Goal: Task Accomplishment & Management: Manage account settings

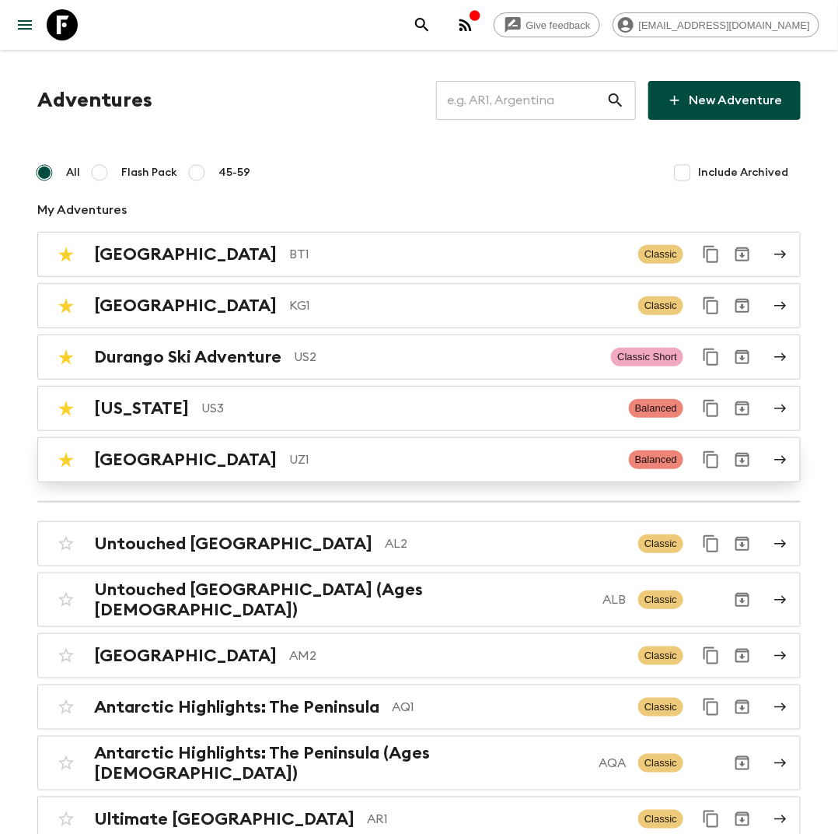
click at [289, 450] on p "UZ1" at bounding box center [452, 459] width 327 height 19
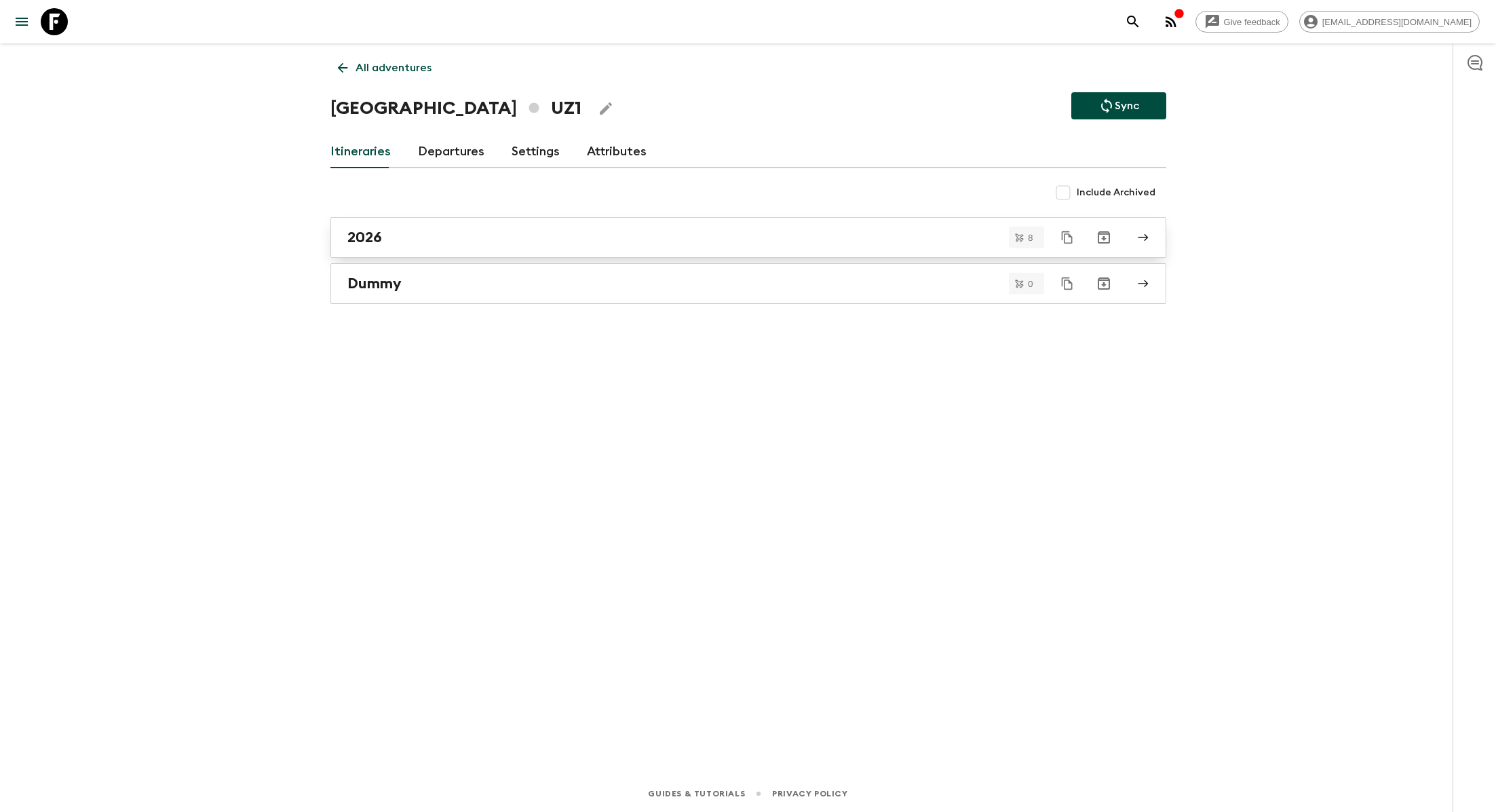
click at [538, 221] on link "2026" at bounding box center [748, 237] width 836 height 41
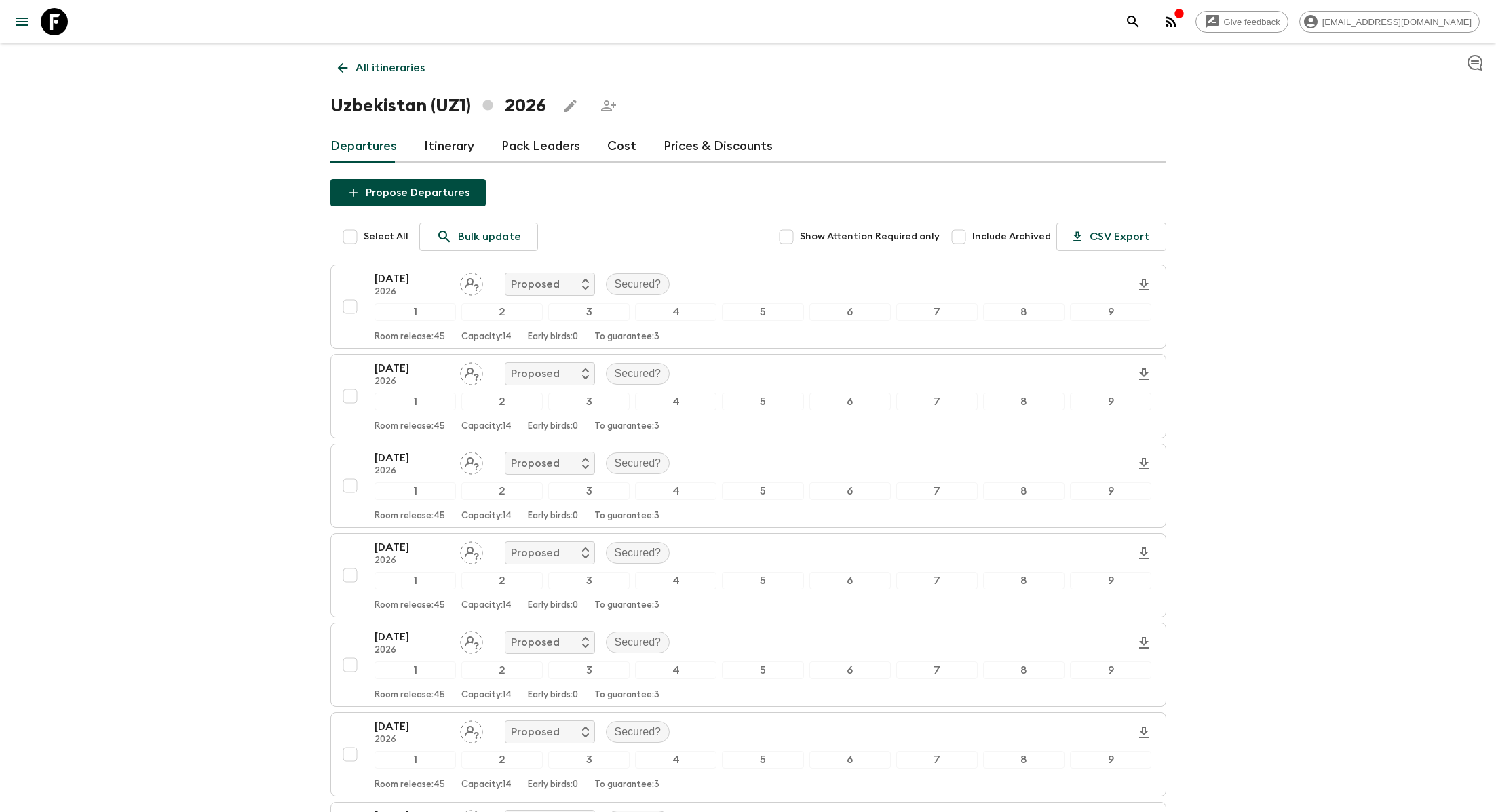
click at [444, 145] on link "Itinerary" at bounding box center [449, 146] width 51 height 32
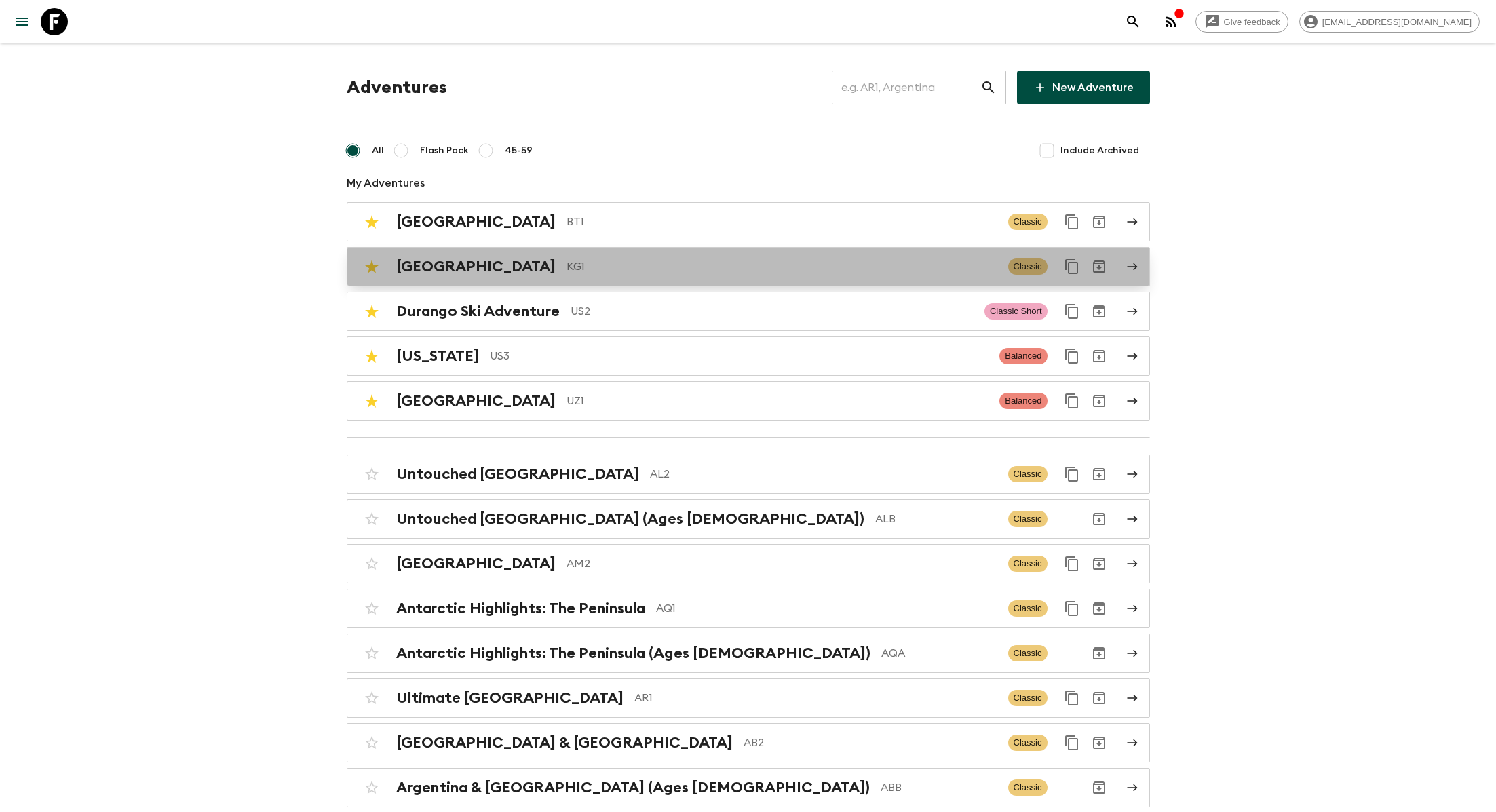
click at [566, 263] on p "KG1" at bounding box center [782, 266] width 431 height 17
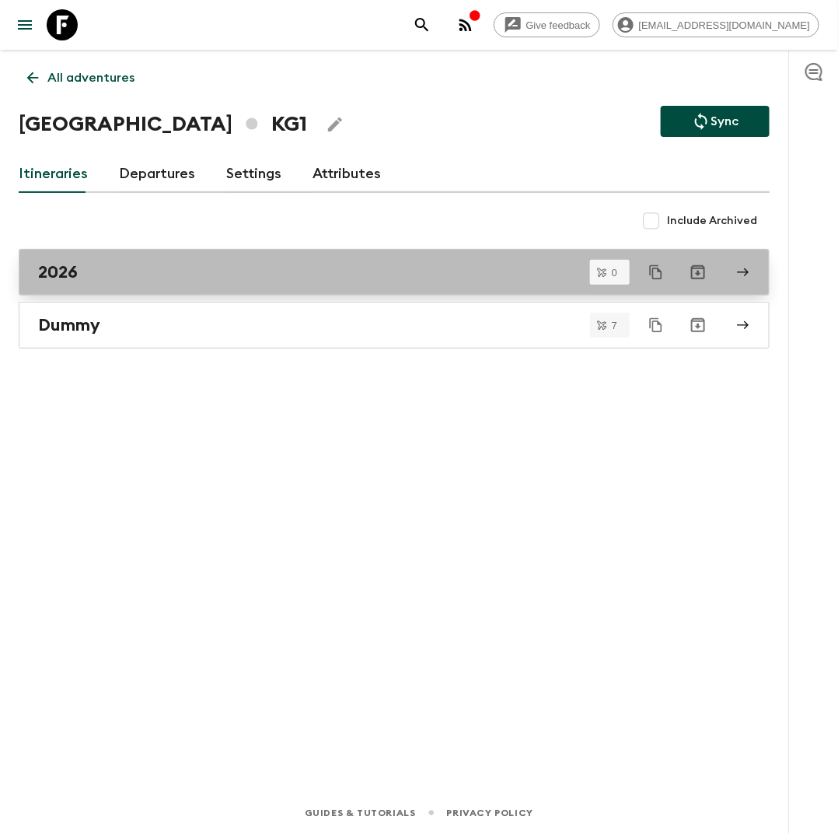
click at [236, 268] on div "2026" at bounding box center [379, 272] width 683 height 20
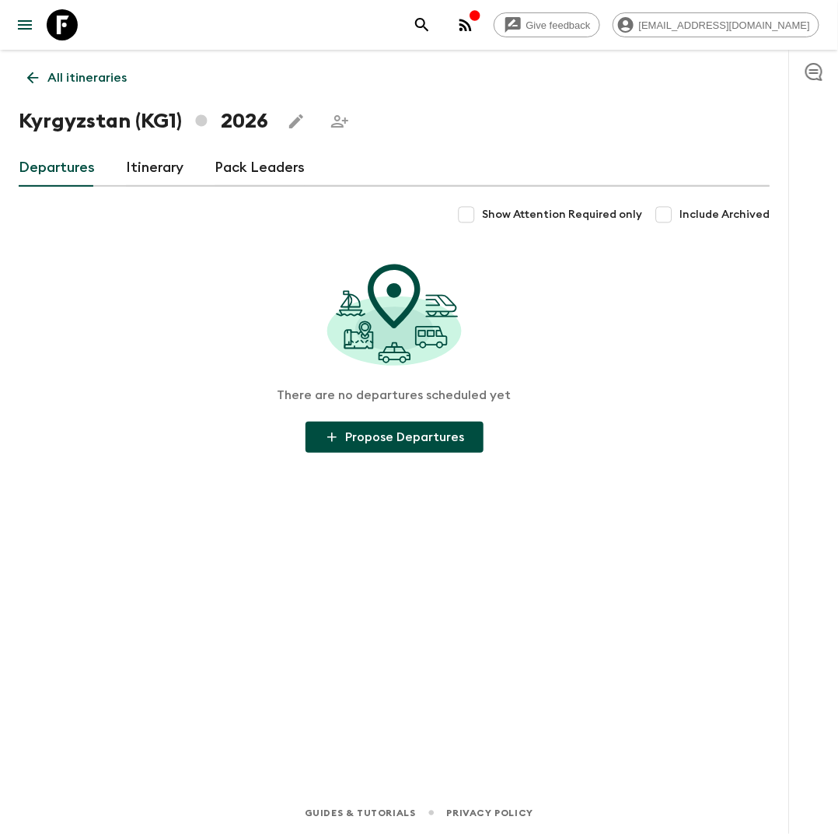
click at [153, 162] on link "Itinerary" at bounding box center [155, 167] width 58 height 37
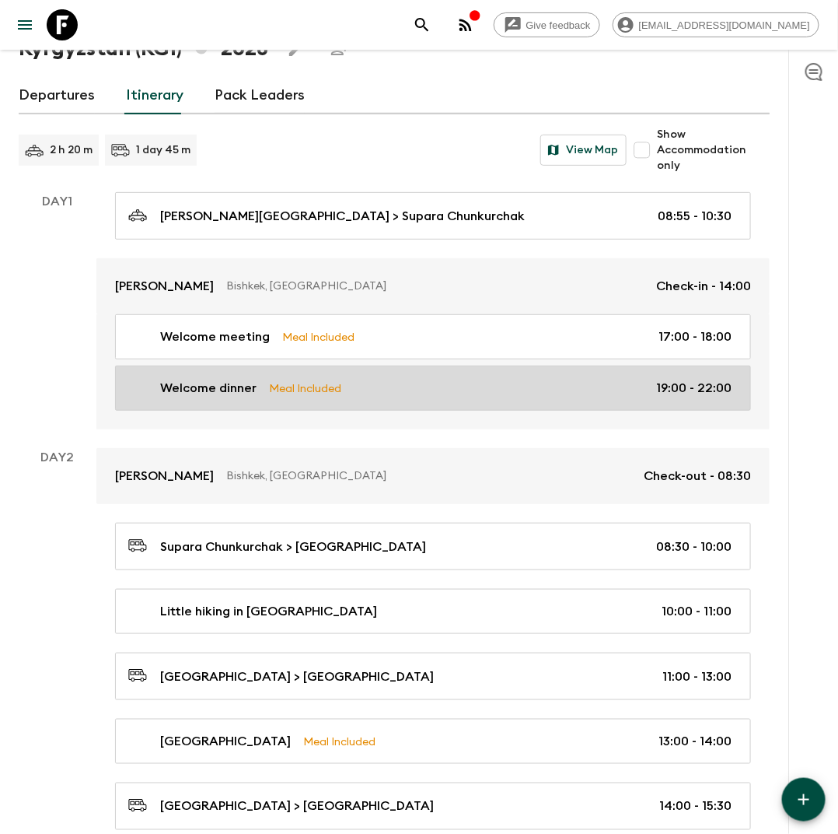
scroll to position [82, 0]
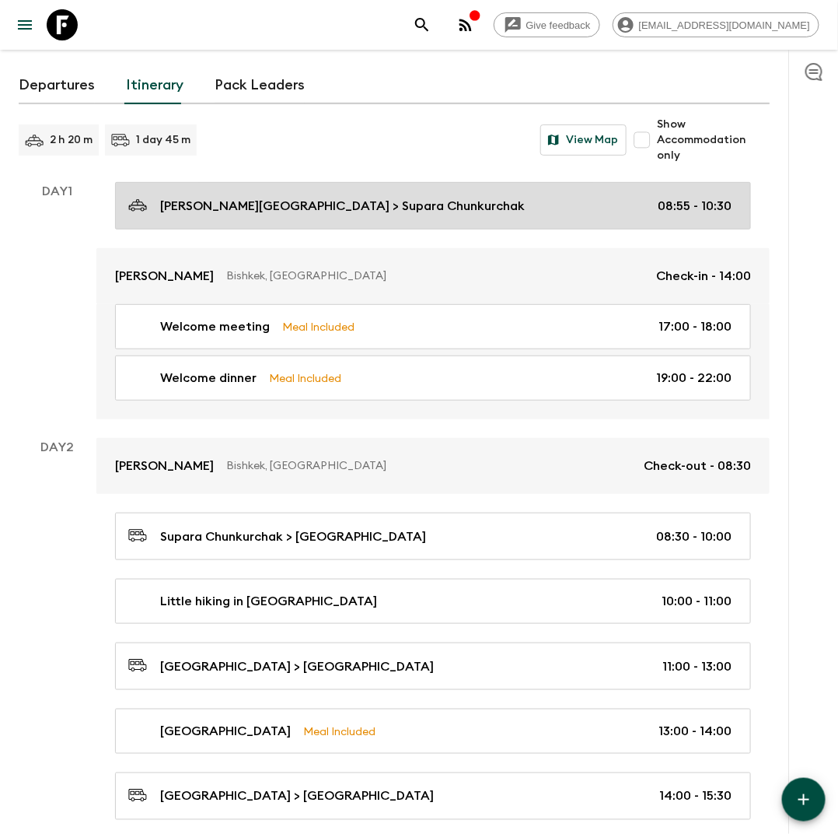
click at [432, 206] on p "[PERSON_NAME][GEOGRAPHIC_DATA] > Supara Chunkurchak" at bounding box center [342, 206] width 365 height 19
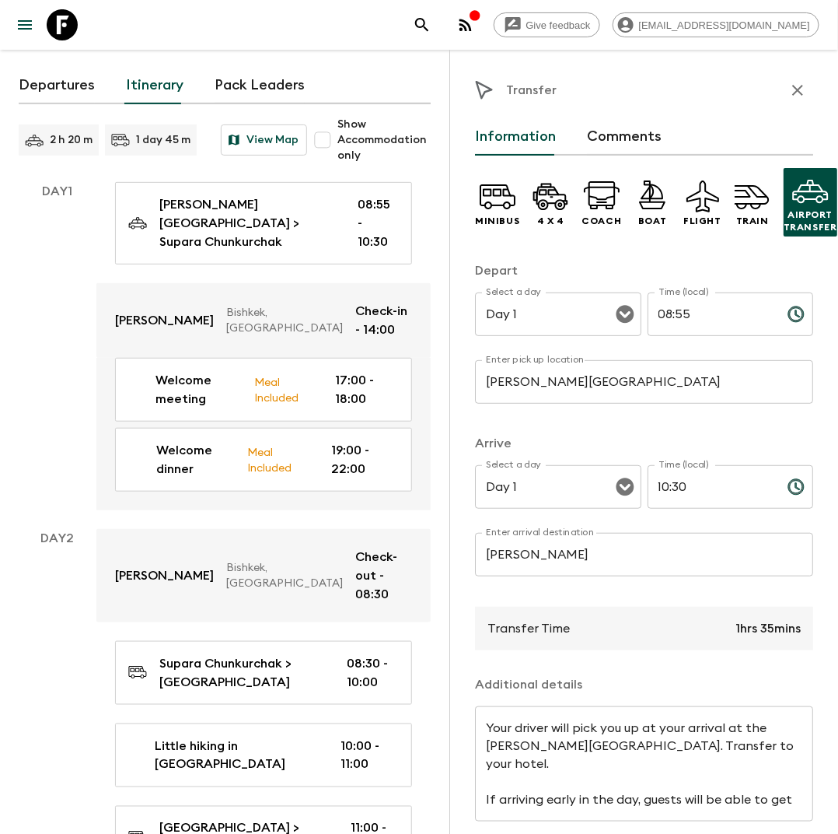
click at [799, 89] on icon "button" at bounding box center [798, 90] width 11 height 11
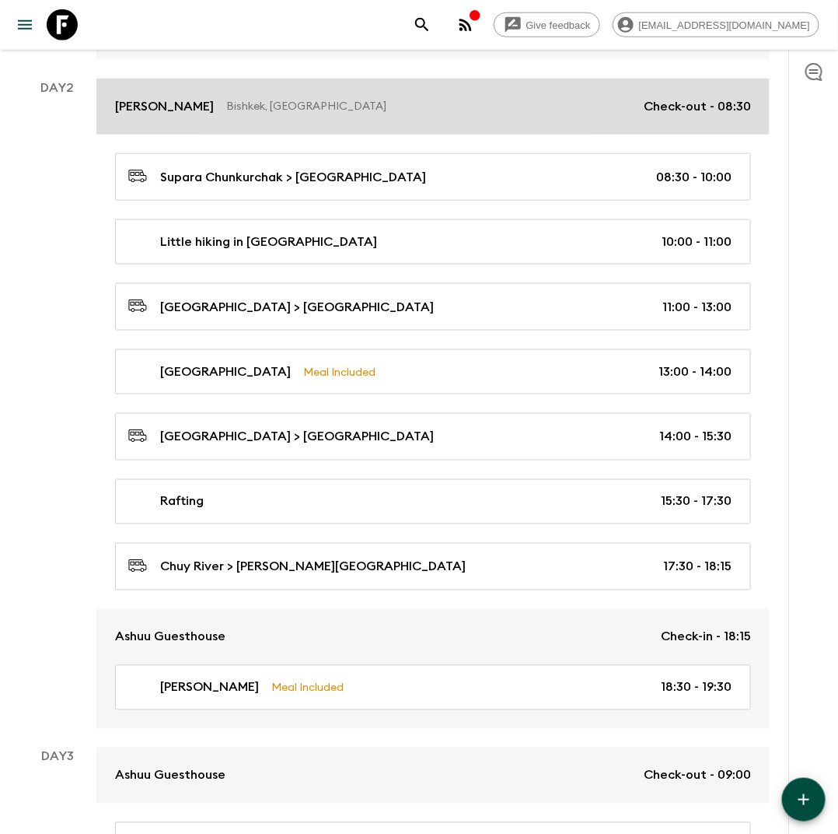
scroll to position [449, 0]
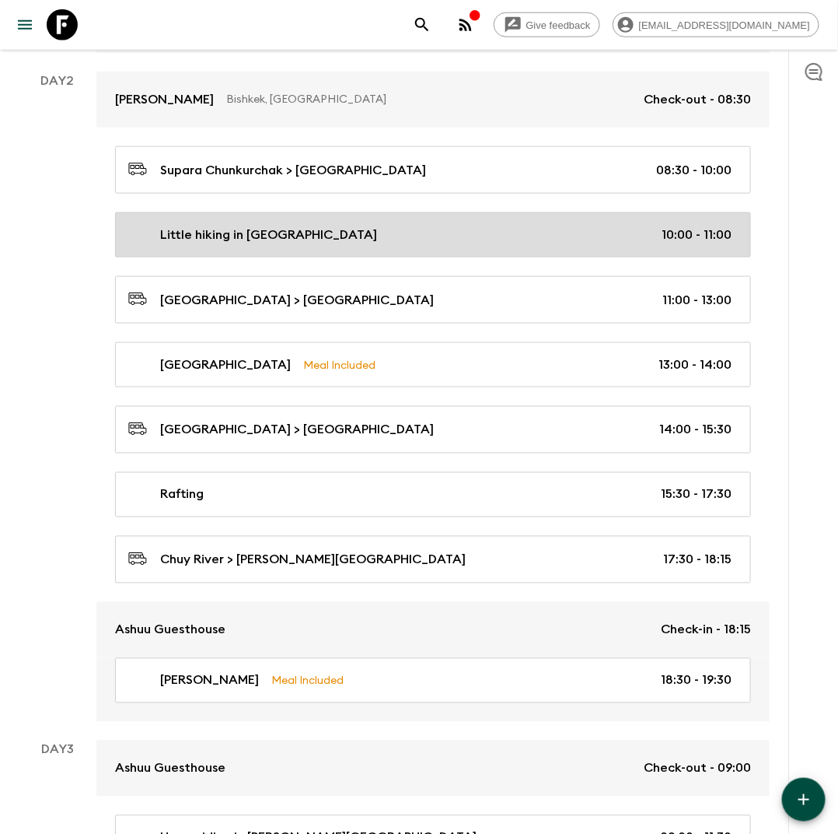
click at [246, 212] on link "Little hiking in [GEOGRAPHIC_DATA] 10:00 - 11:00" at bounding box center [433, 234] width 636 height 45
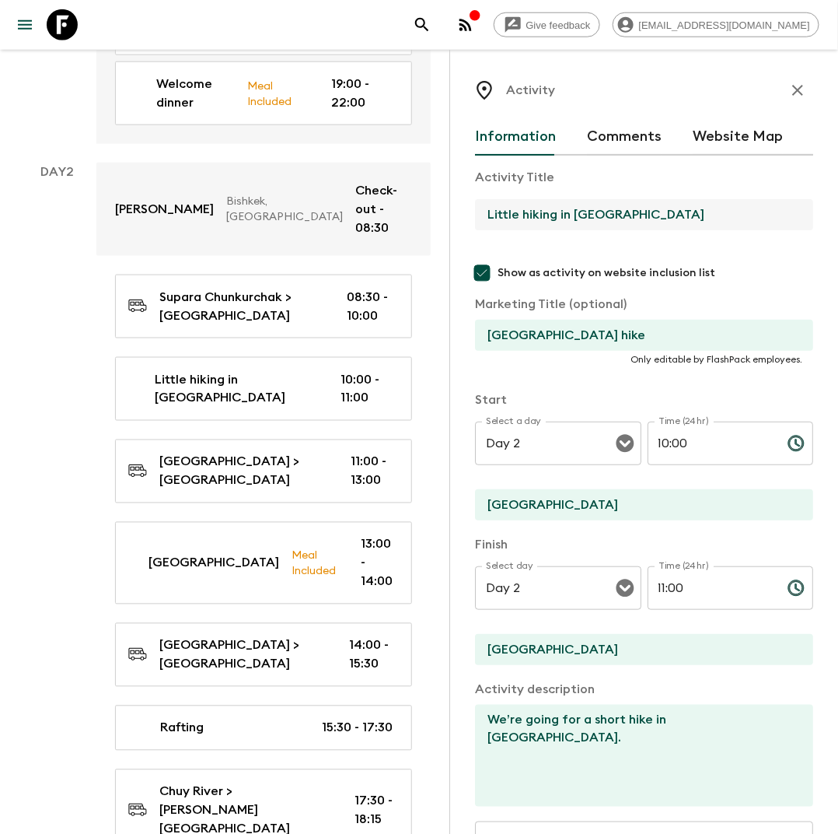
drag, startPoint x: 558, startPoint y: 217, endPoint x: 460, endPoint y: 218, distance: 98.0
click at [460, 218] on div "Activity Information Comments Website Map Activity Title Little hiking in [GEOG…" at bounding box center [644, 467] width 389 height 834
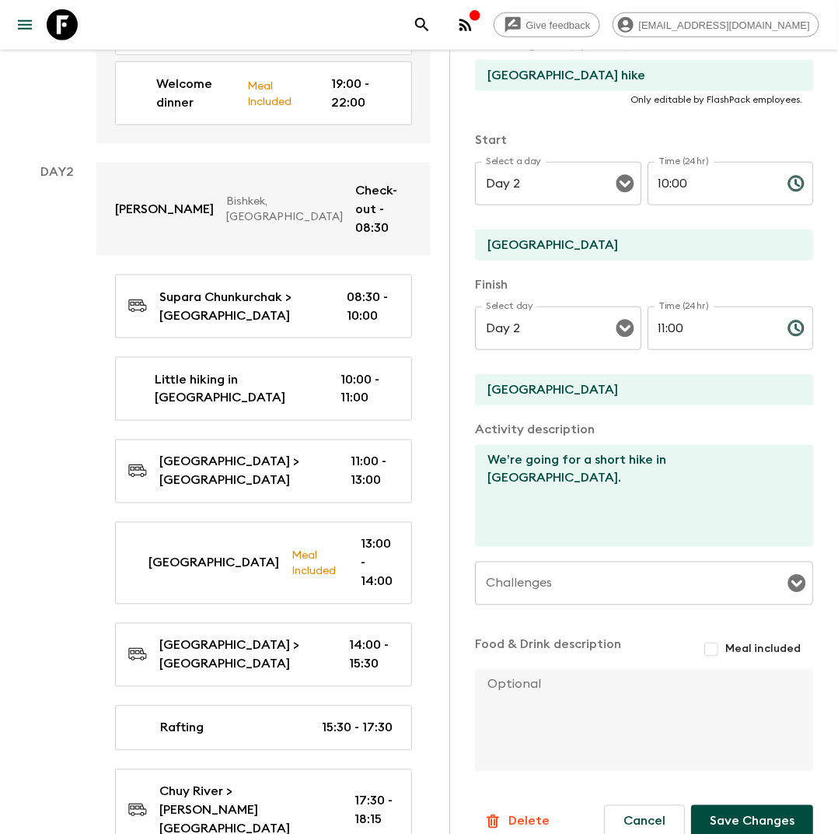
scroll to position [282, 0]
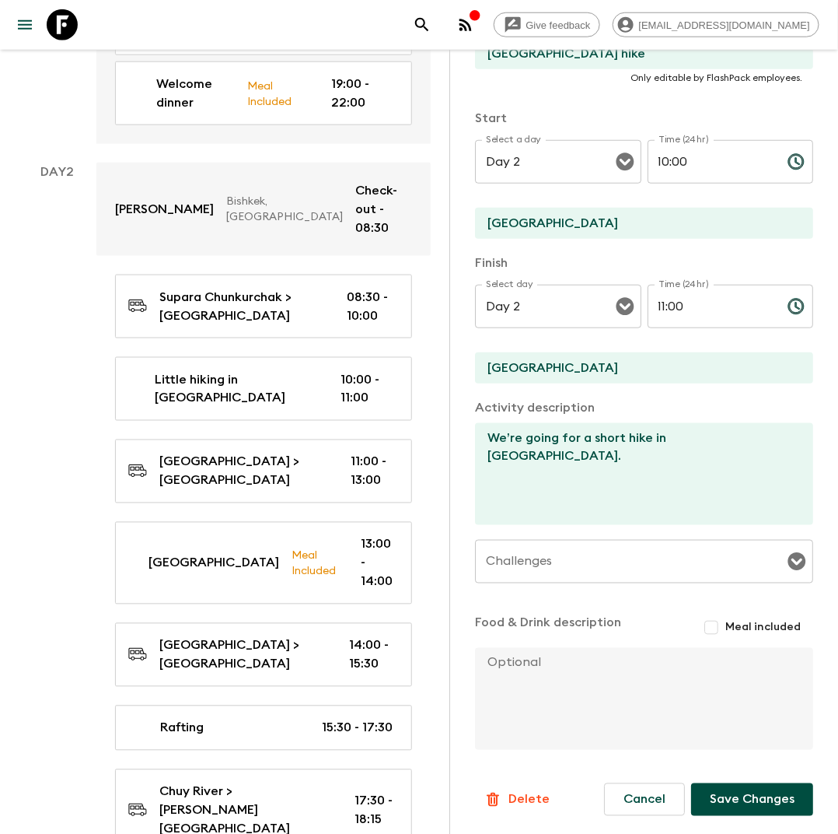
type input "Light hike in [GEOGRAPHIC_DATA]"
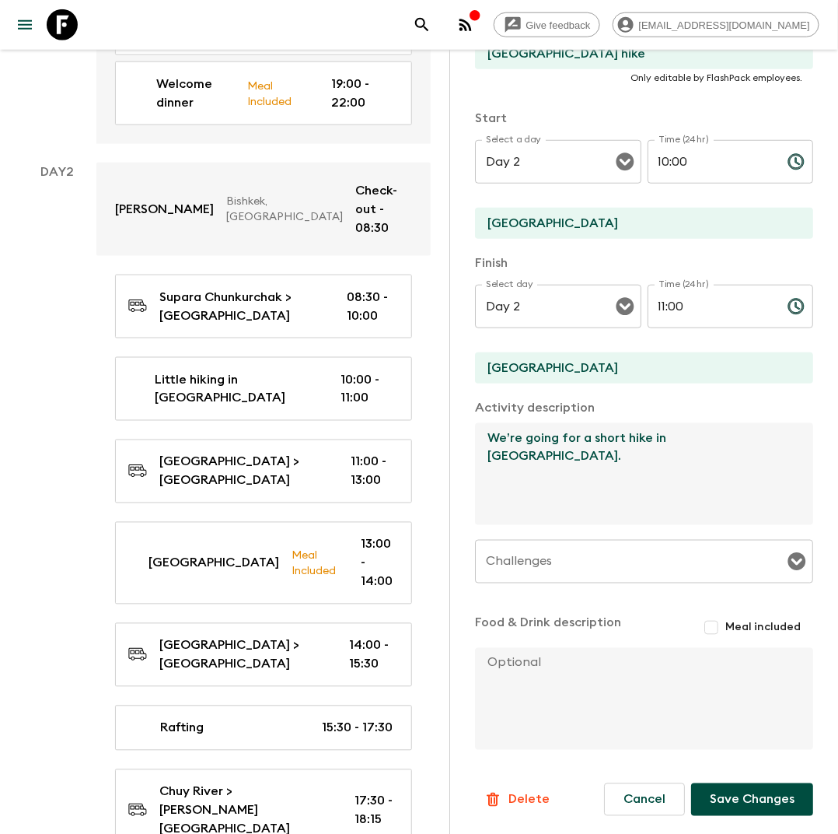
drag, startPoint x: 559, startPoint y: 439, endPoint x: 462, endPoint y: 439, distance: 97.2
click at [462, 439] on div "Activity Information Comments Website Map Activity Title Light hike in [GEOGRAP…" at bounding box center [644, 467] width 389 height 834
type textarea "Go for a short hike in [GEOGRAPHIC_DATA]."
click at [739, 797] on button "Save Changes" at bounding box center [752, 799] width 122 height 33
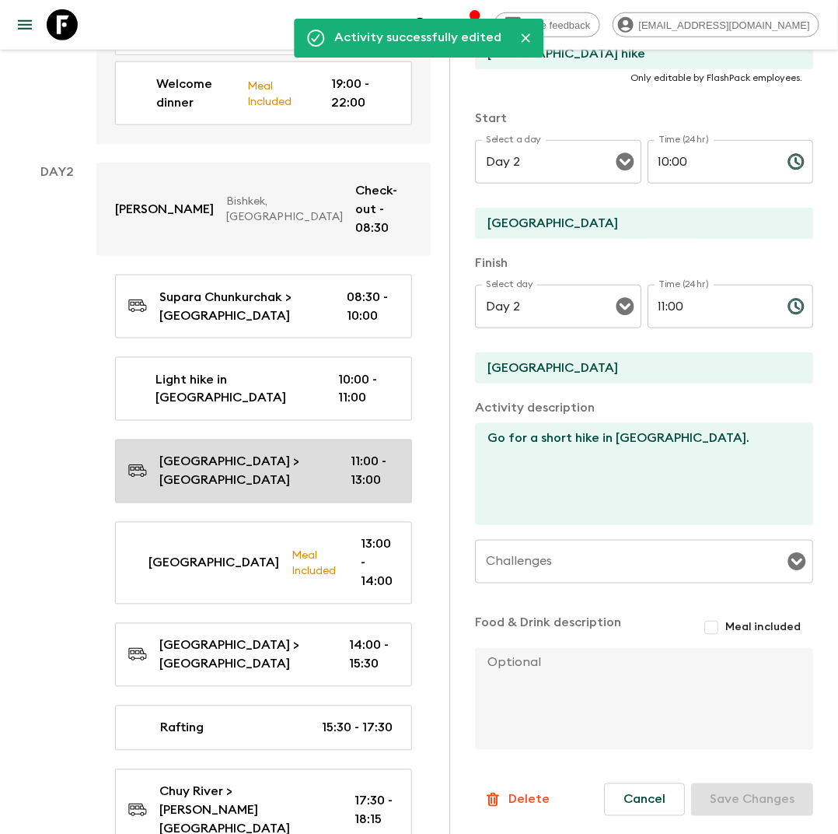
click at [307, 453] on p "[GEOGRAPHIC_DATA] > [GEOGRAPHIC_DATA]" at bounding box center [242, 471] width 166 height 37
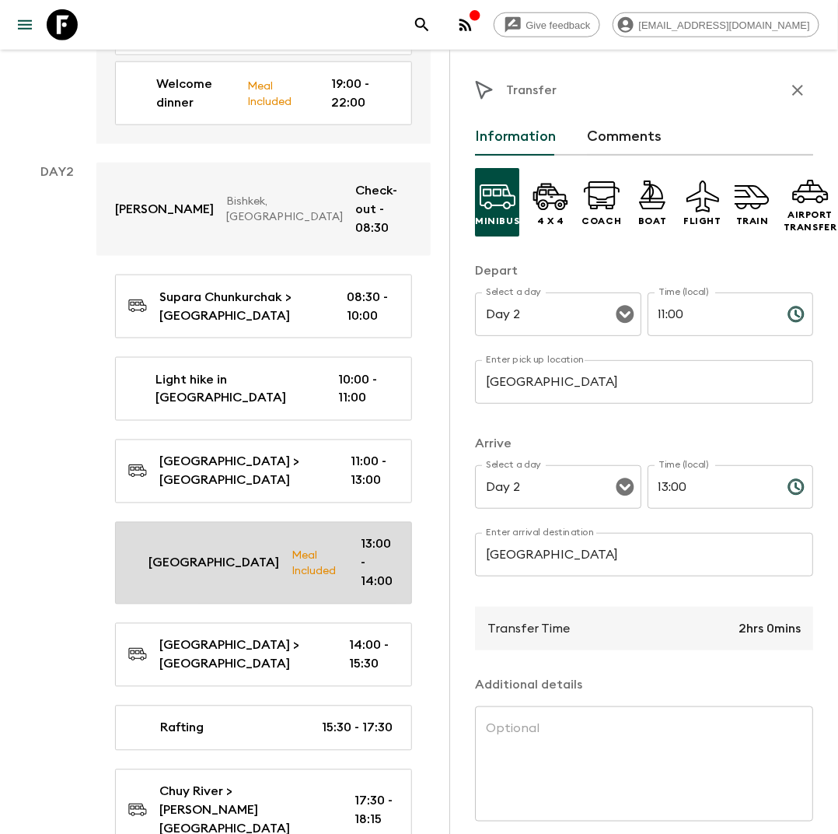
click at [208, 522] on link "Burana Tower Meal Included 13:00 - 14:00" at bounding box center [263, 563] width 297 height 82
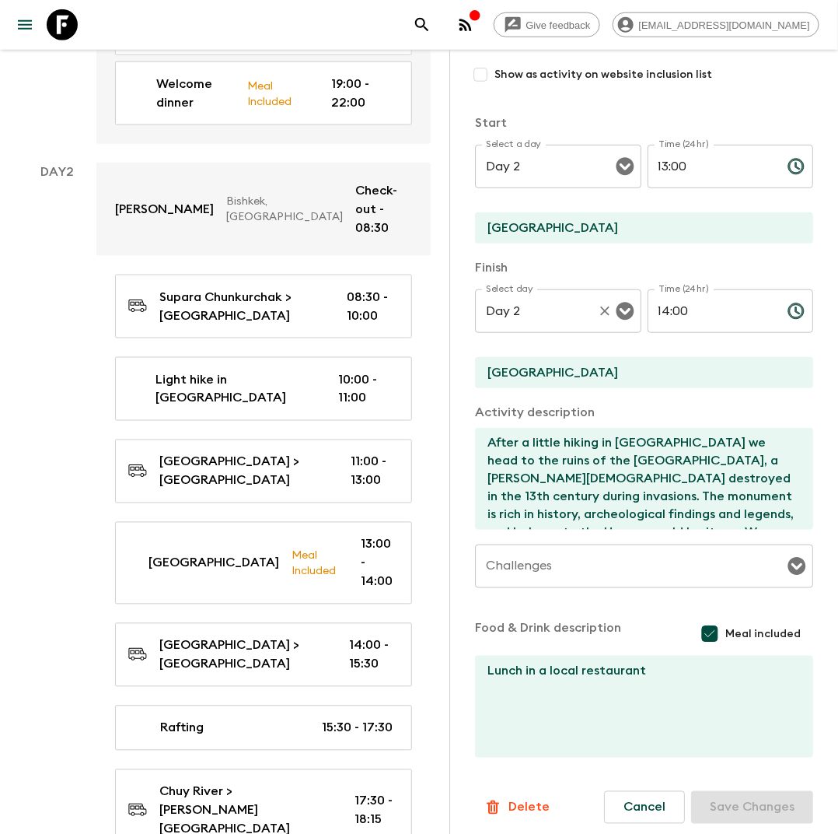
scroll to position [205, 0]
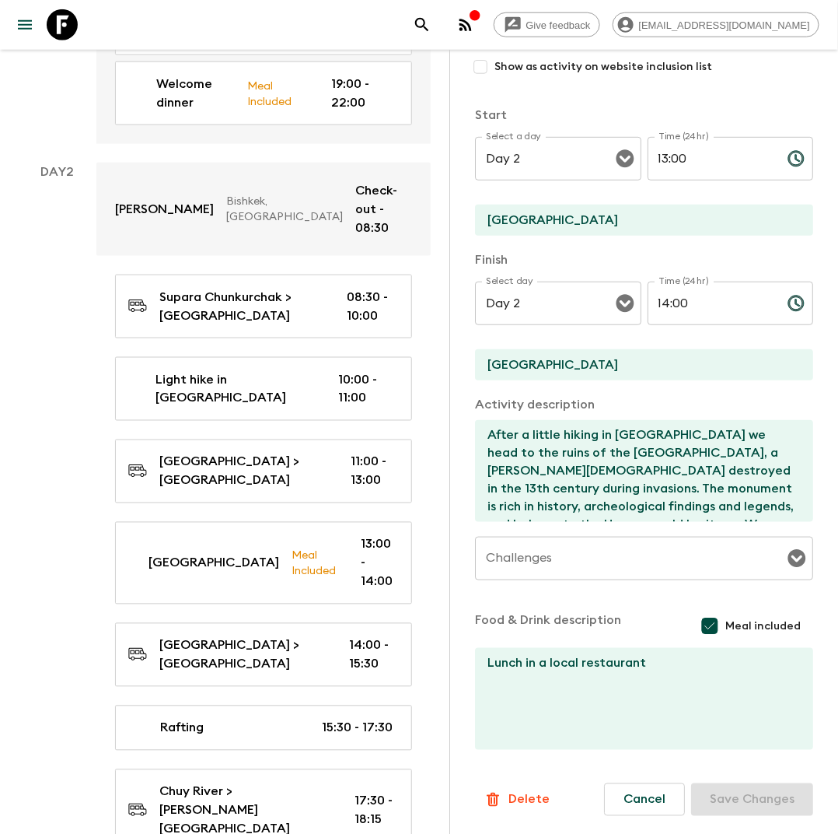
click at [555, 451] on textarea "After a little hiking in [GEOGRAPHIC_DATA] we head to the ruins of the [GEOGRAP…" at bounding box center [638, 471] width 326 height 102
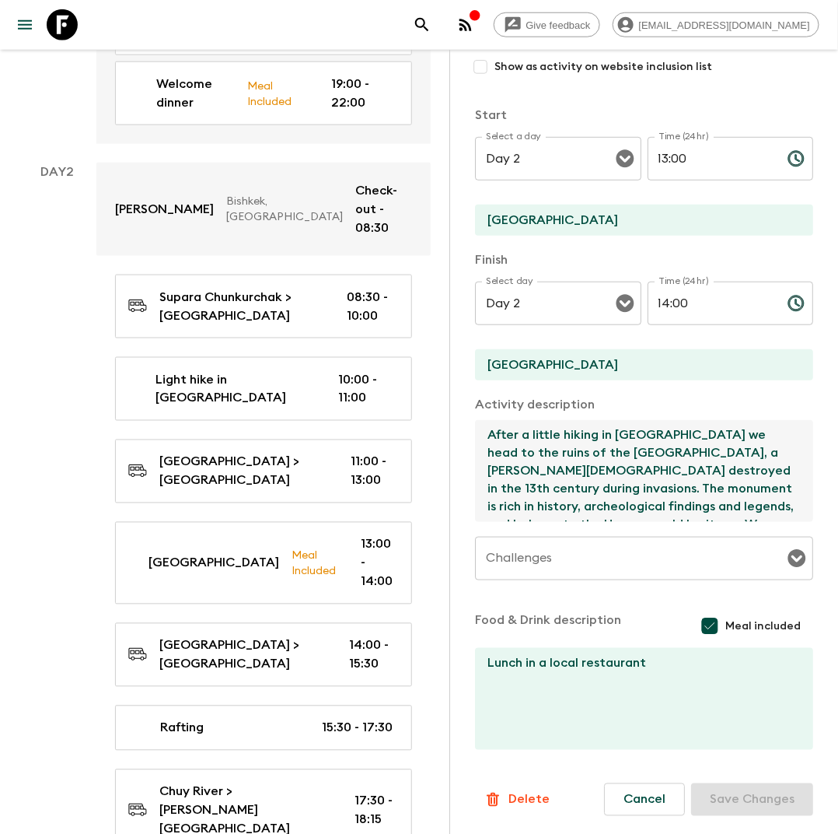
click at [488, 474] on textarea "After a little hiking in [GEOGRAPHIC_DATA] we head to the ruins of the [GEOGRAP…" at bounding box center [638, 471] width 326 height 102
click at [542, 432] on textarea "After a little hiking in [GEOGRAPHIC_DATA] we head to the ruins of the [GEOGRAP…" at bounding box center [638, 471] width 326 height 102
click at [598, 435] on textarea "After a light hiking in [GEOGRAPHIC_DATA] we head to the ruins of the [GEOGRAPH…" at bounding box center [638, 471] width 326 height 102
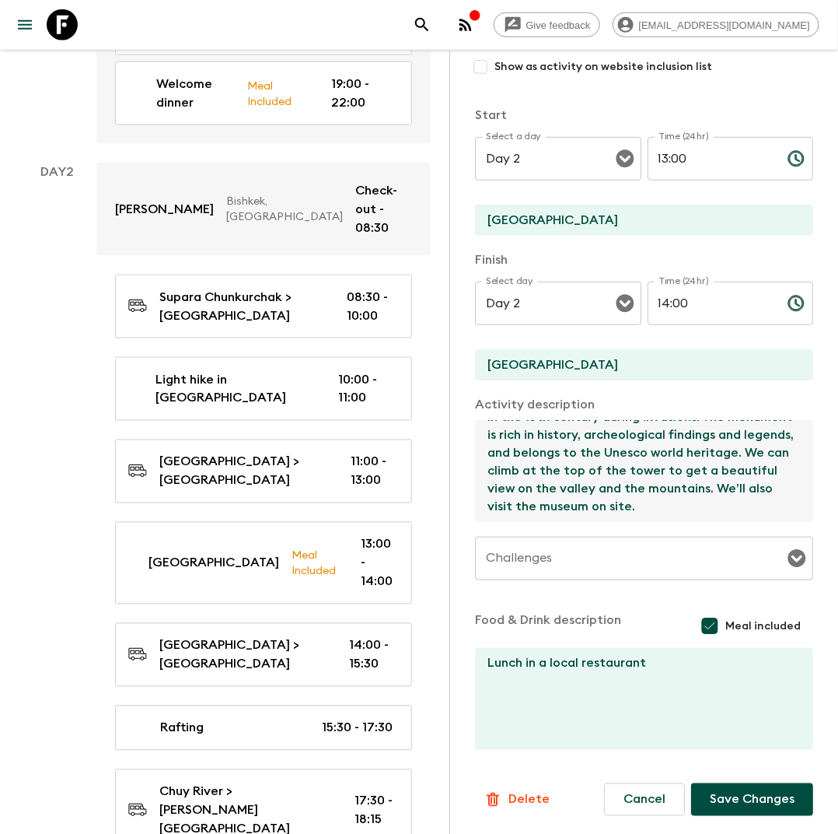
scroll to position [124, 0]
click at [530, 499] on textarea "After a light hike in [GEOGRAPHIC_DATA] we head to the ruins of the [GEOGRAPHIC…" at bounding box center [638, 471] width 326 height 102
type textarea "After a light hike in [GEOGRAPHIC_DATA] we head to the ruins of the [GEOGRAPHIC…"
click at [740, 800] on button "Save Changes" at bounding box center [752, 799] width 122 height 33
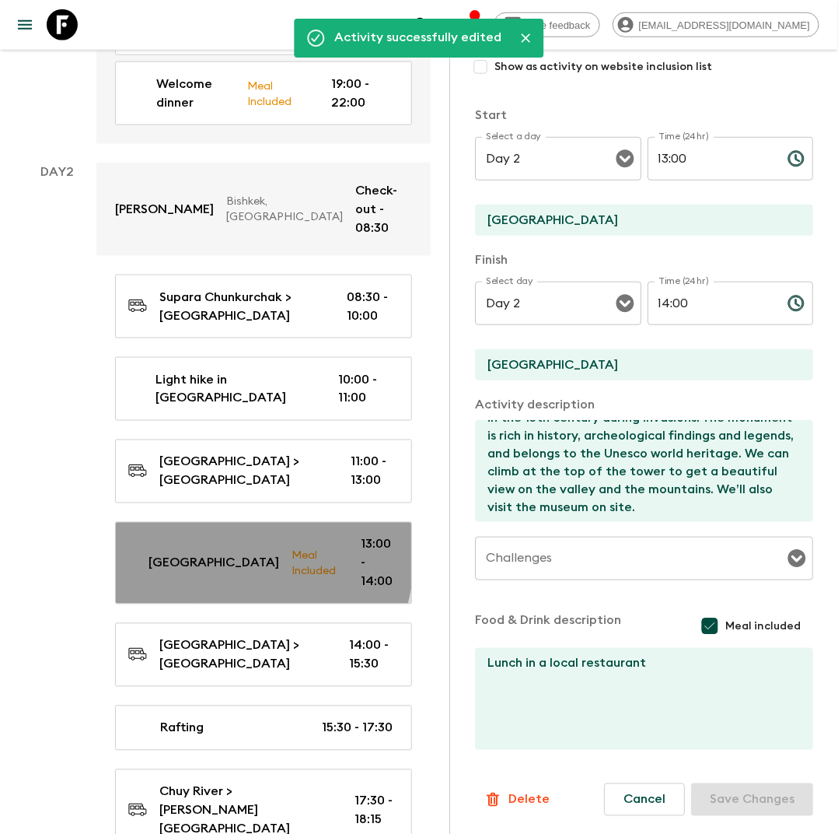
click at [217, 554] on p "[GEOGRAPHIC_DATA]" at bounding box center [214, 563] width 131 height 19
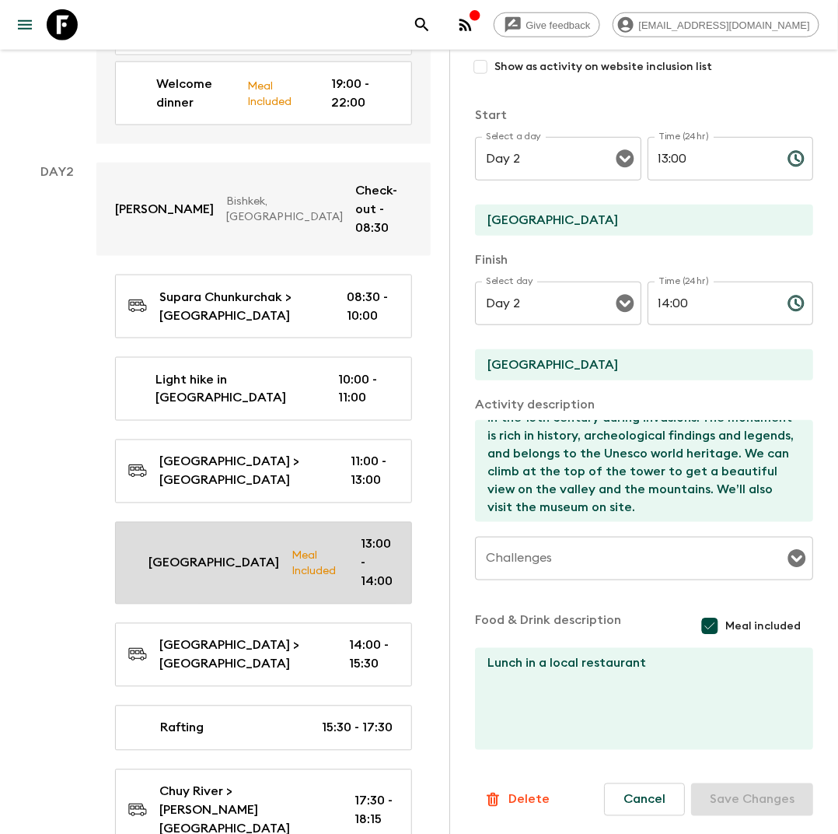
click at [229, 535] on div "Burana Tower Meal Included 13:00 - 14:00" at bounding box center [260, 563] width 264 height 56
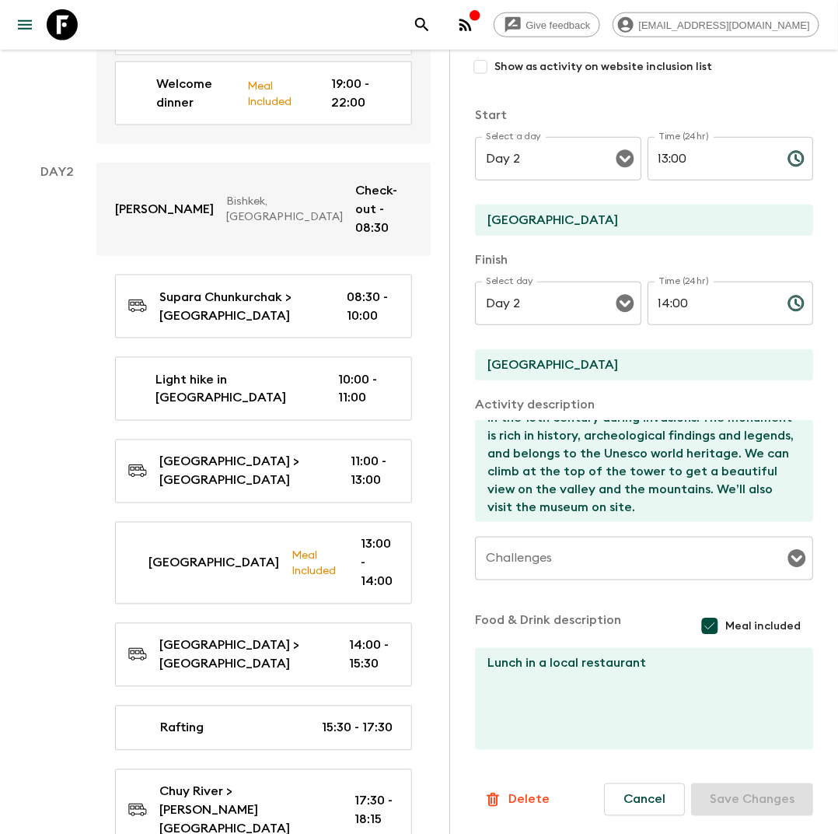
scroll to position [0, 0]
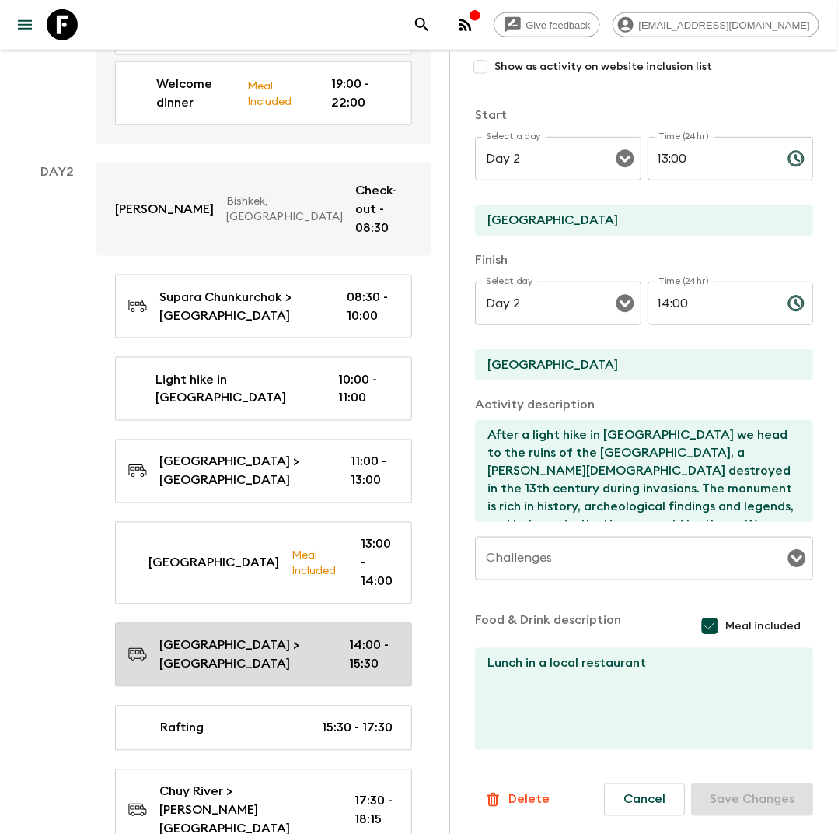
click at [218, 636] on p "[GEOGRAPHIC_DATA] > [GEOGRAPHIC_DATA]" at bounding box center [241, 654] width 165 height 37
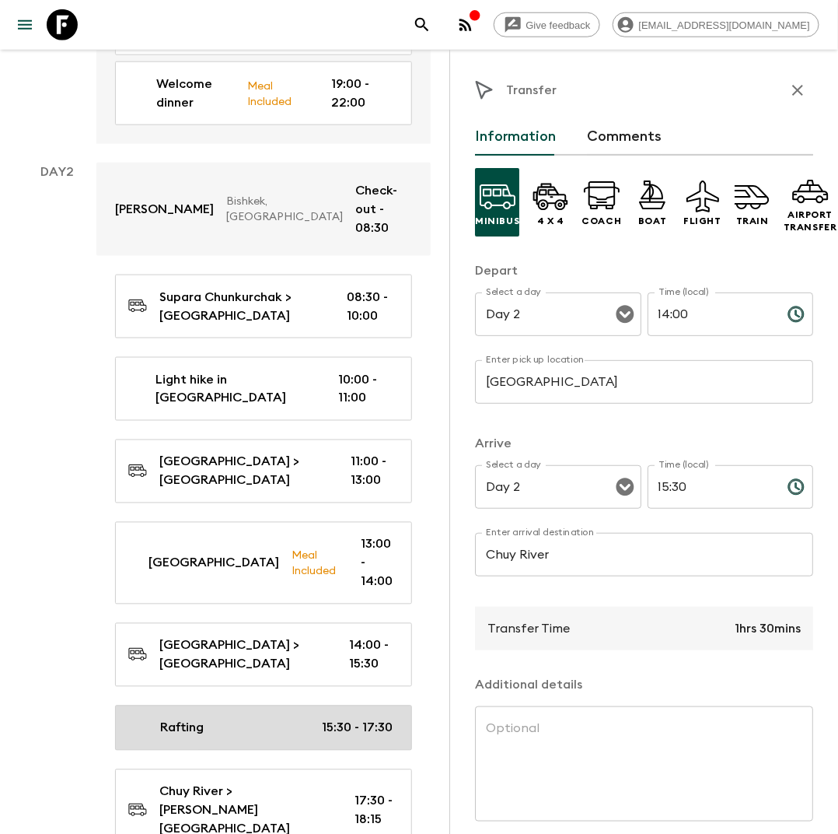
click at [215, 705] on link "Rafting 15:30 - 17:30" at bounding box center [263, 727] width 297 height 45
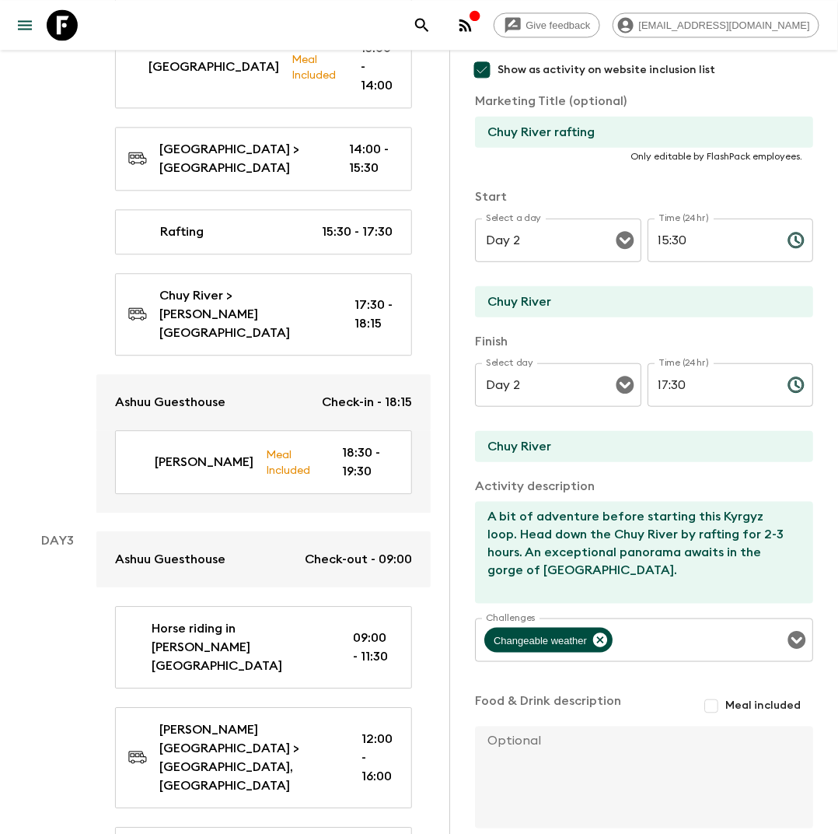
scroll to position [1017, 0]
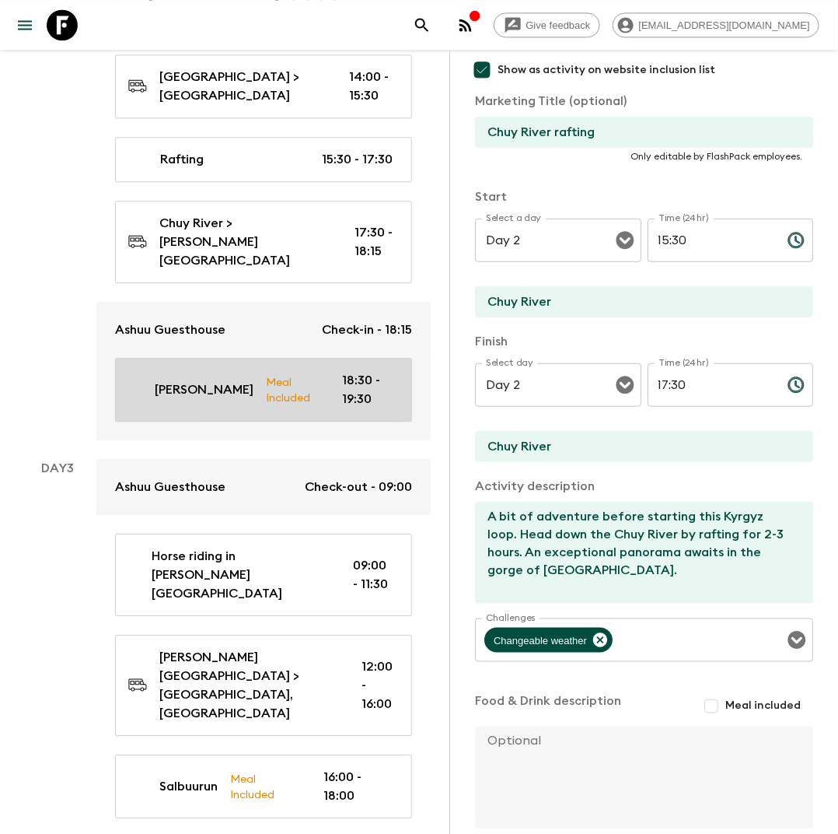
click at [266, 373] on p "Meal Included" at bounding box center [291, 389] width 51 height 33
type input "[PERSON_NAME]"
checkbox input "false"
type input "[PERSON_NAME]"
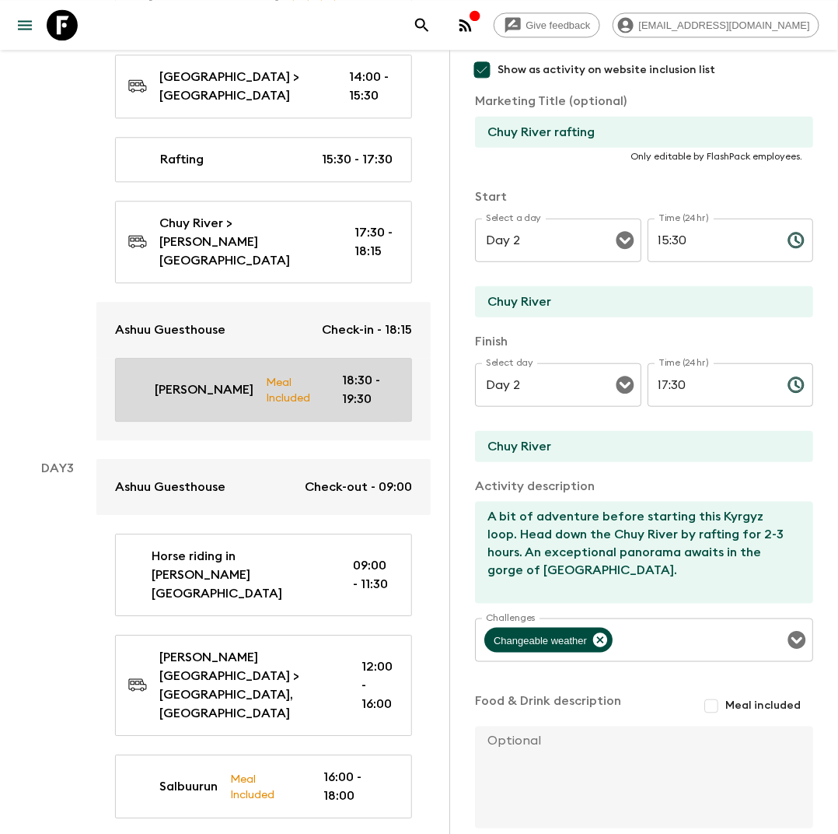
type textarea "We arrive in the [GEOGRAPHIC_DATA][PERSON_NAME], a natural reserve park that of…"
checkbox input "true"
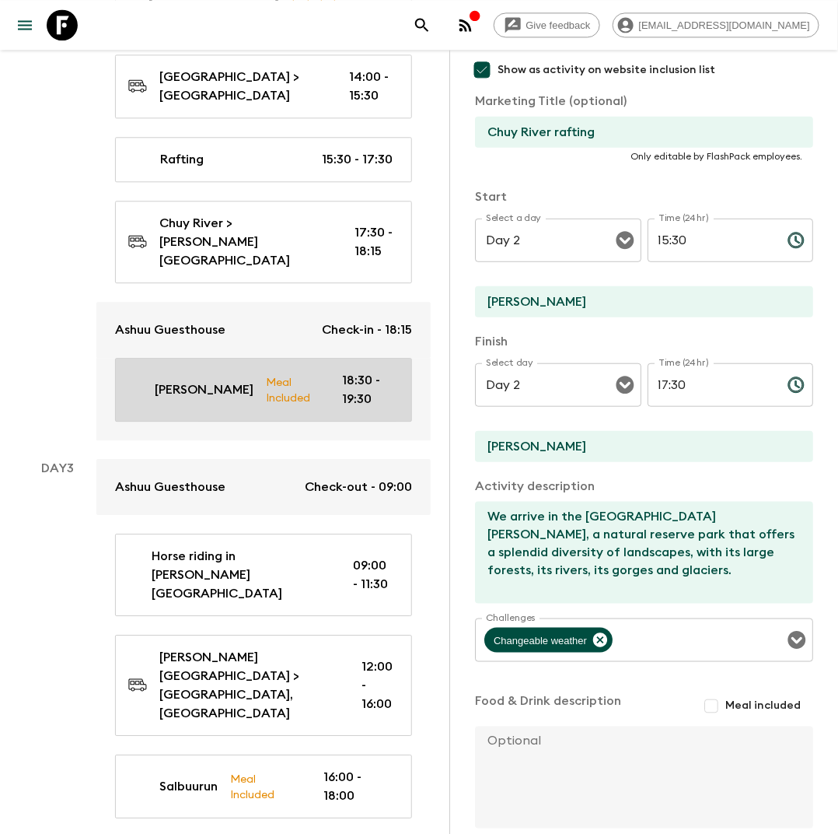
type input "18:30"
type input "19:30"
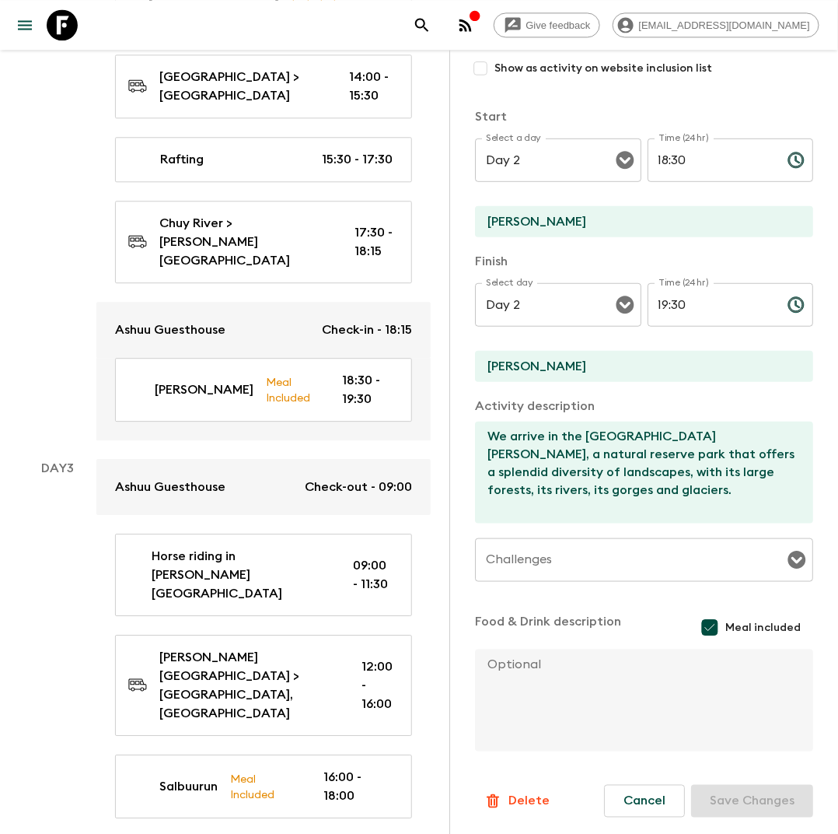
scroll to position [205, 0]
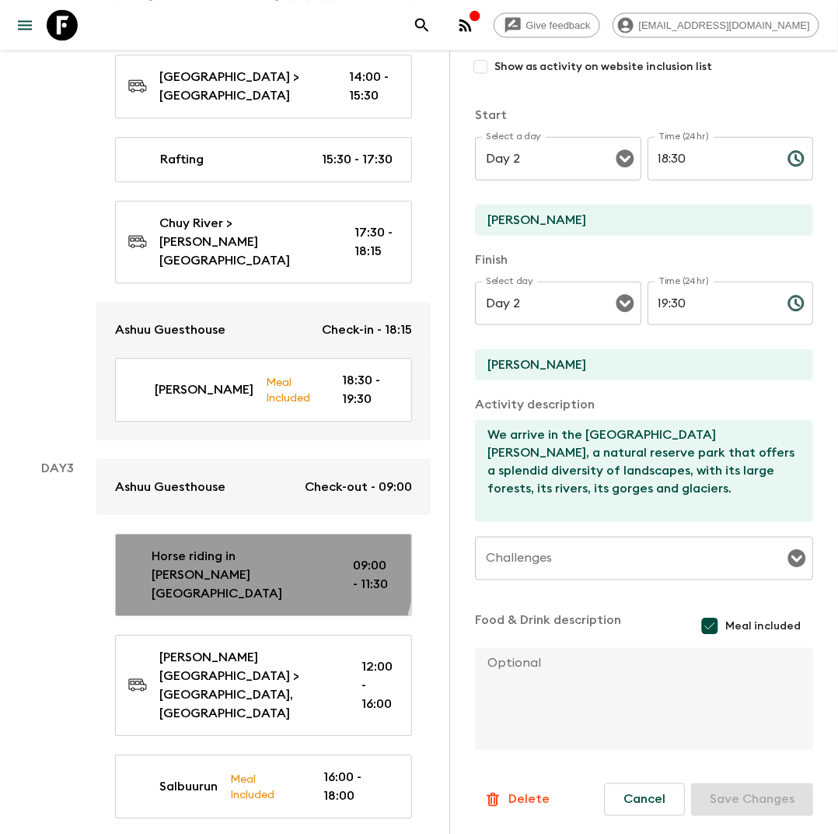
click at [248, 547] on p "Horse riding in [PERSON_NAME][GEOGRAPHIC_DATA]" at bounding box center [240, 575] width 177 height 56
type input "Horse riding in [PERSON_NAME][GEOGRAPHIC_DATA]"
checkbox input "true"
type input "[PERSON_NAME][GEOGRAPHIC_DATA]"
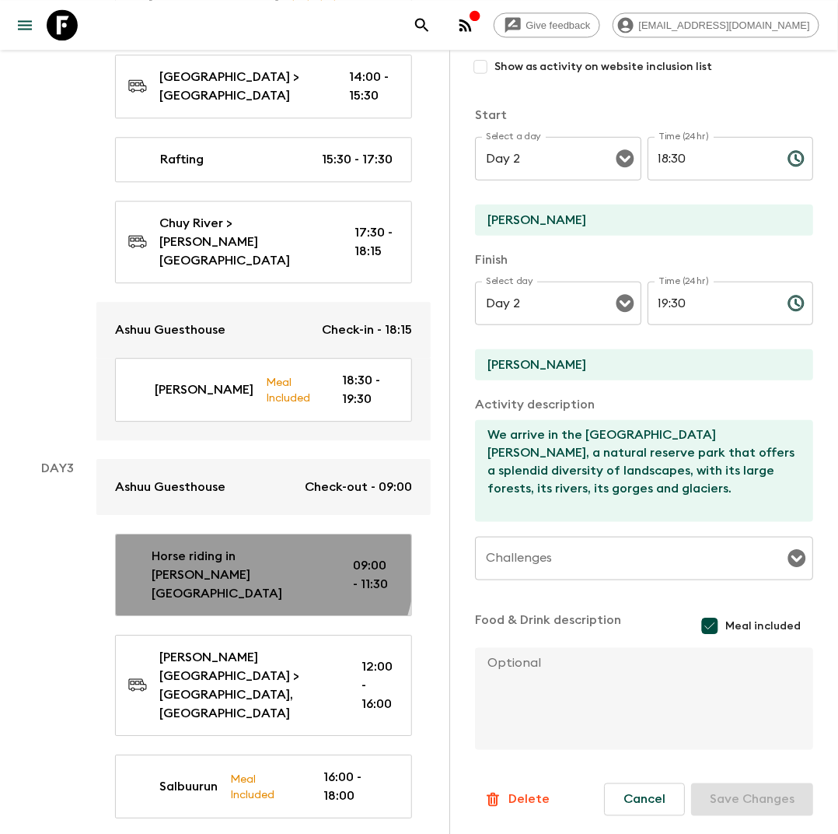
type textarea "We will explore the green [PERSON_NAME][GEOGRAPHIC_DATA], on horseback from the…"
checkbox input "false"
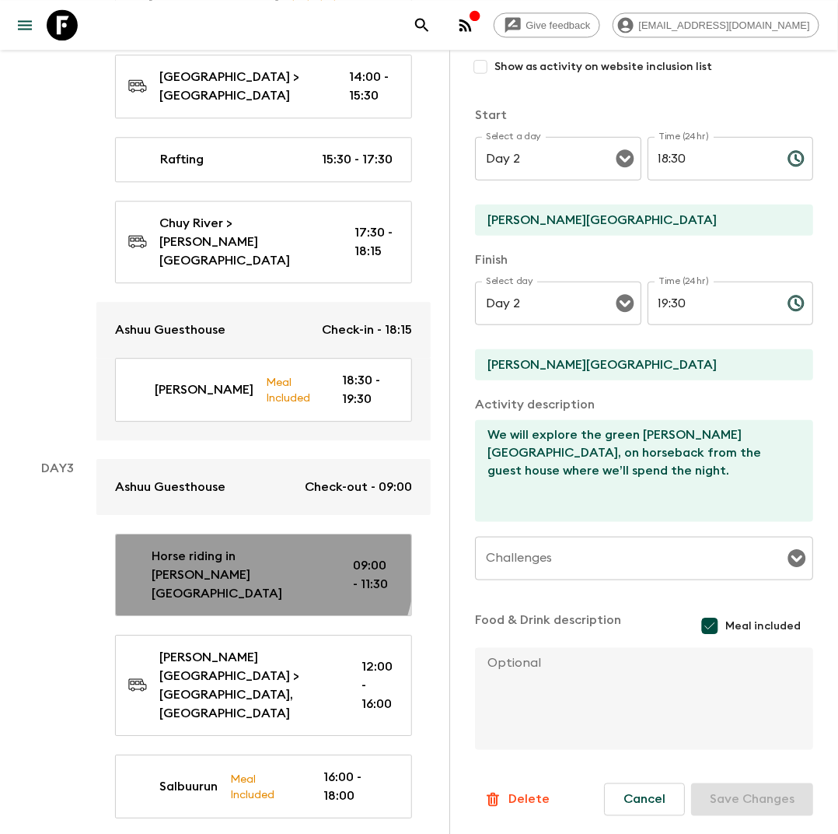
type input "Day 3"
type input "09:00"
type input "Day 3"
type input "11:30"
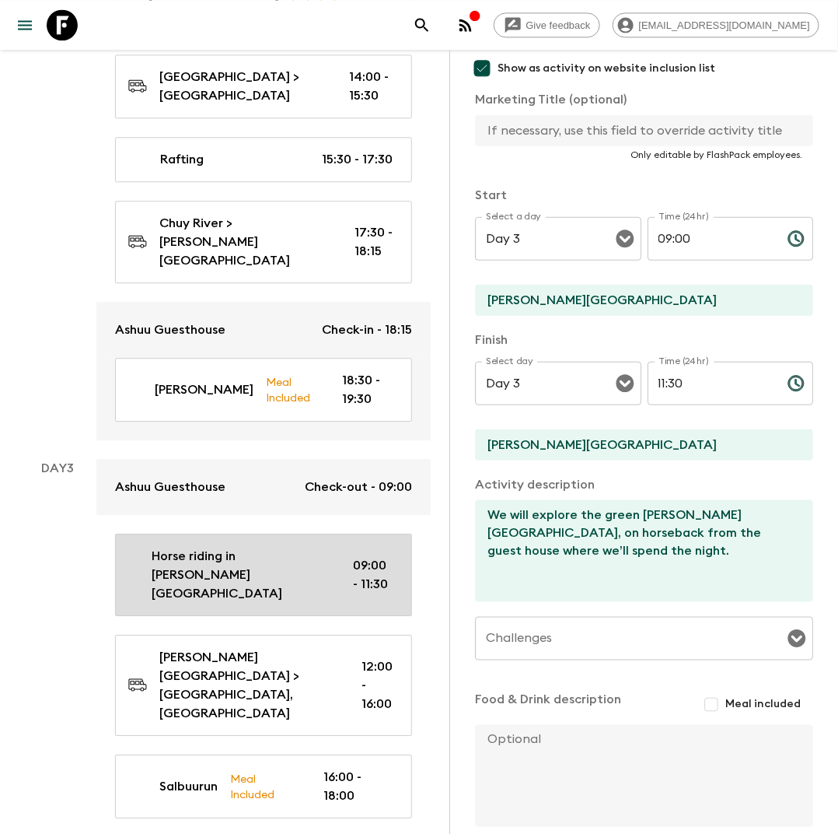
click at [274, 547] on p "Horse riding in [PERSON_NAME][GEOGRAPHIC_DATA]" at bounding box center [240, 575] width 177 height 56
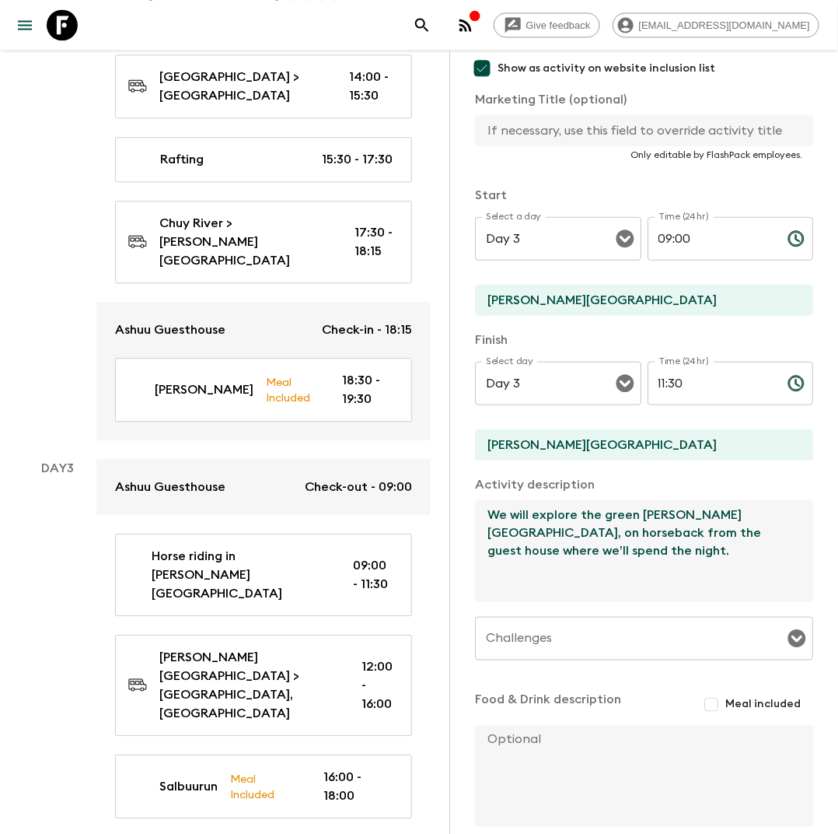
click at [577, 555] on textarea "We will explore the green [PERSON_NAME][GEOGRAPHIC_DATA], on horseback from the…" at bounding box center [638, 551] width 326 height 102
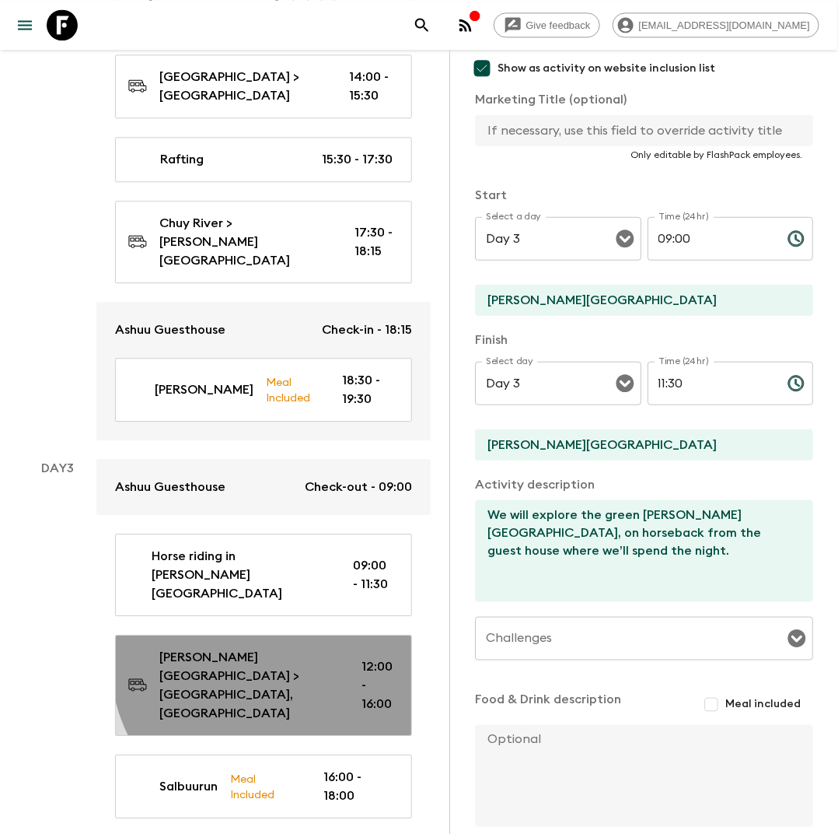
click at [280, 648] on p "[PERSON_NAME][GEOGRAPHIC_DATA] > [GEOGRAPHIC_DATA], [GEOGRAPHIC_DATA]" at bounding box center [247, 685] width 177 height 75
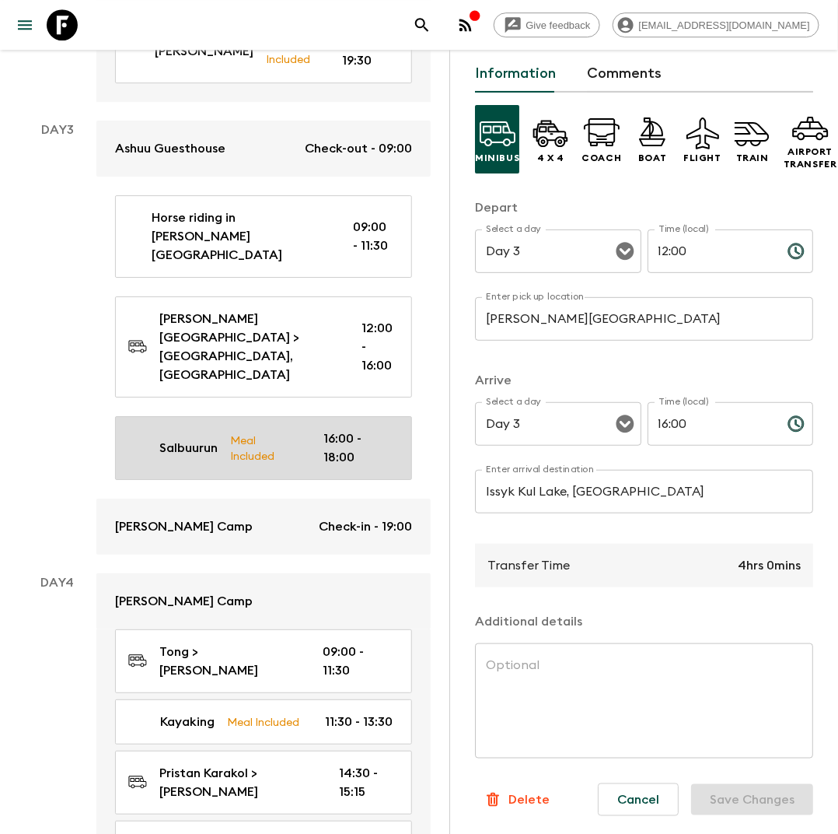
scroll to position [1358, 0]
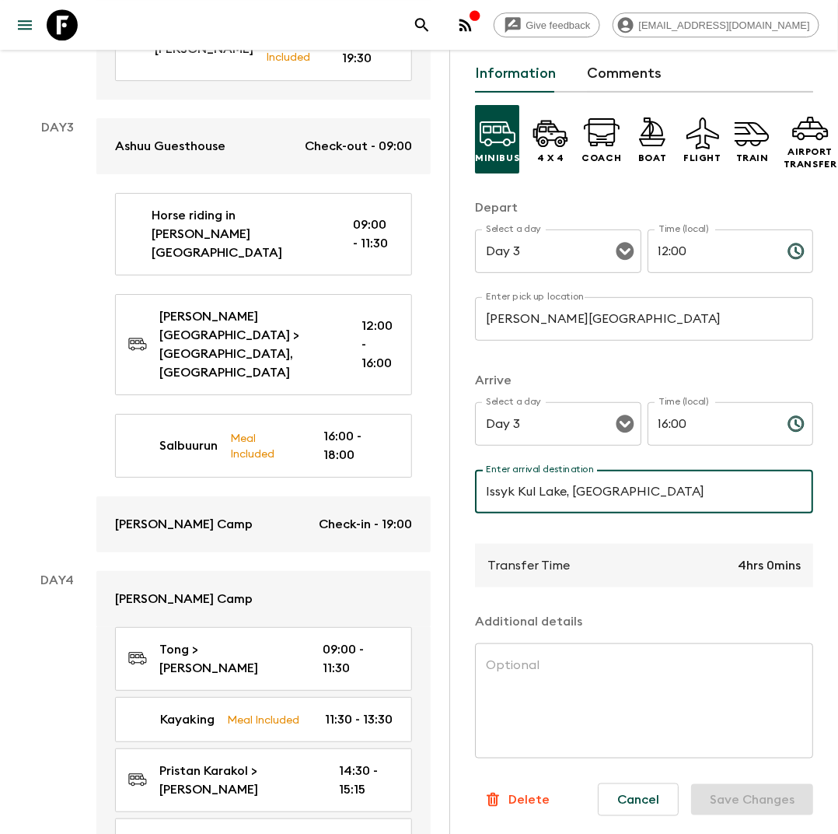
click at [591, 499] on input "Issyk Kul Lake, [GEOGRAPHIC_DATA]" at bounding box center [644, 492] width 338 height 44
type input "Bokonbayevo"
click at [762, 800] on button "Save Changes" at bounding box center [752, 799] width 122 height 31
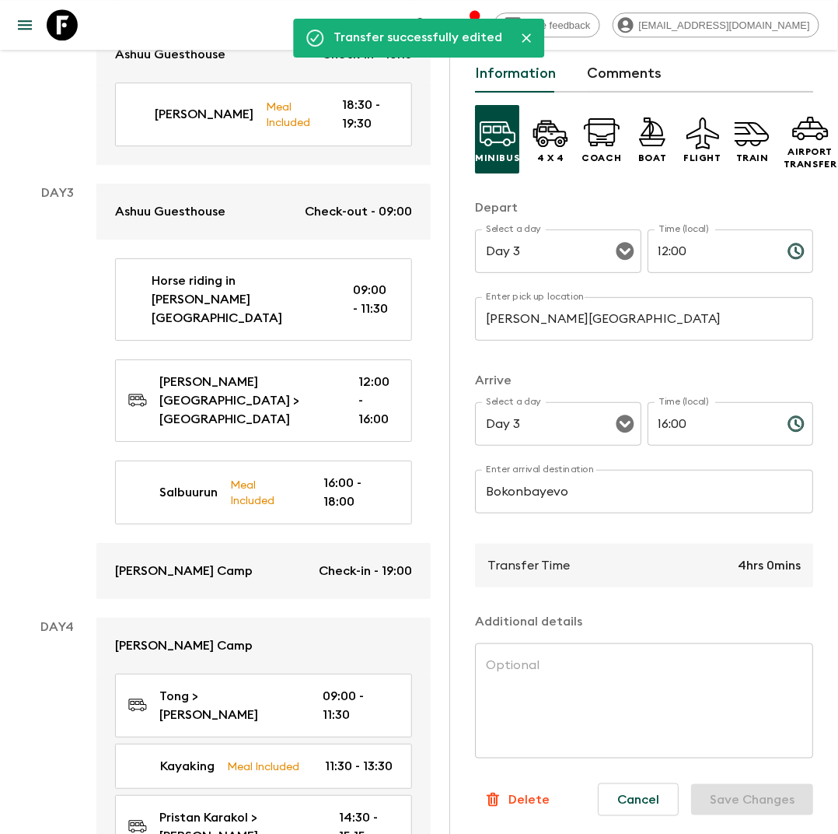
scroll to position [1291, 0]
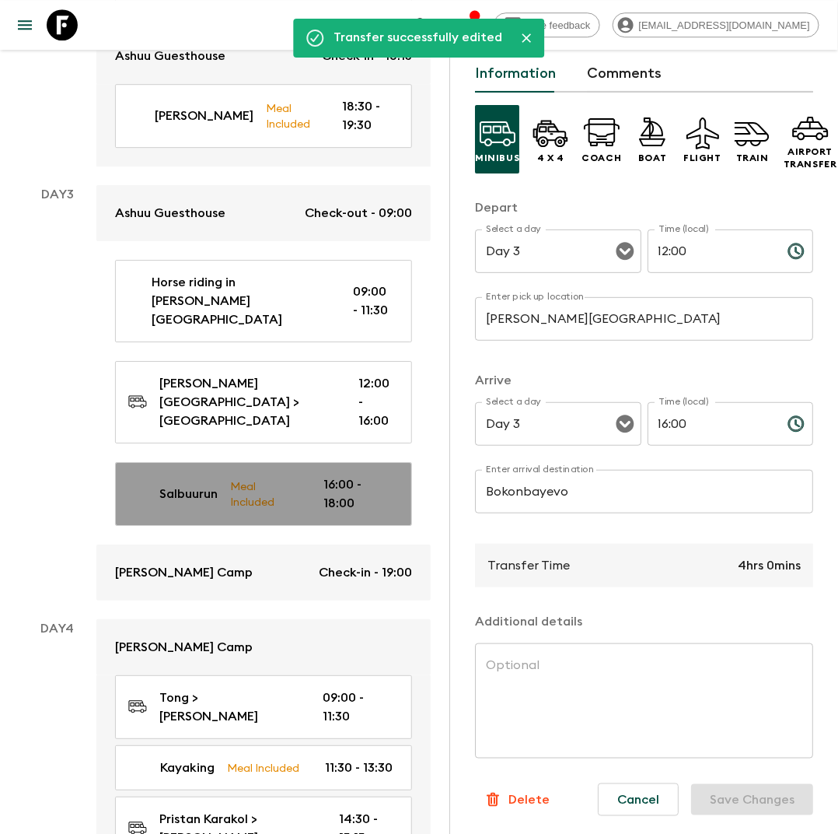
click at [222, 475] on div "Salbuurun Meal Included 16:00 - 18:00" at bounding box center [260, 493] width 264 height 37
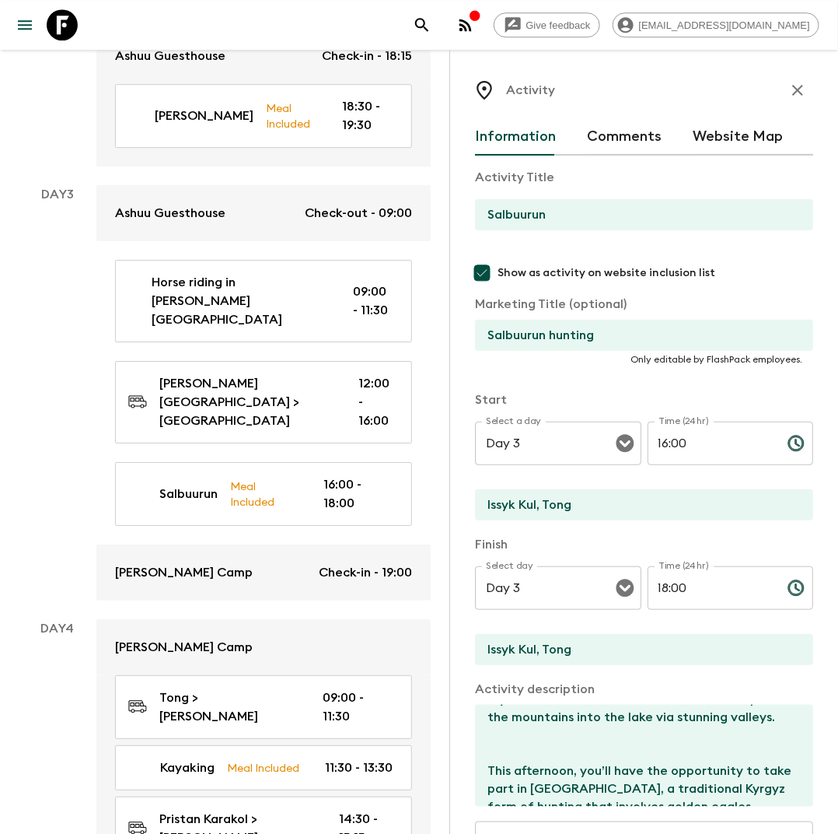
scroll to position [150, 0]
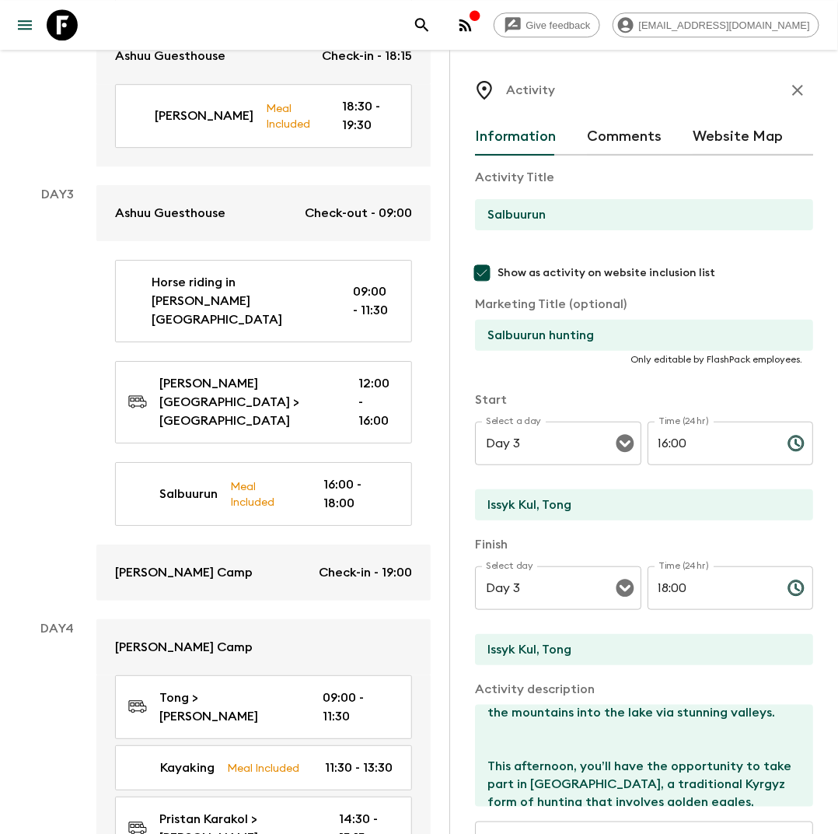
click at [558, 722] on textarea "We make it to the shores of the [GEOGRAPHIC_DATA] (1609m or 5979ft above sea le…" at bounding box center [638, 756] width 326 height 102
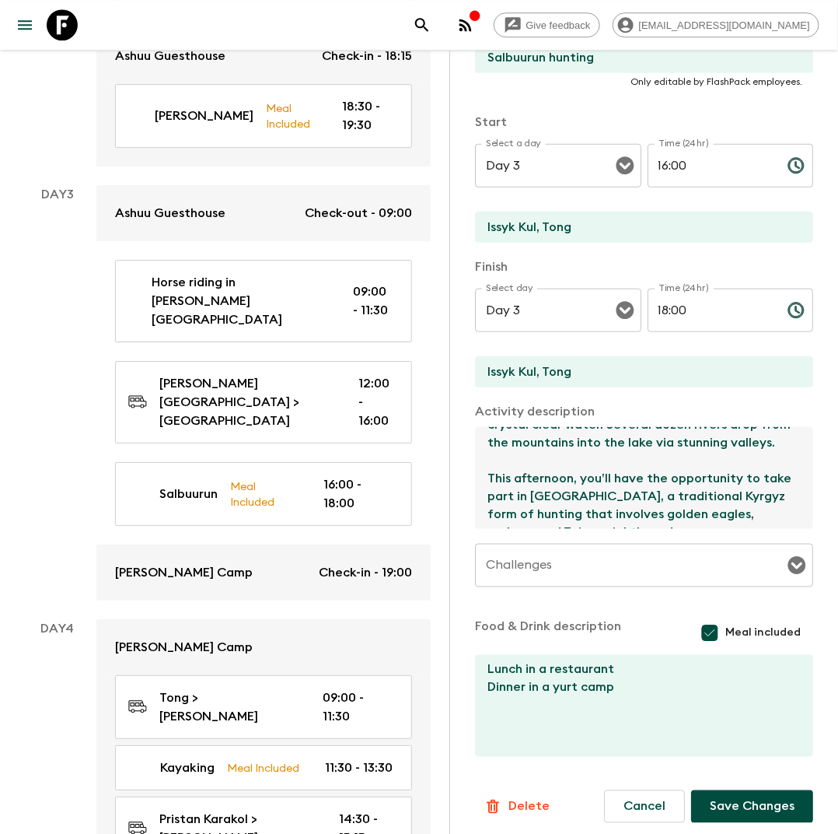
scroll to position [285, 0]
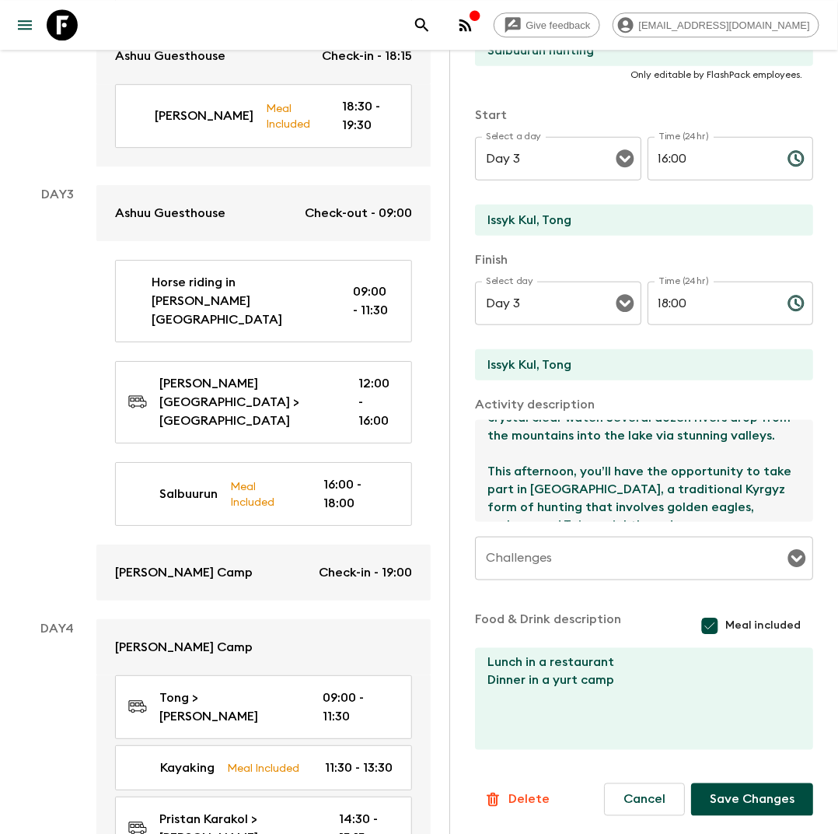
type textarea "We make it to the shores of the [GEOGRAPHIC_DATA] (1609m or 5979ft above sea le…"
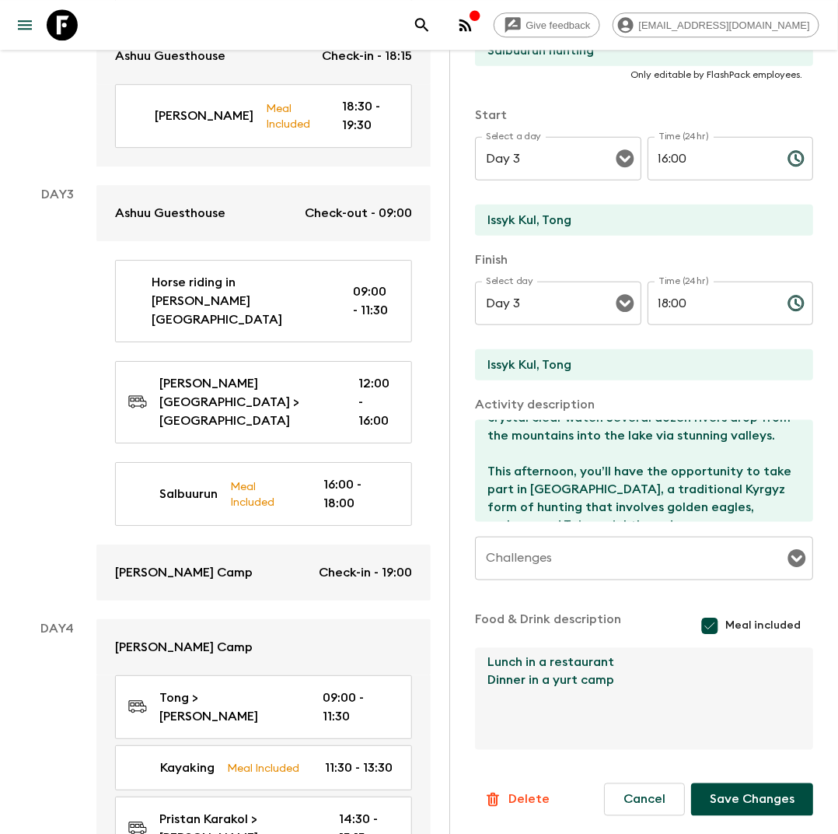
click at [566, 682] on textarea "Lunch in a restaurant Dinner in a yurt camp" at bounding box center [638, 699] width 326 height 102
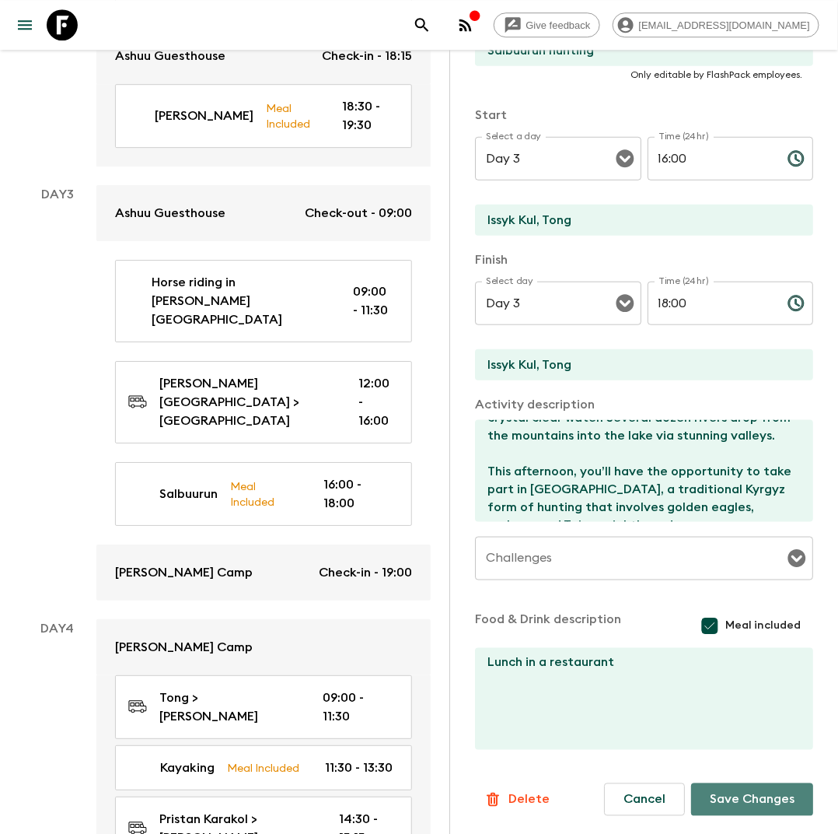
click at [772, 798] on button "Save Changes" at bounding box center [752, 799] width 122 height 33
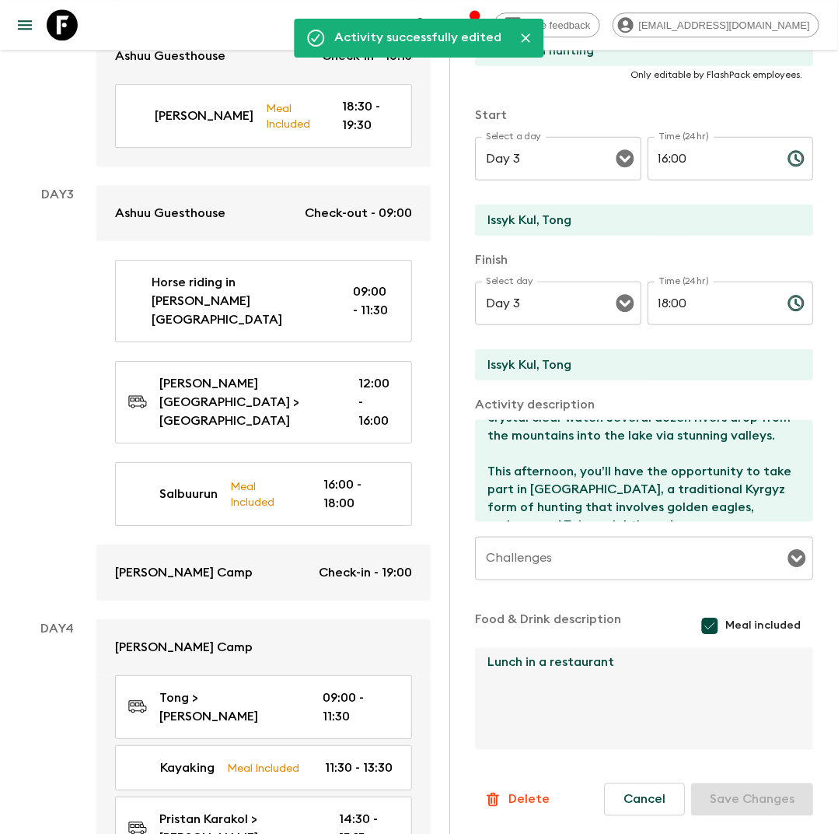
click at [586, 663] on textarea "Lunch in a restaurant" at bounding box center [638, 699] width 326 height 102
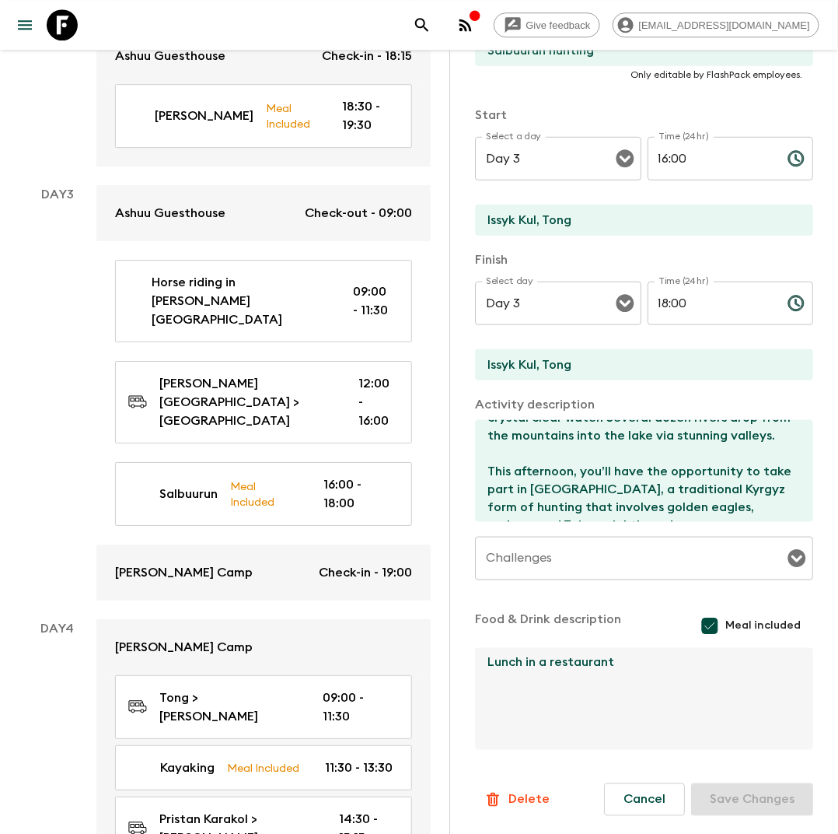
click at [586, 663] on textarea "Lunch in a restaurant" at bounding box center [638, 699] width 326 height 102
click at [591, 666] on textarea "Lunch in a restaurant Dinner in a yurt camp" at bounding box center [638, 699] width 326 height 102
click at [553, 663] on textarea "Dinner in a yurt camp" at bounding box center [638, 699] width 326 height 102
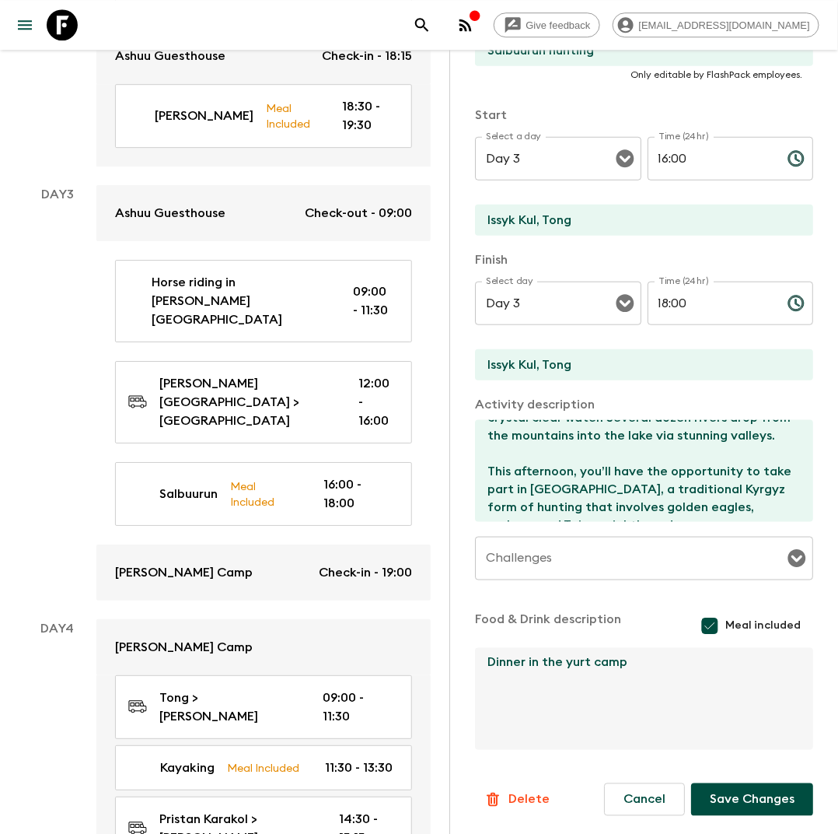
click at [663, 662] on textarea "Dinner in the yurt camp" at bounding box center [638, 699] width 326 height 102
type textarea "Dinner in the yurt camp."
click at [782, 796] on button "Save Changes" at bounding box center [752, 799] width 122 height 33
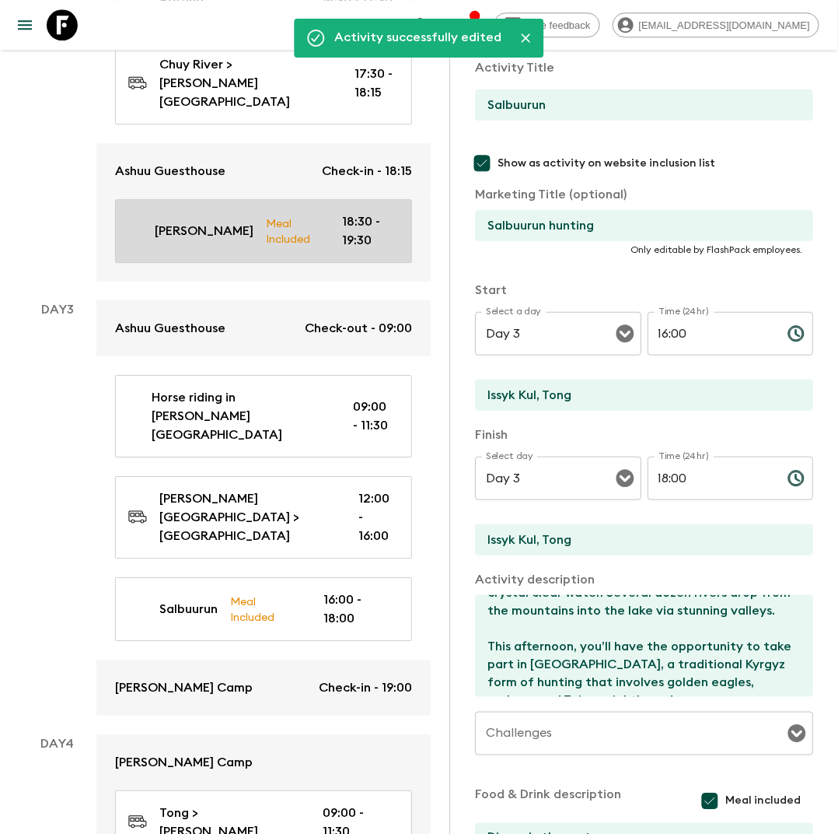
scroll to position [1182, 0]
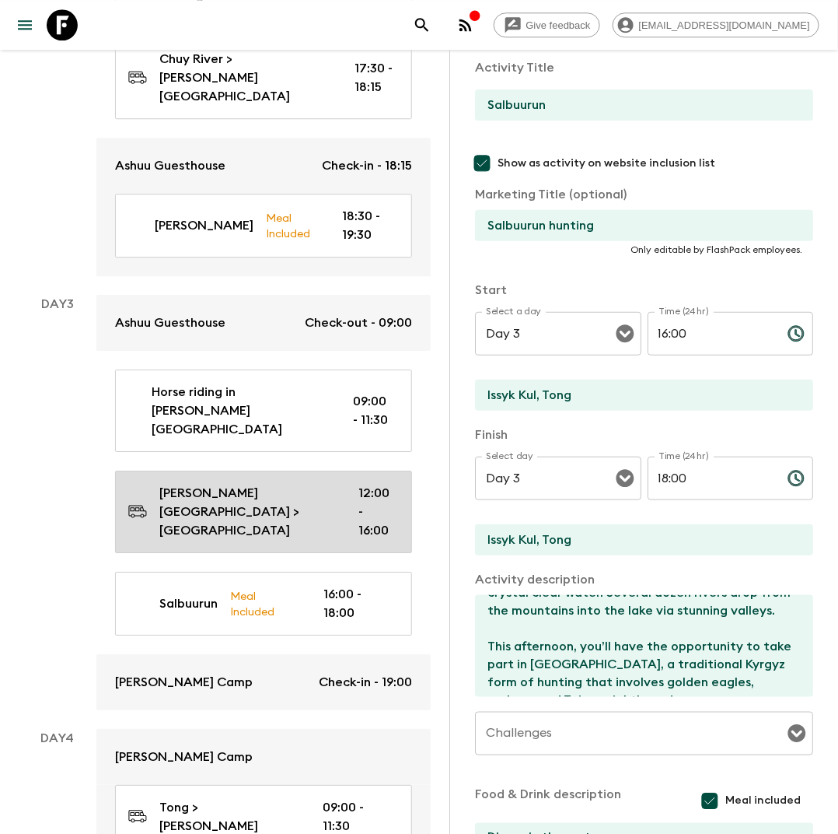
click at [359, 484] on p "12:00 - 16:00" at bounding box center [376, 512] width 34 height 56
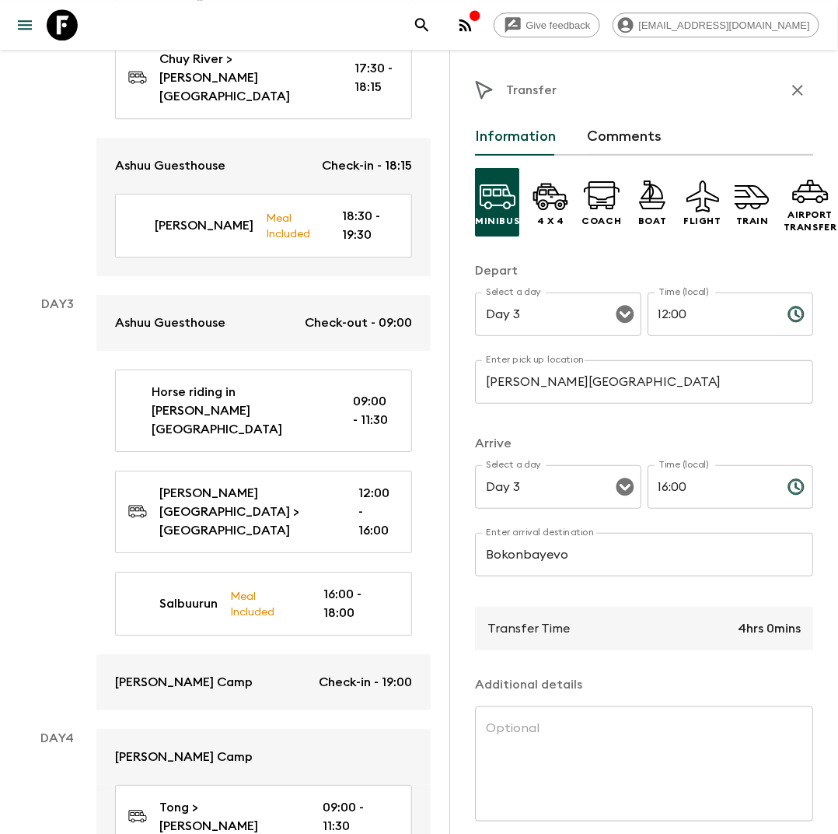
click at [801, 96] on icon "button" at bounding box center [798, 90] width 19 height 19
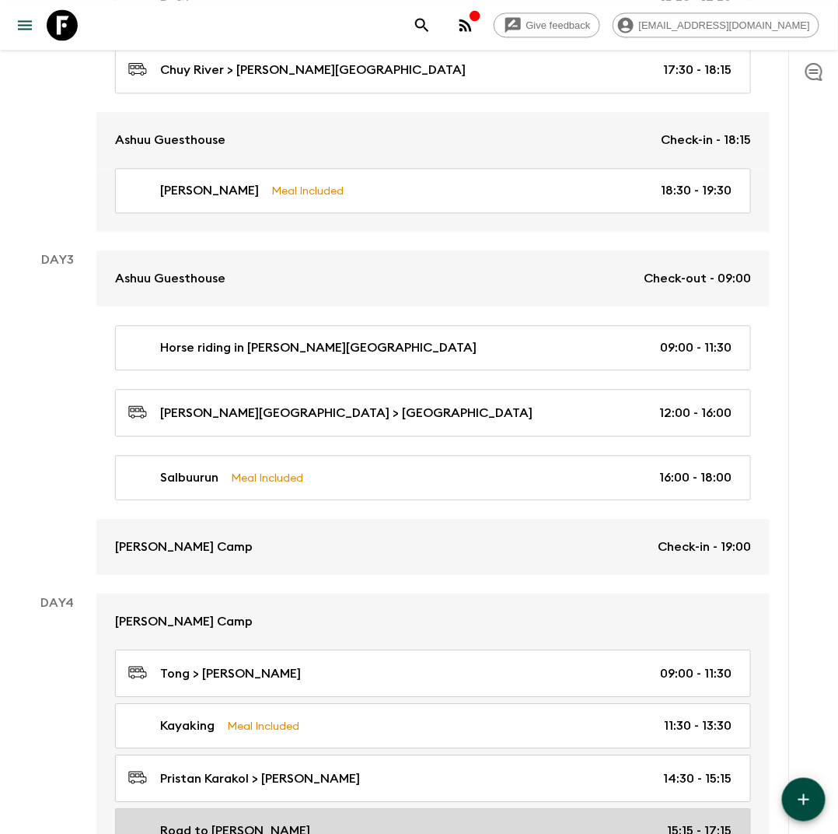
scroll to position [918, 0]
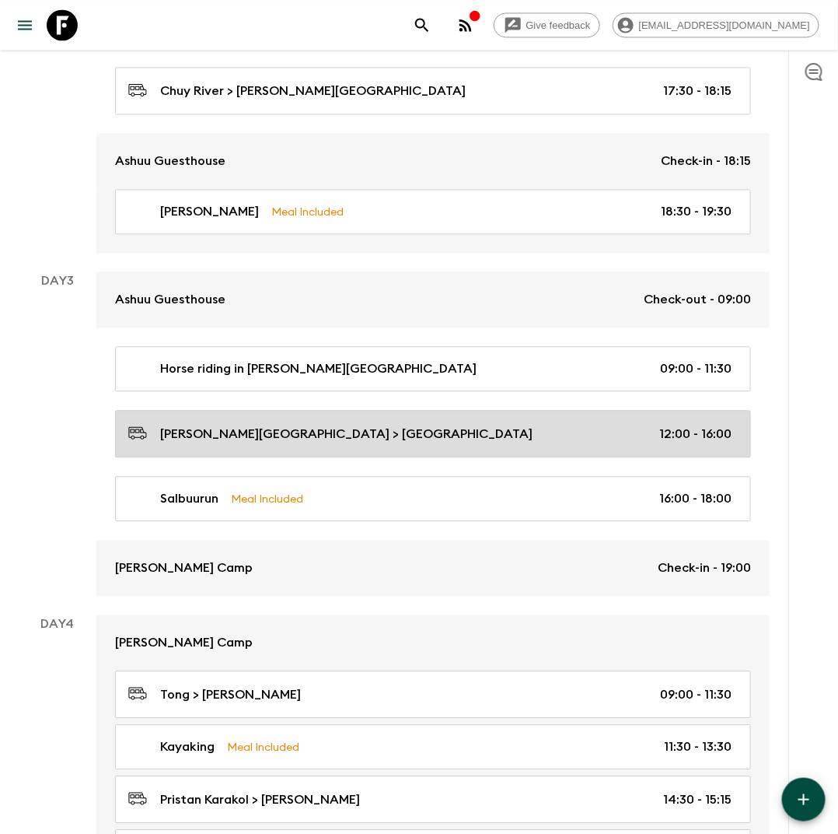
click at [335, 433] on p "[PERSON_NAME][GEOGRAPHIC_DATA] > [GEOGRAPHIC_DATA]" at bounding box center [346, 434] width 373 height 19
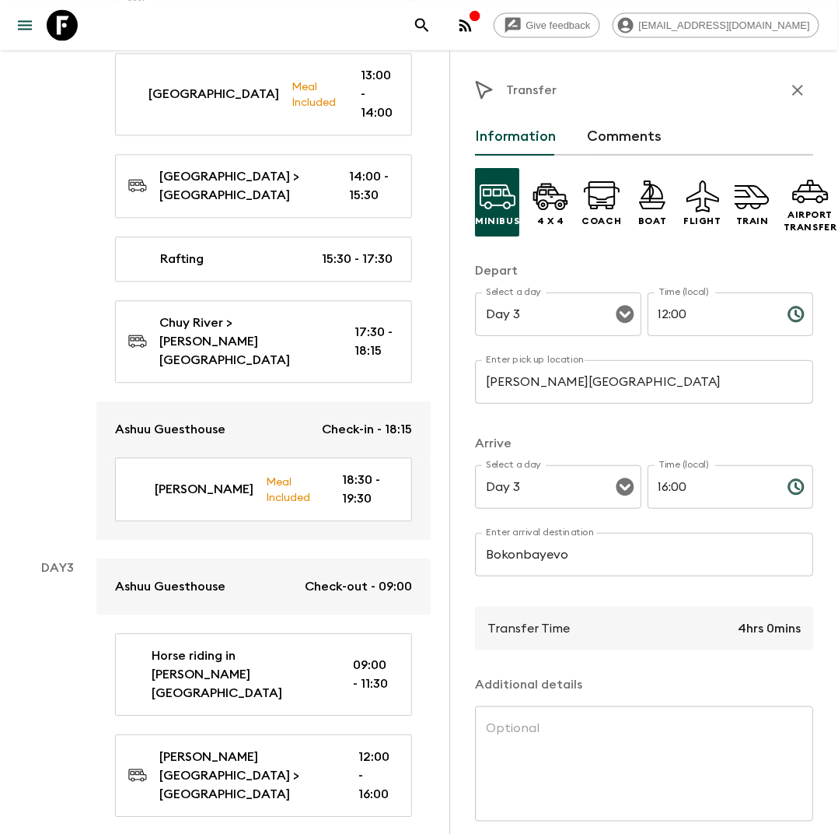
click at [691, 480] on input "16:00" at bounding box center [712, 487] width 128 height 44
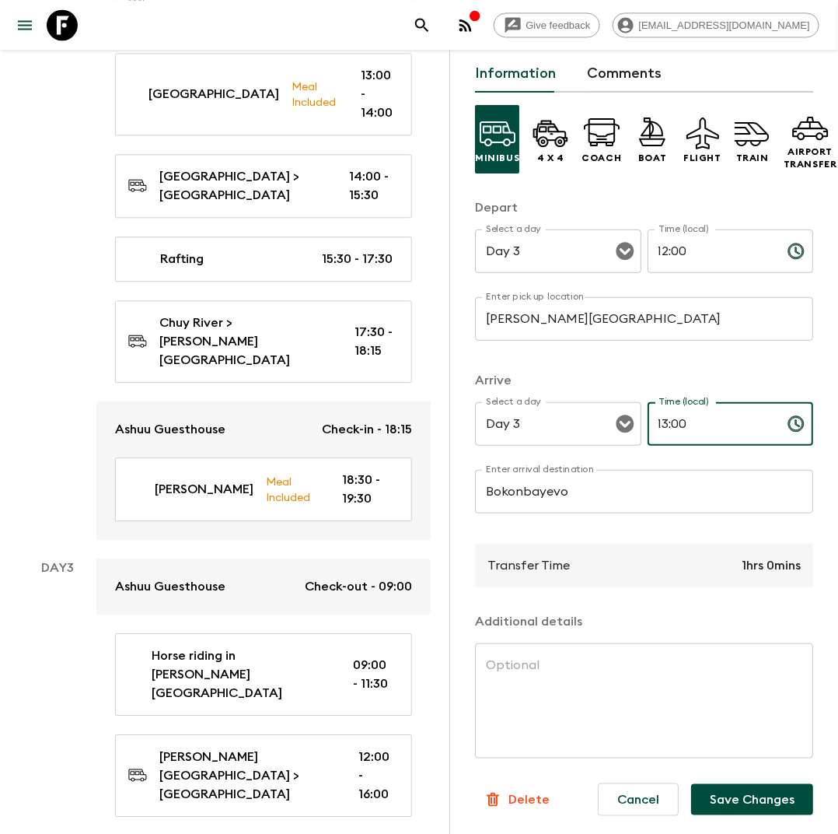
type input "13:00"
click at [732, 800] on button "Save Changes" at bounding box center [752, 799] width 122 height 31
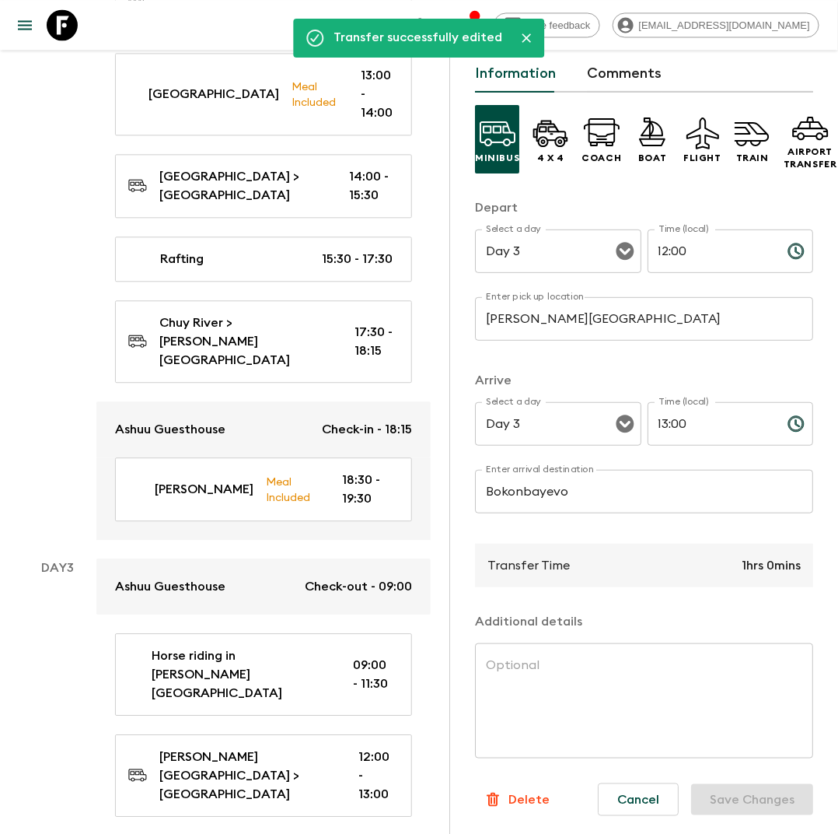
scroll to position [0, 0]
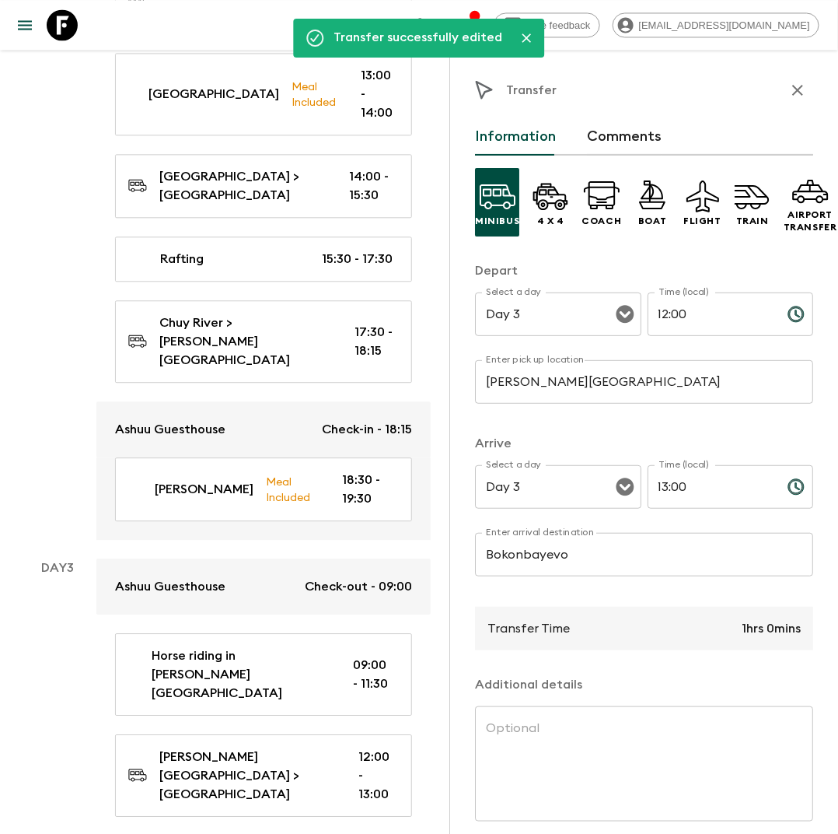
click at [793, 81] on icon "button" at bounding box center [798, 90] width 19 height 19
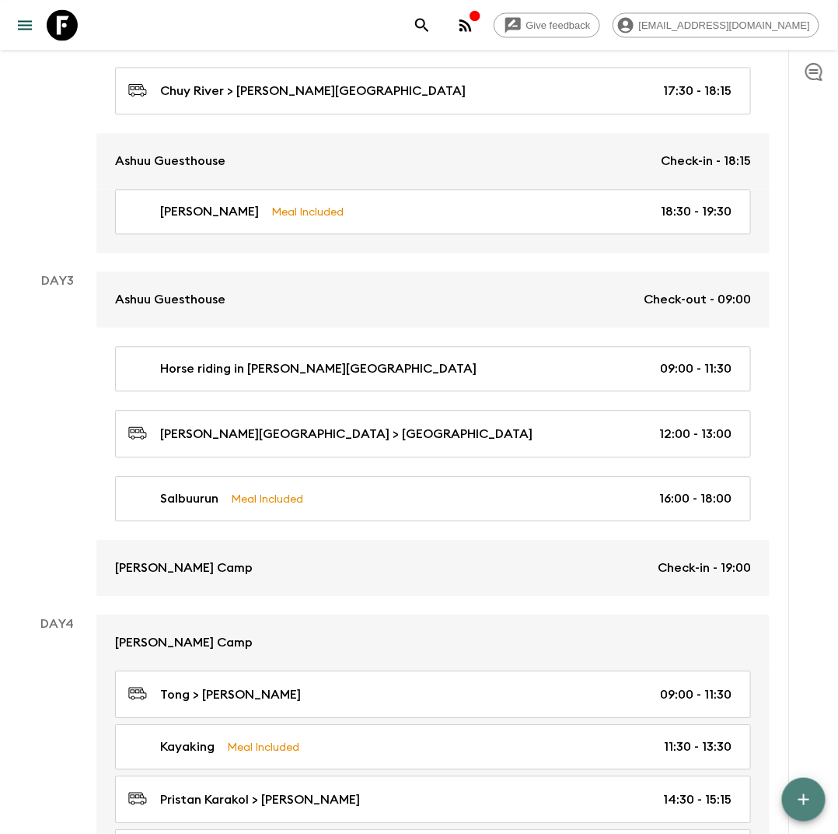
click at [805, 796] on icon "button" at bounding box center [804, 799] width 19 height 19
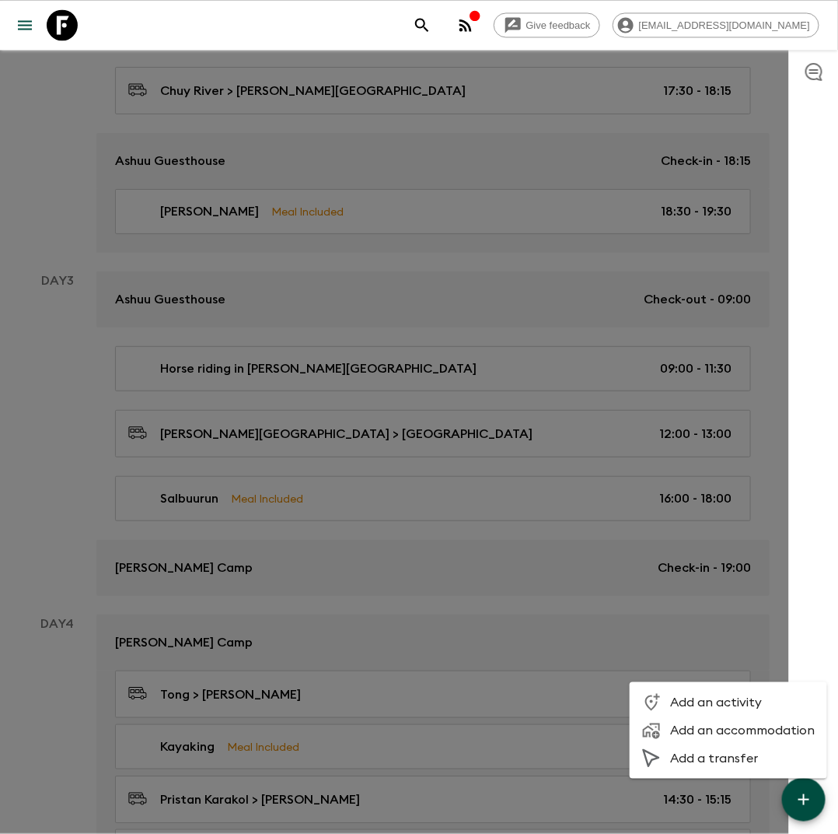
click at [738, 702] on span "Add an activity" at bounding box center [742, 703] width 145 height 16
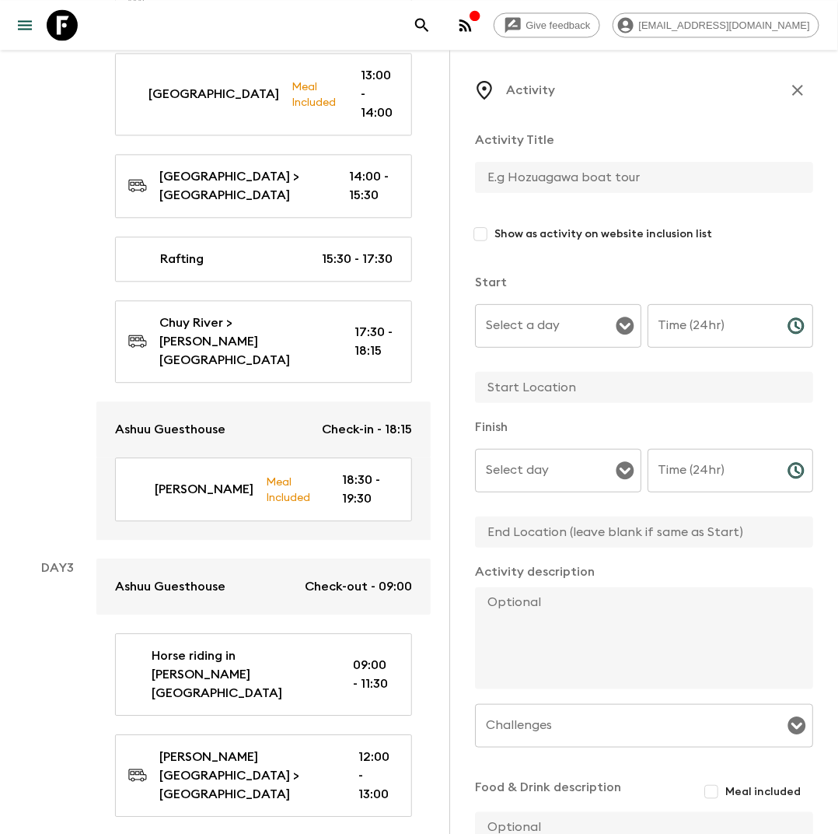
click at [531, 160] on div "Activity Title Show as activity on website inclusion list" at bounding box center [644, 196] width 338 height 130
click at [522, 180] on input "text" at bounding box center [638, 177] width 326 height 31
type input "Lunch"
click at [563, 327] on input "Select a day" at bounding box center [546, 326] width 129 height 30
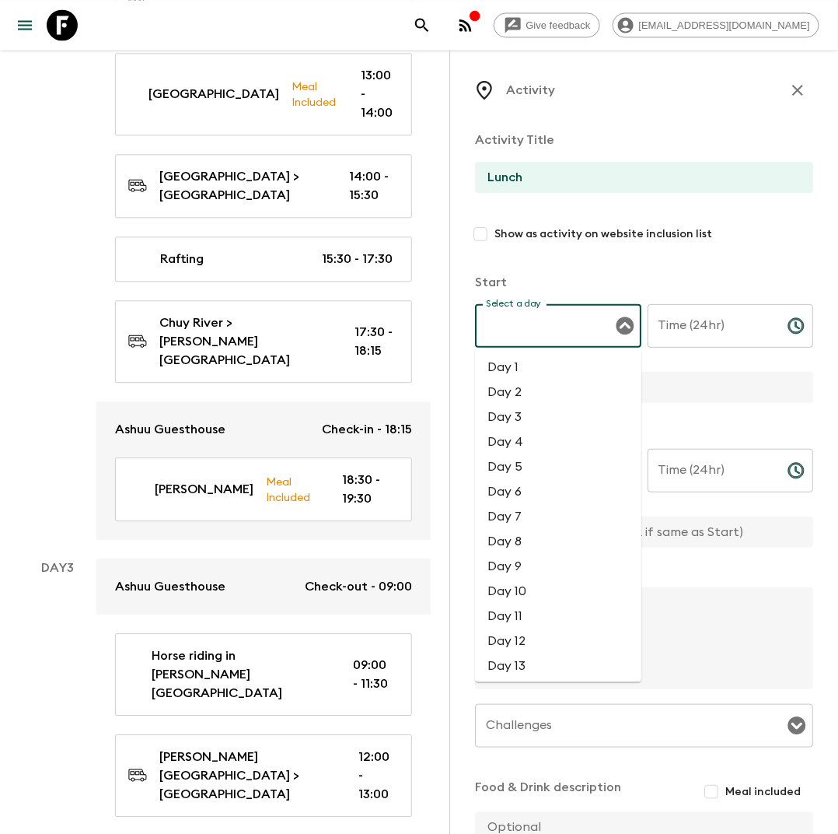
click at [530, 415] on li "Day 3" at bounding box center [558, 416] width 166 height 25
type input "Day 3"
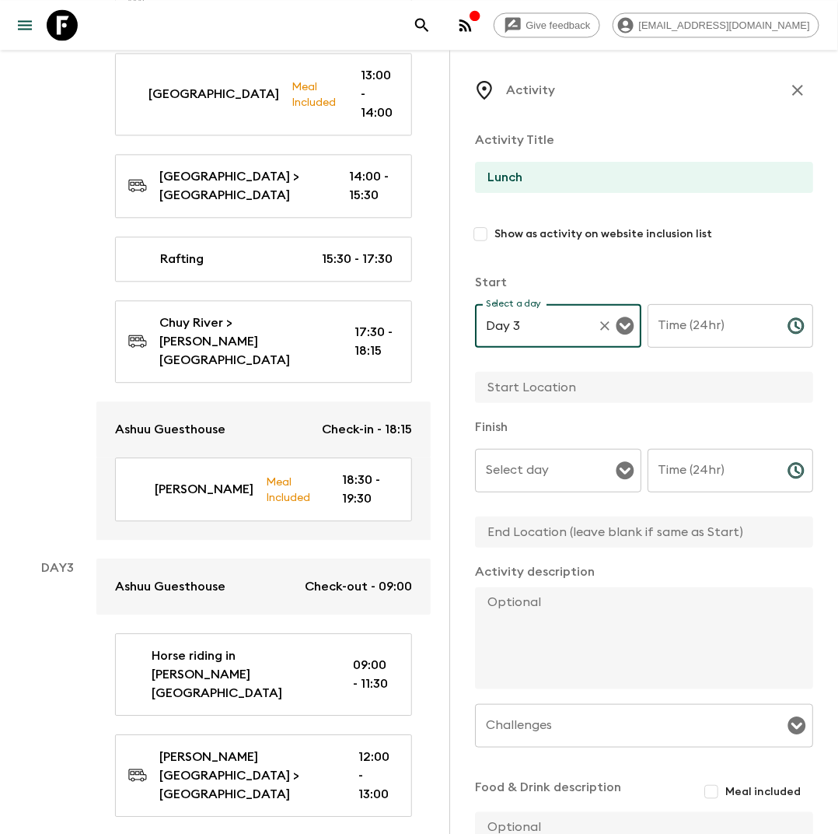
click at [678, 334] on input "Time (24hr)" at bounding box center [712, 326] width 128 height 44
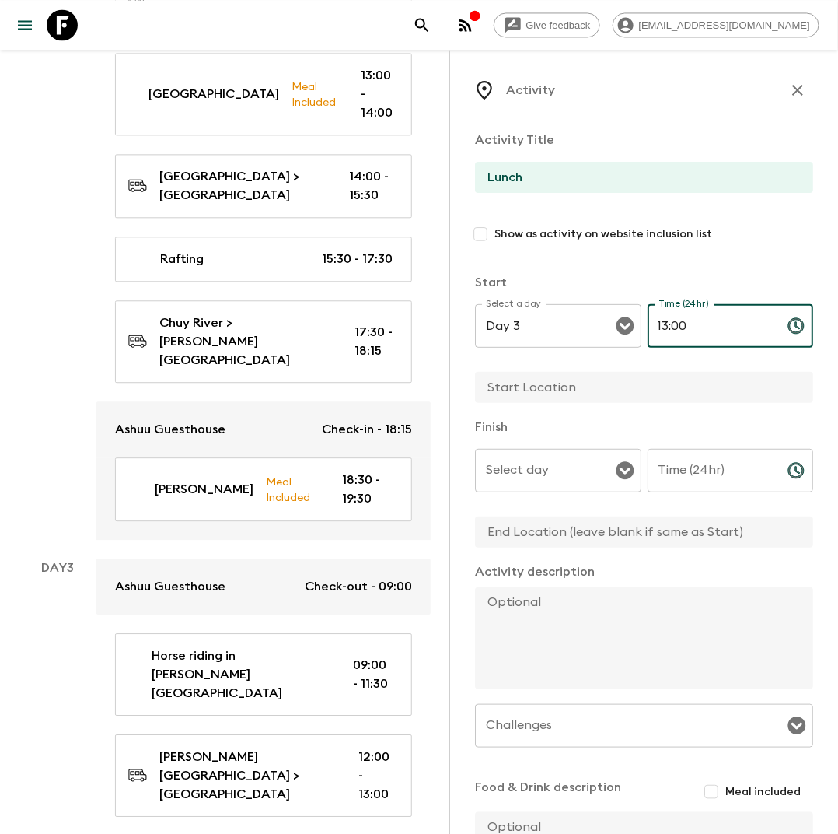
type input "13:00"
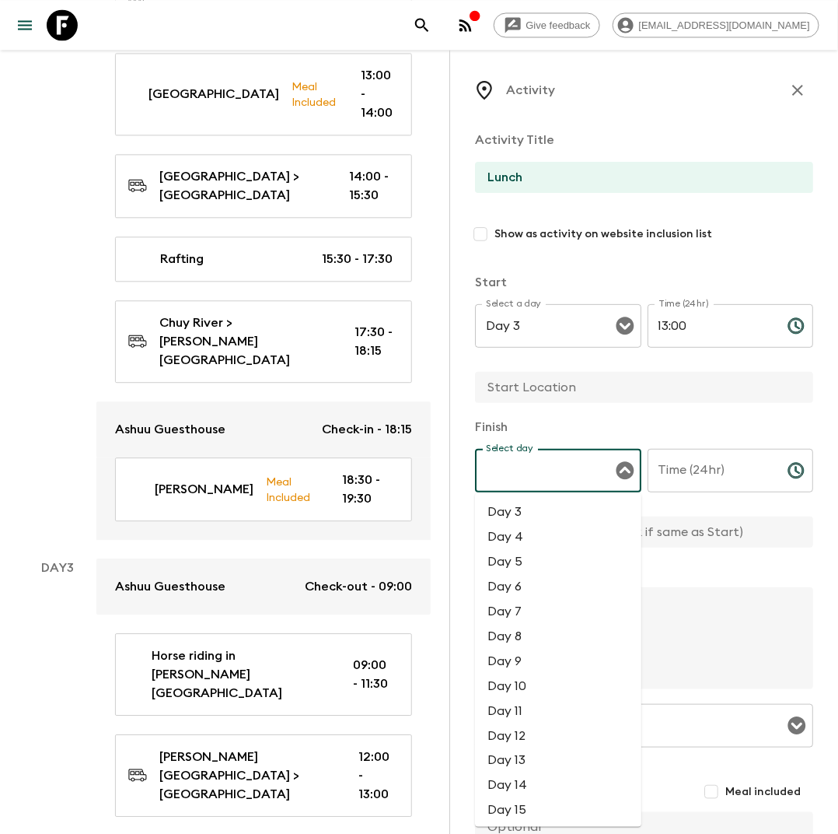
click at [600, 457] on input "Select day" at bounding box center [546, 471] width 129 height 30
click at [527, 514] on li "Day 3" at bounding box center [558, 511] width 166 height 25
type input "Day 3"
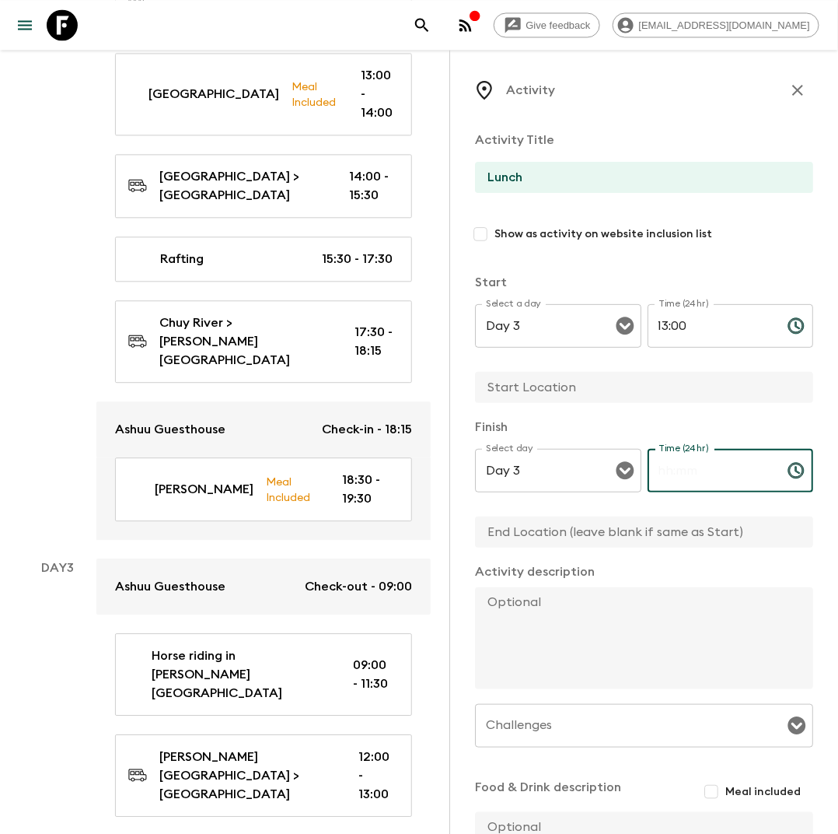
click at [688, 474] on input "Time (24hr)" at bounding box center [712, 471] width 128 height 44
type input "14:00"
click at [614, 387] on input "text" at bounding box center [638, 387] width 326 height 31
type input "Restaurant"
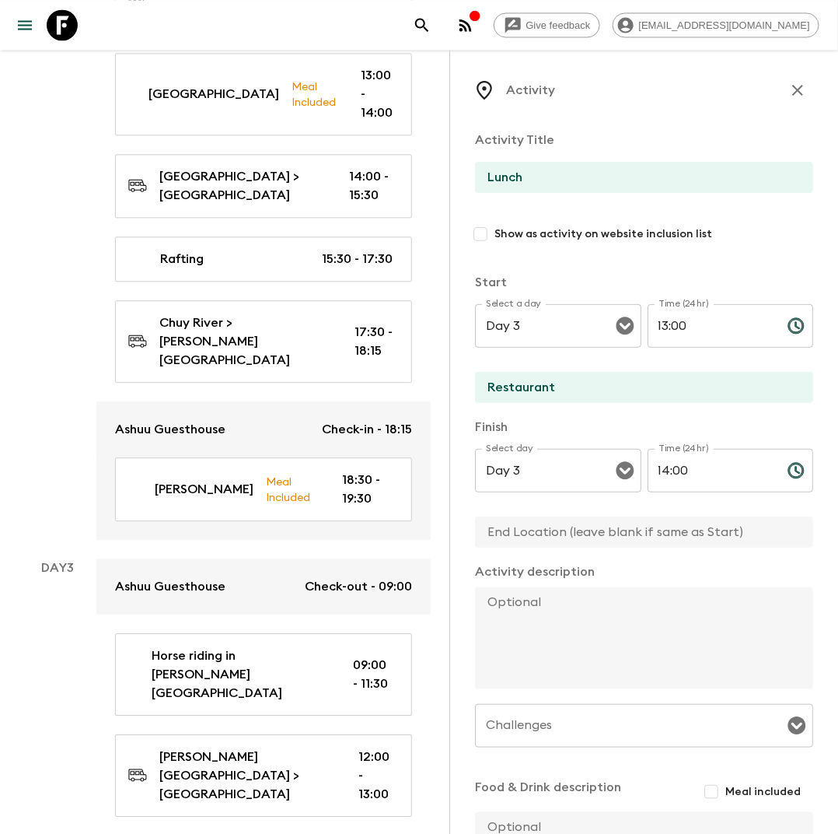
click at [523, 636] on textarea at bounding box center [638, 638] width 326 height 102
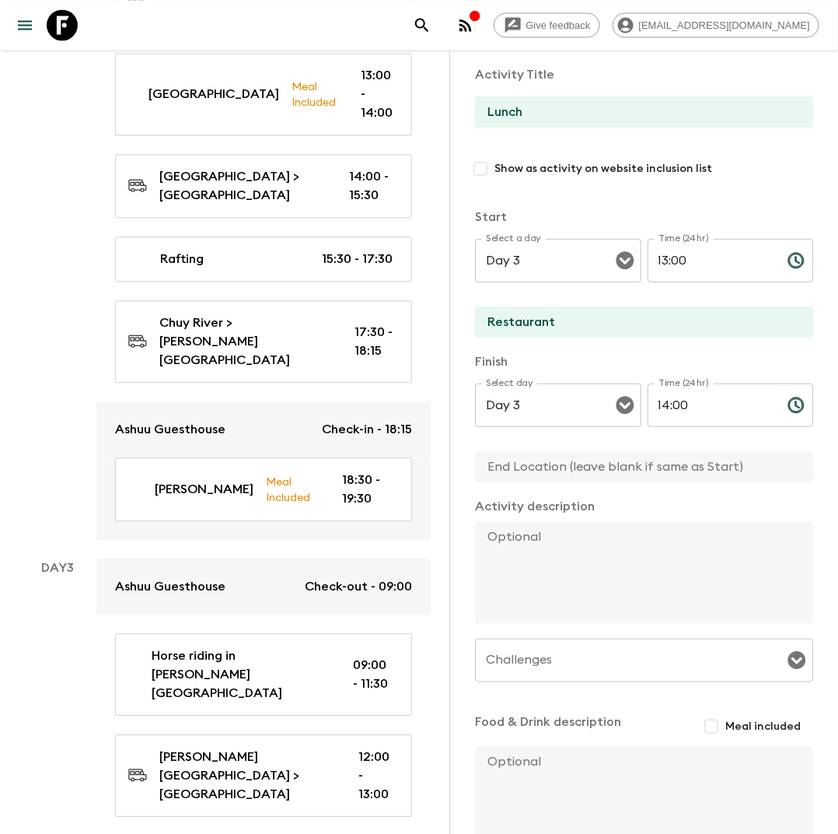
scroll to position [110, 0]
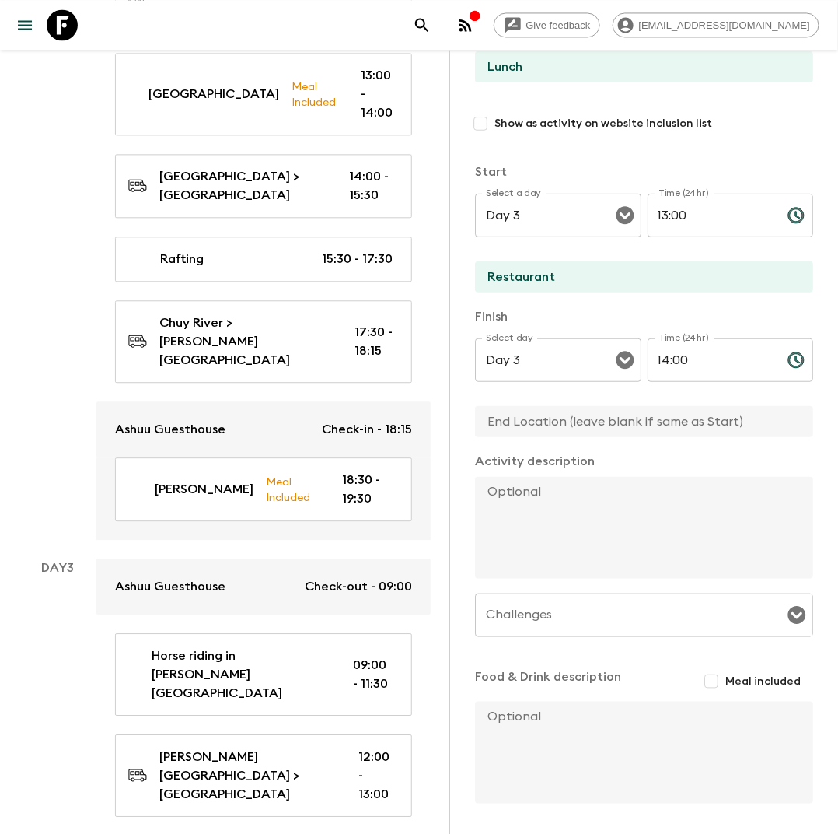
click at [722, 677] on input "Meal included" at bounding box center [712, 681] width 28 height 28
checkbox input "true"
click at [586, 700] on div "Food & Drink description Meal included x" at bounding box center [644, 738] width 338 height 142
click at [543, 709] on textarea at bounding box center [638, 756] width 326 height 102
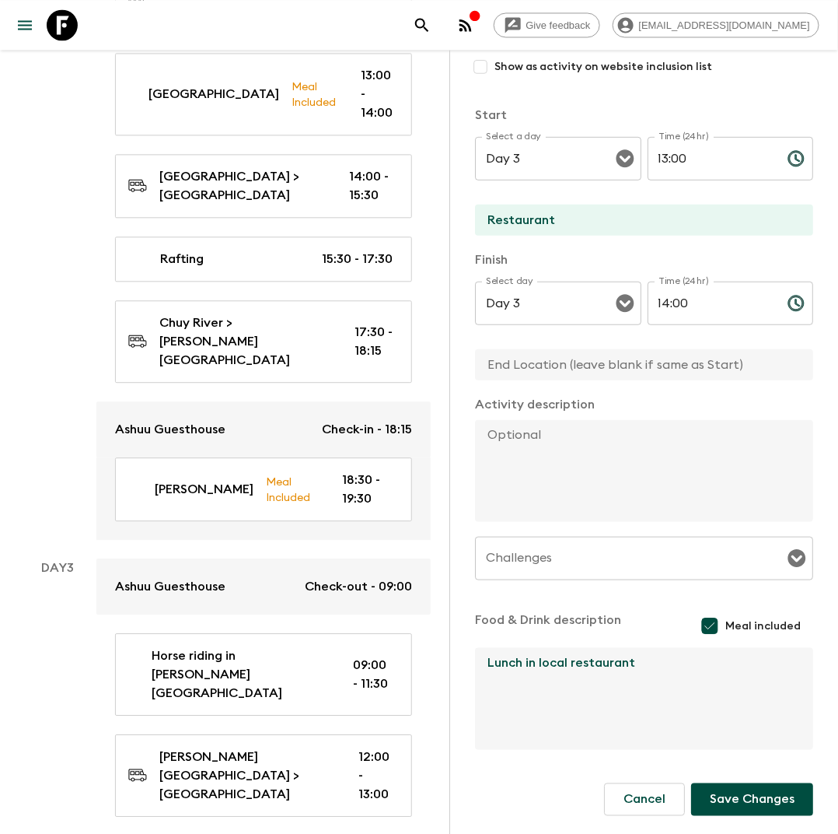
type textarea "Lunch in local restaurant"
click at [746, 794] on button "Save Changes" at bounding box center [752, 799] width 122 height 33
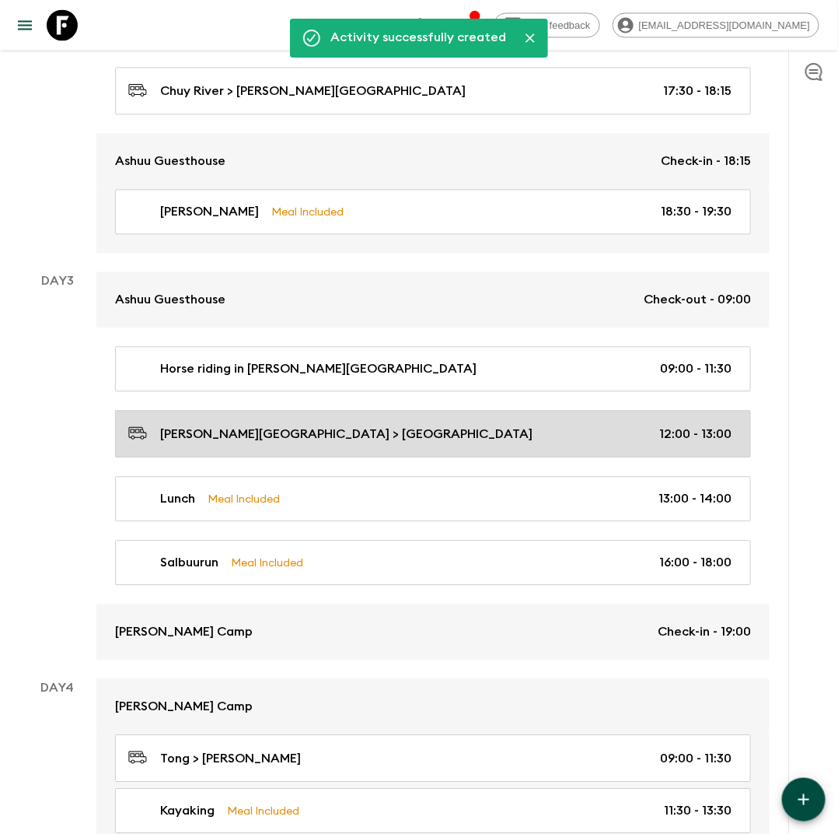
click at [598, 436] on div "[PERSON_NAME][GEOGRAPHIC_DATA] > [GEOGRAPHIC_DATA] 12:00 - 13:00" at bounding box center [430, 433] width 604 height 21
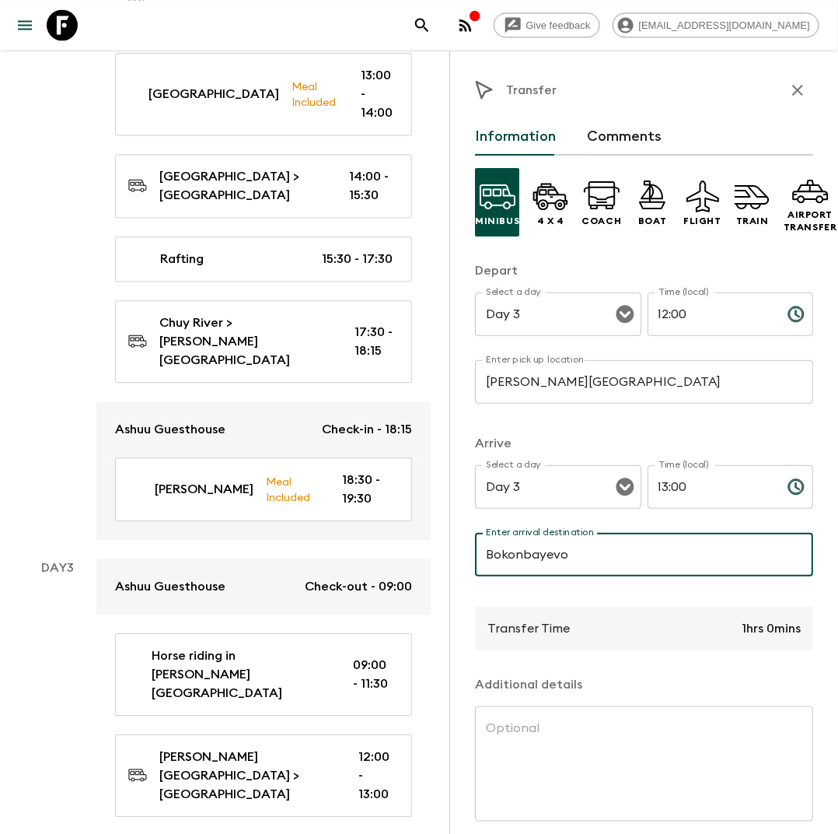
click at [520, 558] on input "Bokonbayevo" at bounding box center [644, 555] width 338 height 44
type input "R"
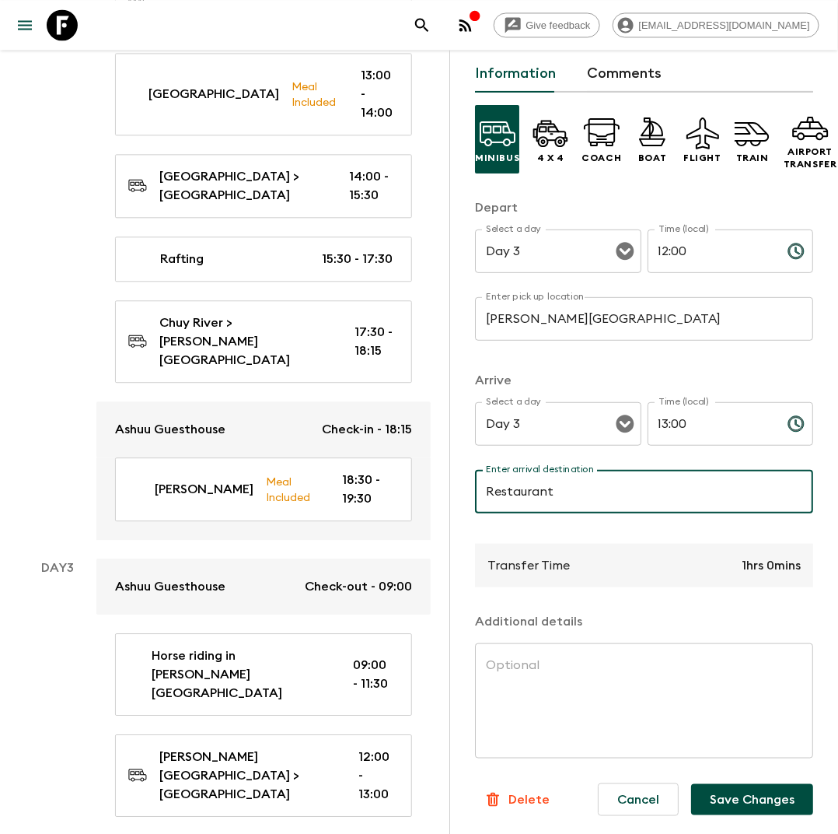
type input "Restaurant"
click at [739, 798] on button "Save Changes" at bounding box center [752, 799] width 122 height 31
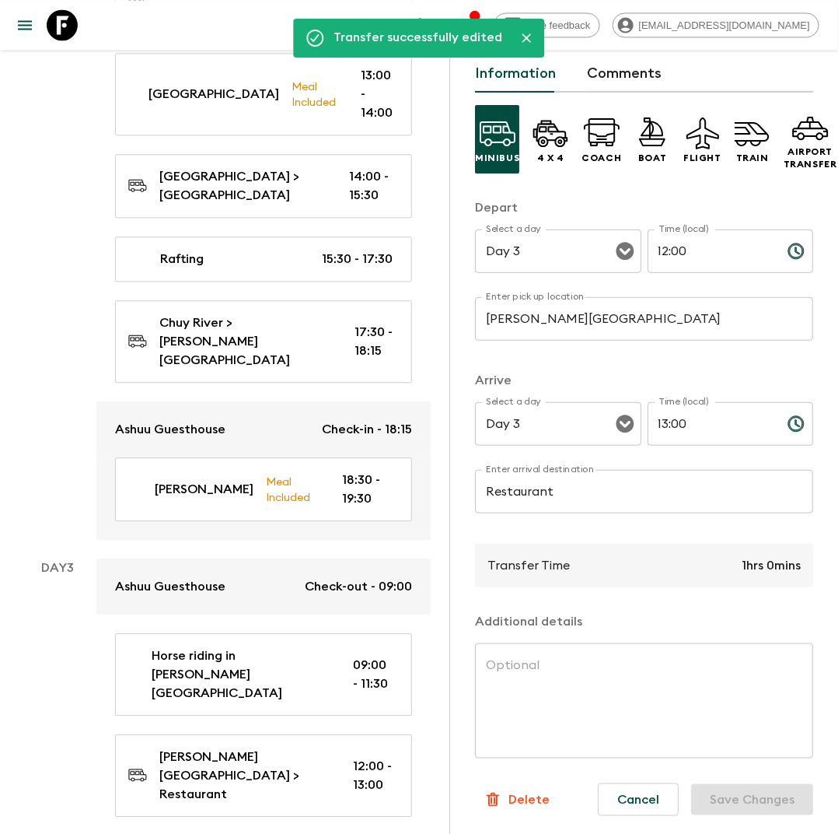
scroll to position [0, 0]
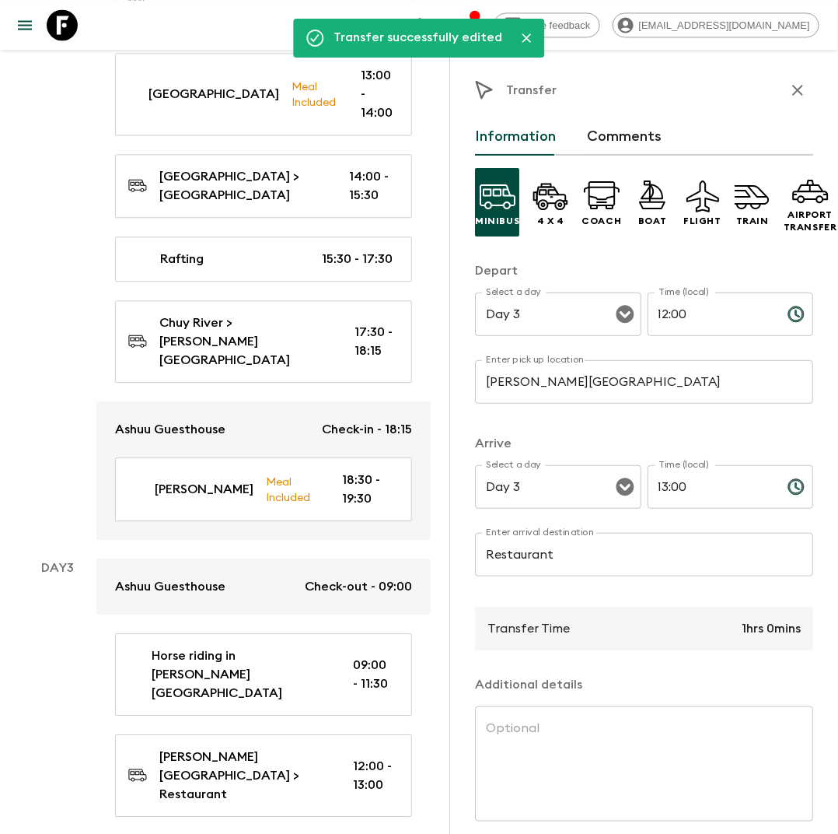
click at [790, 91] on icon "button" at bounding box center [798, 90] width 19 height 19
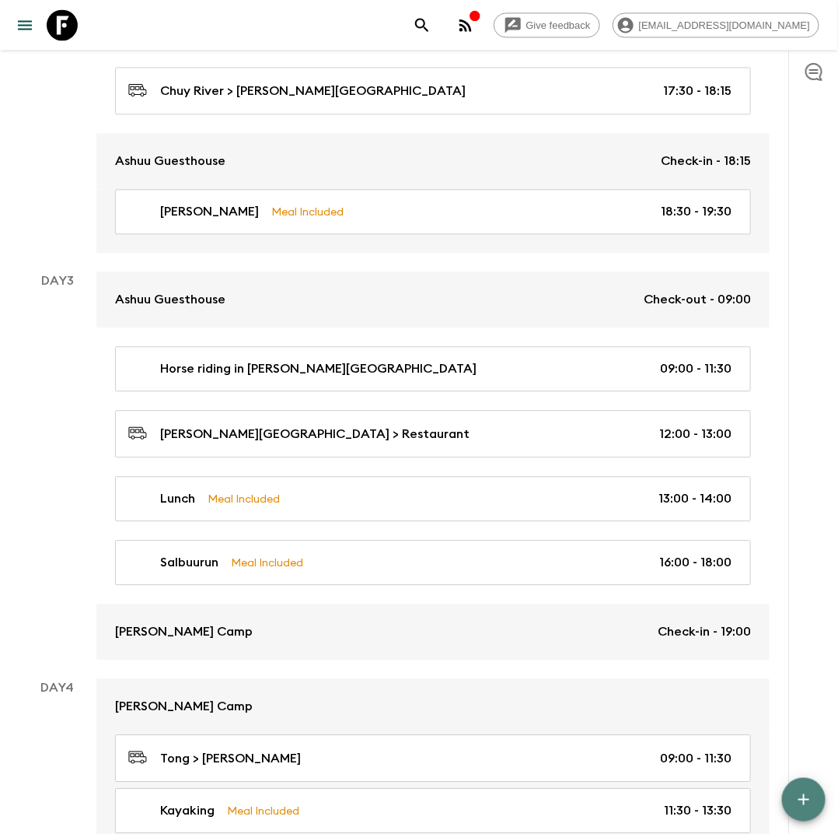
click at [800, 796] on icon "button" at bounding box center [804, 799] width 19 height 19
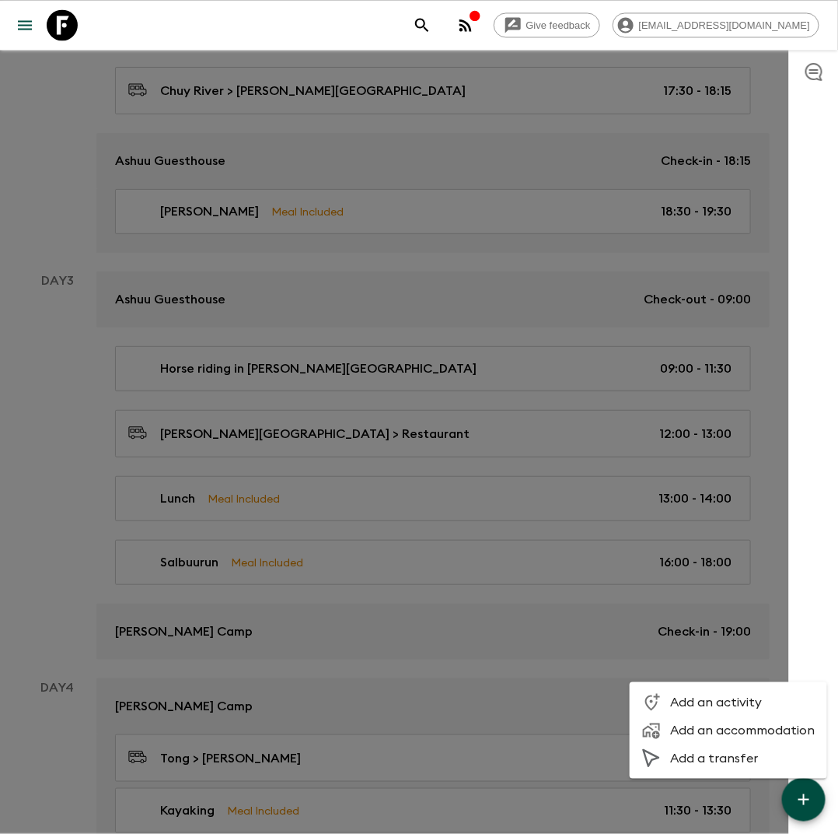
click at [703, 752] on span "Add a transfer" at bounding box center [742, 759] width 145 height 16
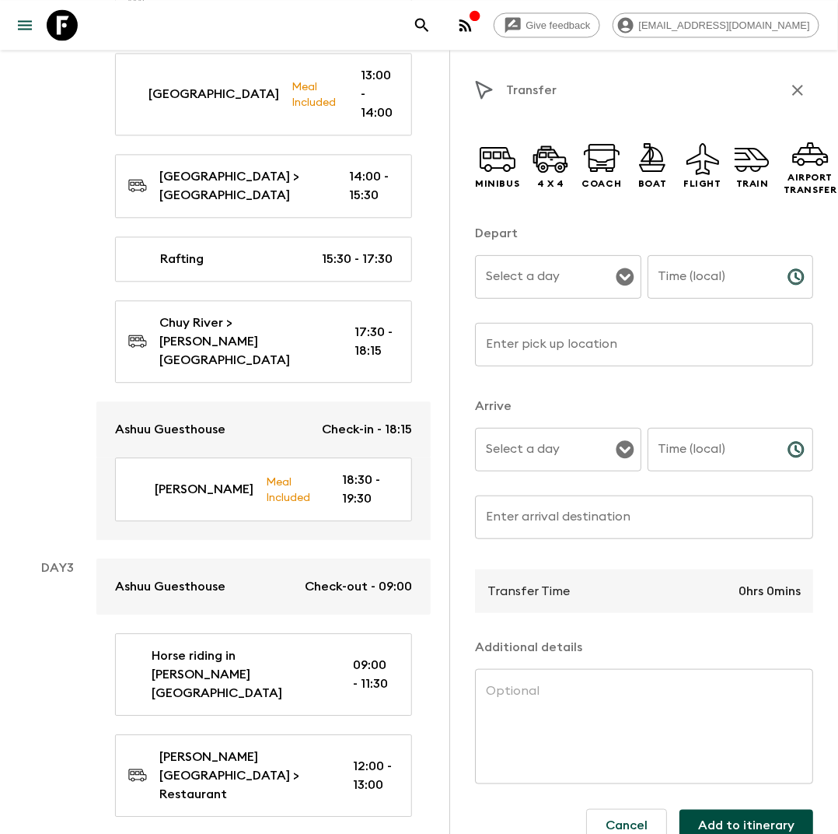
click at [516, 280] on input "Select a day" at bounding box center [546, 277] width 129 height 30
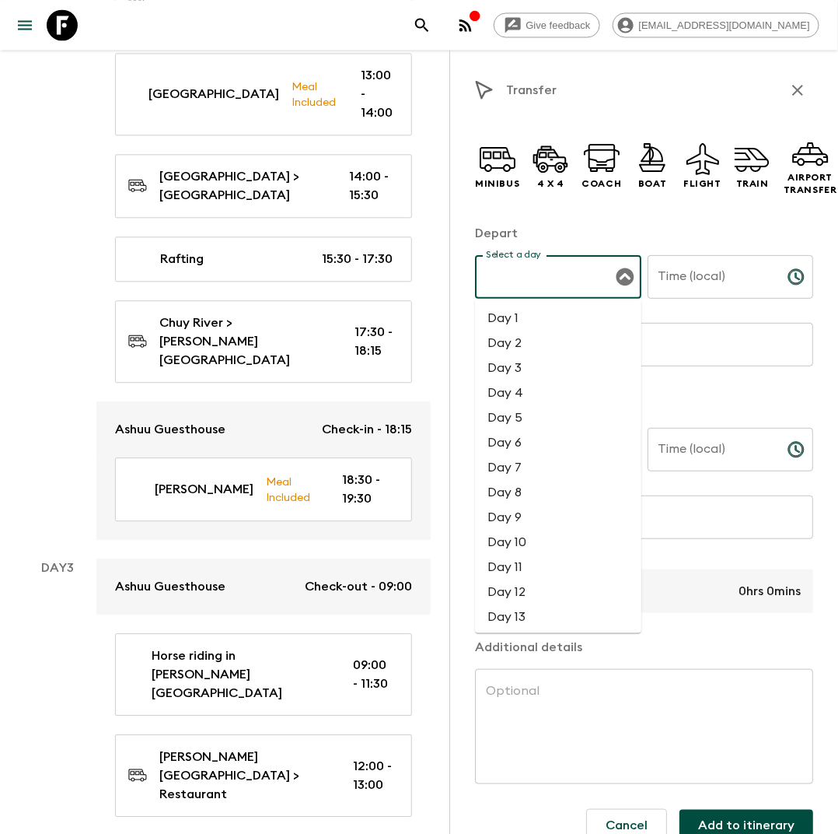
click at [516, 375] on li "Day 3" at bounding box center [558, 367] width 166 height 25
type input "Day 3"
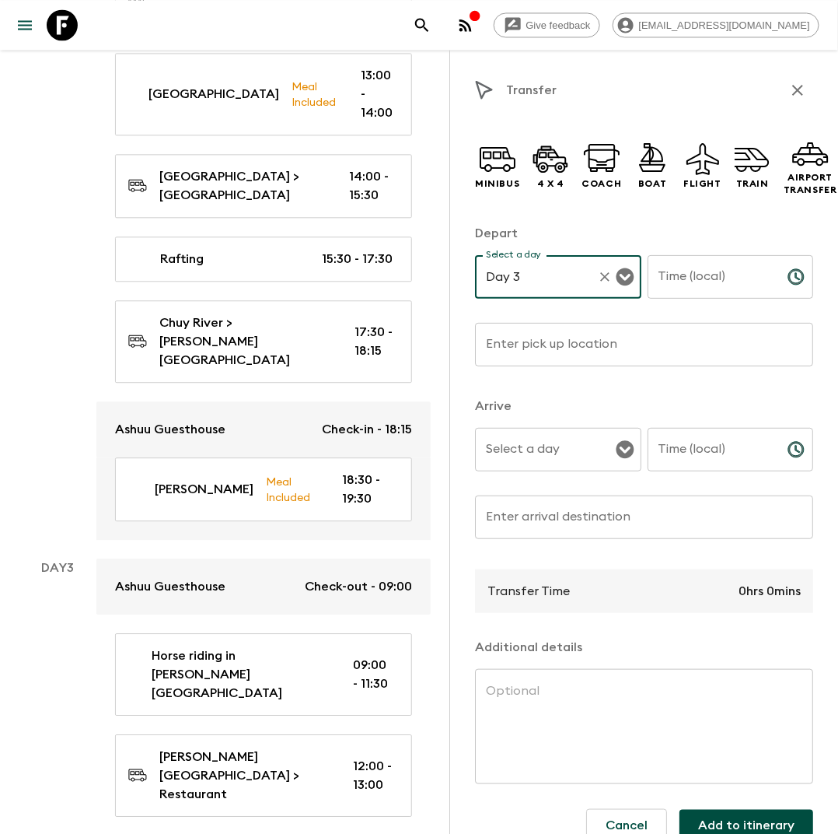
click at [665, 285] on input "Time (local)" at bounding box center [712, 277] width 128 height 44
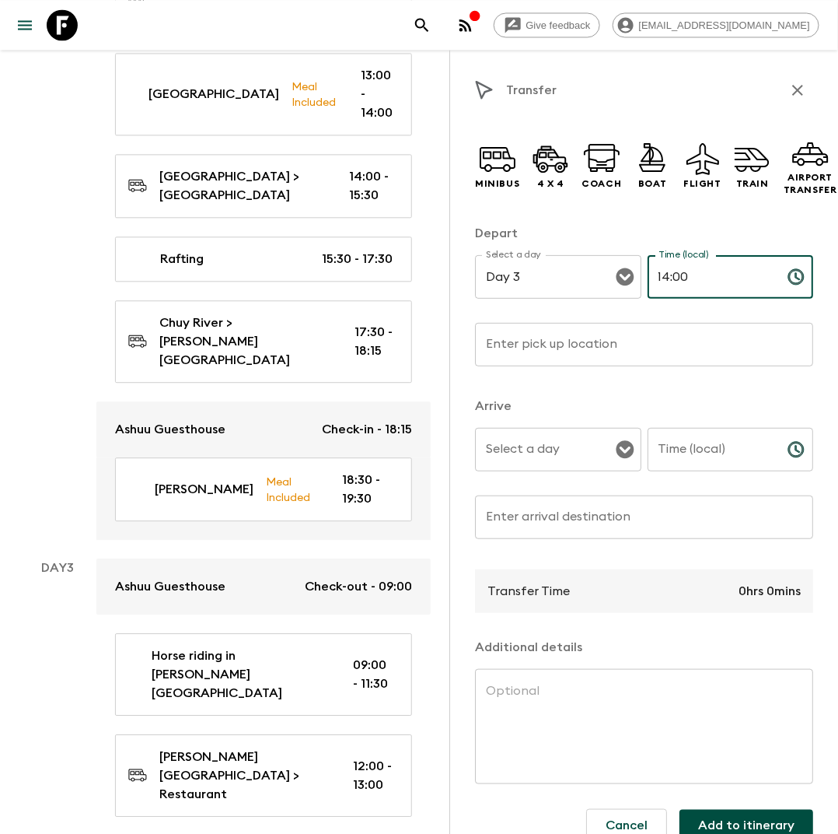
type input "14:00"
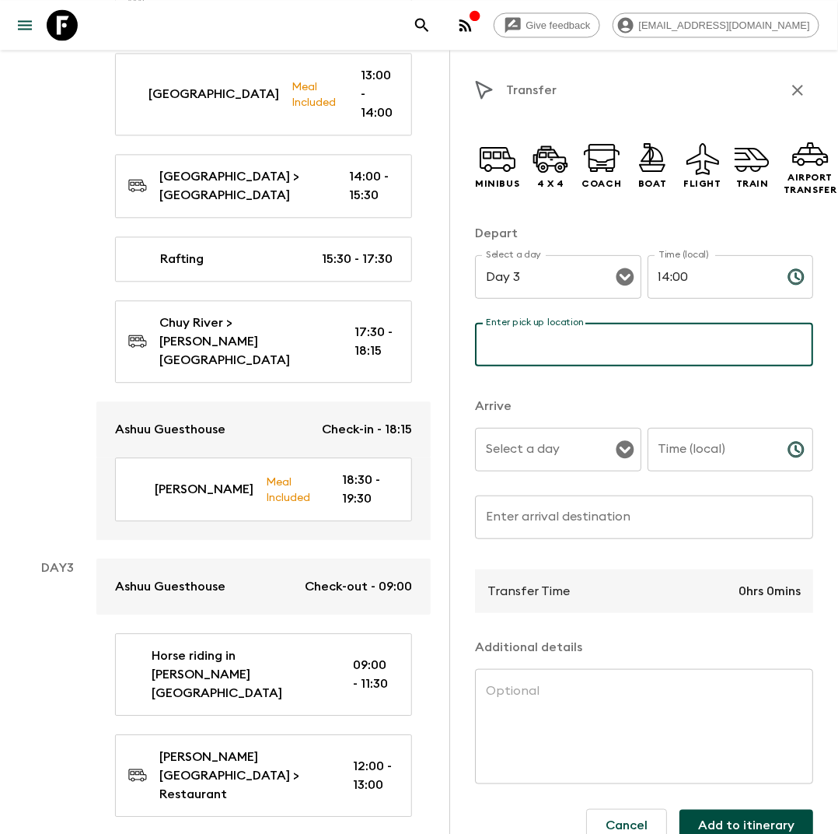
click at [577, 345] on input "Enter pick up location" at bounding box center [644, 345] width 338 height 44
type input "Restaurant"
click at [556, 444] on input "Select a day" at bounding box center [546, 450] width 129 height 30
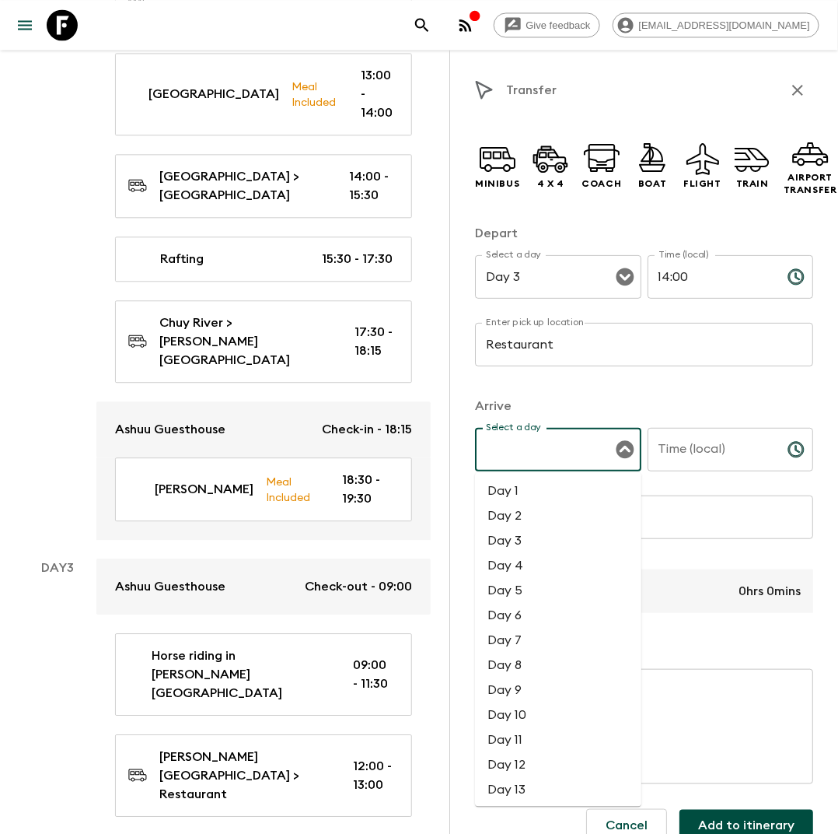
click at [528, 537] on li "Day 3" at bounding box center [558, 540] width 166 height 25
type input "Day 3"
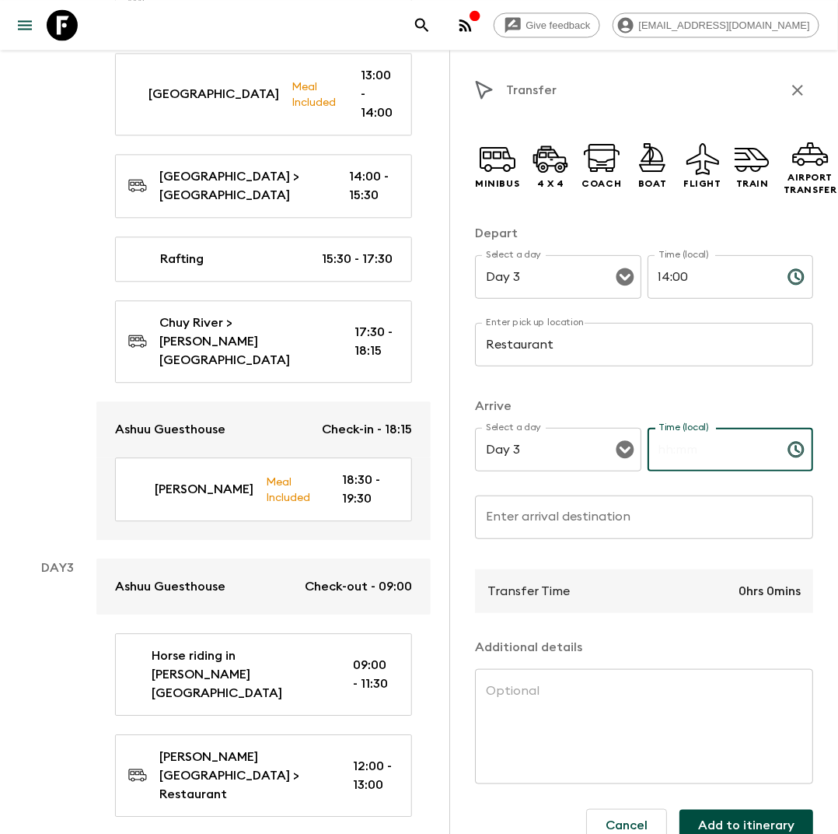
click at [691, 460] on input "Time (local)" at bounding box center [712, 450] width 128 height 44
type input "16:00"
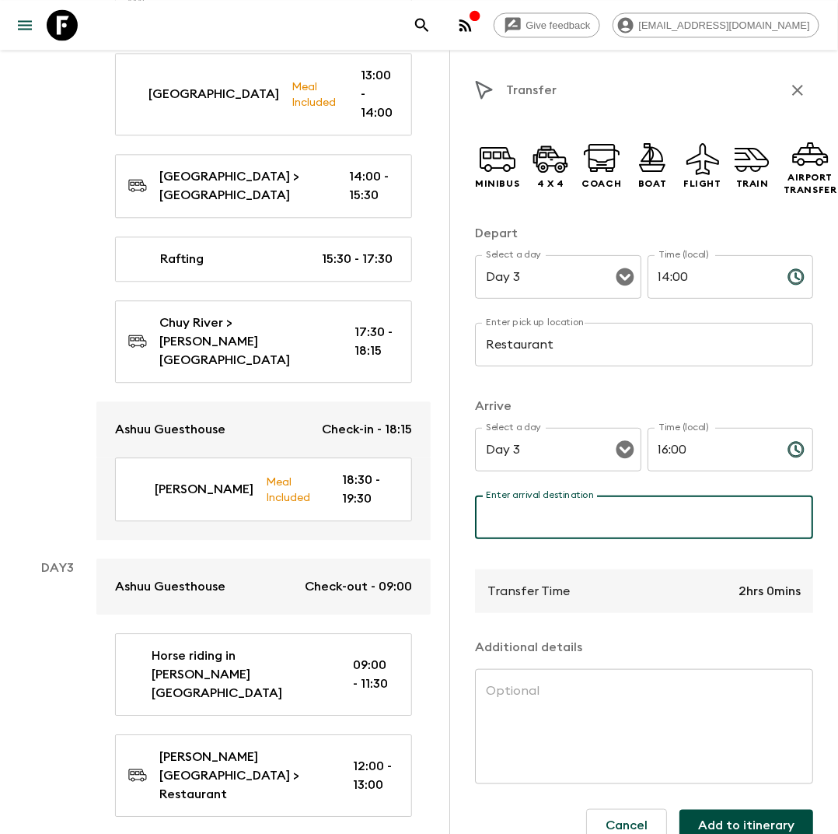
click at [588, 511] on input "Enter arrival destination" at bounding box center [644, 517] width 338 height 44
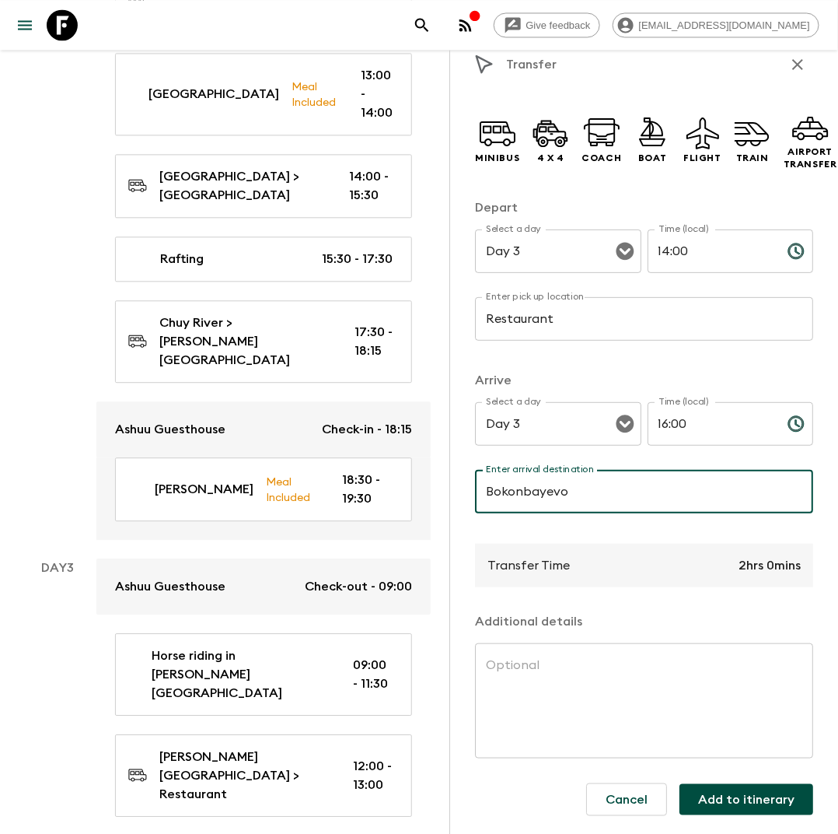
type input "Bokonbayevo"
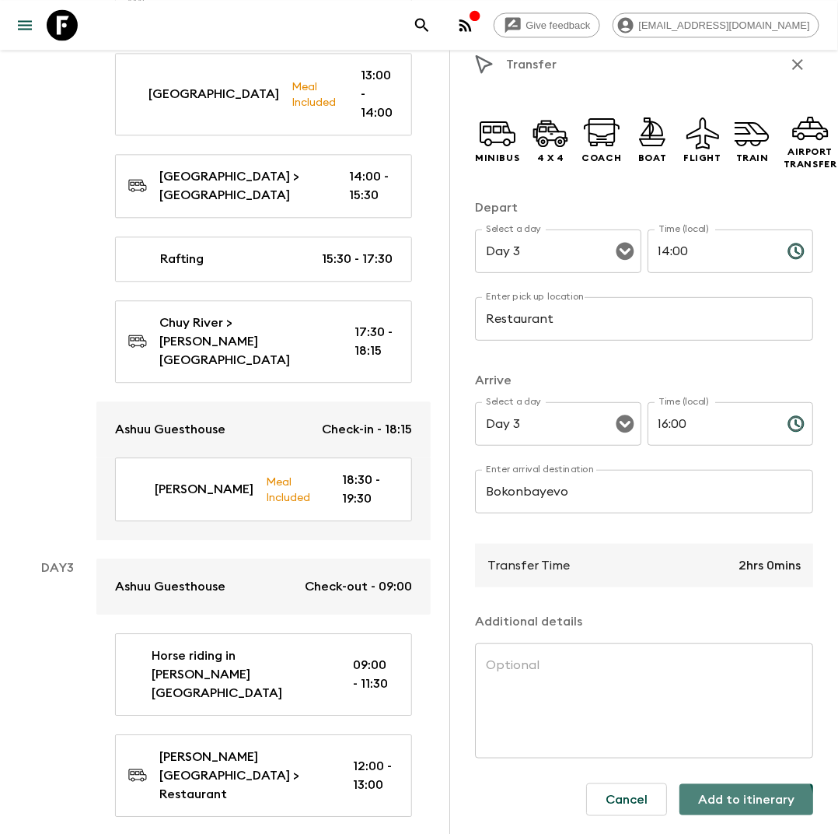
click at [745, 812] on button "Add to itinerary" at bounding box center [747, 799] width 134 height 31
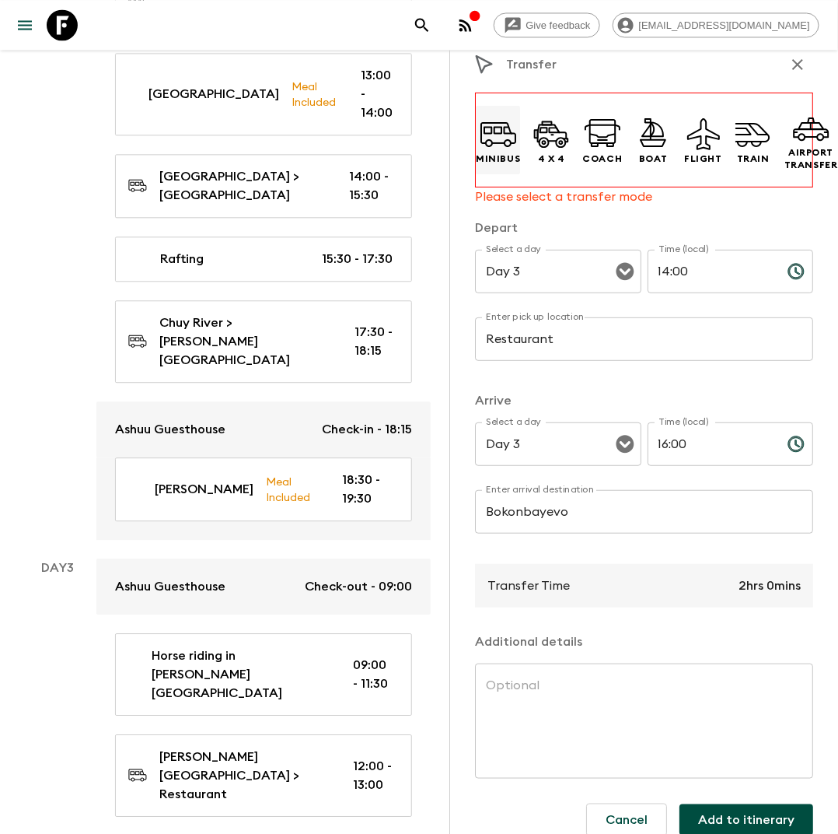
click at [497, 147] on icon at bounding box center [498, 133] width 37 height 37
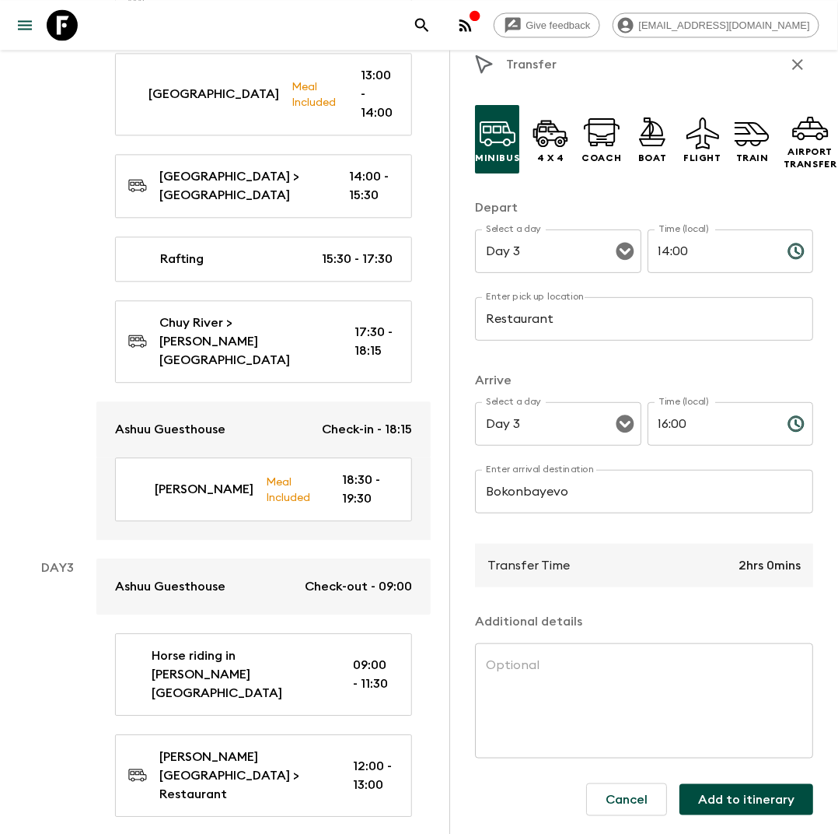
click at [716, 803] on button "Add to itinerary" at bounding box center [747, 799] width 134 height 31
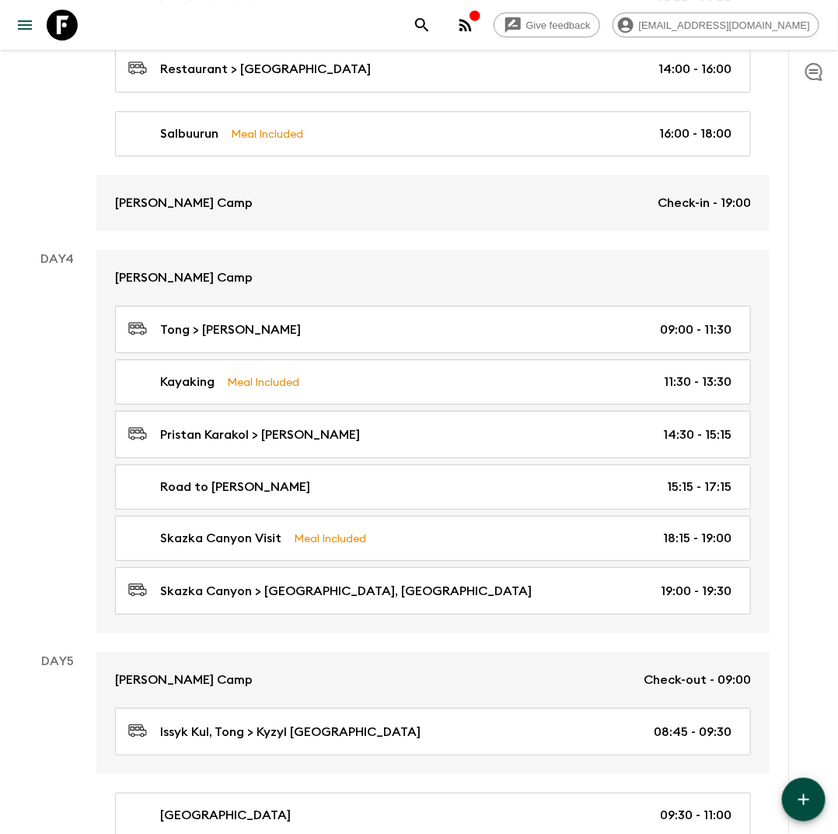
scroll to position [1448, 0]
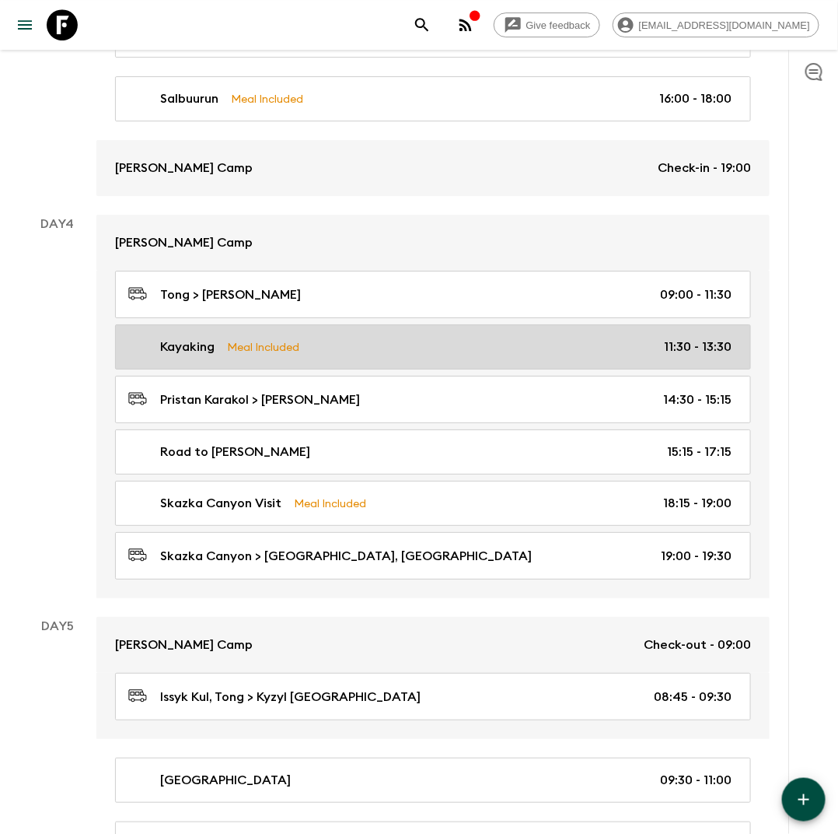
click at [390, 338] on div "Kayaking Meal Included 11:30 - 13:30" at bounding box center [430, 347] width 604 height 19
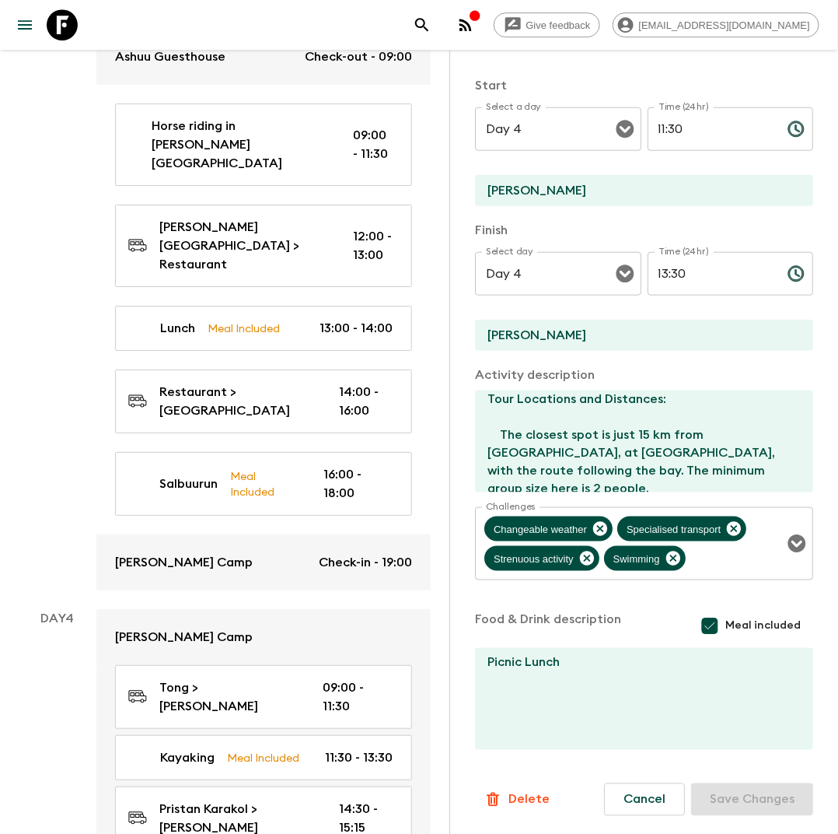
scroll to position [47, 0]
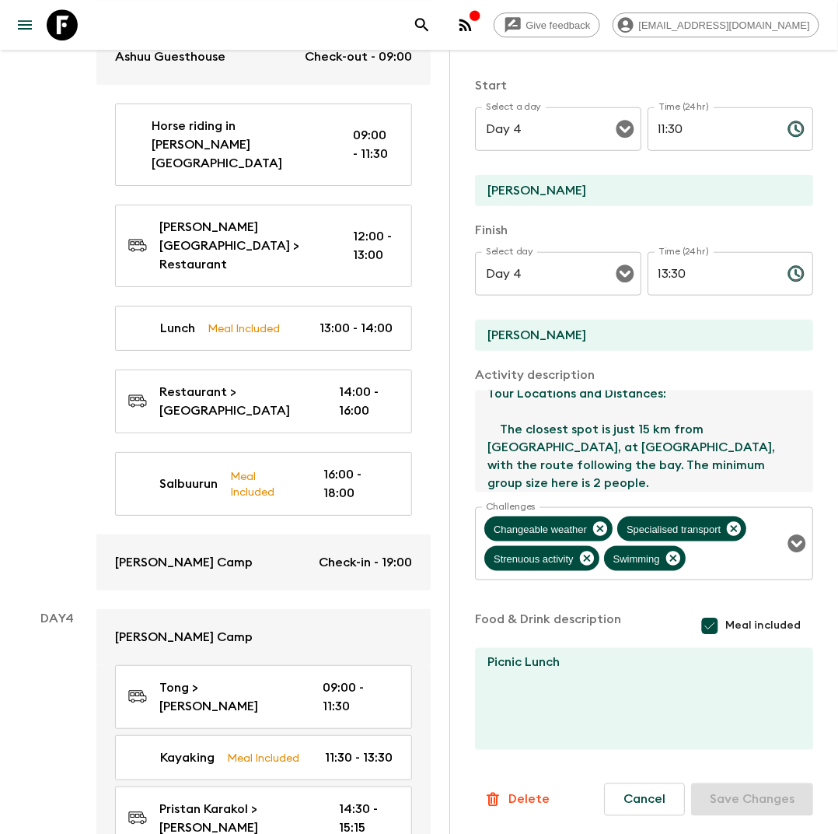
click at [502, 424] on textarea "[DATE] we are going kayaking. Tour Locations and Distances: The closest spot is…" at bounding box center [638, 441] width 326 height 102
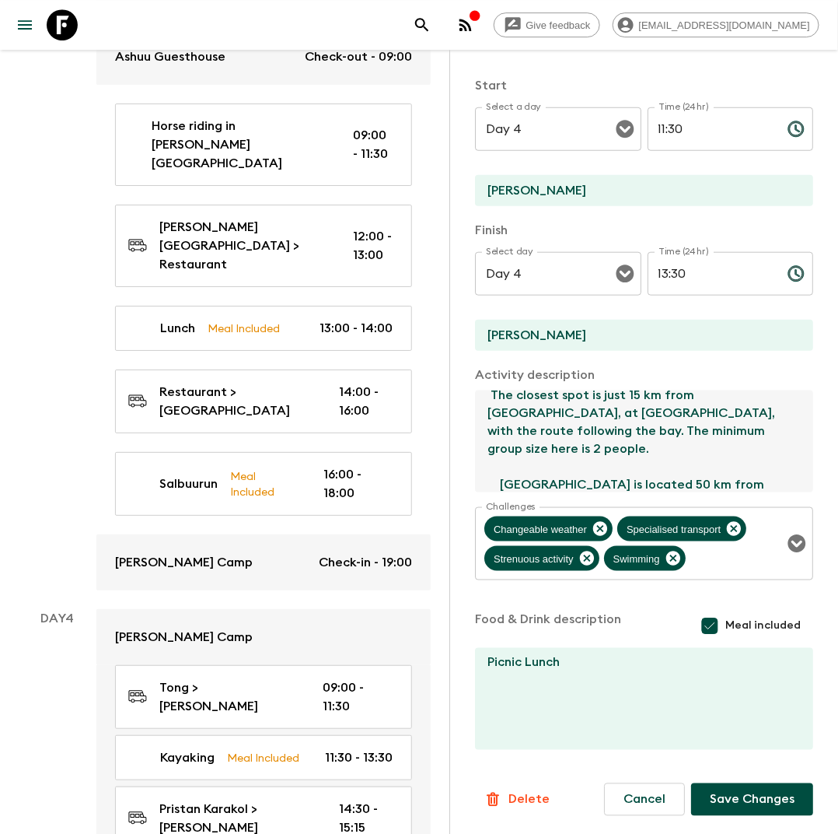
scroll to position [84, 0]
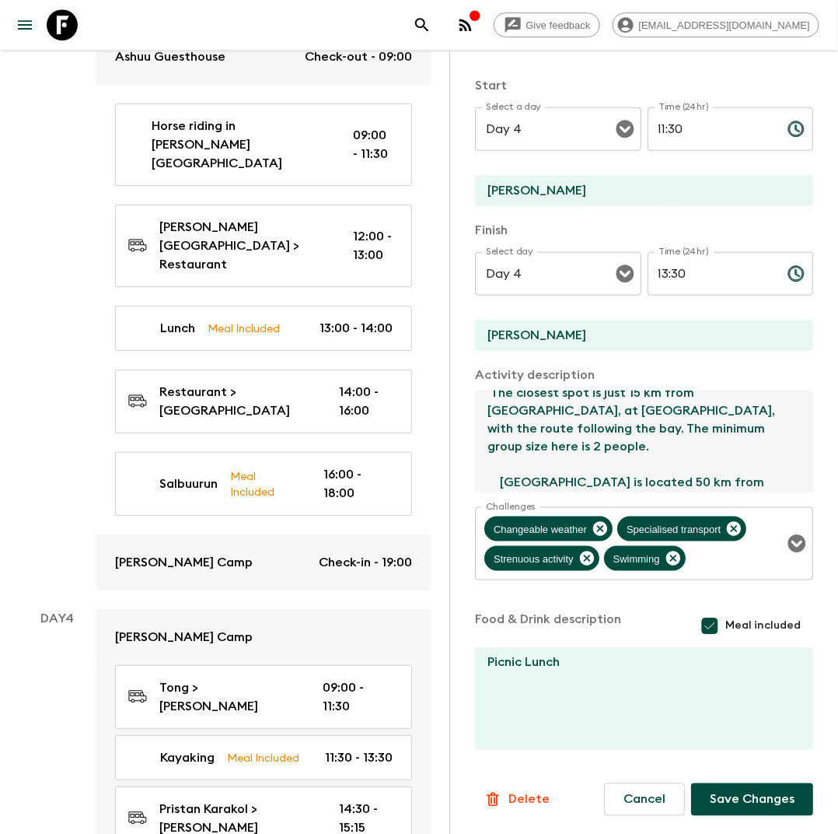
click at [555, 429] on textarea "[DATE] we are going kayaking. Tour Locations and Distances: The closest spot is…" at bounding box center [638, 441] width 326 height 102
click at [793, 424] on textarea "[DATE] we are going kayaking. Tour Locations and Distances: The closest spot is…" at bounding box center [638, 441] width 326 height 102
drag, startPoint x: 733, startPoint y: 430, endPoint x: 506, endPoint y: 432, distance: 227.1
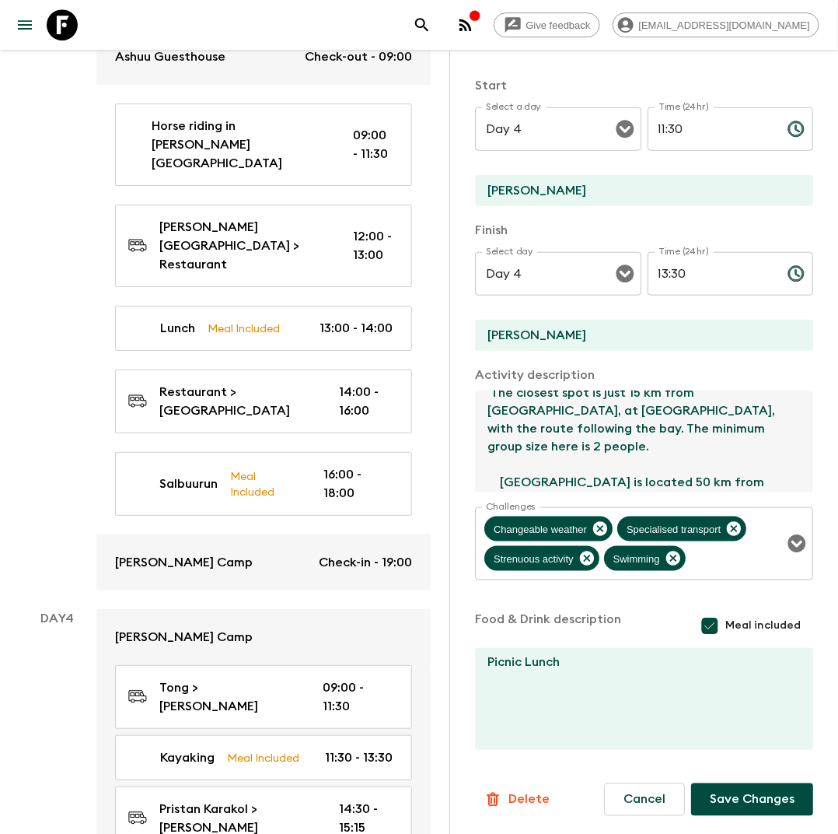
click at [506, 432] on textarea "[DATE] we are going kayaking. Tour Locations and Distances: The closest spot is…" at bounding box center [638, 441] width 326 height 102
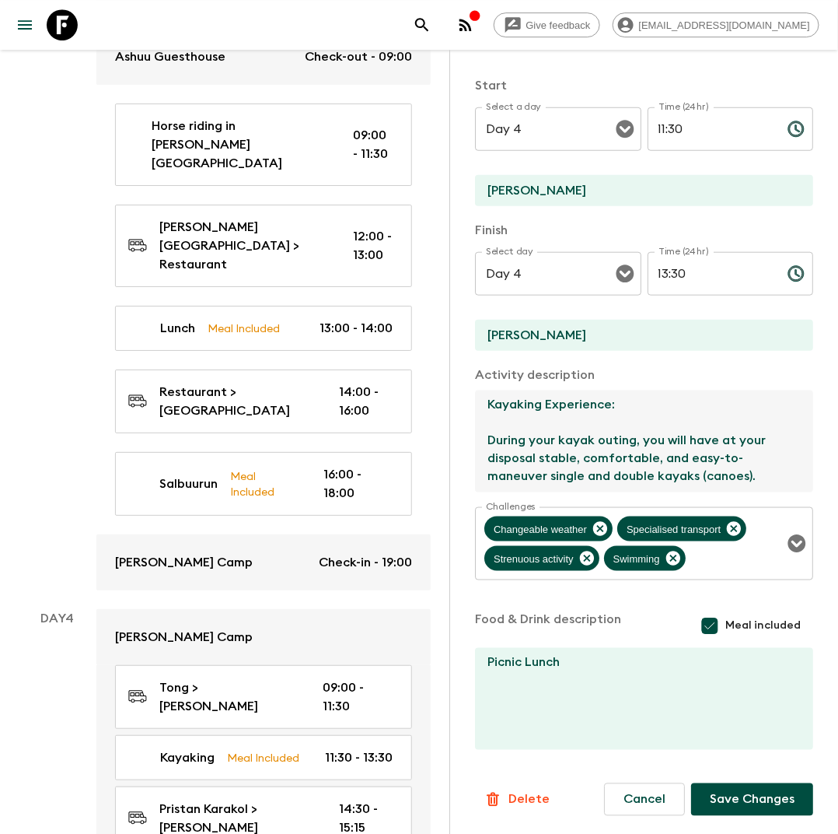
scroll to position [19, 0]
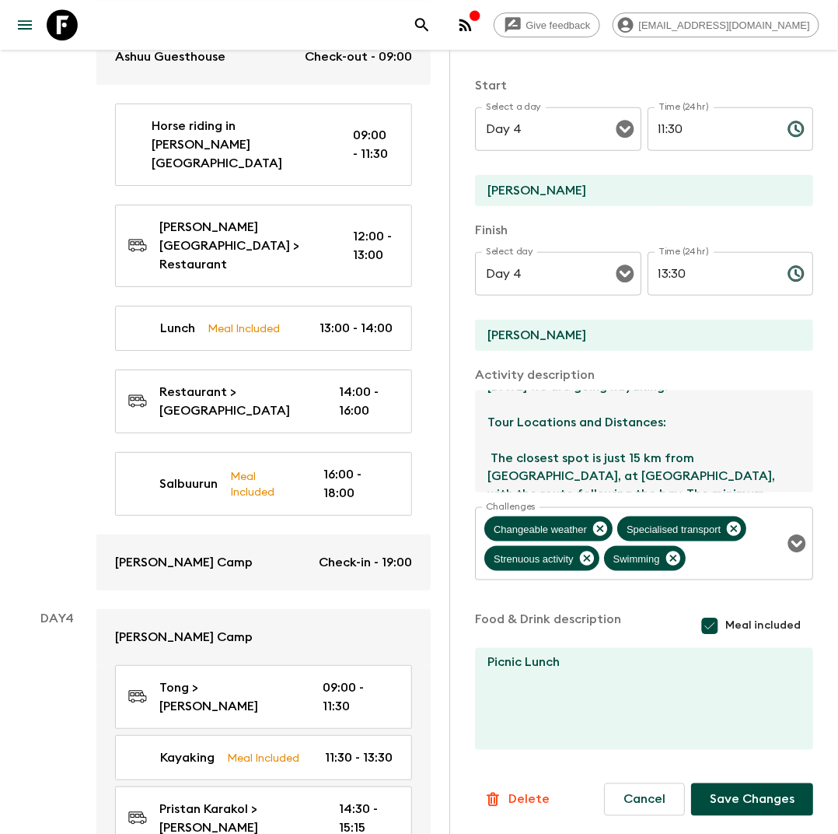
drag, startPoint x: 487, startPoint y: 440, endPoint x: 562, endPoint y: 363, distance: 107.3
click at [562, 363] on div "Activity Title Kayaking Show as activity on website inclusion list Marketing Ti…" at bounding box center [644, 296] width 338 height 911
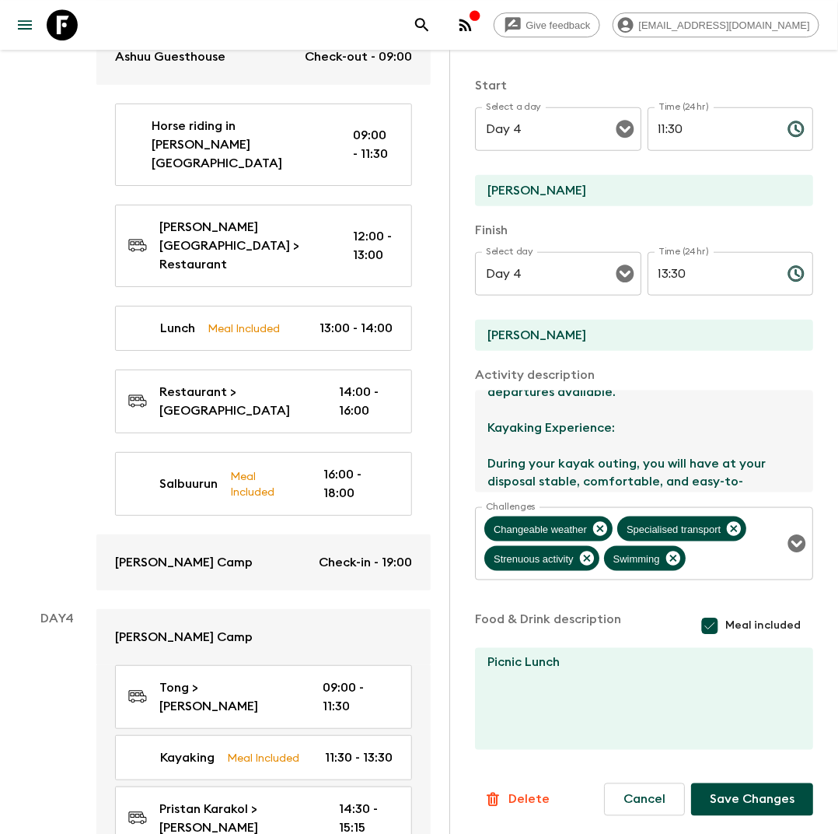
scroll to position [311, 0]
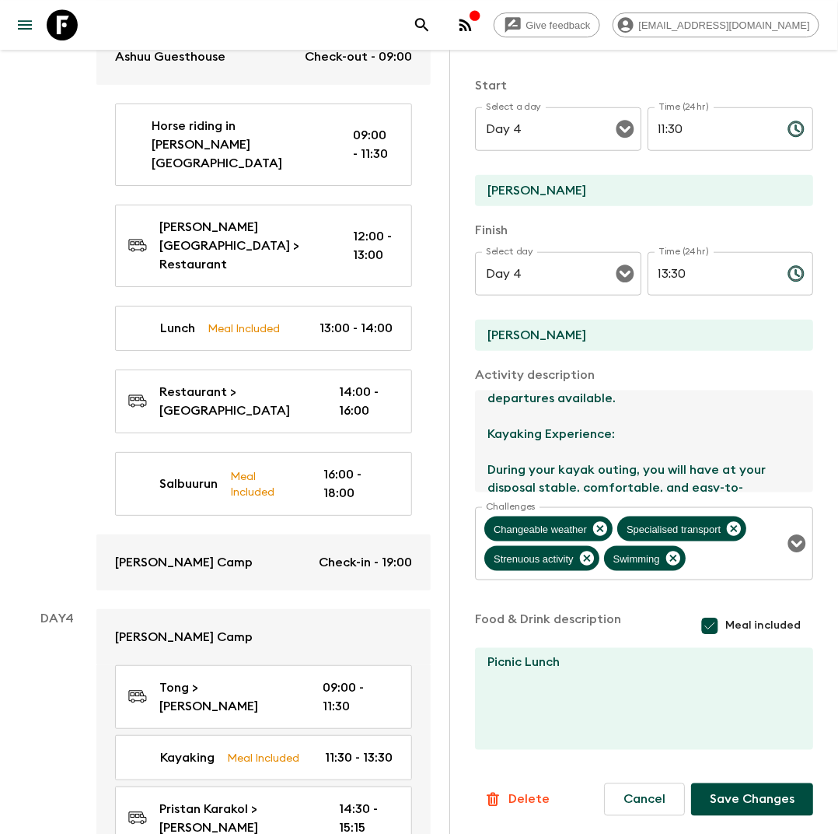
drag, startPoint x: 583, startPoint y: 422, endPoint x: 666, endPoint y: 445, distance: 85.7
click at [666, 445] on textarea "[DATE] we are going kayaking. Tour Locations and Distances: The closest spot is…" at bounding box center [638, 441] width 326 height 102
click at [556, 451] on textarea "[DATE] we are going kayaking. Tour Locations and Distances: The closest spot is…" at bounding box center [638, 441] width 326 height 102
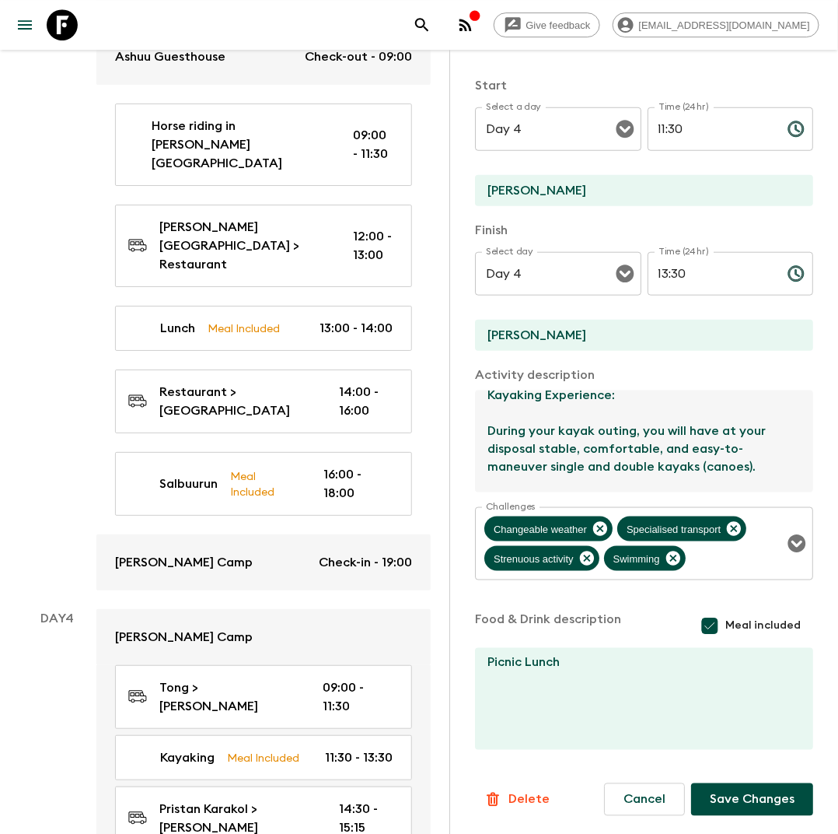
click at [636, 448] on textarea "[DATE] we are going kayaking. Tour Locations and Distances: The closest spot is…" at bounding box center [638, 441] width 326 height 102
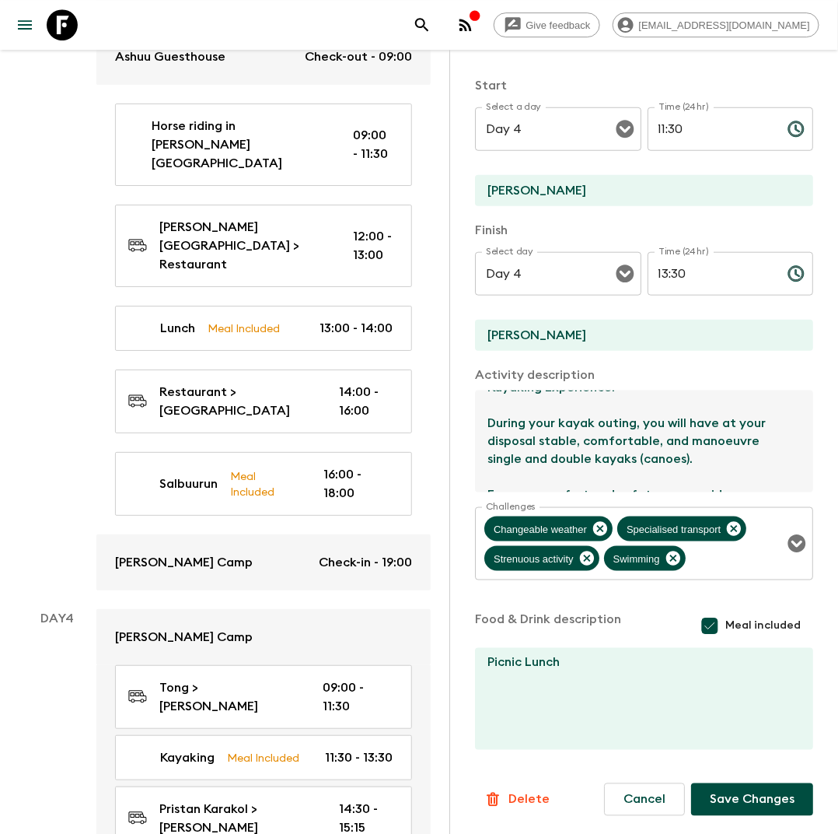
click at [689, 409] on textarea "[DATE] we are going kayaking. Tour Locations and Distances: The closest spot is…" at bounding box center [638, 441] width 326 height 102
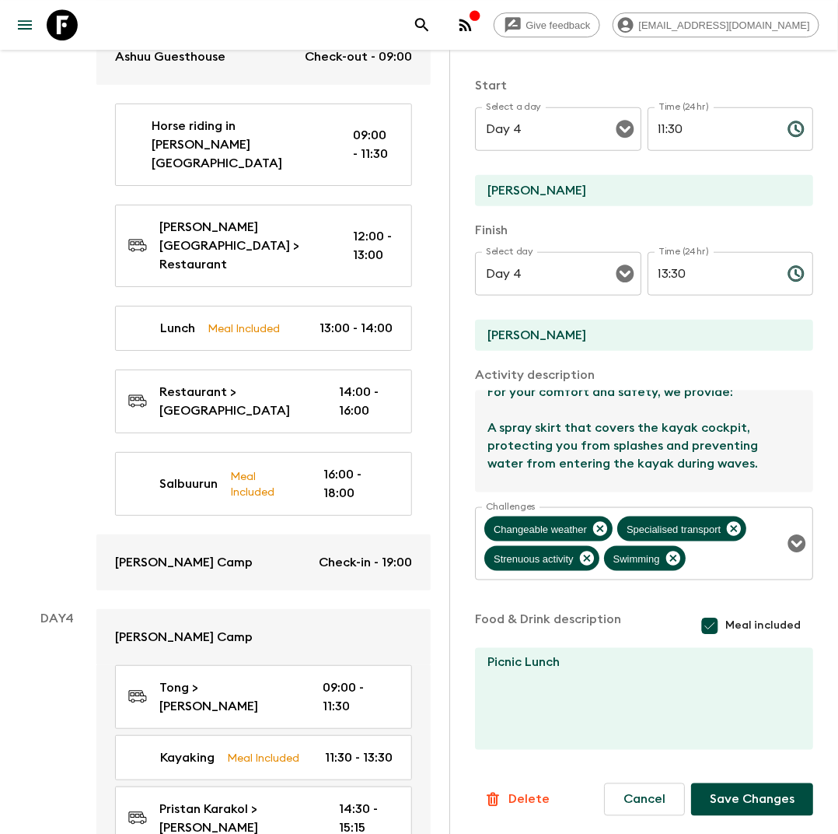
scroll to position [464, 0]
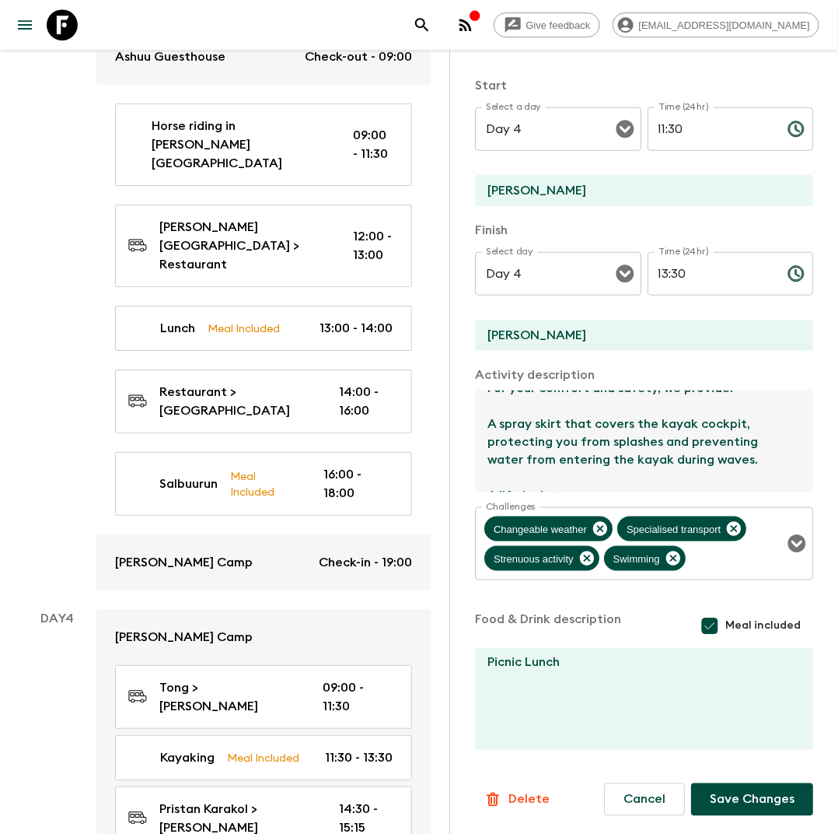
click at [489, 465] on textarea "[DATE] we are going kayaking. Tour Locations and Distances: The closest spot is…" at bounding box center [638, 441] width 326 height 102
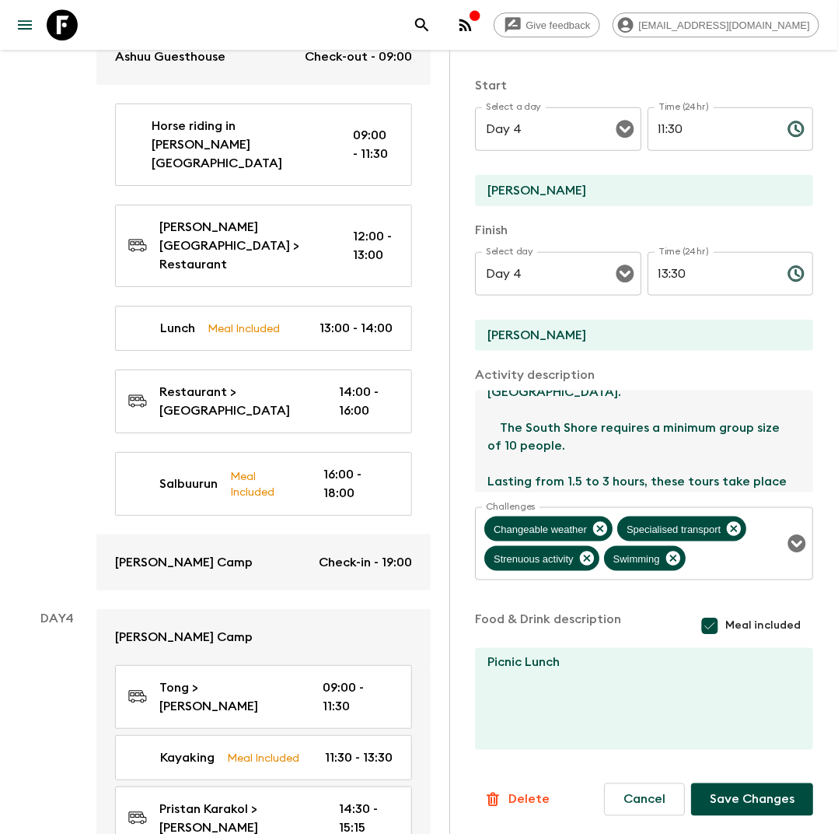
scroll to position [190, 0]
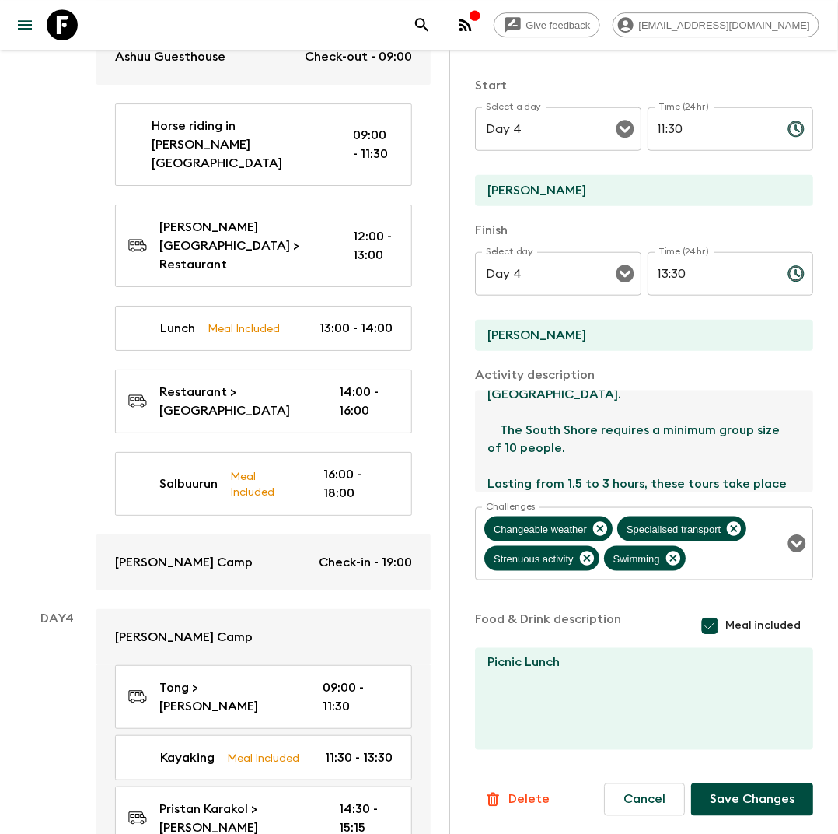
drag, startPoint x: 624, startPoint y: 482, endPoint x: 639, endPoint y: 466, distance: 22.0
click at [639, 466] on textarea "[DATE] we are going kayaking. Tour Locations and Distances: The closest spot is…" at bounding box center [638, 441] width 326 height 102
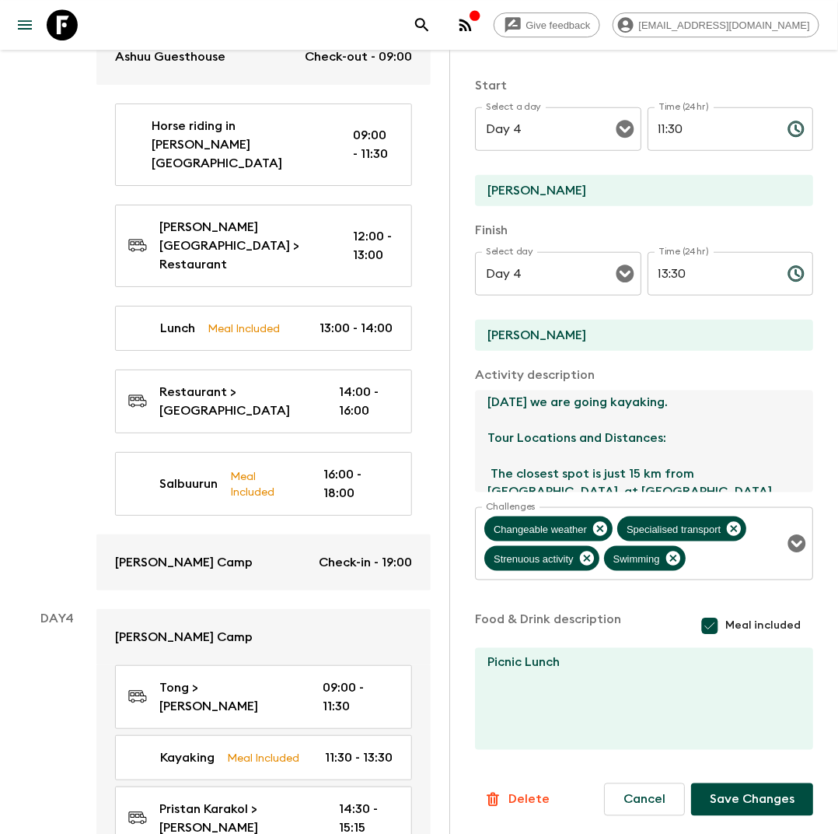
scroll to position [0, 0]
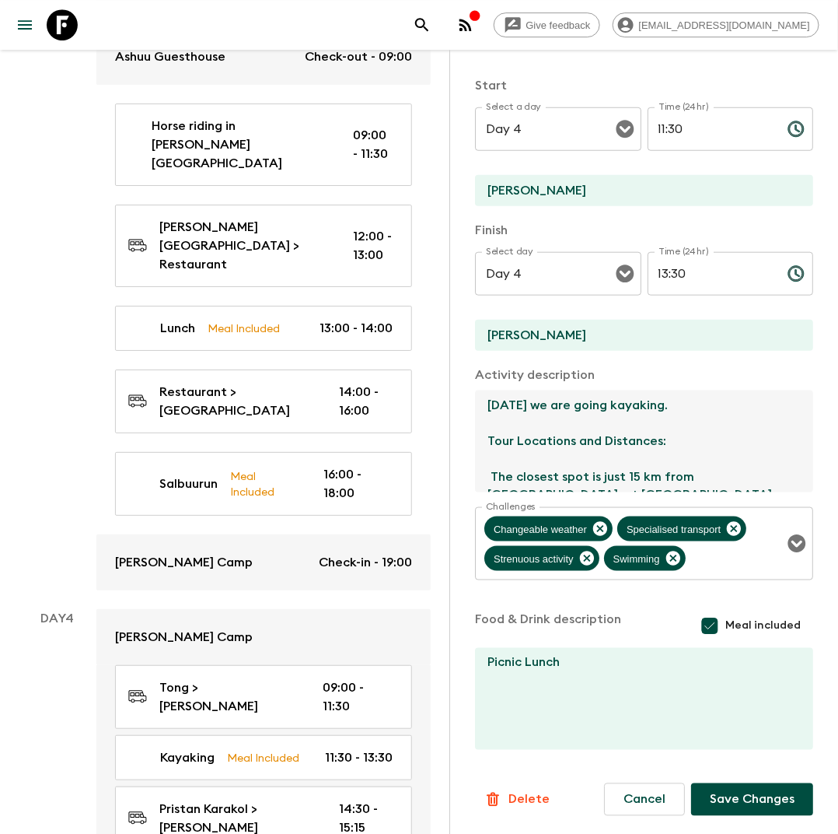
drag, startPoint x: 560, startPoint y: 461, endPoint x: 480, endPoint y: 416, distance: 91.9
click at [480, 416] on textarea "[DATE] we are going kayaking. Tour Locations and Distances: The closest spot is…" at bounding box center [638, 441] width 326 height 102
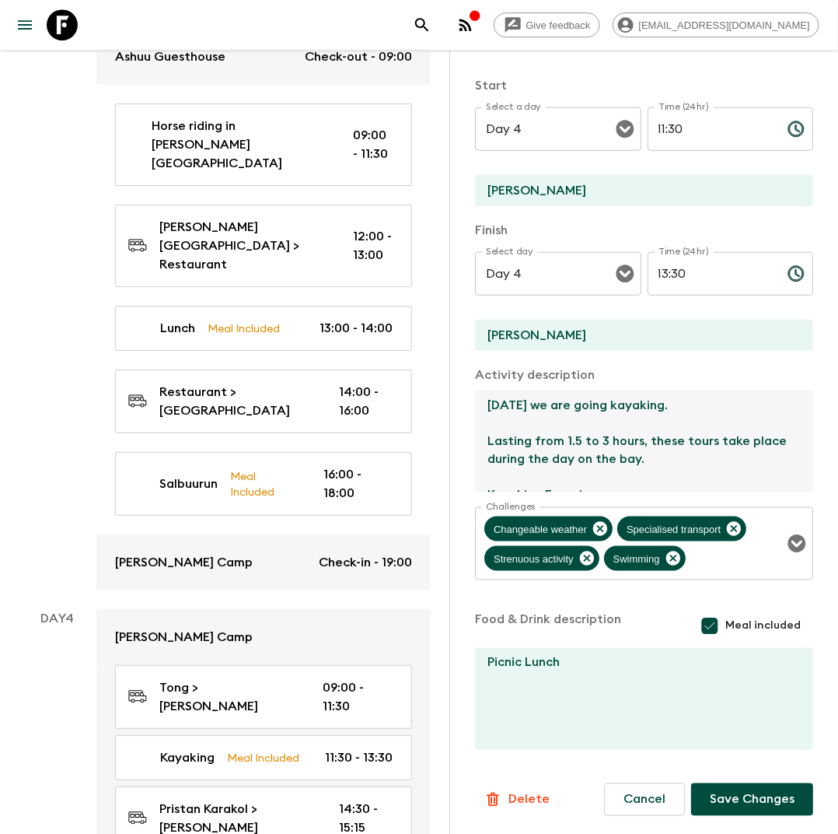
click at [477, 438] on textarea "[DATE] we are going kayaking. Lasting from 1.5 to 3 hours, these tours take pla…" at bounding box center [638, 441] width 326 height 102
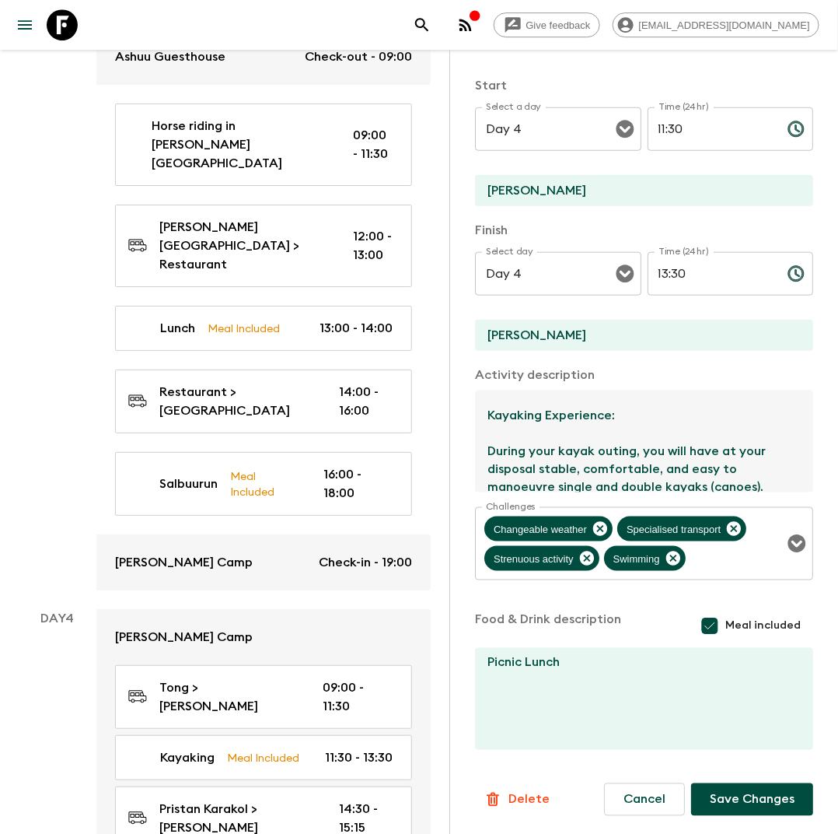
scroll to position [59, 0]
drag, startPoint x: 619, startPoint y: 425, endPoint x: 488, endPoint y: 418, distance: 131.6
click at [488, 418] on textarea "[DATE] we are going kayaking. Lasting from 1.5 to 3 hours, these tours take pla…" at bounding box center [638, 441] width 326 height 102
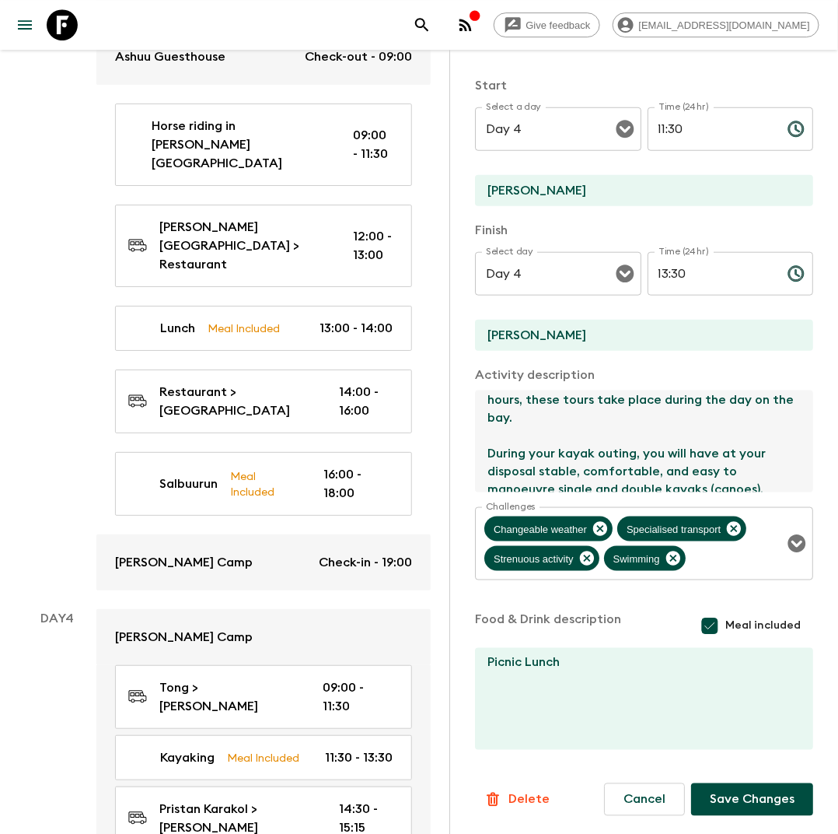
scroll to position [0, 0]
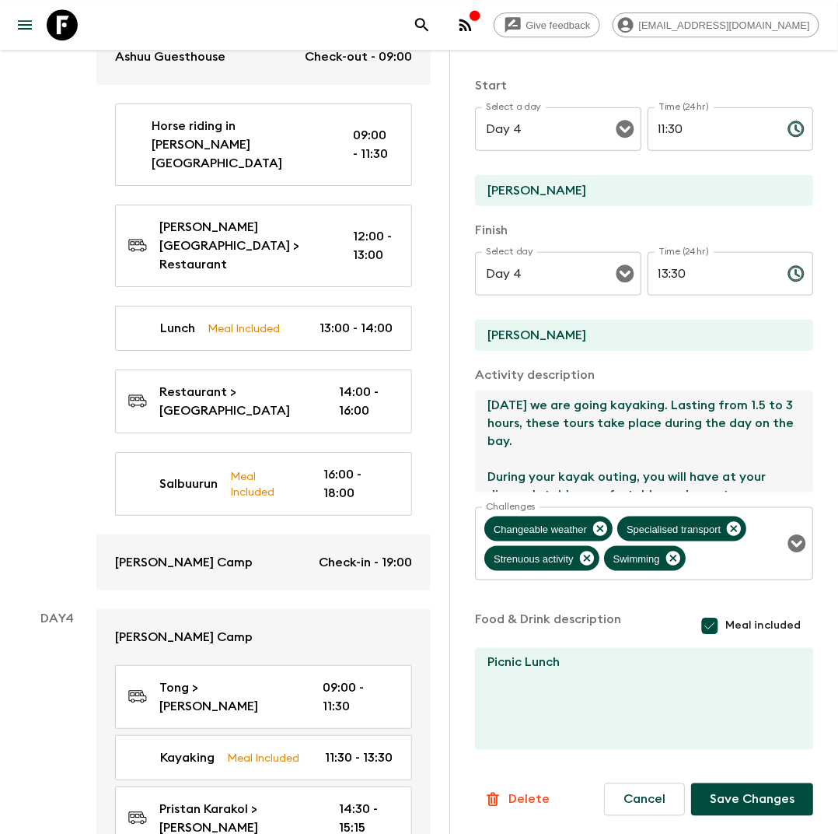
drag, startPoint x: 783, startPoint y: 406, endPoint x: 712, endPoint y: 404, distance: 71.6
click at [712, 404] on textarea "[DATE] we are going kayaking. Lasting from 1.5 to 3 hours, these tours take pla…" at bounding box center [638, 441] width 326 height 102
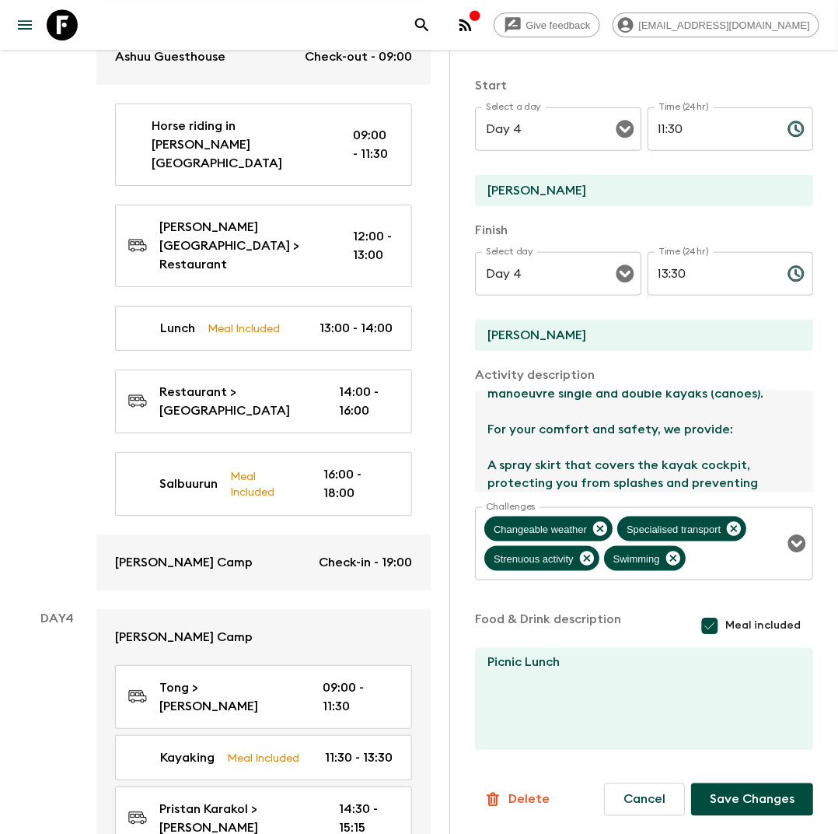
scroll to position [129, 0]
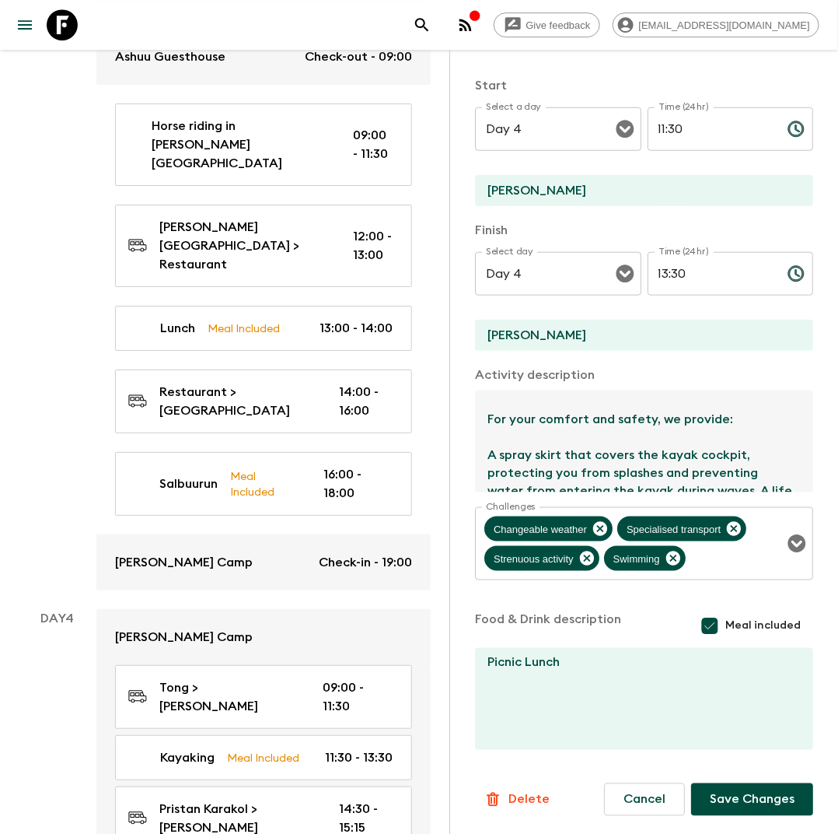
click at [618, 432] on textarea "[DATE] we are going kayaking. Lasting approx 2 hours, these tours take place du…" at bounding box center [638, 441] width 326 height 102
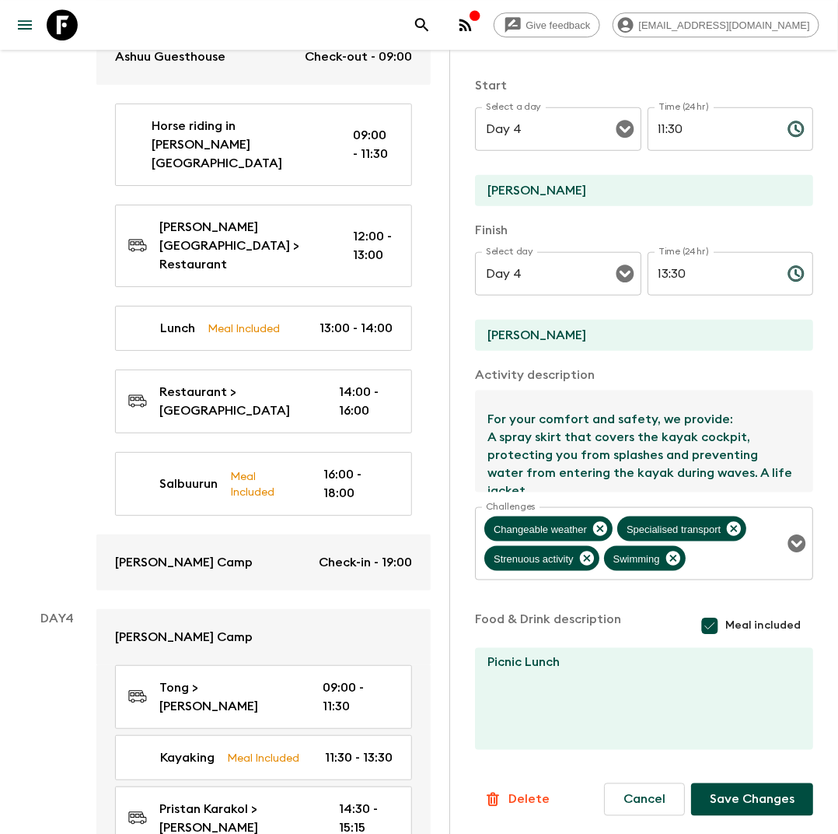
scroll to position [142, 0]
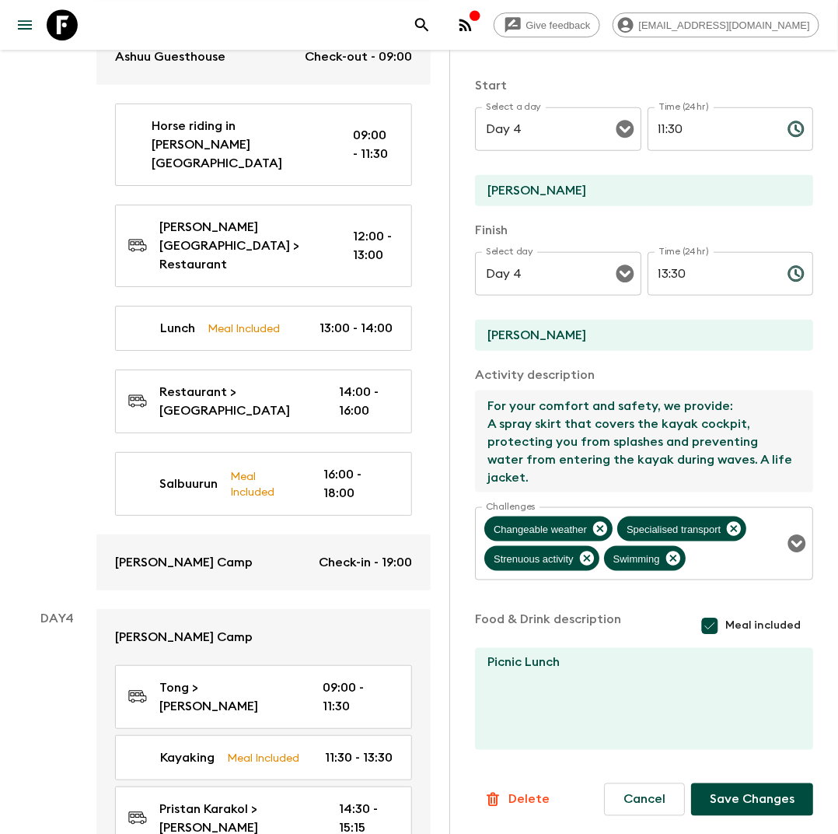
type textarea "[DATE] we are going kayaking. Lasting approx 2 hours, these tours take place du…"
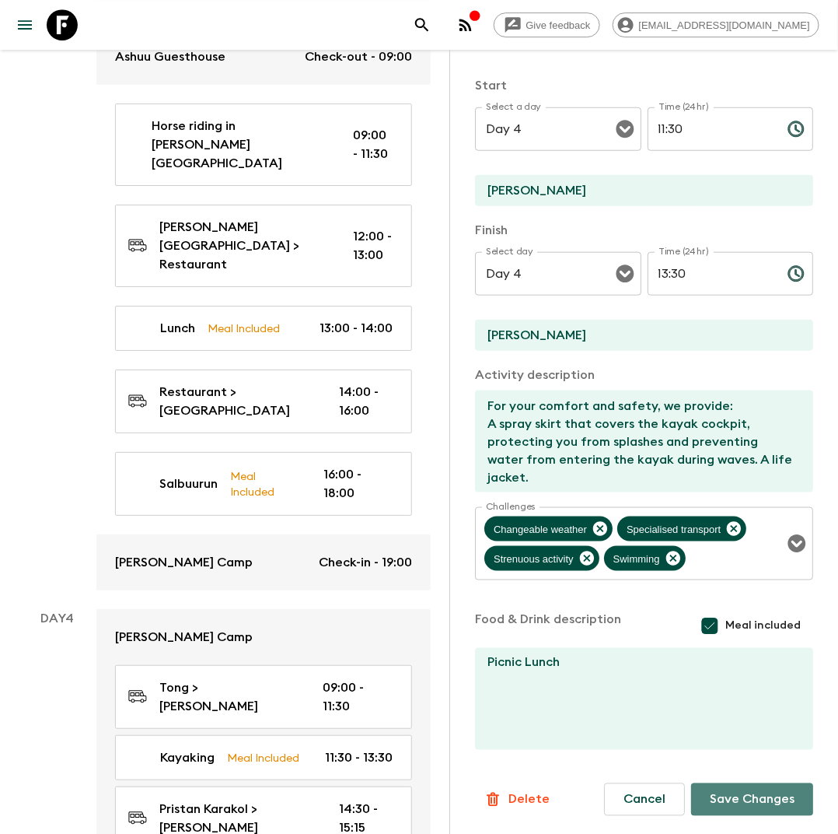
click at [772, 807] on button "Save Changes" at bounding box center [752, 799] width 122 height 33
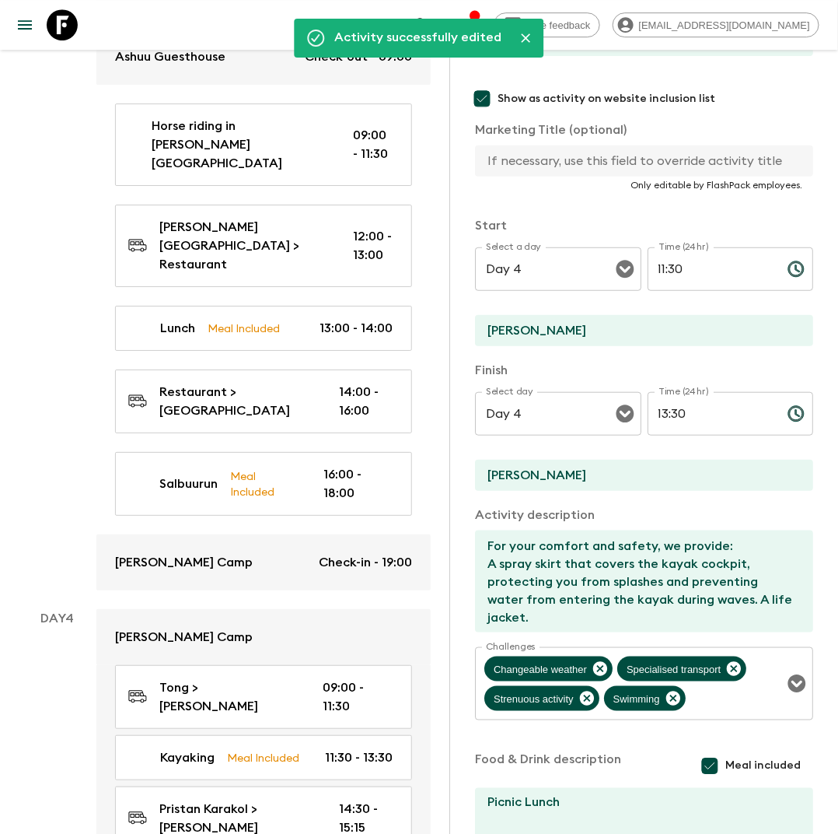
scroll to position [0, 0]
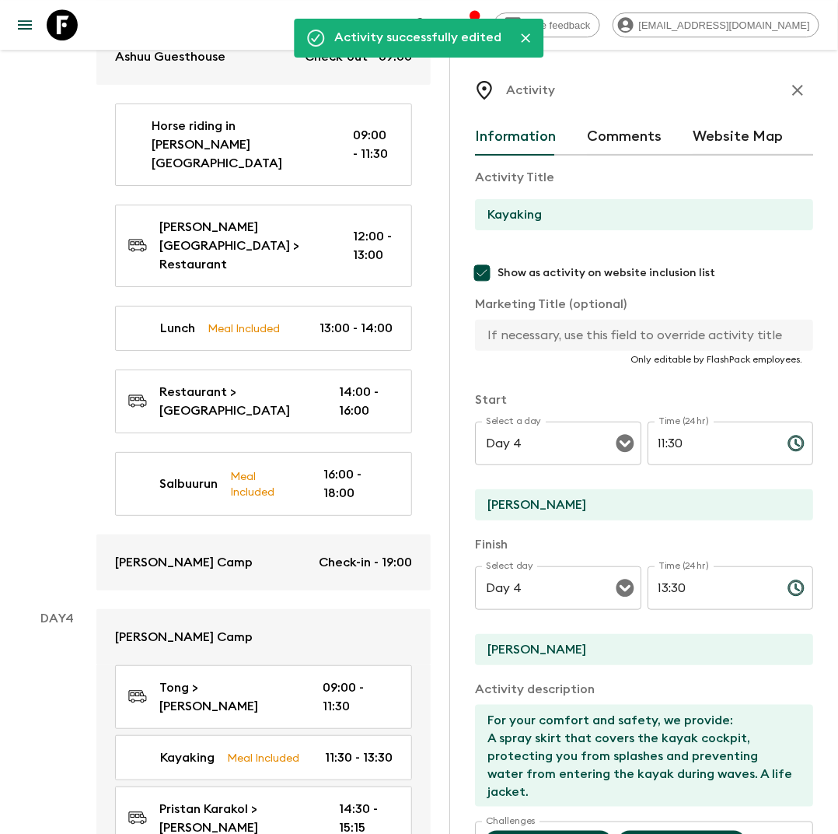
click at [810, 75] on div "Activity" at bounding box center [644, 90] width 338 height 31
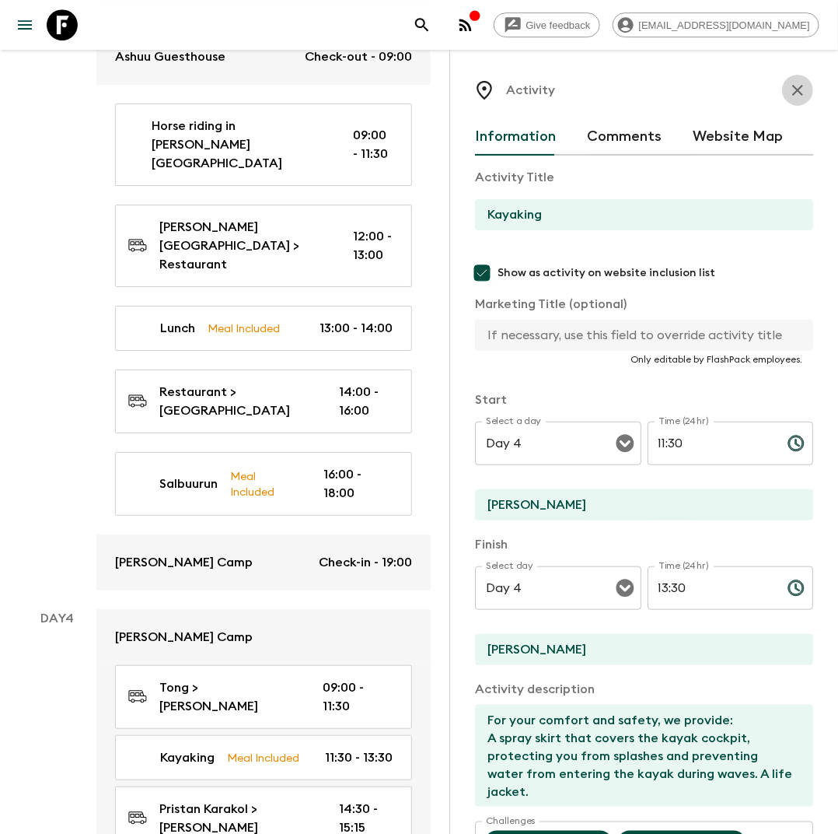
click at [806, 86] on icon "button" at bounding box center [798, 90] width 19 height 19
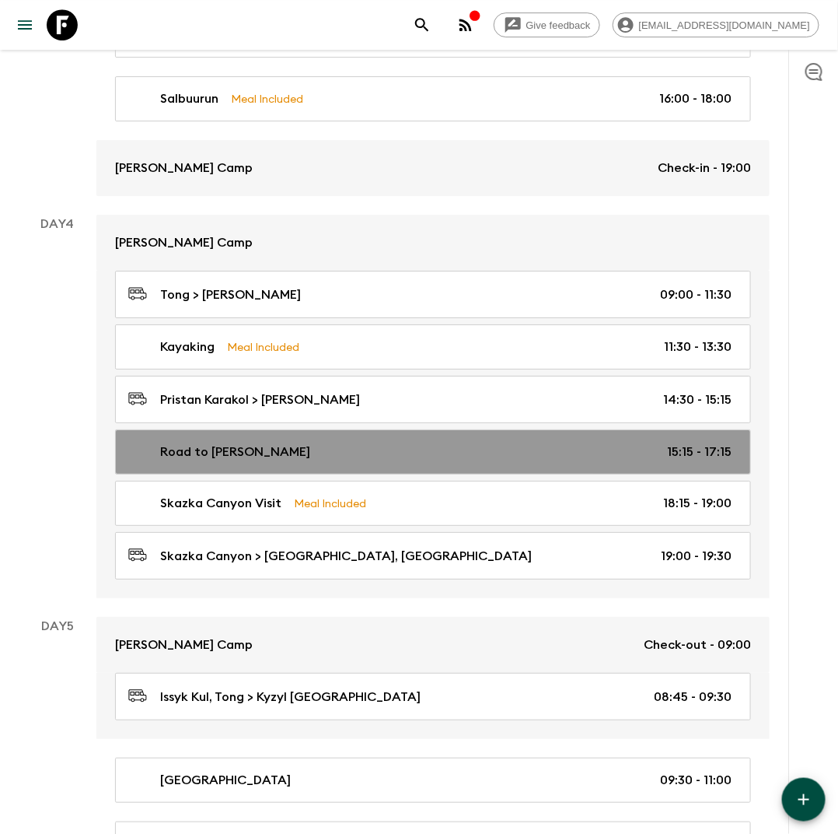
click at [309, 443] on div "Road to [PERSON_NAME] 15:15 - 17:15" at bounding box center [430, 452] width 604 height 19
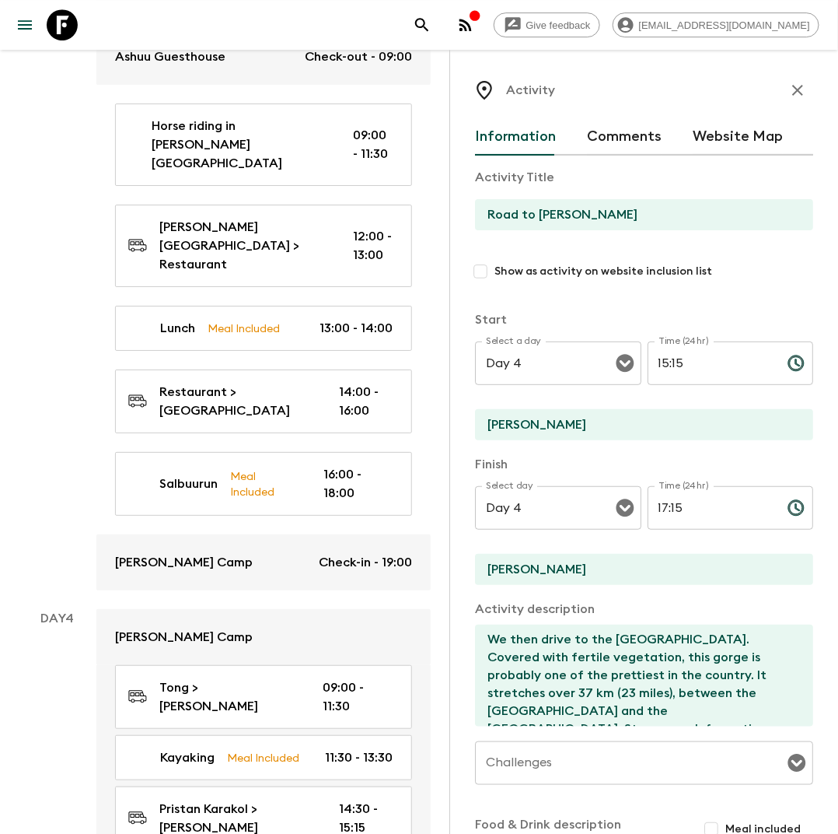
click at [799, 89] on icon "button" at bounding box center [798, 90] width 11 height 11
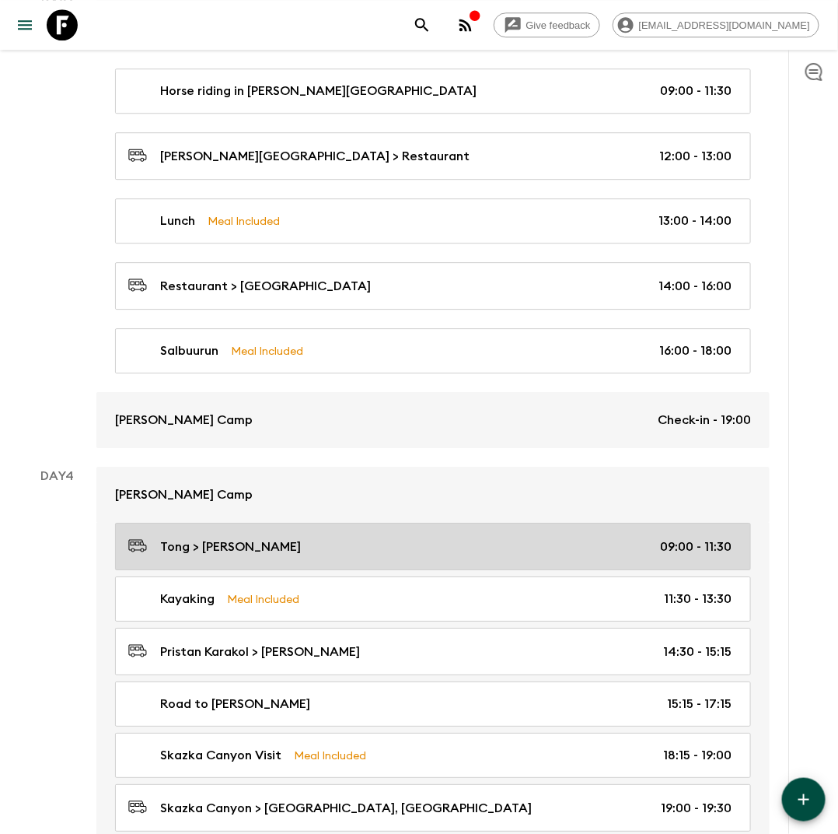
scroll to position [1172, 0]
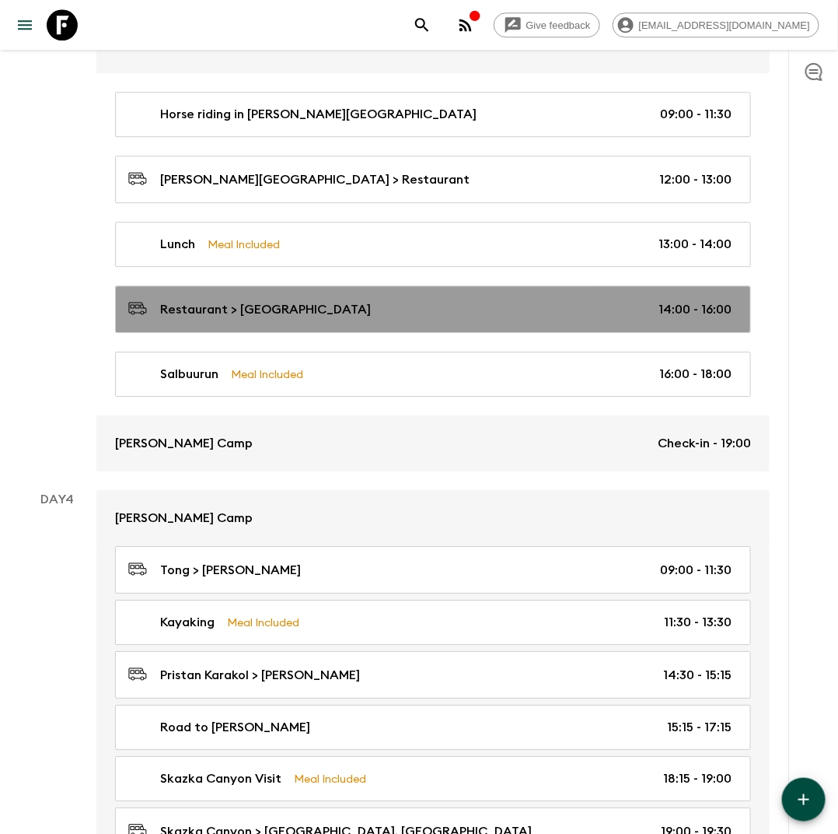
click at [310, 306] on p "Restaurant > [GEOGRAPHIC_DATA]" at bounding box center [265, 309] width 211 height 19
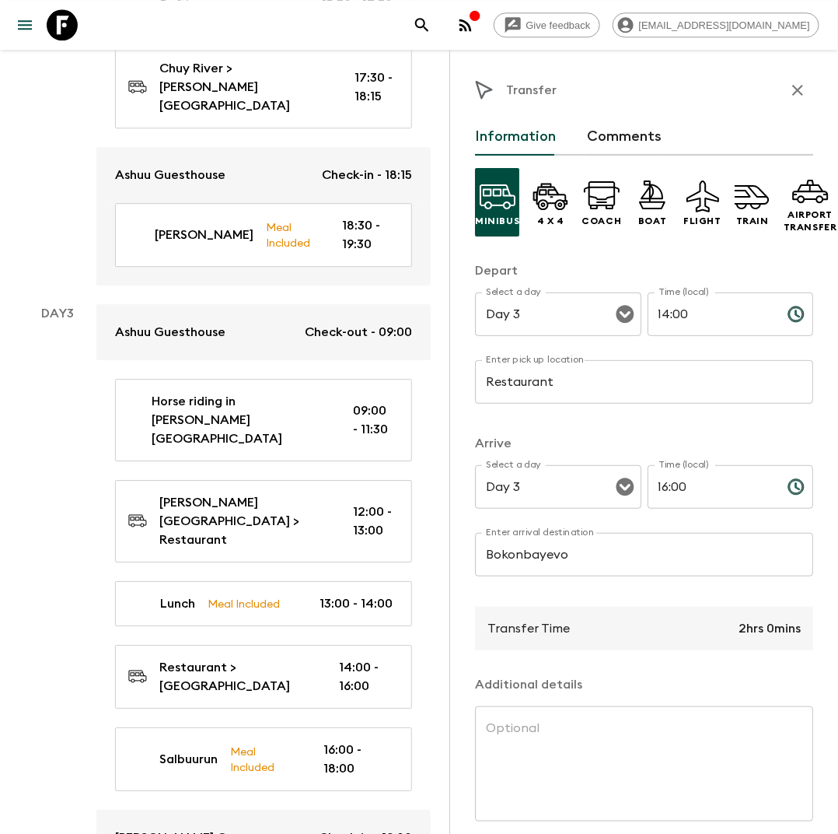
click at [560, 549] on input "Bokonbayevo" at bounding box center [644, 555] width 338 height 44
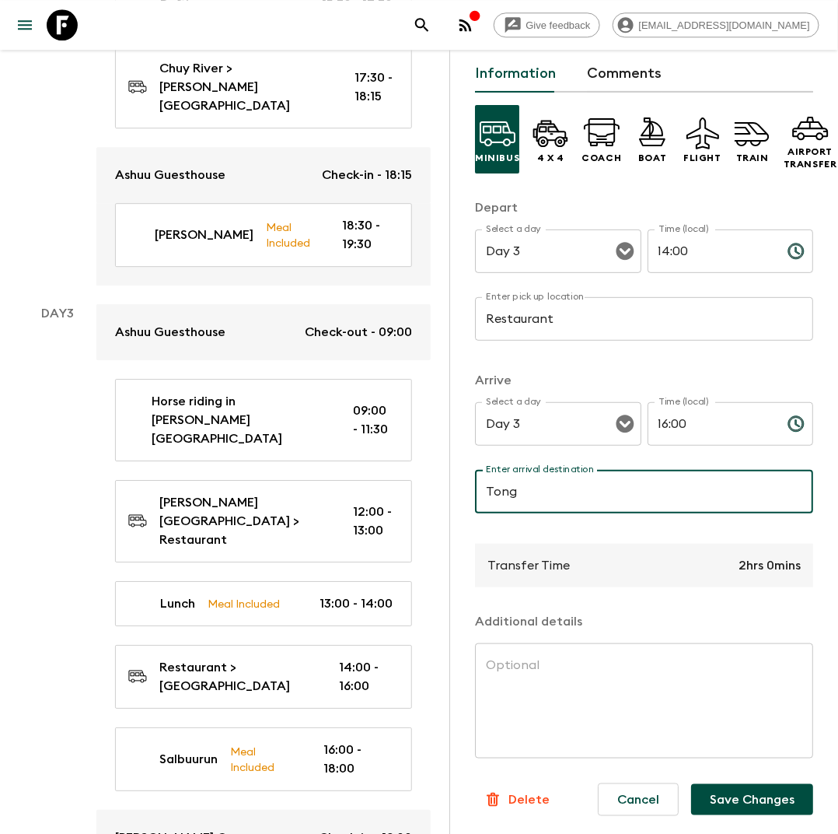
type input "Tong"
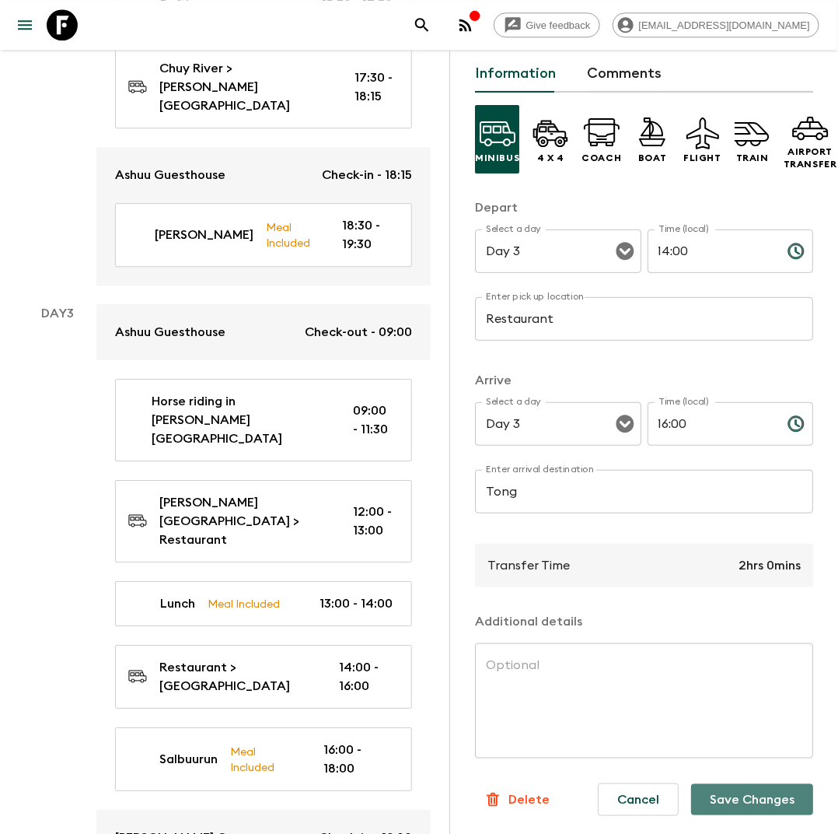
click at [757, 794] on button "Save Changes" at bounding box center [752, 799] width 122 height 31
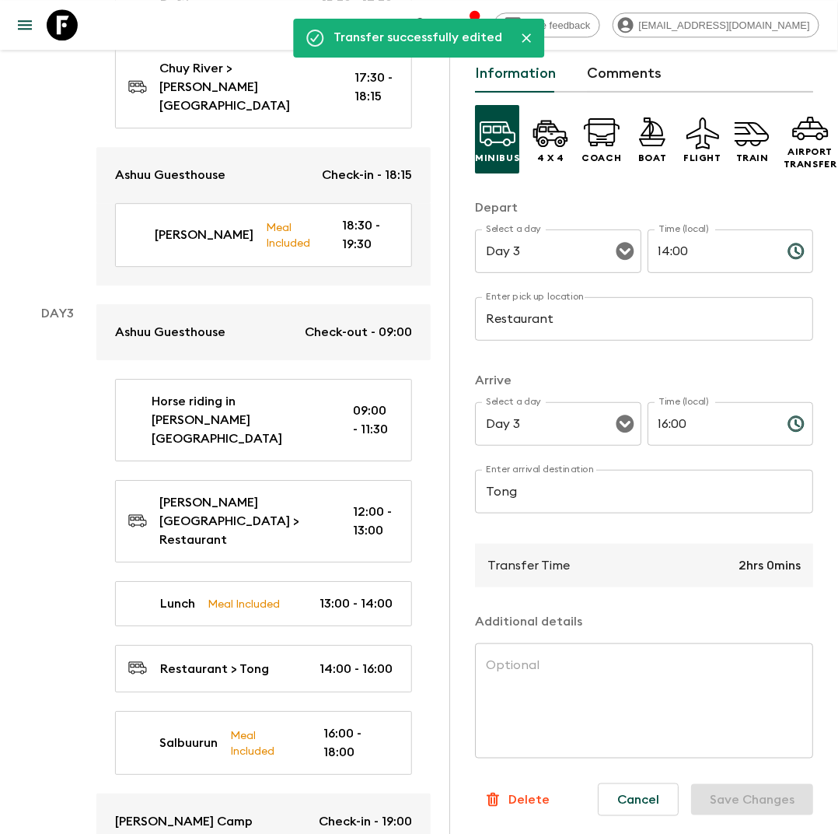
scroll to position [0, 0]
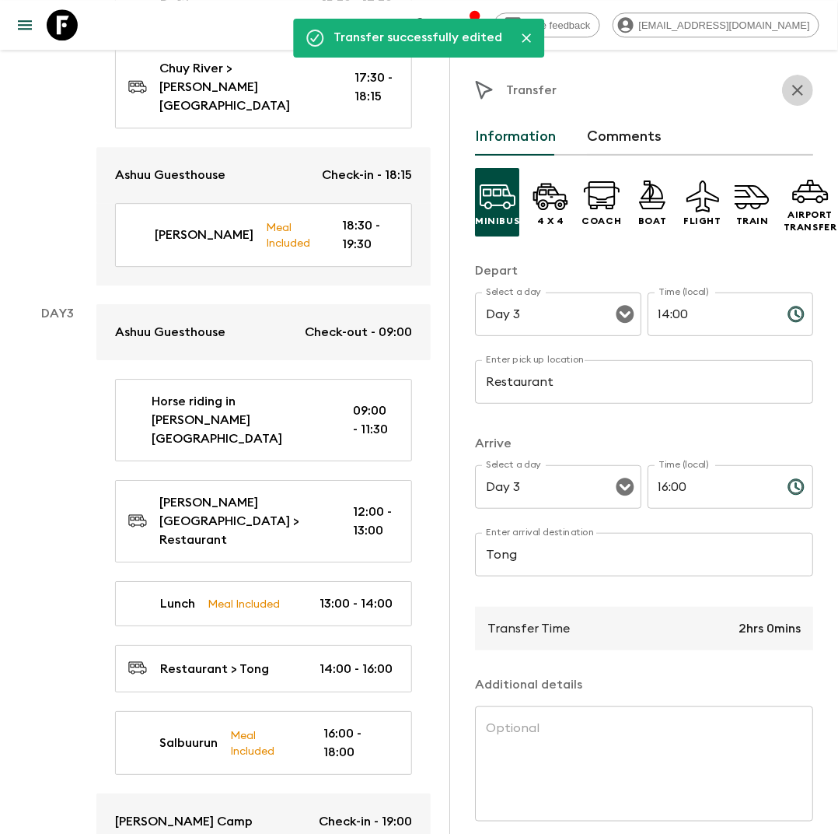
click at [796, 79] on button "button" at bounding box center [797, 90] width 31 height 31
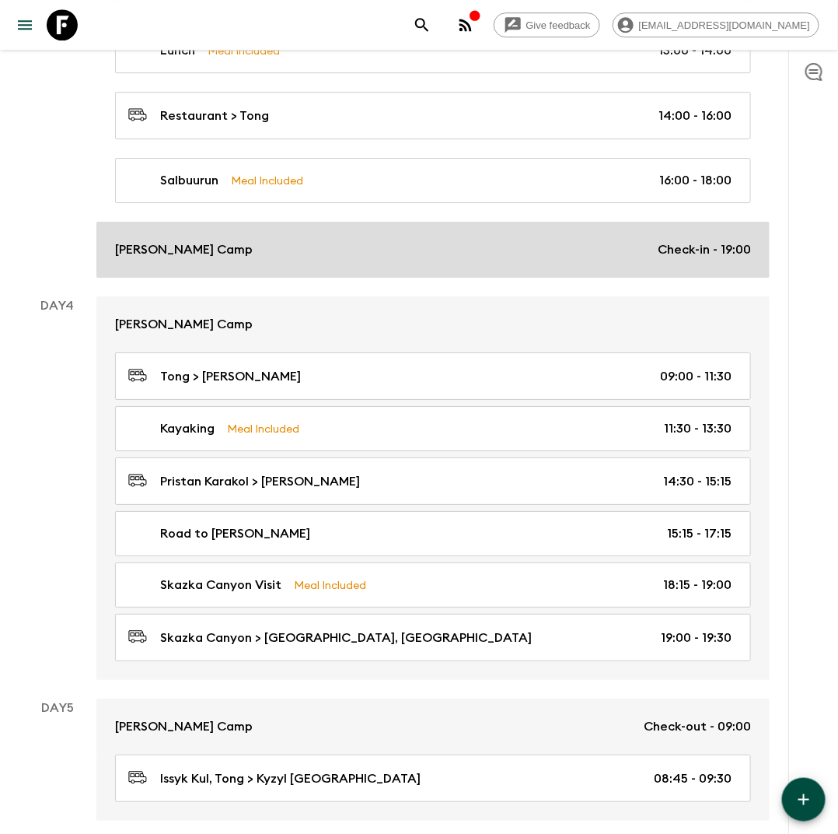
scroll to position [1373, 0]
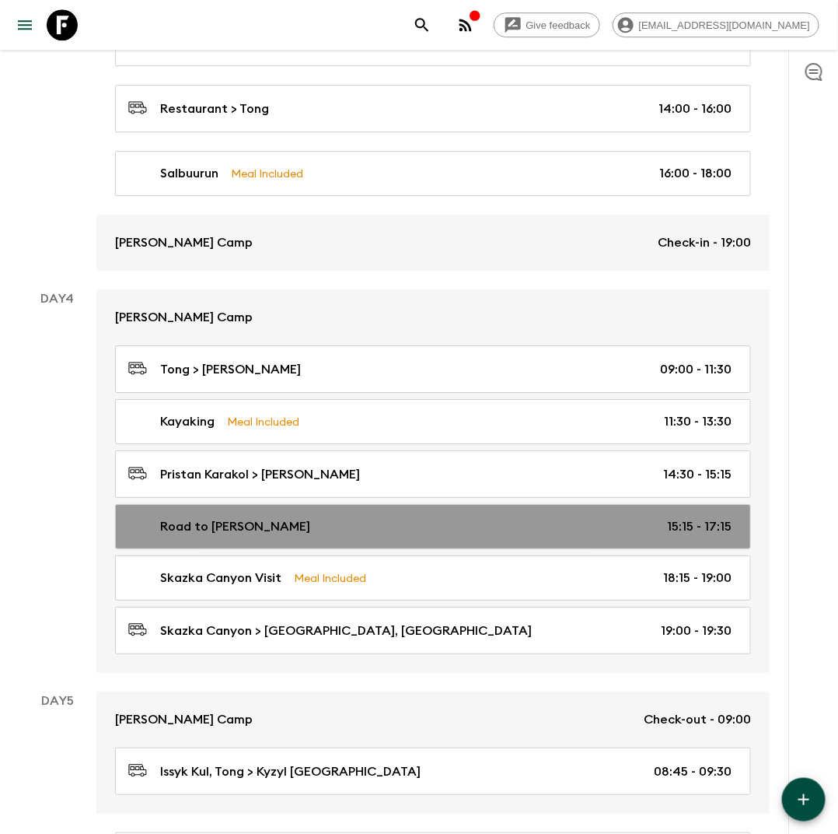
click at [275, 528] on link "Road to [PERSON_NAME] 15:15 - 17:15" at bounding box center [433, 526] width 636 height 45
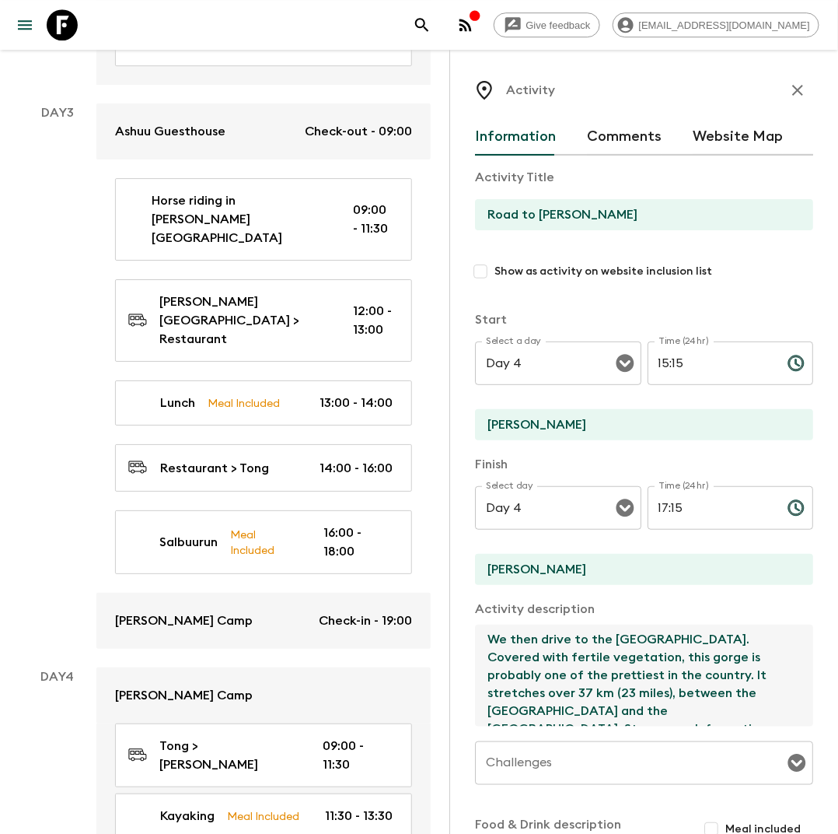
drag, startPoint x: 718, startPoint y: 641, endPoint x: 486, endPoint y: 642, distance: 231.8
click at [486, 642] on textarea "We then drive to the [GEOGRAPHIC_DATA]. Covered with fertile vegetation, this g…" at bounding box center [638, 676] width 326 height 102
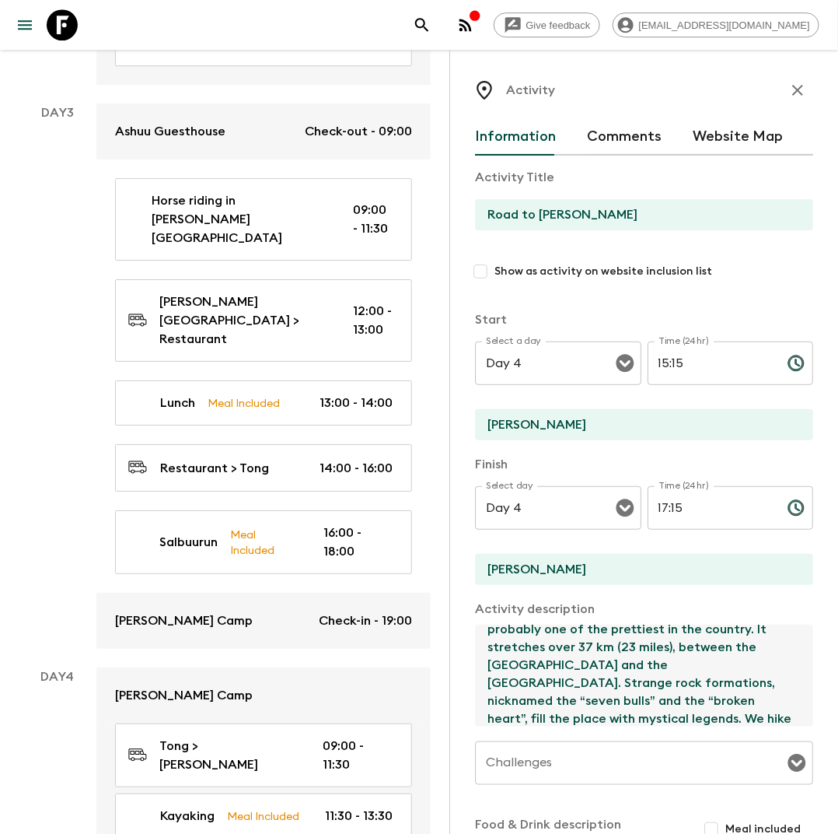
scroll to position [35, 0]
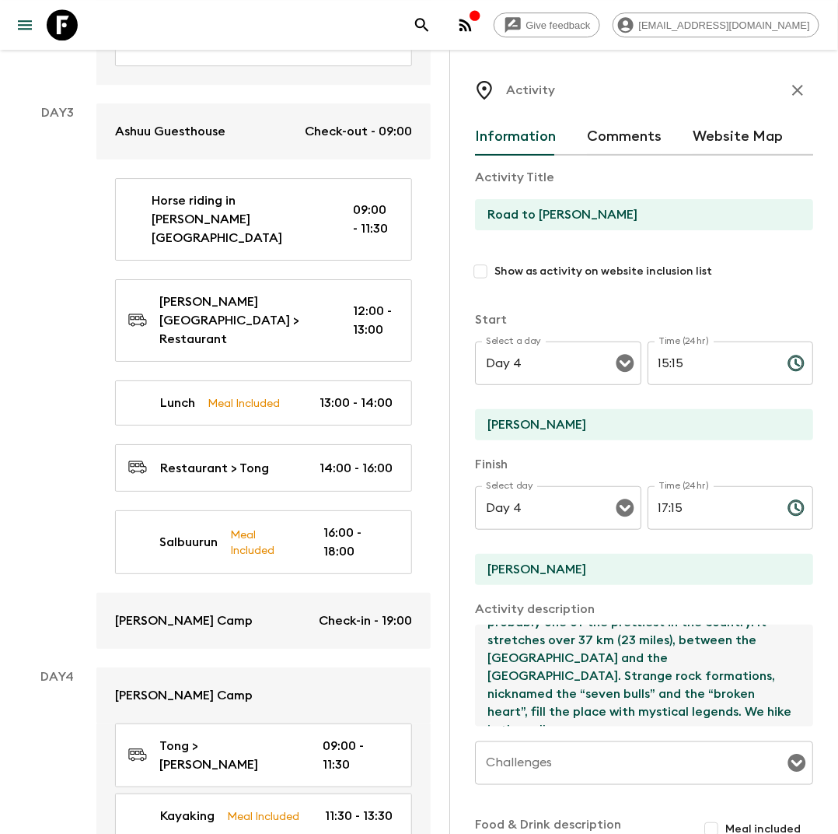
type textarea "Covered with fertile vegetation, this gorge is probably one of the prettiest in…"
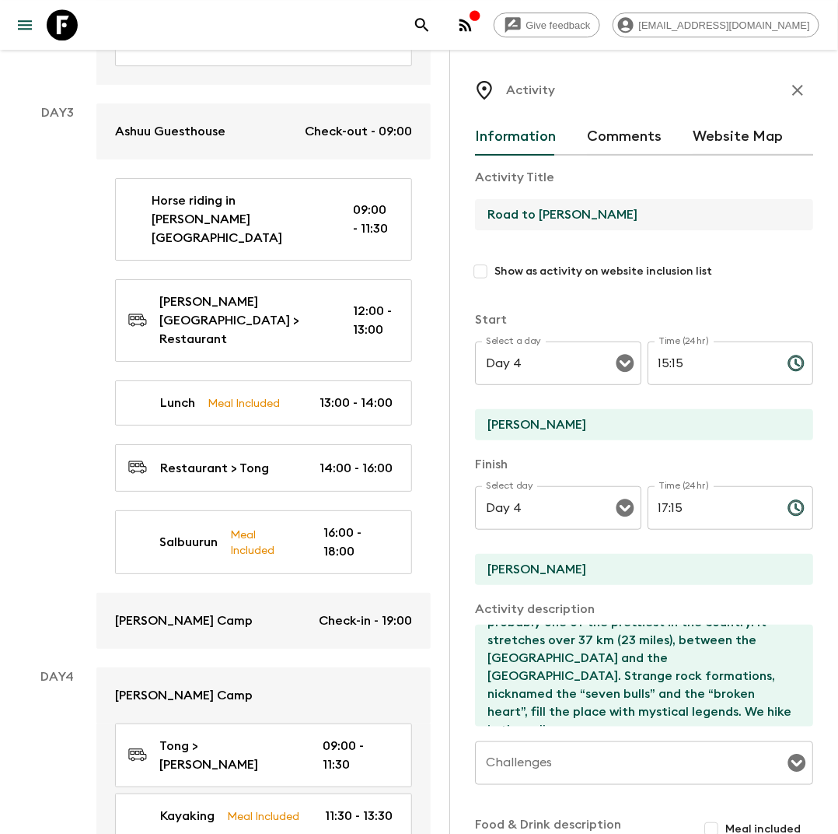
drag, startPoint x: 538, startPoint y: 210, endPoint x: 484, endPoint y: 210, distance: 54.4
click at [484, 210] on input "Road to [PERSON_NAME]" at bounding box center [638, 214] width 326 height 31
click at [555, 215] on input "[PERSON_NAME]" at bounding box center [638, 214] width 326 height 31
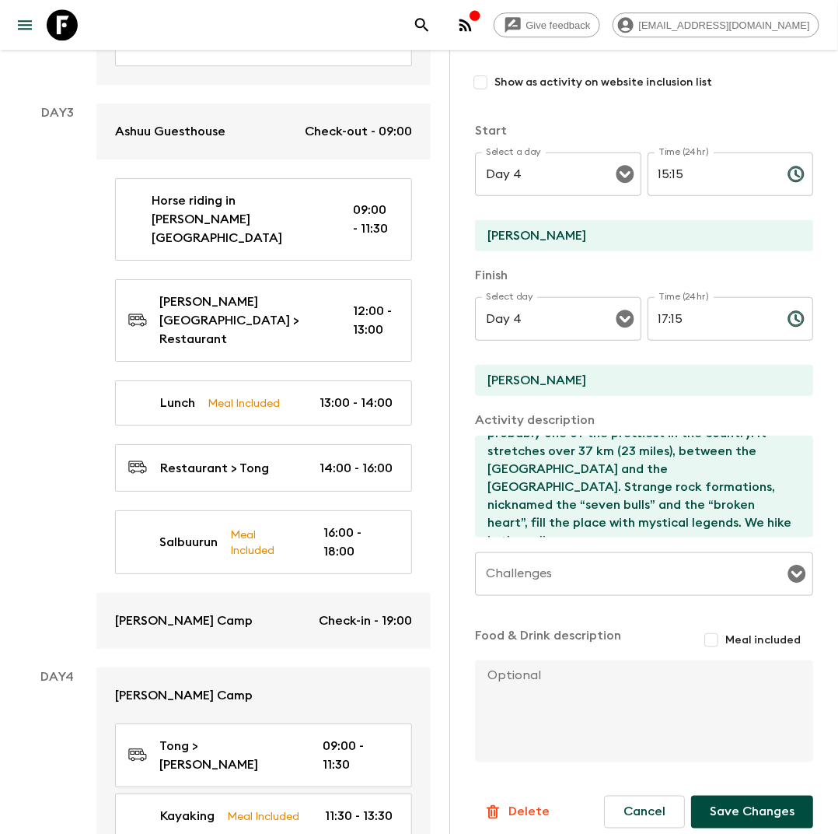
scroll to position [201, 0]
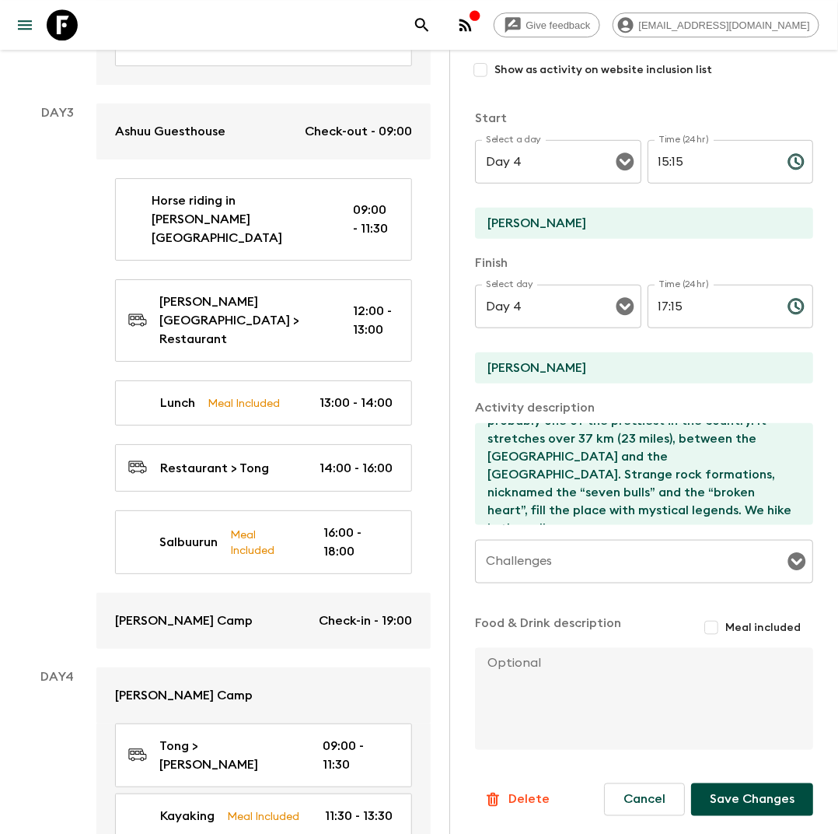
type input "[PERSON_NAME] excursion"
click at [740, 802] on button "Save Changes" at bounding box center [752, 799] width 122 height 33
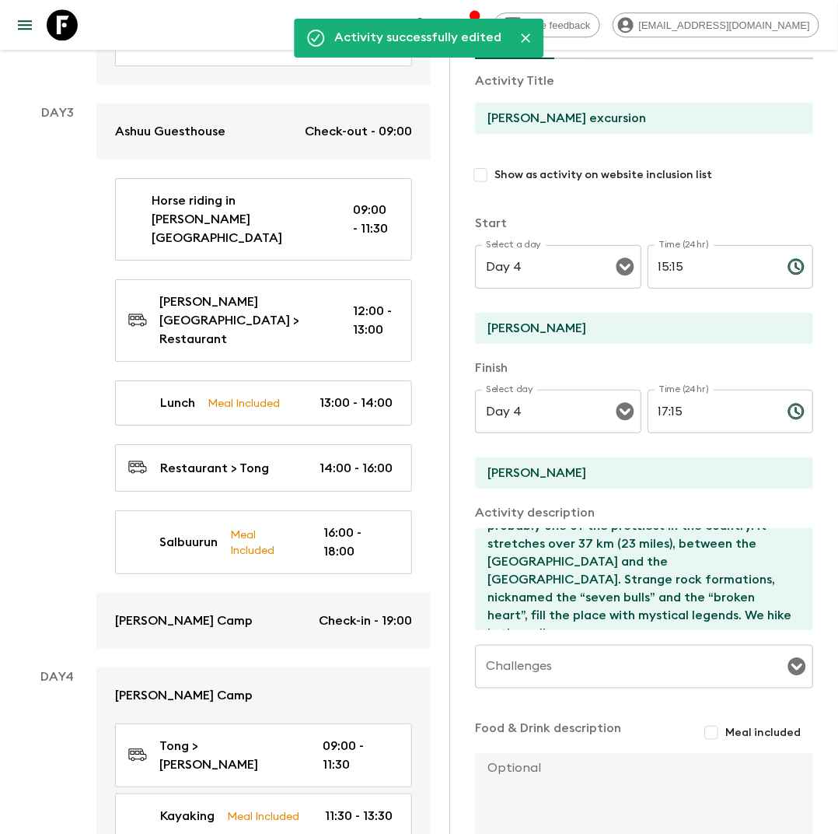
scroll to position [0, 0]
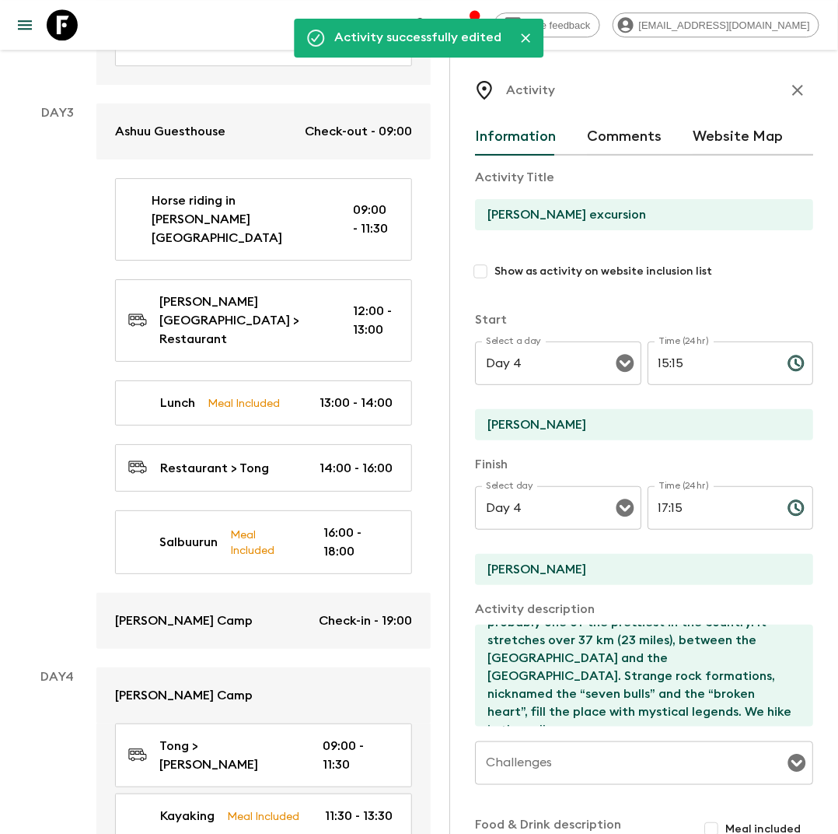
click at [802, 90] on icon "button" at bounding box center [798, 90] width 19 height 19
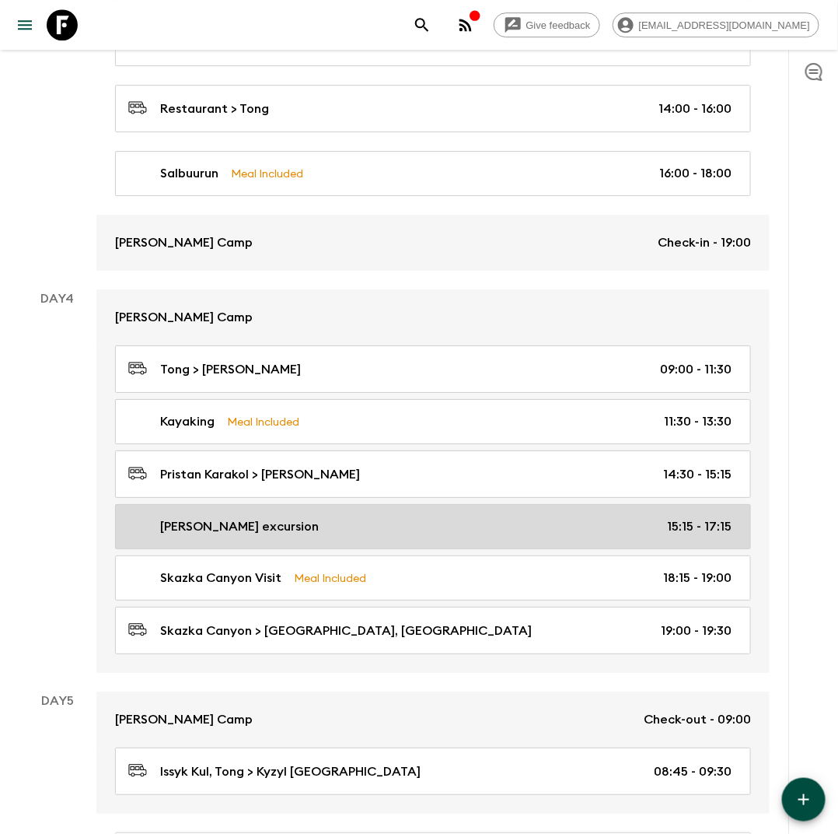
click at [642, 517] on div "[PERSON_NAME] excursion 15:15 - 17:15" at bounding box center [430, 526] width 604 height 19
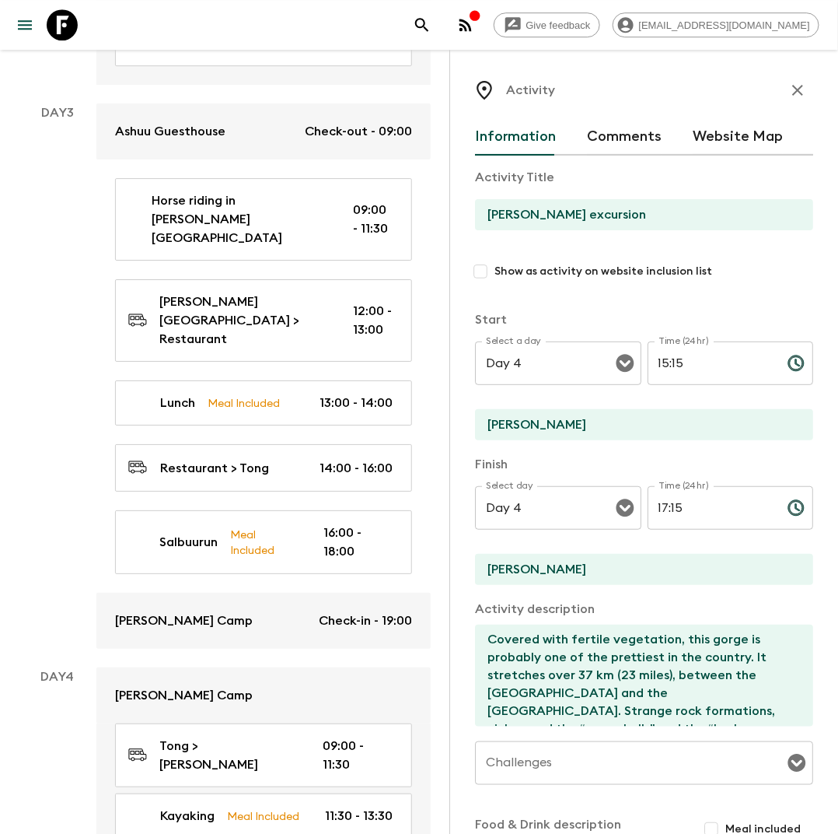
click at [695, 510] on input "17:15" at bounding box center [712, 508] width 128 height 44
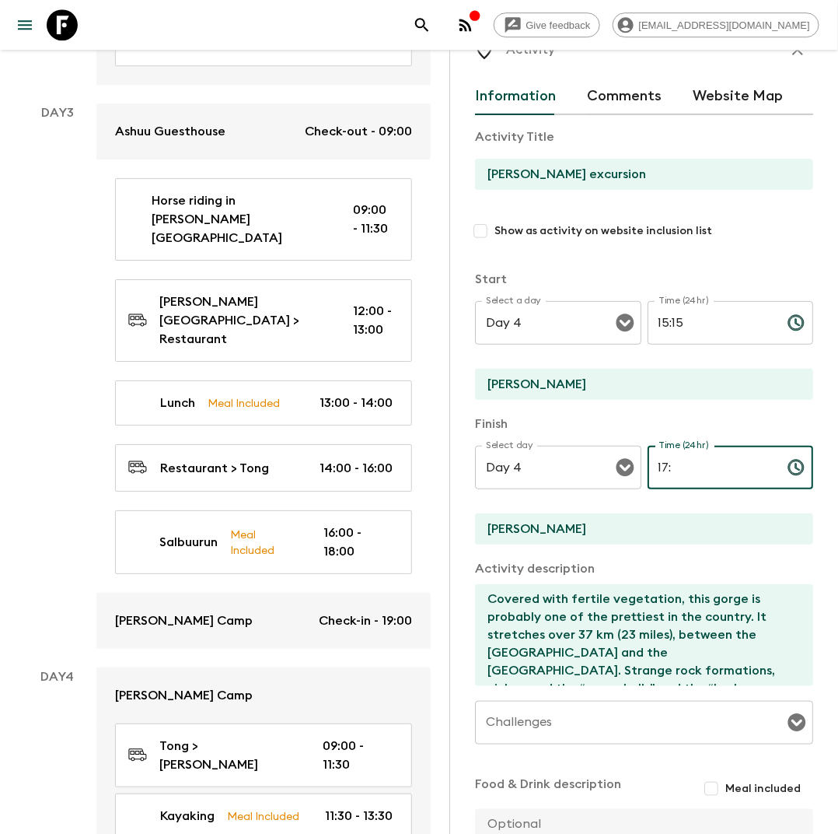
type input "1"
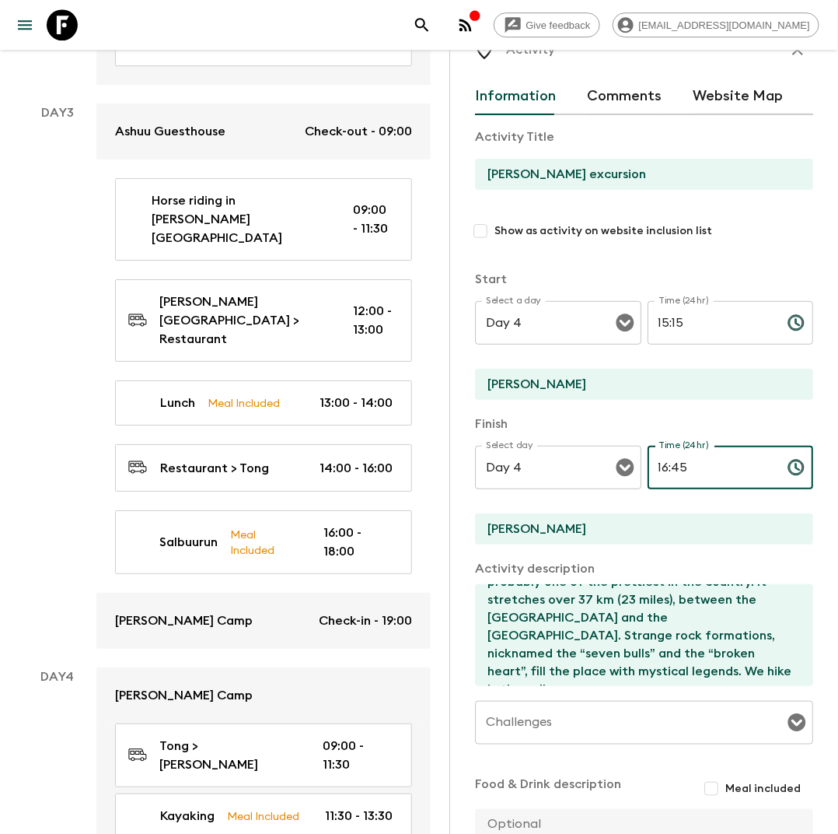
scroll to position [201, 0]
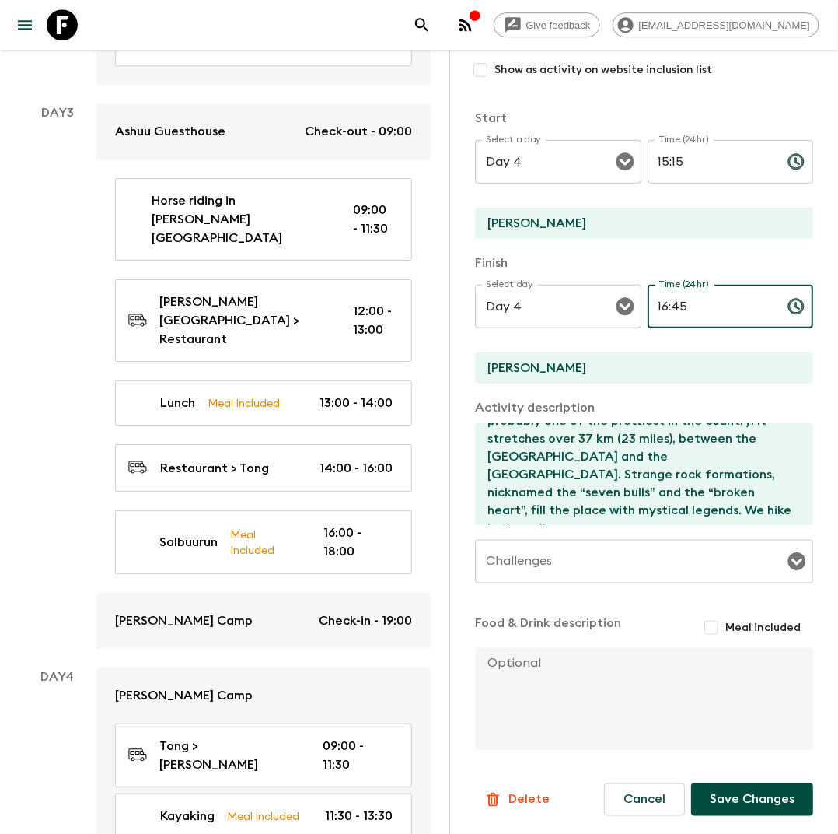
type input "16:45"
click at [757, 795] on button "Save Changes" at bounding box center [752, 799] width 122 height 33
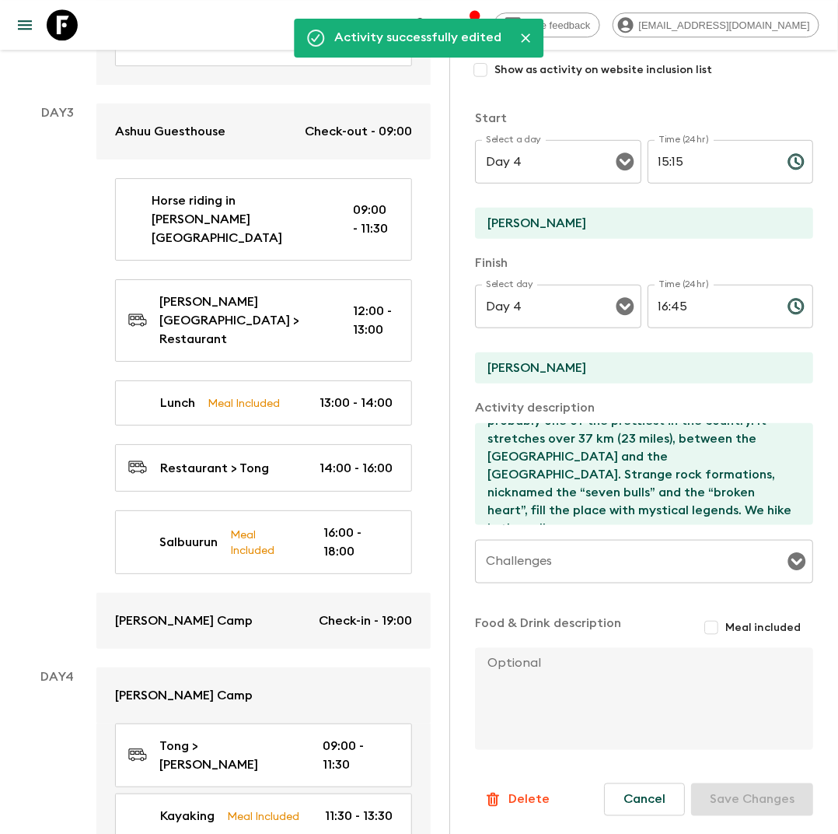
scroll to position [0, 0]
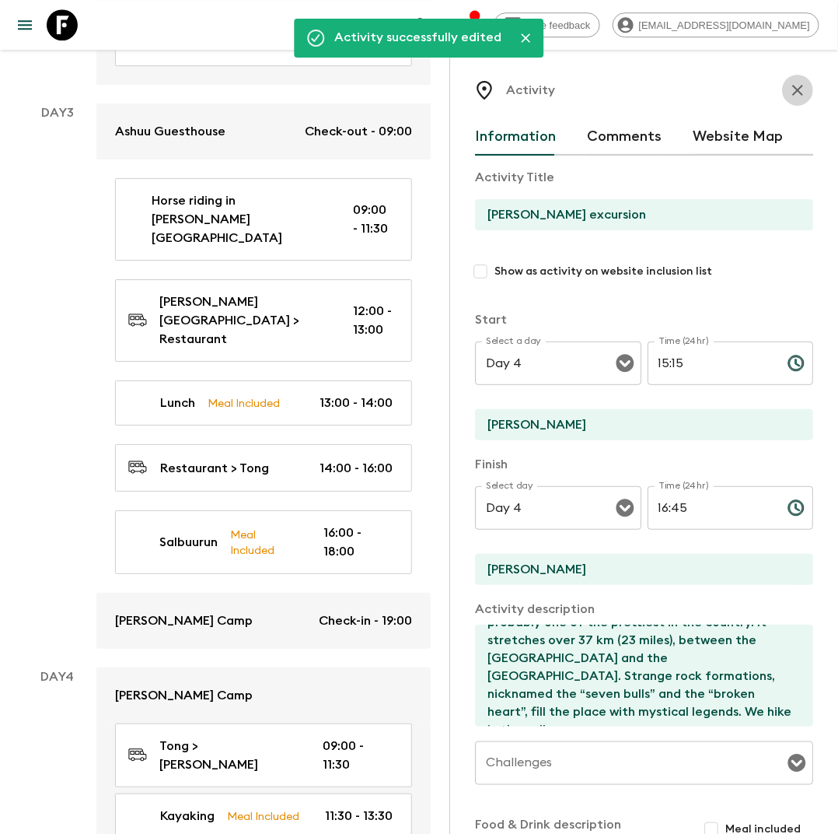
click at [798, 94] on icon "button" at bounding box center [798, 90] width 19 height 19
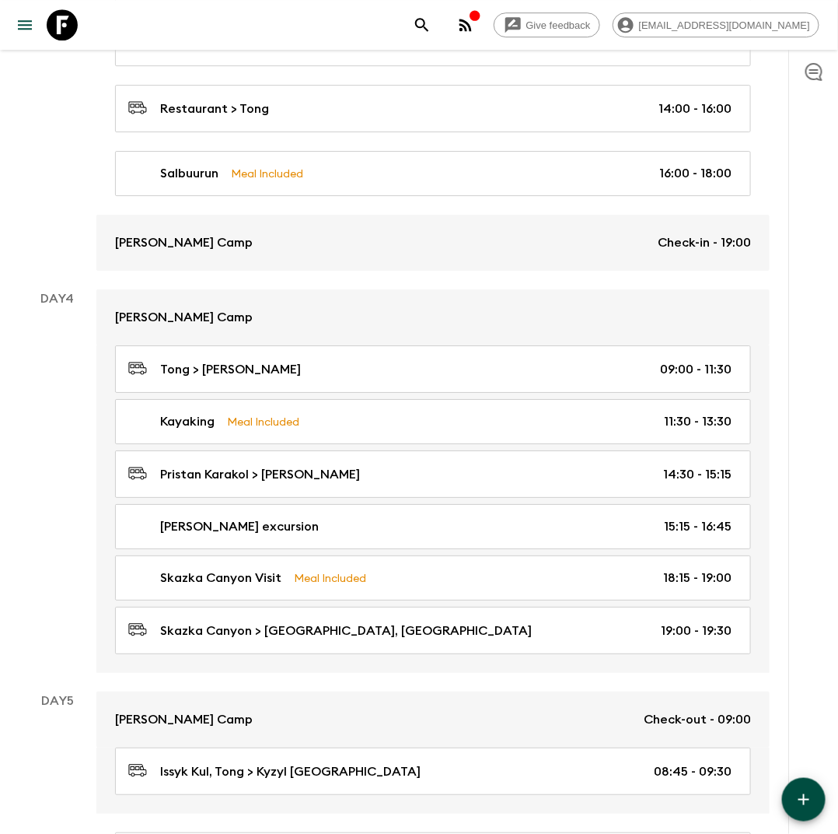
click at [811, 790] on icon "button" at bounding box center [804, 799] width 19 height 19
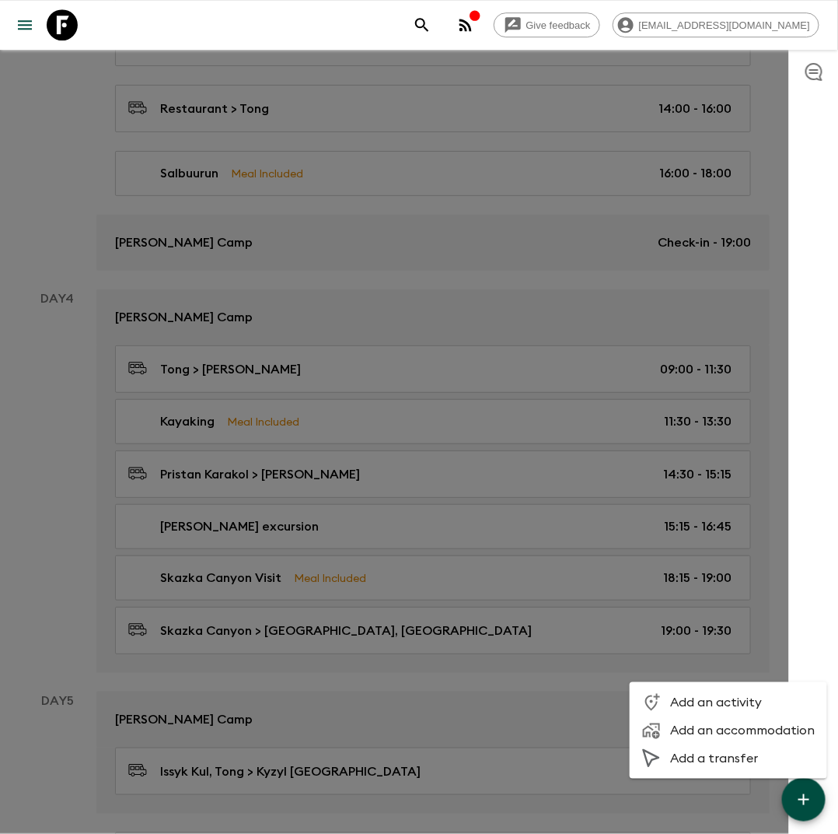
click at [733, 753] on span "Add a transfer" at bounding box center [742, 759] width 145 height 16
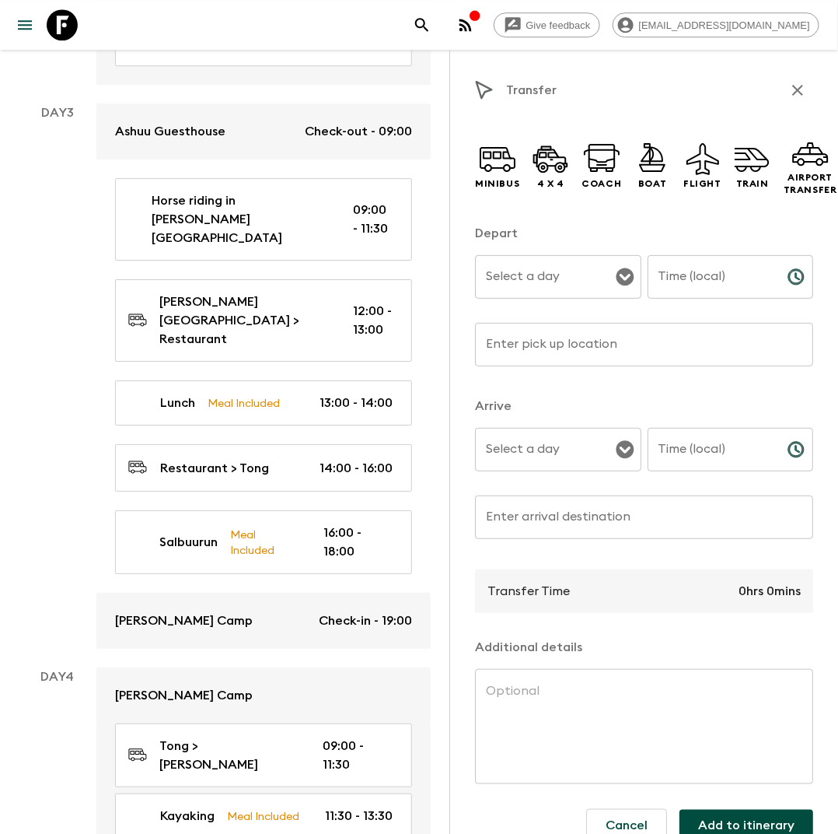
click at [577, 275] on input "Select a day" at bounding box center [546, 277] width 129 height 30
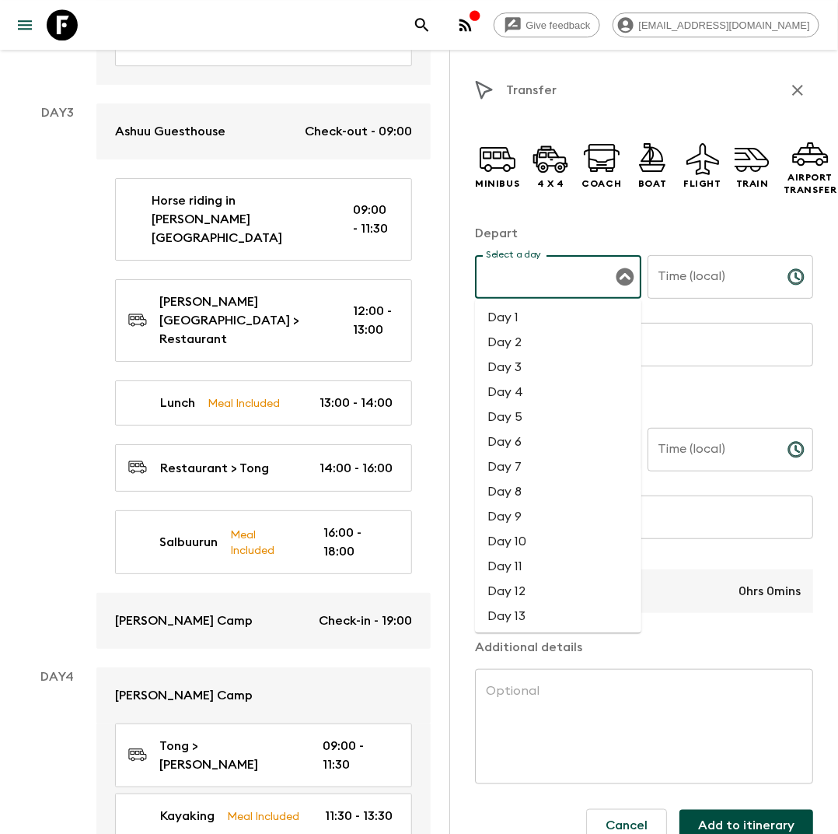
click at [529, 393] on li "Day 4" at bounding box center [558, 392] width 166 height 25
type input "Day 4"
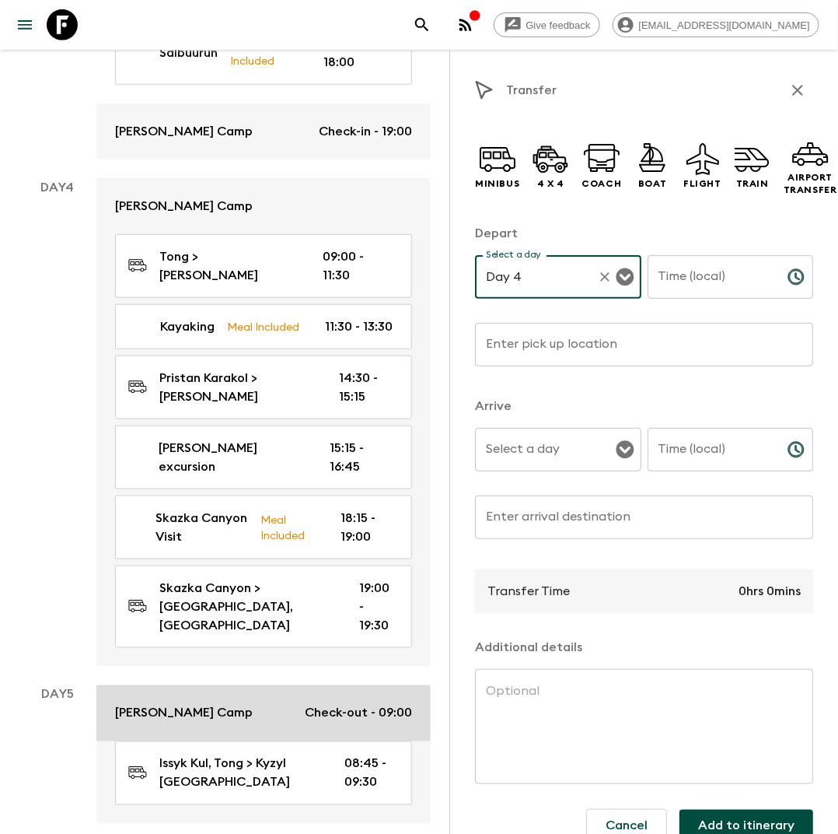
scroll to position [1870, 0]
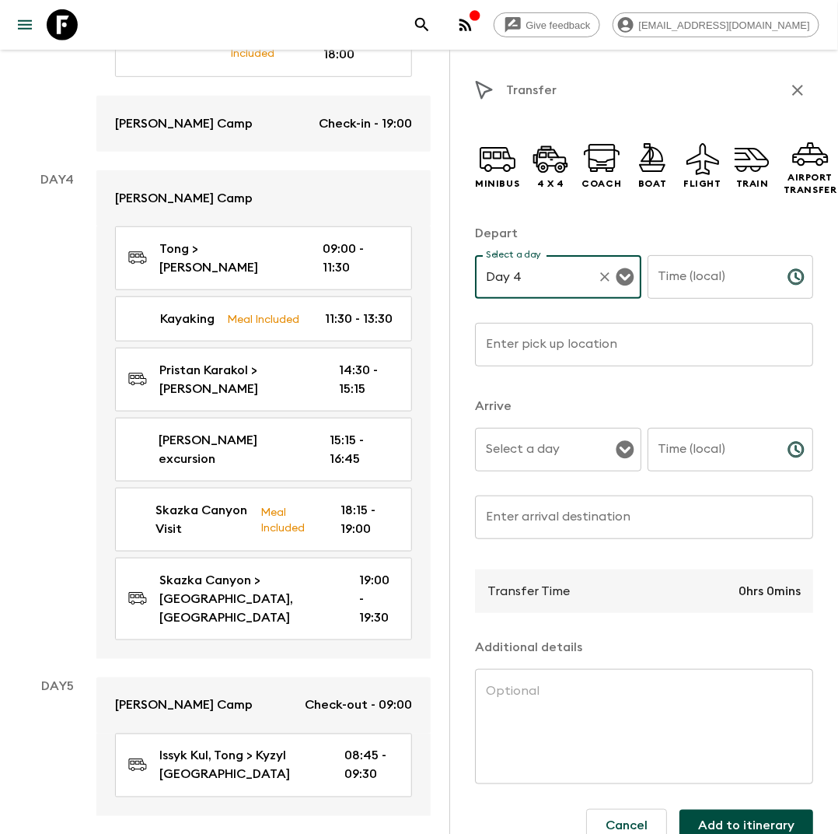
click at [721, 288] on input "Time (local)" at bounding box center [712, 277] width 128 height 44
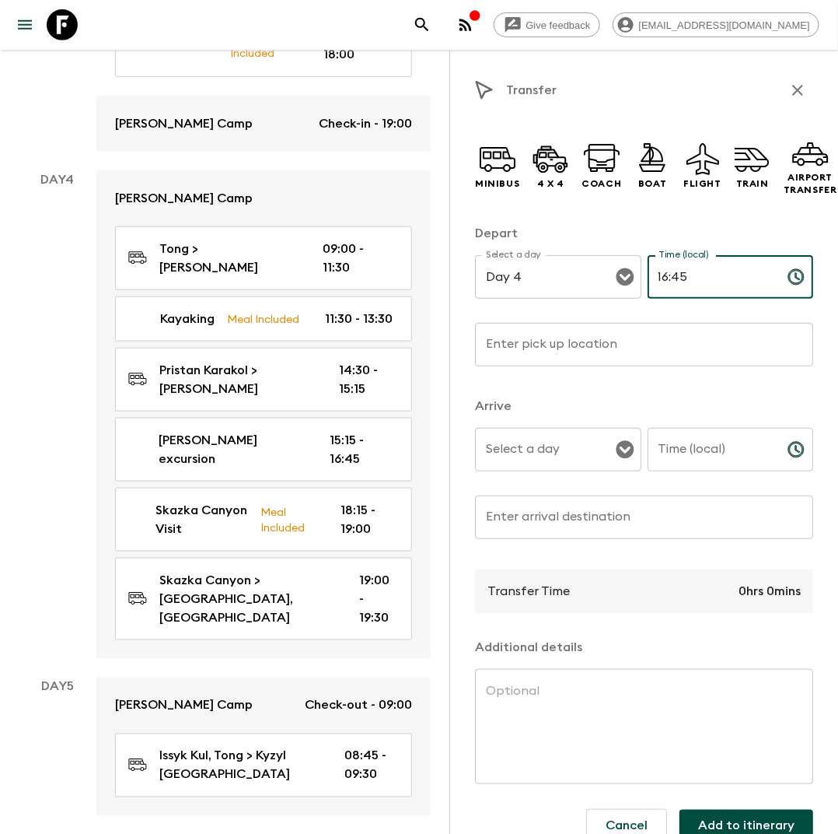
type input "16:45"
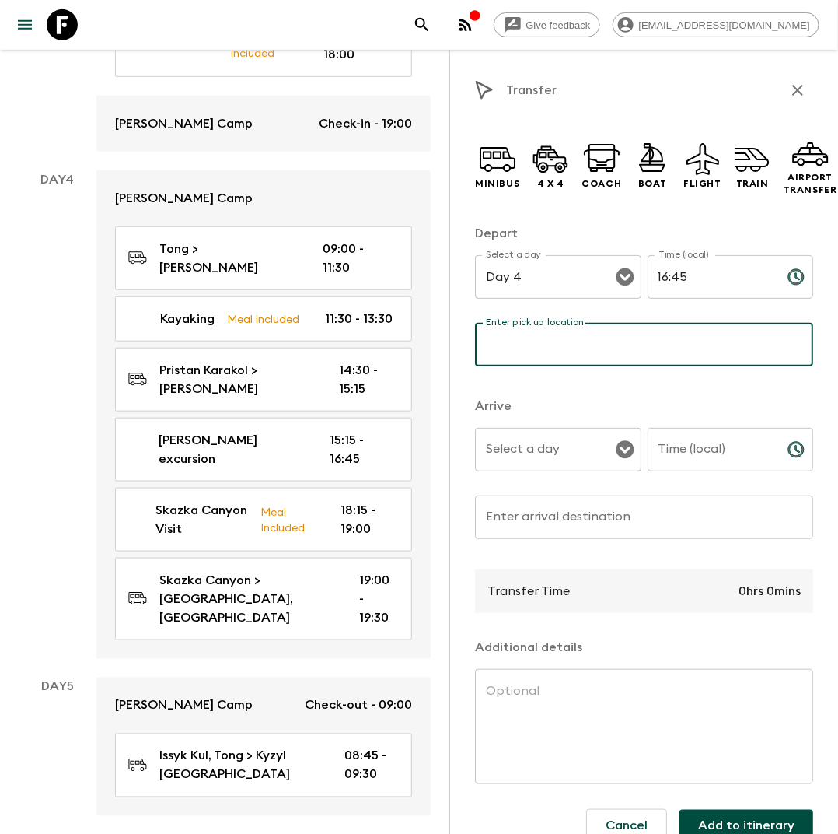
click at [632, 350] on input "Enter pick up location" at bounding box center [644, 345] width 338 height 44
click at [628, 455] on icon "Open" at bounding box center [625, 450] width 18 height 18
type input "[PERSON_NAME]"
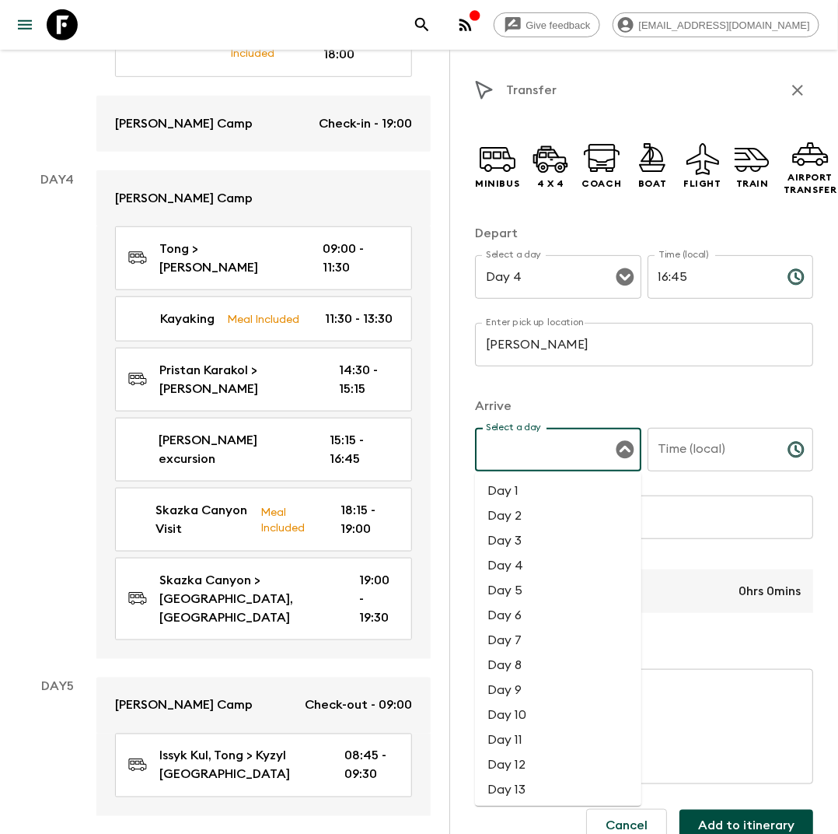
click at [548, 572] on li "Day 4" at bounding box center [558, 565] width 166 height 25
type input "Day 4"
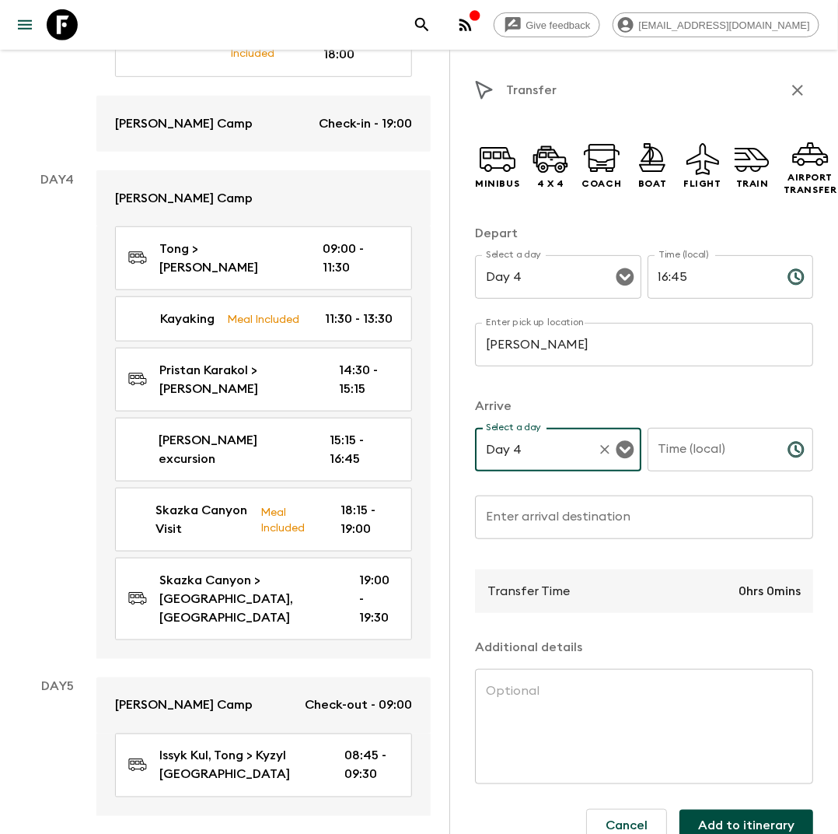
click at [672, 446] on input "Time (local)" at bounding box center [712, 450] width 128 height 44
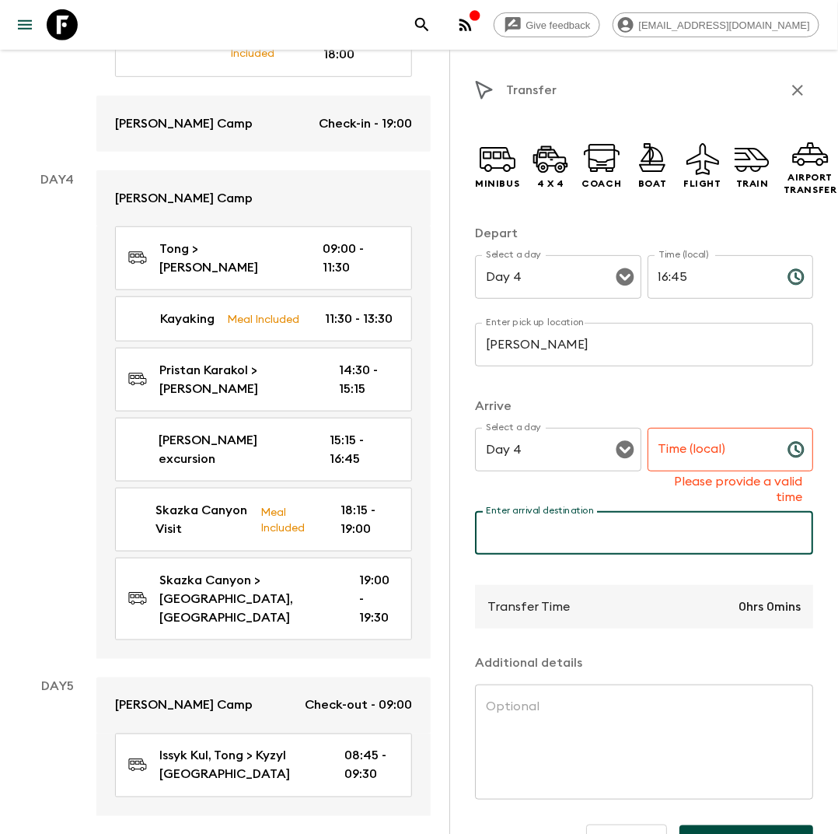
click at [635, 523] on input "Enter arrival destination" at bounding box center [644, 533] width 338 height 44
type input "Skazka Canyon"
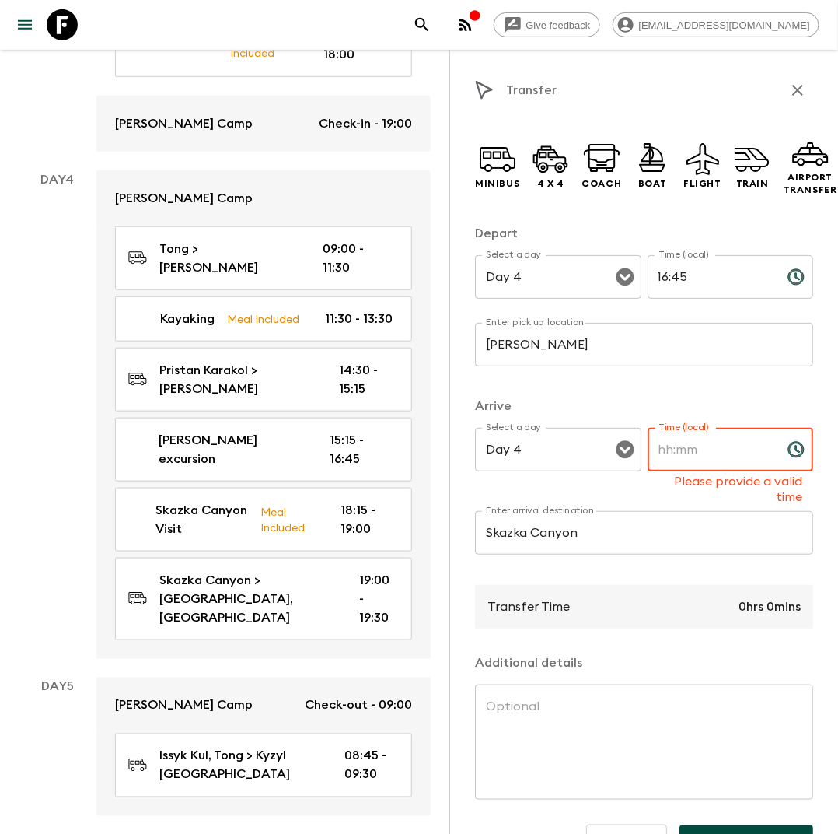
click at [726, 457] on input "Time (local)" at bounding box center [712, 450] width 128 height 44
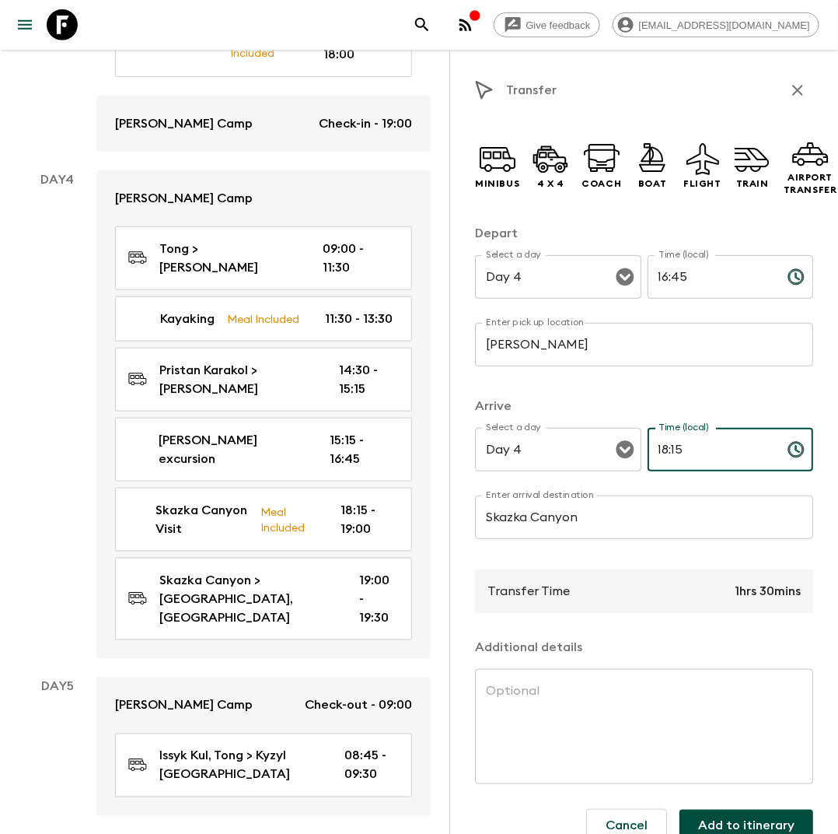
scroll to position [26, 0]
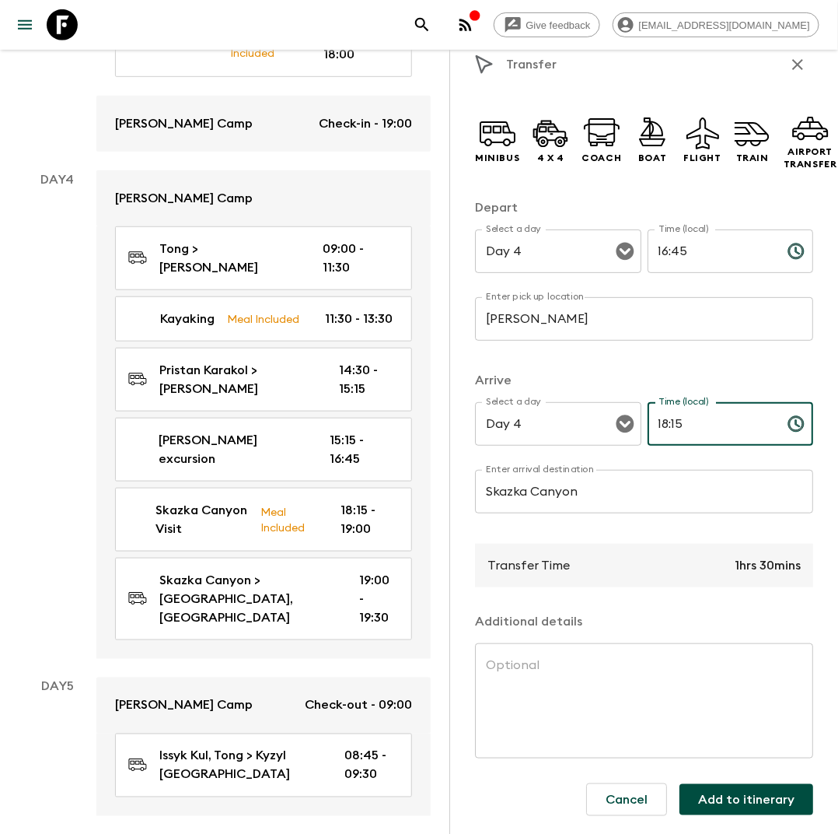
type input "18:15"
click at [755, 797] on button "Add to itinerary" at bounding box center [747, 799] width 134 height 31
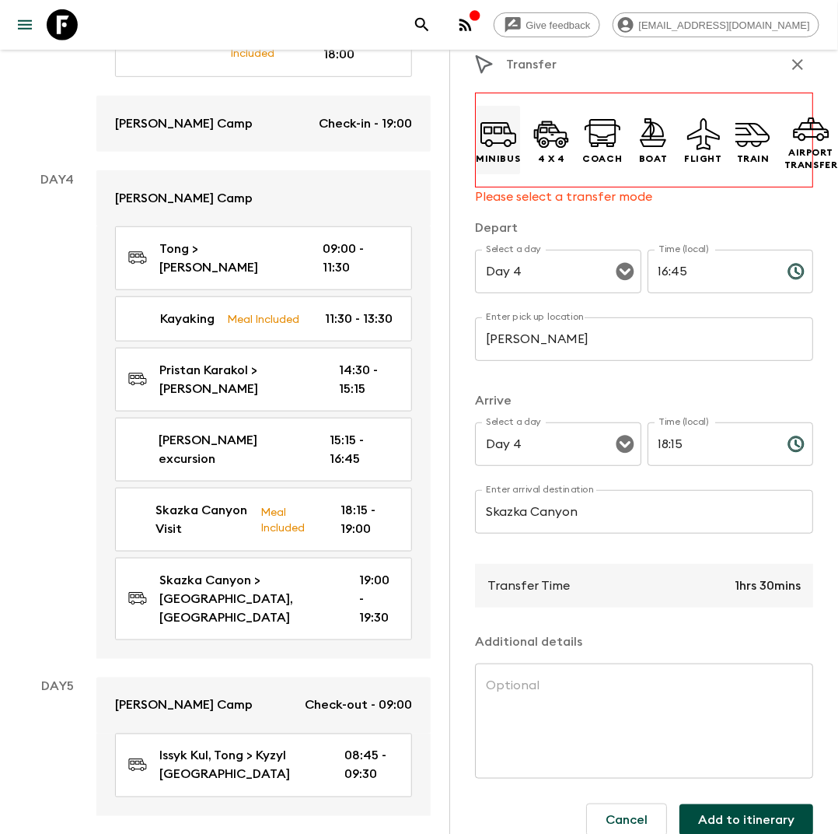
click at [486, 151] on icon at bounding box center [498, 133] width 37 height 37
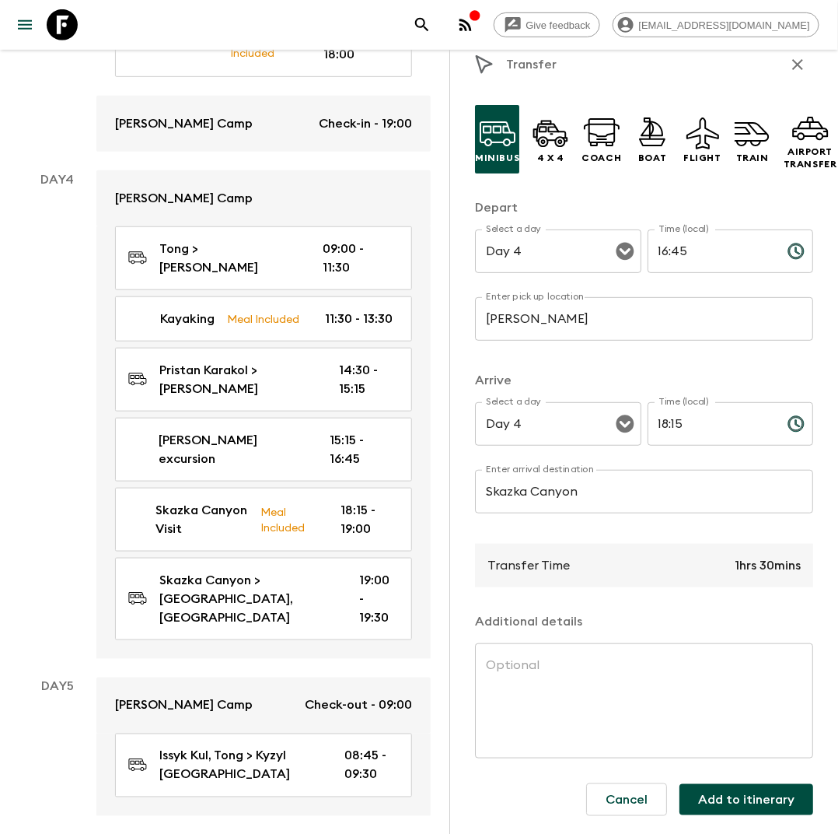
click at [767, 794] on button "Add to itinerary" at bounding box center [747, 799] width 134 height 31
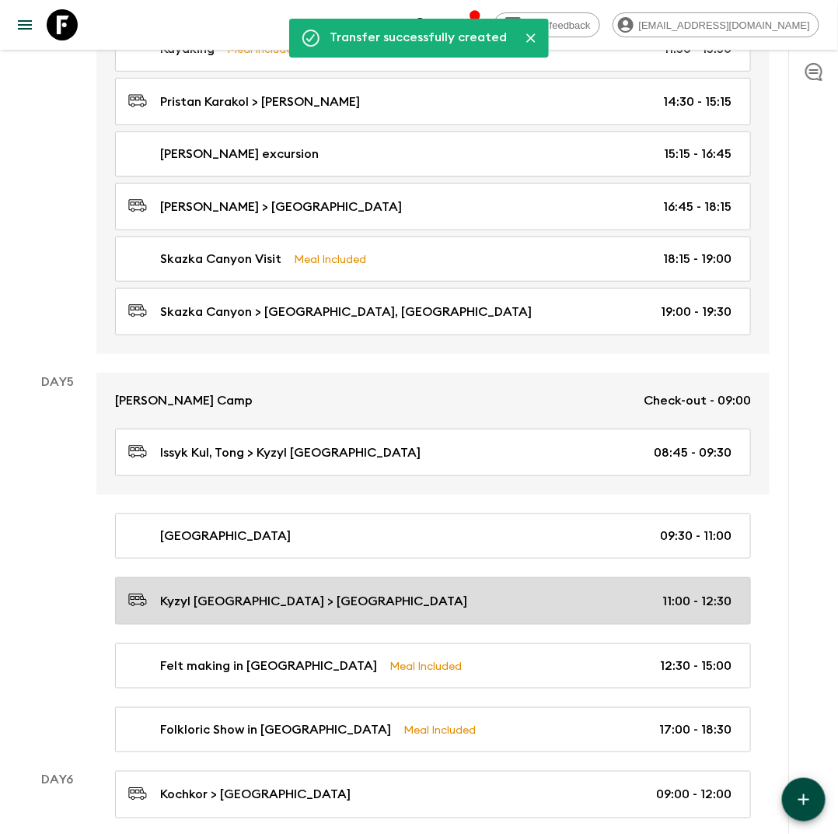
scroll to position [1703, 0]
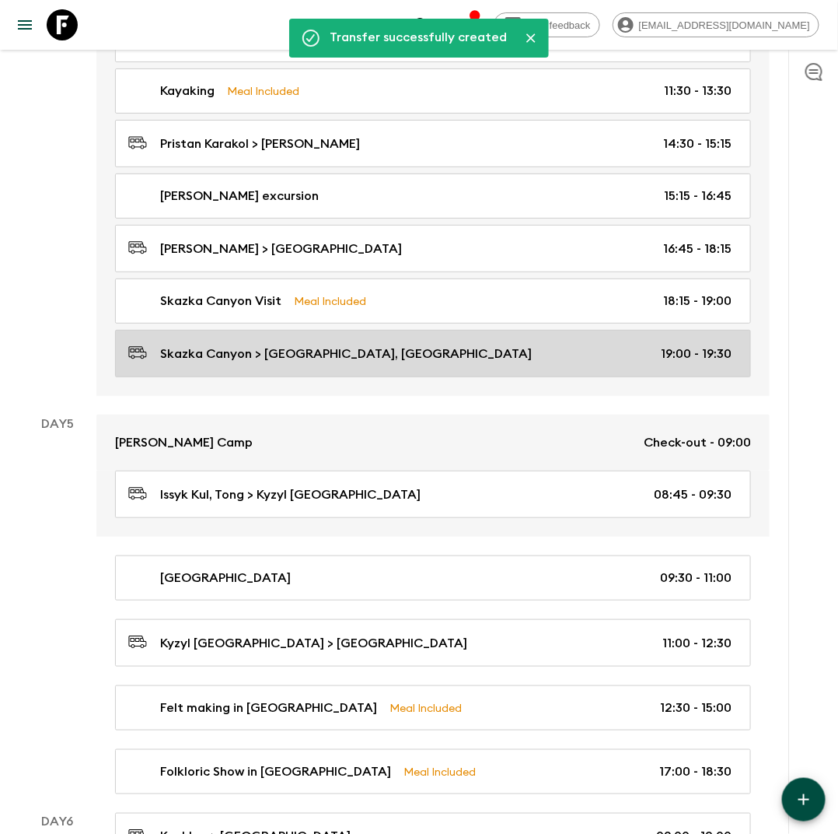
click at [357, 343] on div "Skazka Canyon > [GEOGRAPHIC_DATA], Tong 19:00 - 19:30" at bounding box center [430, 353] width 604 height 21
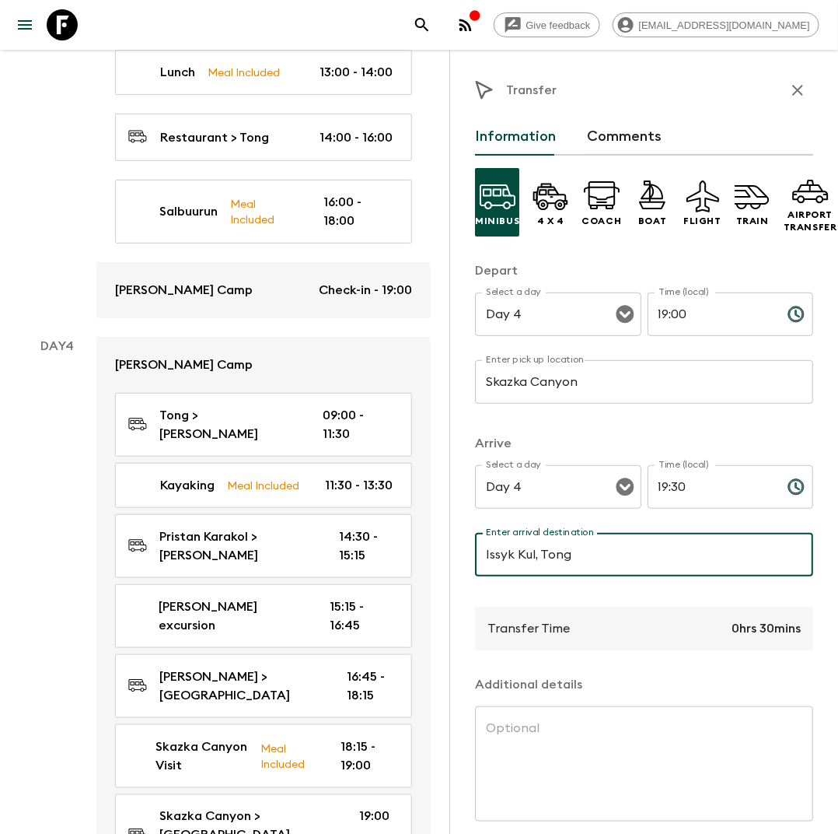
click at [543, 563] on input "Issyk Kul, Tong" at bounding box center [644, 555] width 338 height 44
drag, startPoint x: 543, startPoint y: 555, endPoint x: 473, endPoint y: 554, distance: 70.0
click at [473, 554] on div "Transfer Information Comments Minibus 4 x 4 Coach Boat Flight Train Airport Tra…" at bounding box center [644, 467] width 389 height 834
type input "Tong"
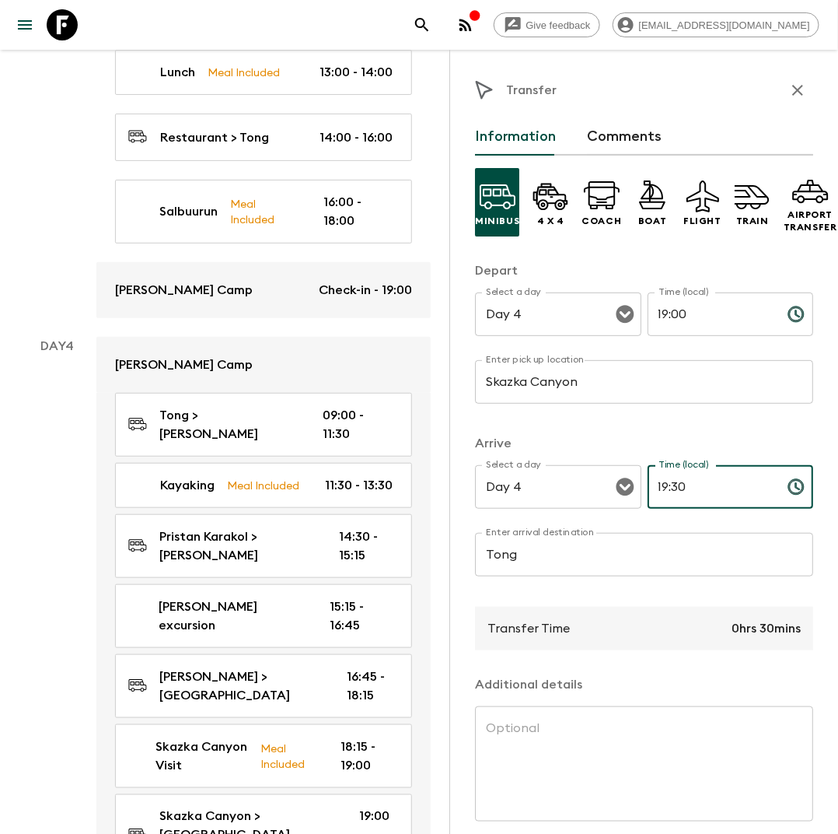
click at [702, 481] on input "19:30" at bounding box center [712, 487] width 128 height 44
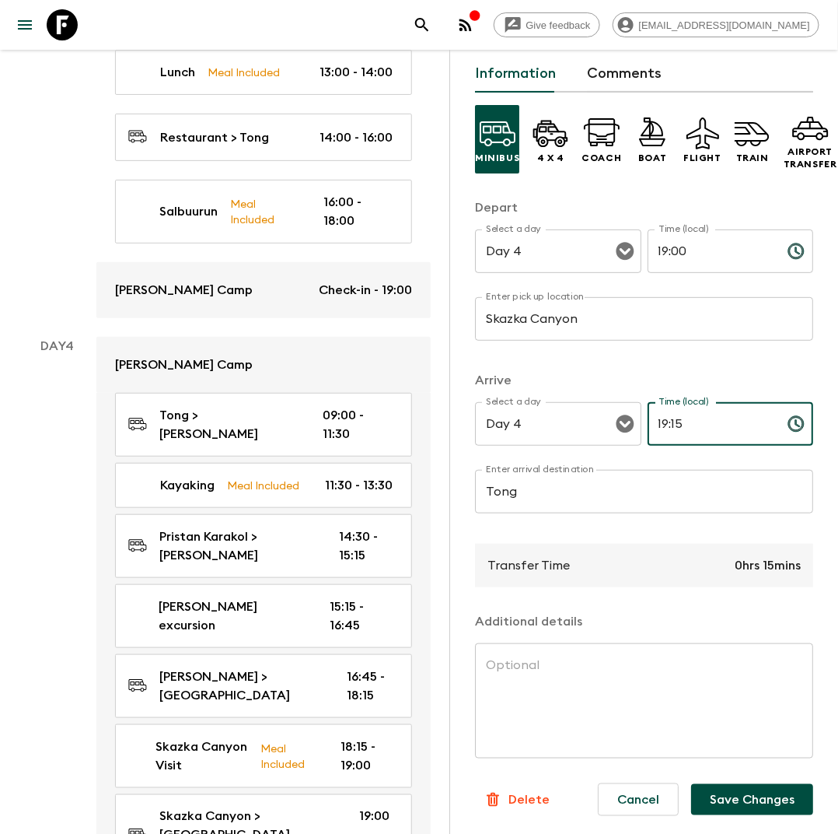
type input "19:15"
click at [747, 803] on button "Save Changes" at bounding box center [752, 799] width 122 height 31
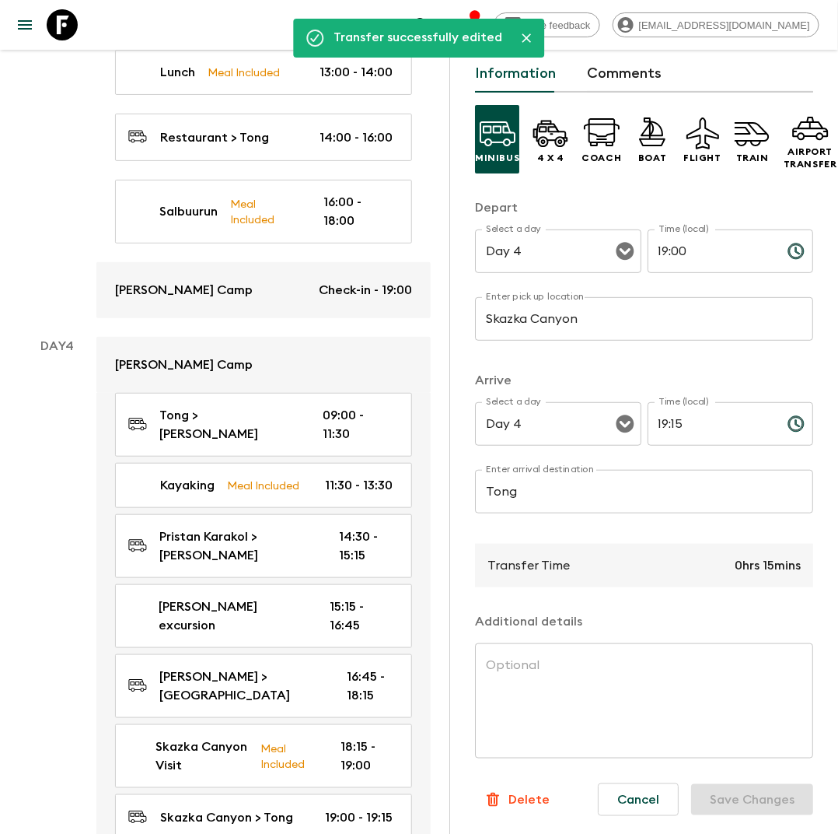
scroll to position [0, 0]
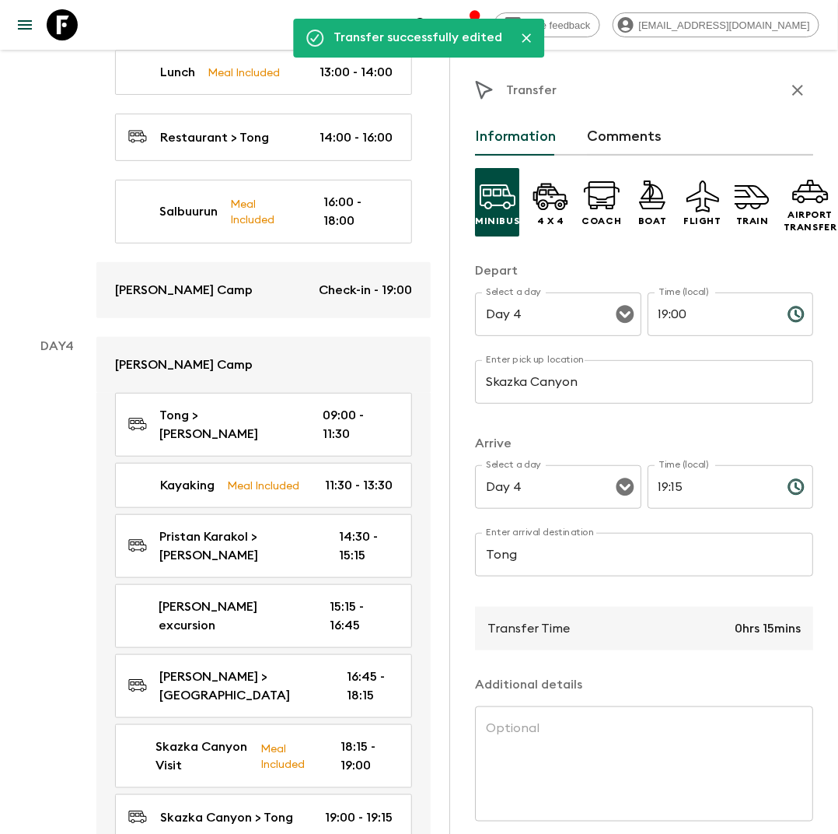
click at [793, 96] on icon "button" at bounding box center [798, 90] width 19 height 19
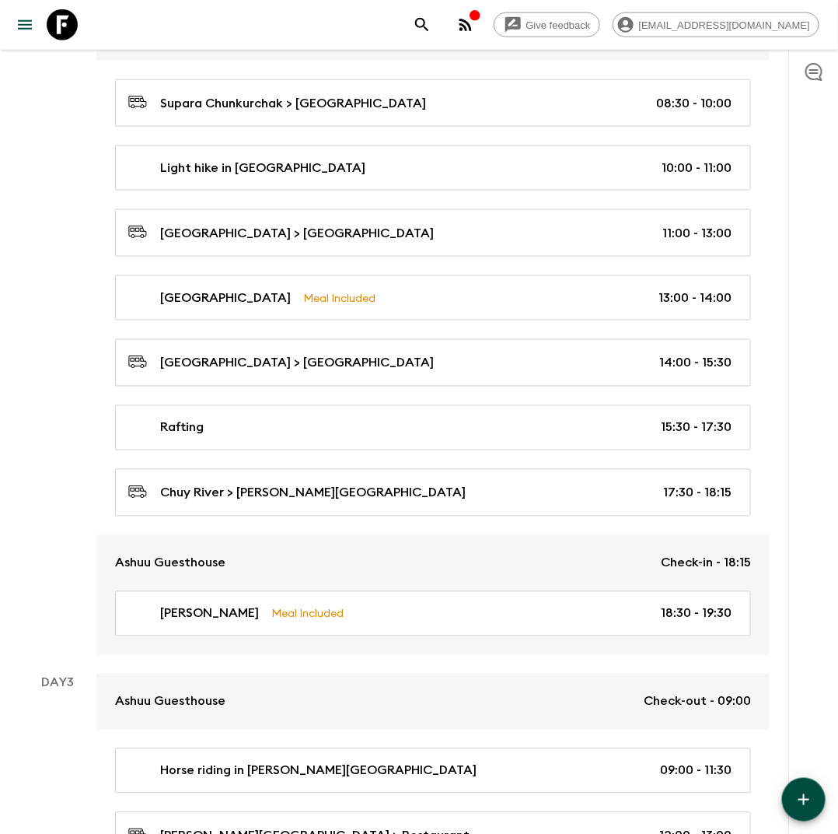
scroll to position [522, 0]
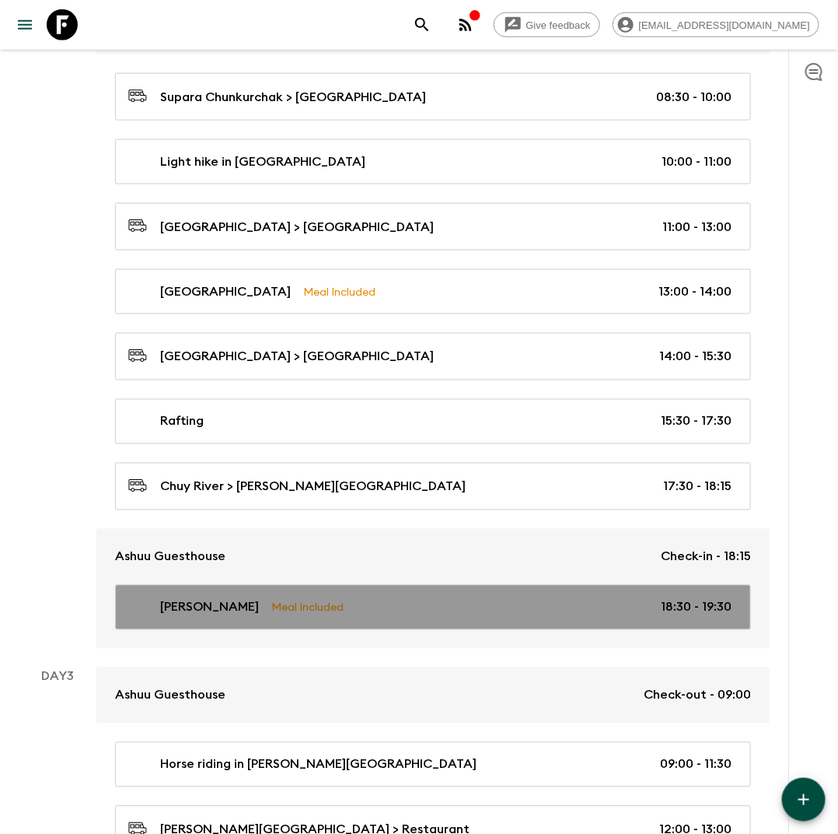
click at [651, 598] on div "[PERSON_NAME] Meal Included 18:30 - 19:30" at bounding box center [430, 607] width 604 height 19
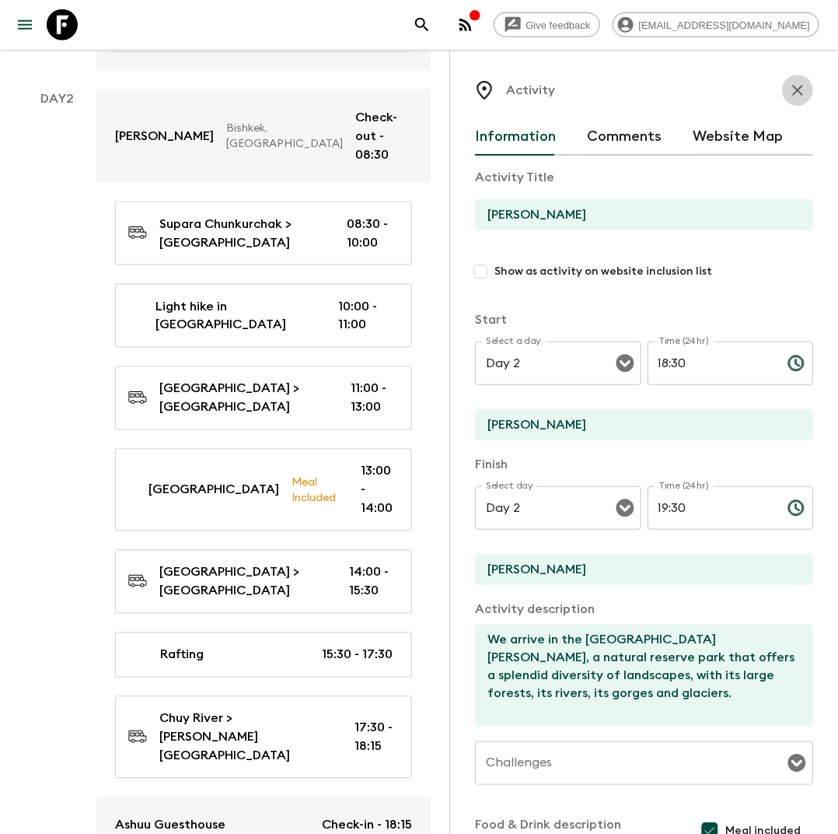
click at [799, 83] on icon "button" at bounding box center [798, 90] width 19 height 19
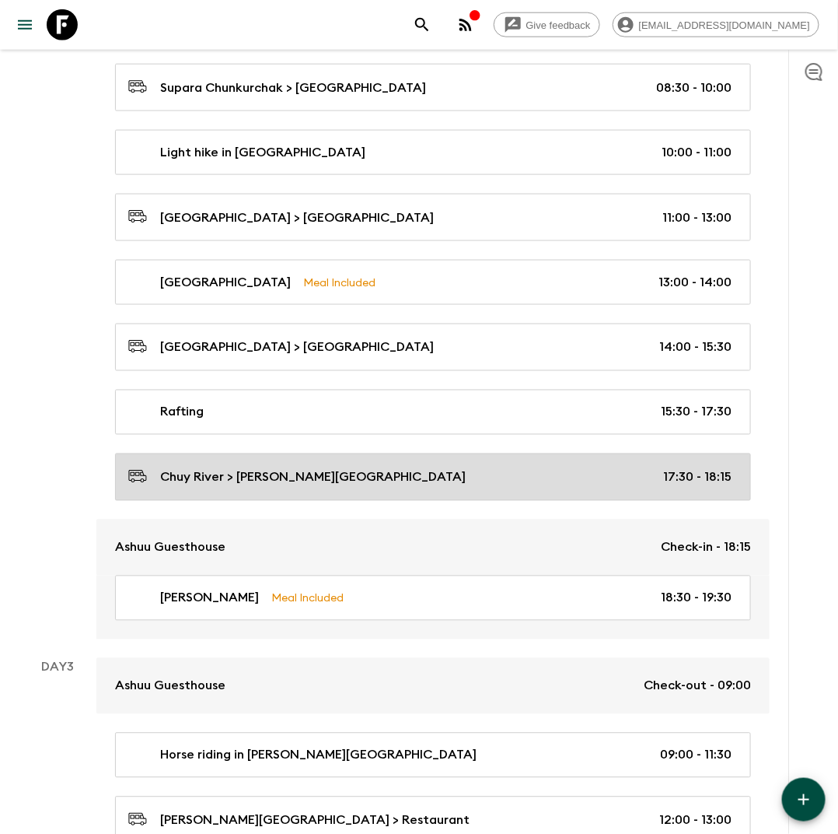
scroll to position [536, 0]
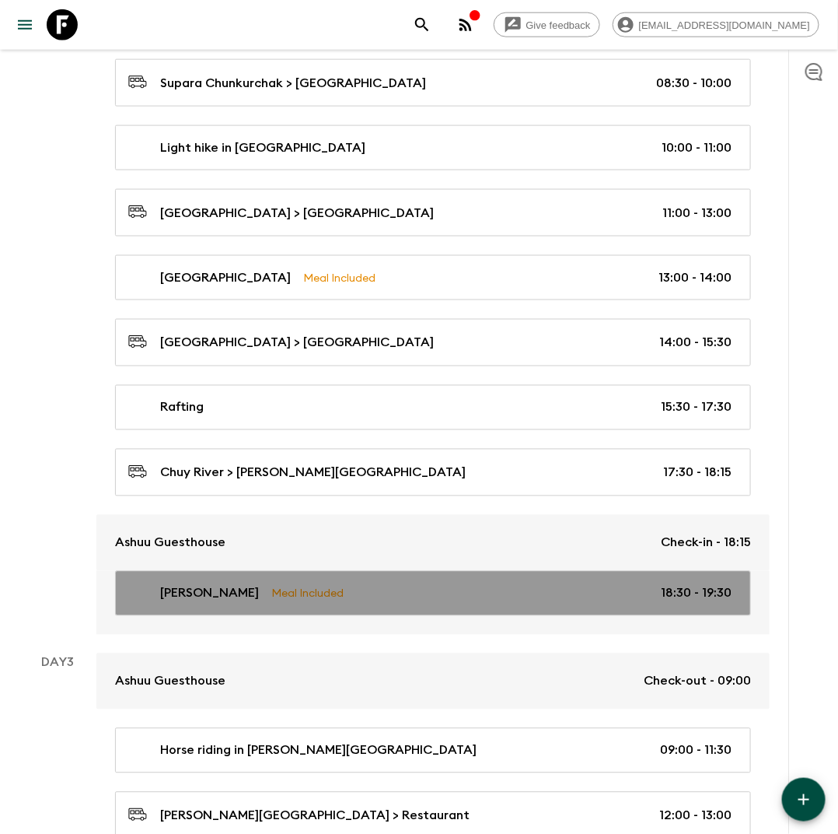
click at [271, 594] on p "Meal Included" at bounding box center [307, 593] width 72 height 17
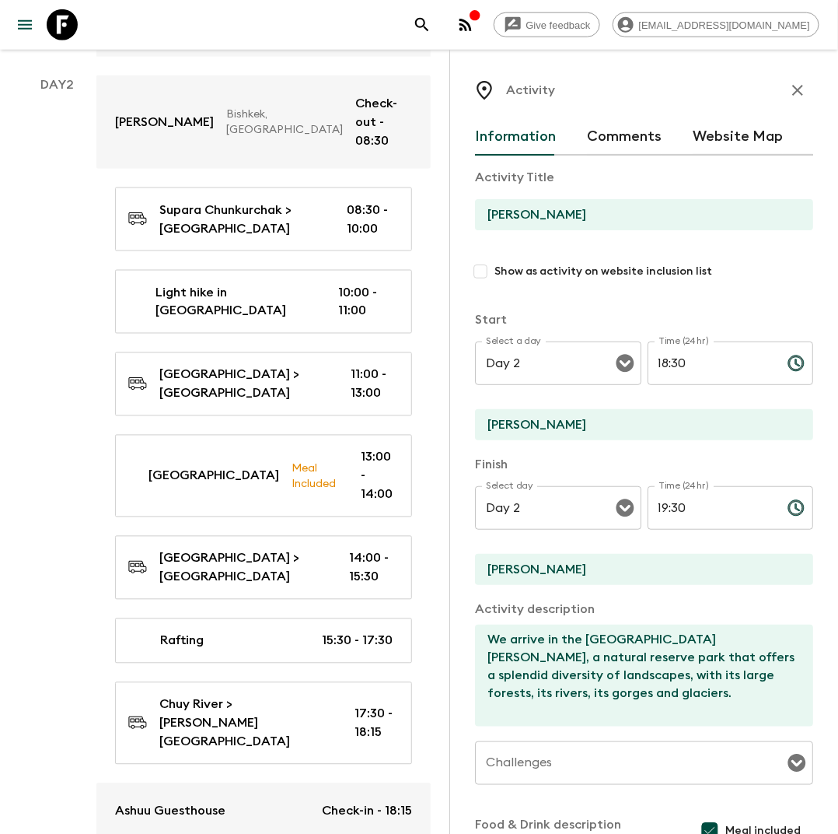
click at [540, 217] on input "[PERSON_NAME]" at bounding box center [638, 214] width 326 height 31
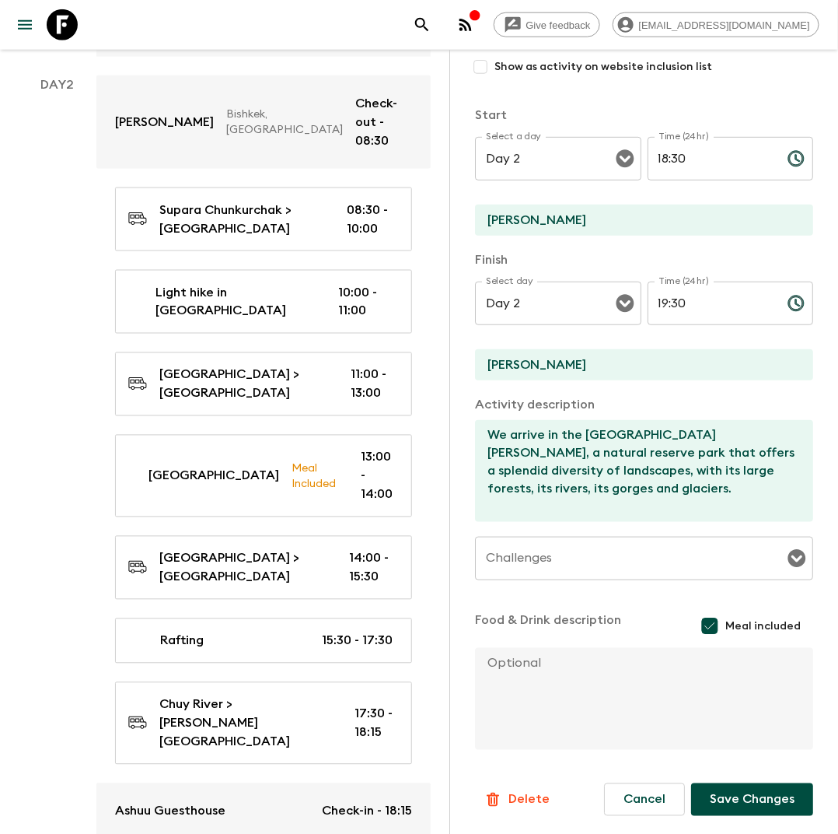
type input "Dinner"
click at [763, 788] on button "Save Changes" at bounding box center [752, 799] width 122 height 33
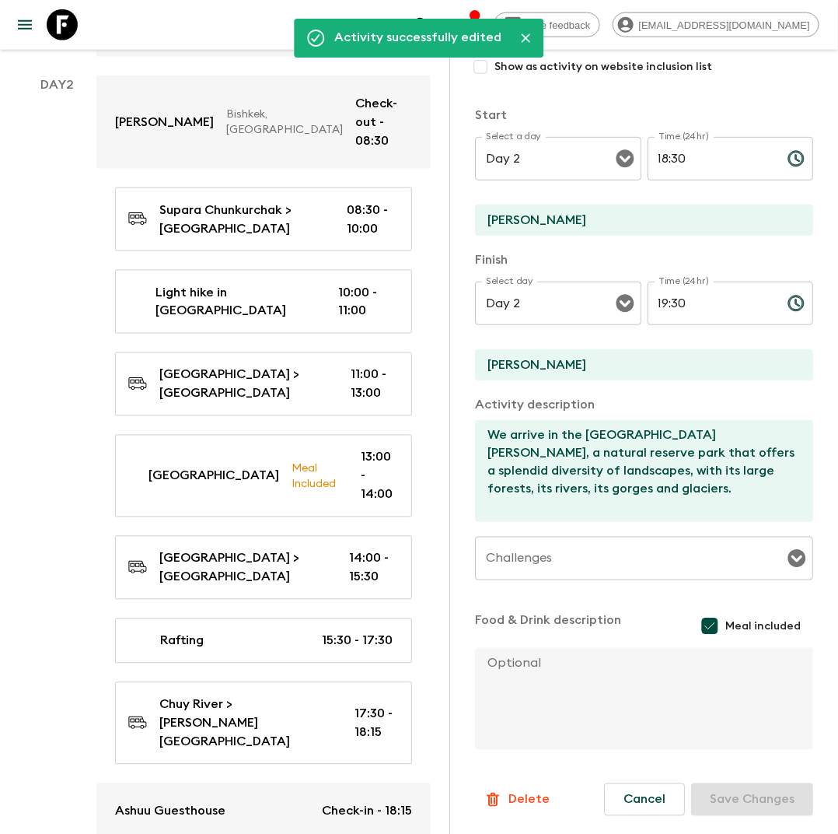
scroll to position [0, 0]
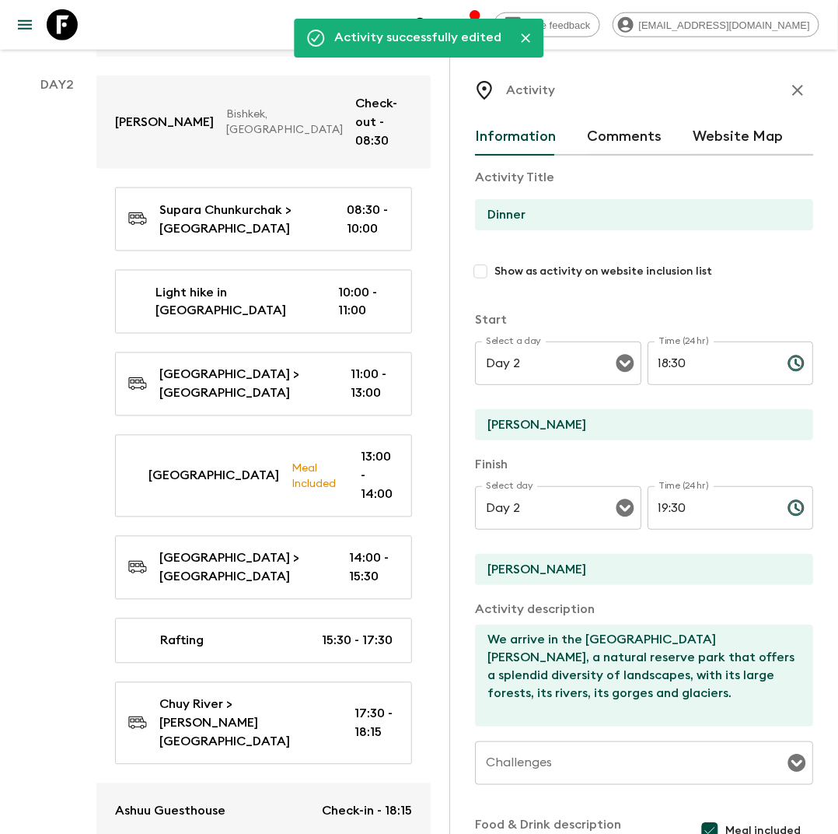
click at [798, 85] on icon "button" at bounding box center [798, 90] width 19 height 19
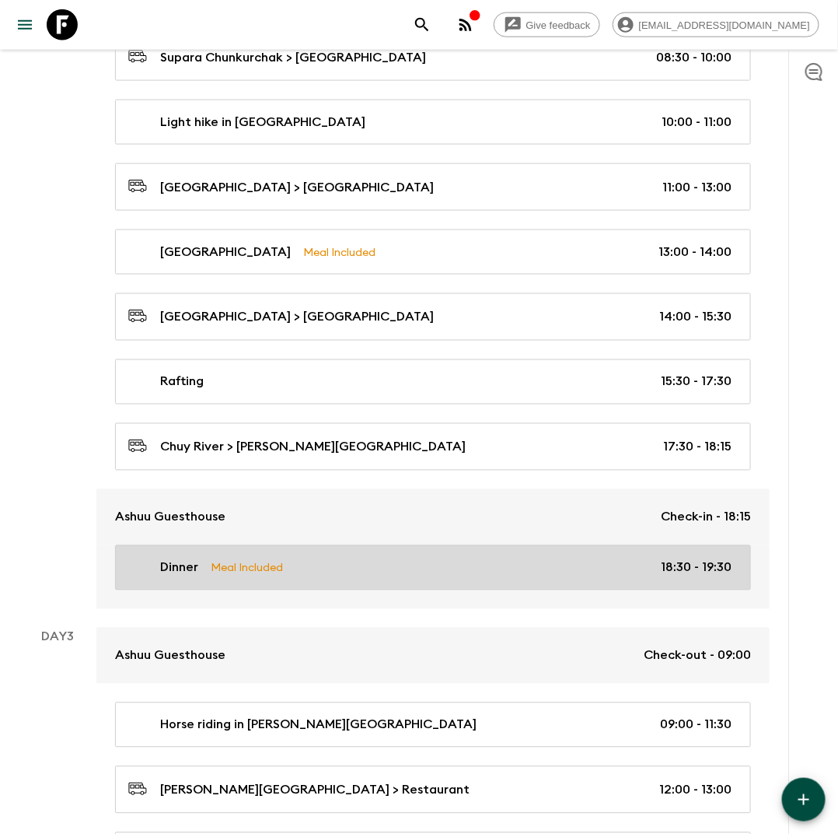
scroll to position [564, 0]
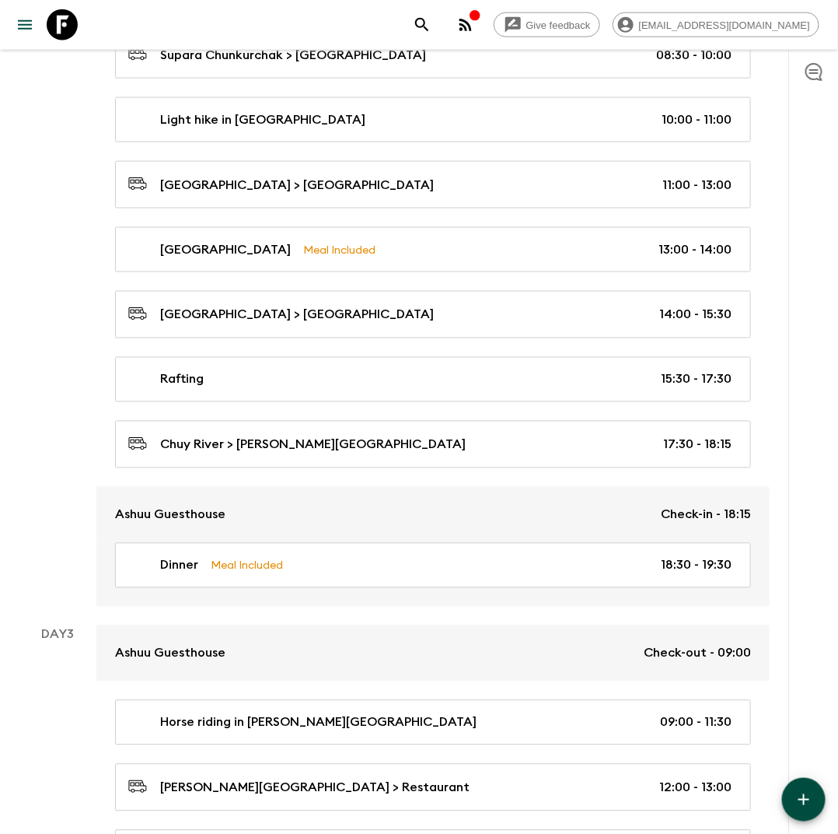
click at [811, 807] on icon "button" at bounding box center [804, 799] width 19 height 19
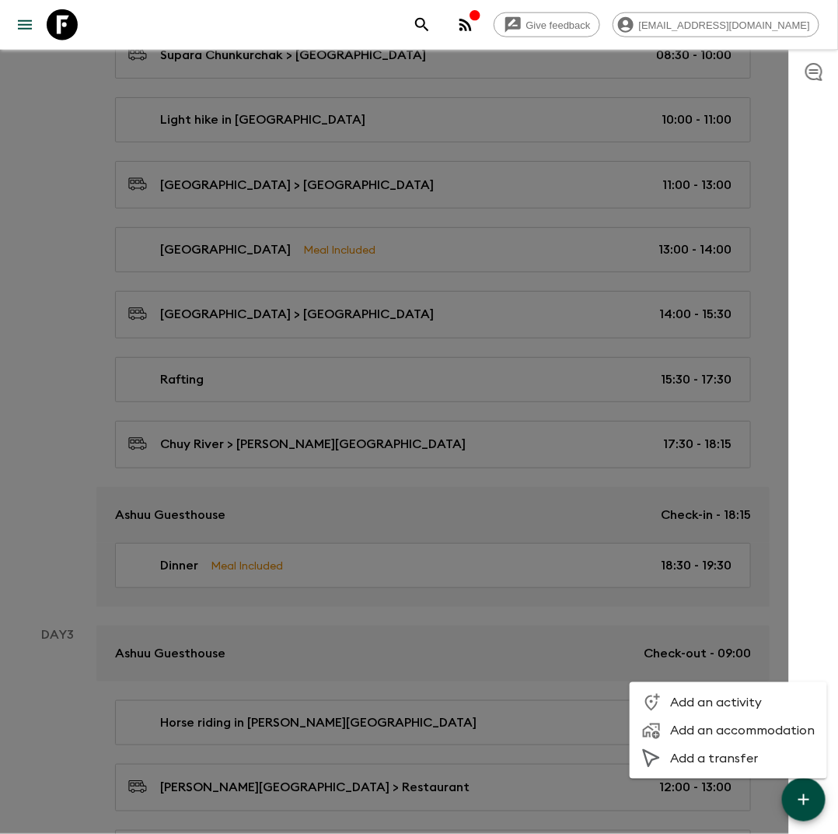
click at [663, 702] on div at bounding box center [656, 702] width 28 height 19
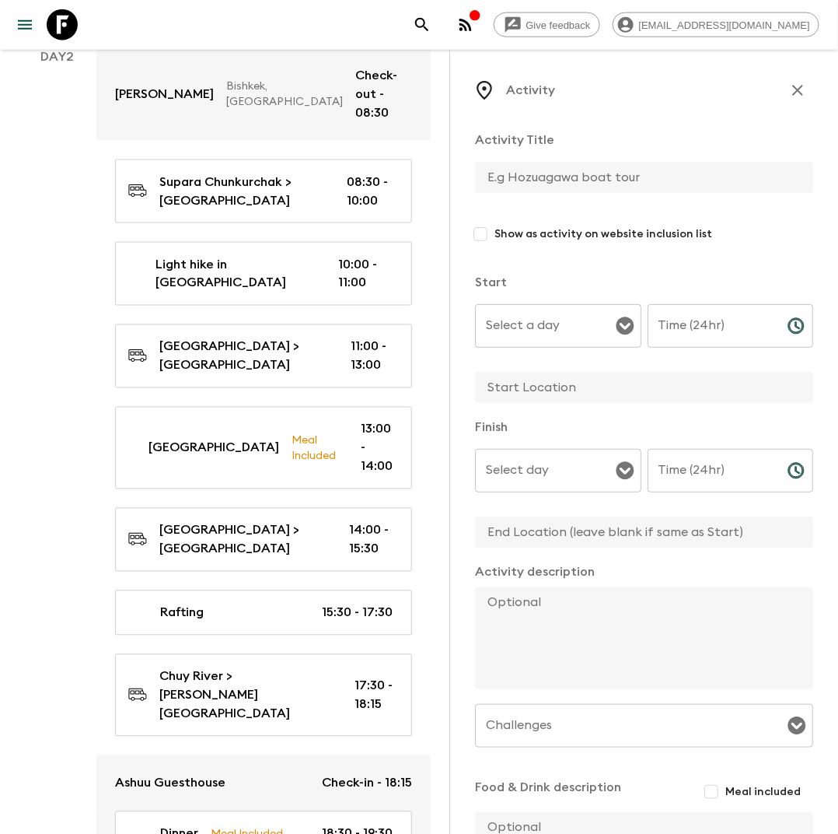
click at [513, 180] on input "text" at bounding box center [638, 177] width 326 height 31
type input "T"
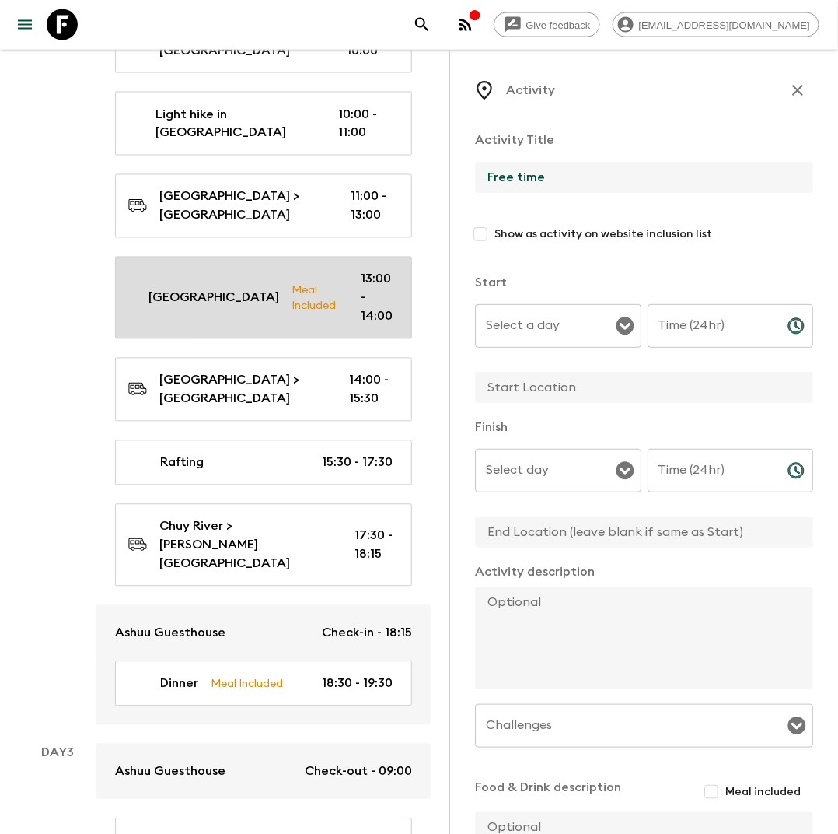
scroll to position [715, 0]
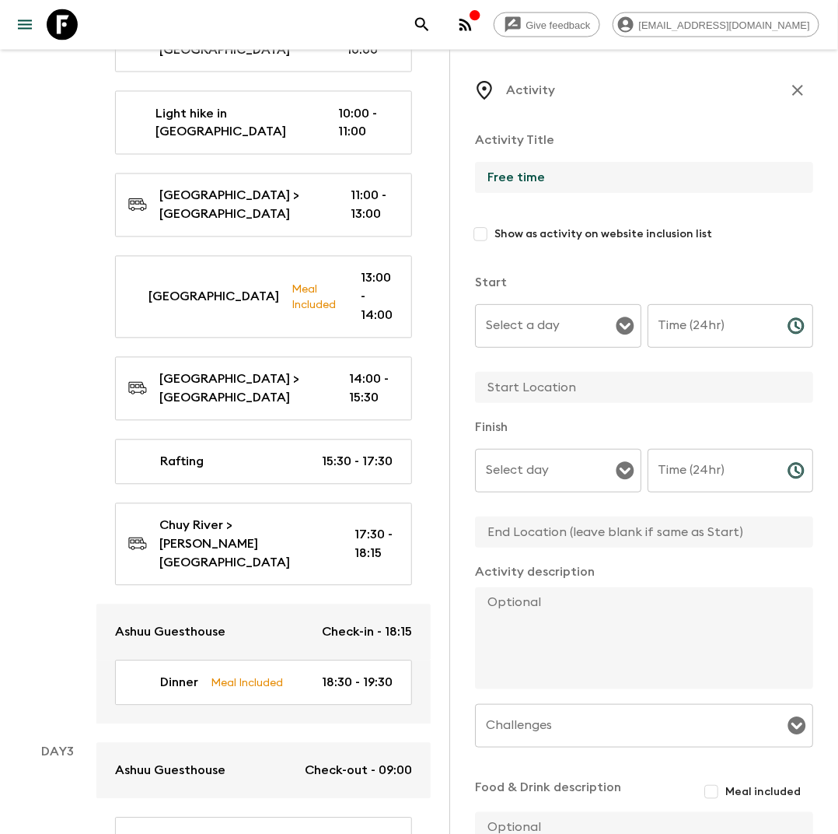
type input "Free time"
click at [551, 339] on input "Select a day" at bounding box center [546, 326] width 129 height 30
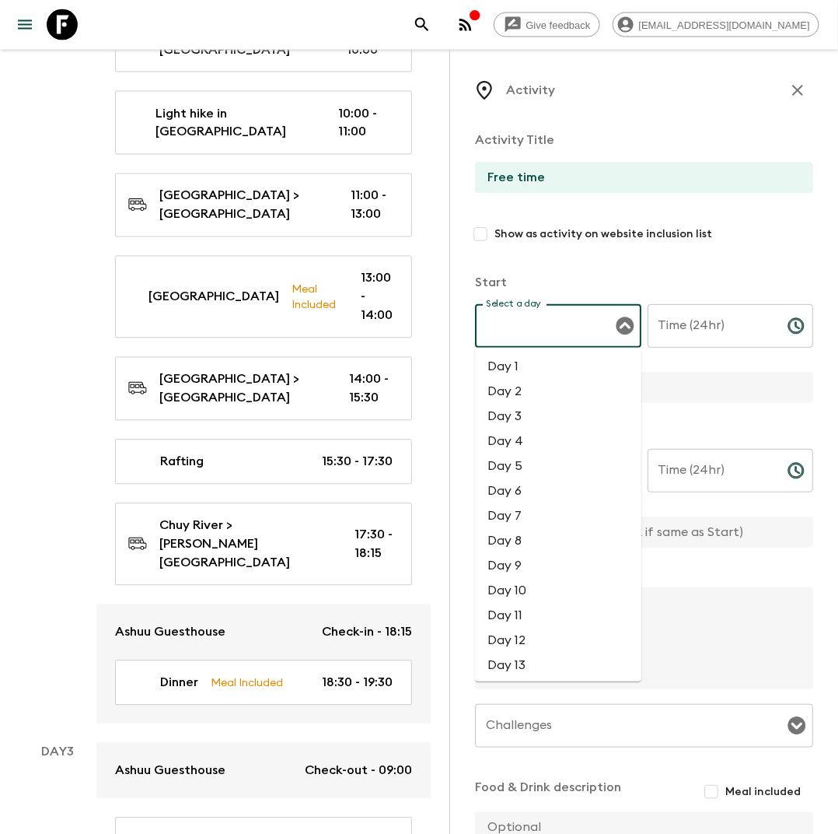
click at [526, 397] on li "Day 2" at bounding box center [558, 392] width 166 height 25
type input "Day 2"
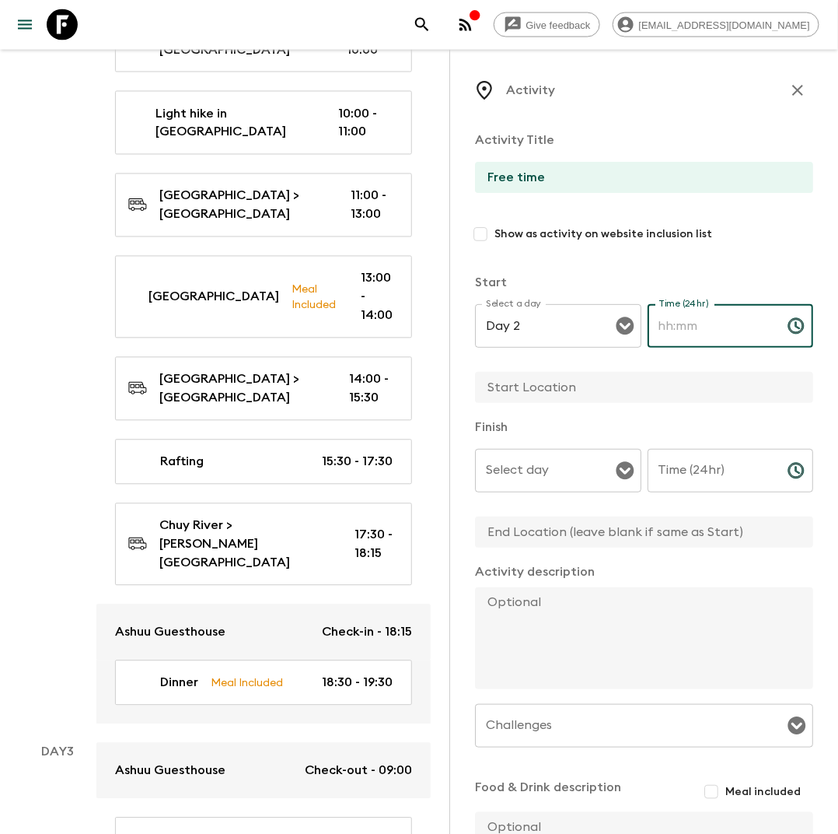
click at [695, 319] on div "Time (24hr) Time (24hr) ​" at bounding box center [731, 334] width 166 height 61
type input "19:30"
click at [594, 390] on input "text" at bounding box center [638, 387] width 326 height 31
type input "[PERSON_NAME]"
click at [578, 471] on input "Select day" at bounding box center [546, 471] width 129 height 30
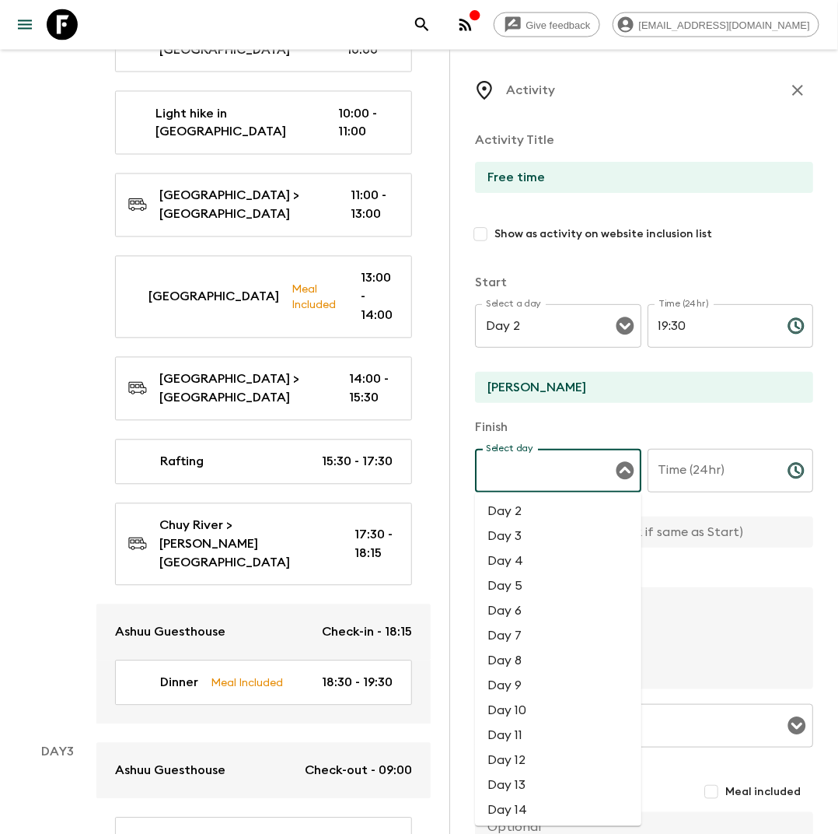
click at [548, 507] on li "Day 2" at bounding box center [558, 511] width 166 height 25
type input "Day 2"
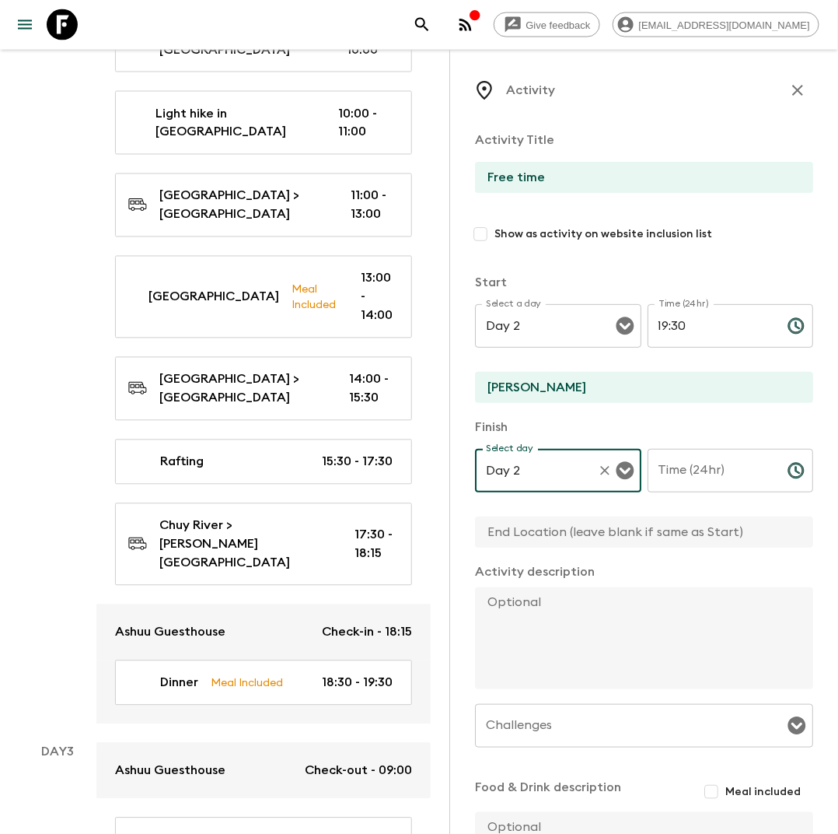
click at [678, 467] on input "Time (24hr)" at bounding box center [712, 471] width 128 height 44
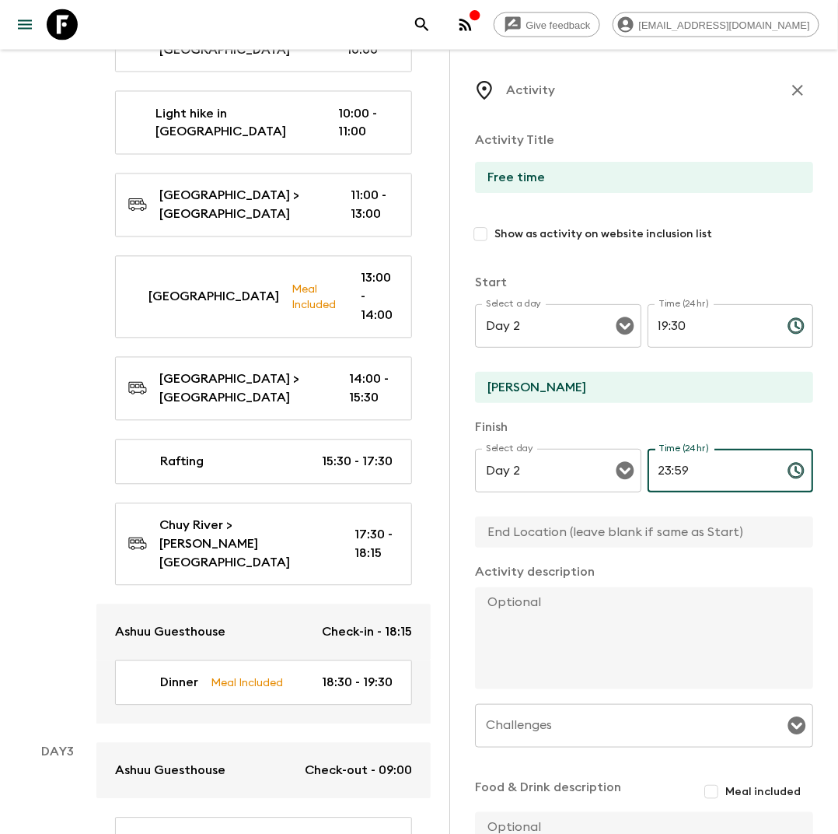
scroll to position [164, 0]
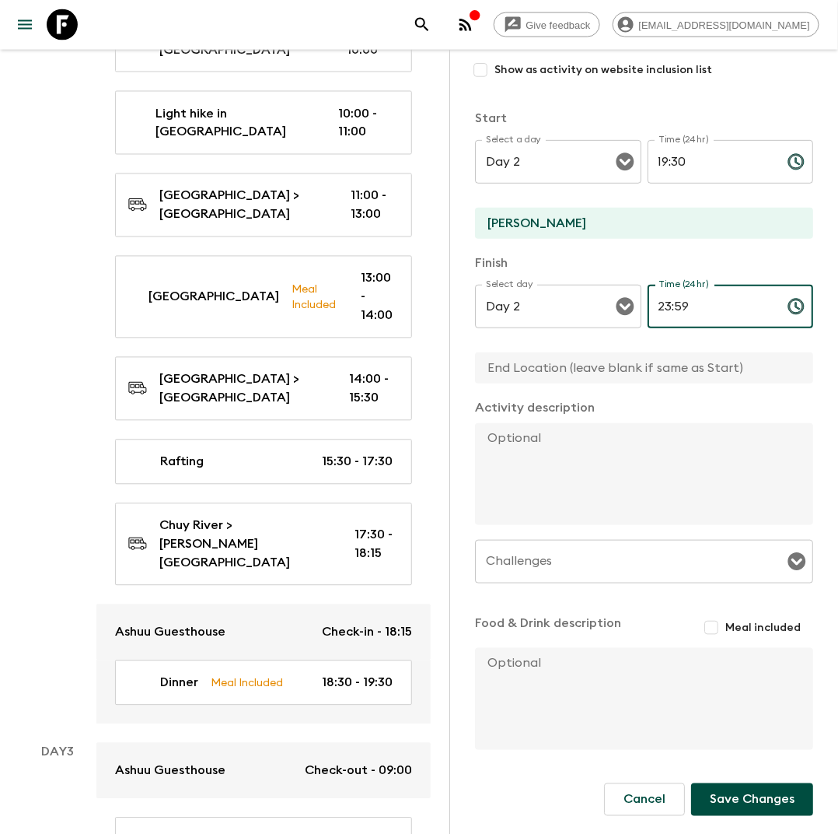
type input "23:59"
click at [747, 803] on button "Save Changes" at bounding box center [752, 799] width 122 height 33
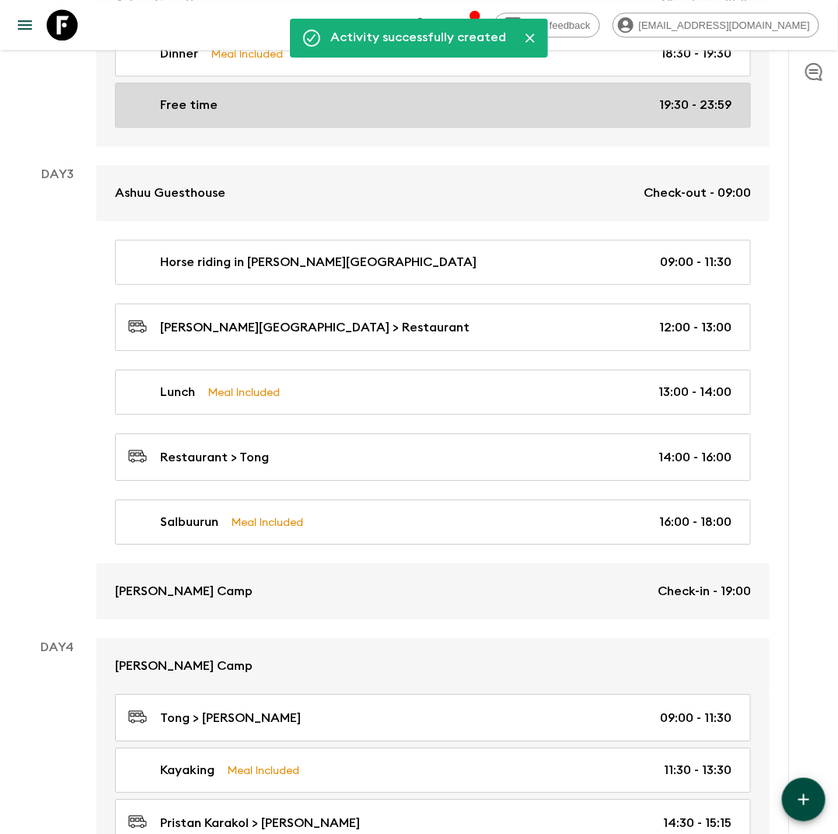
scroll to position [1086, 0]
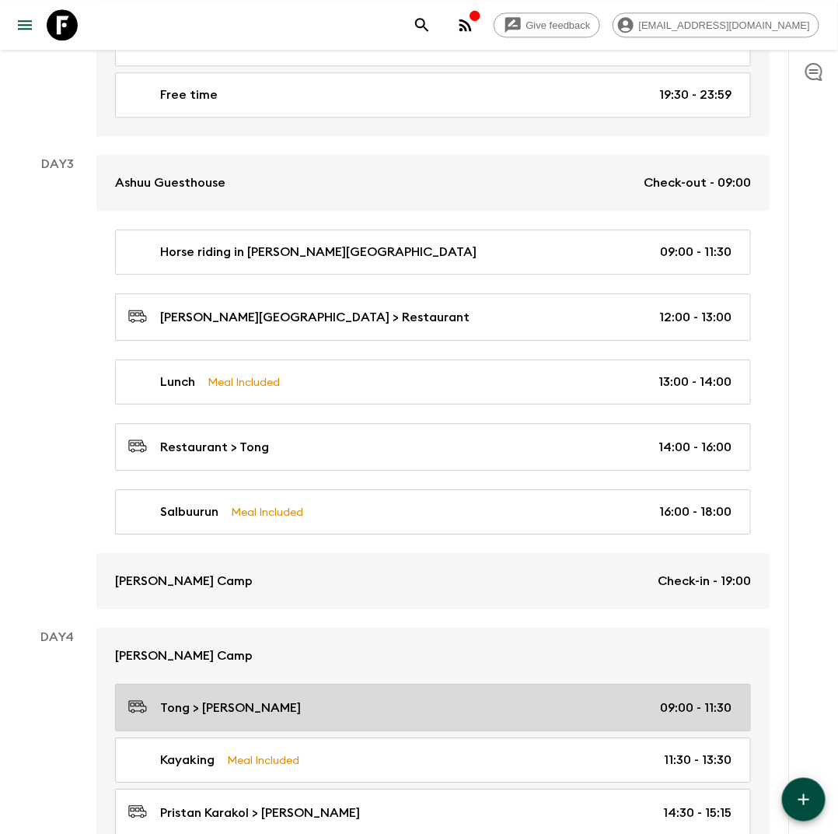
click at [264, 698] on p "Tong > [PERSON_NAME]" at bounding box center [230, 707] width 141 height 19
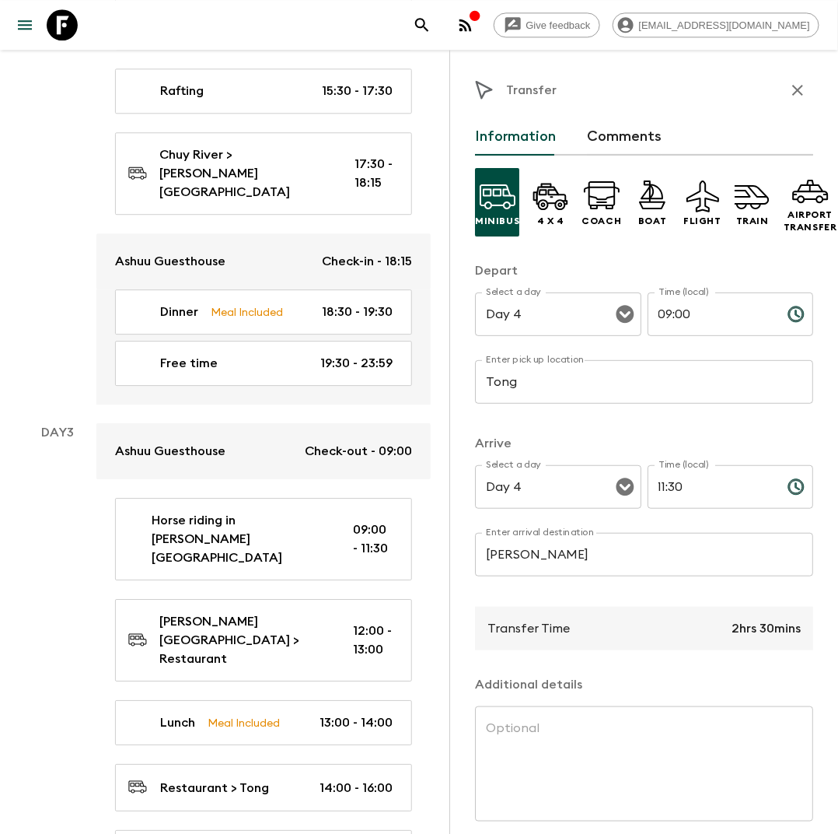
click at [505, 380] on input "Tong" at bounding box center [644, 382] width 338 height 44
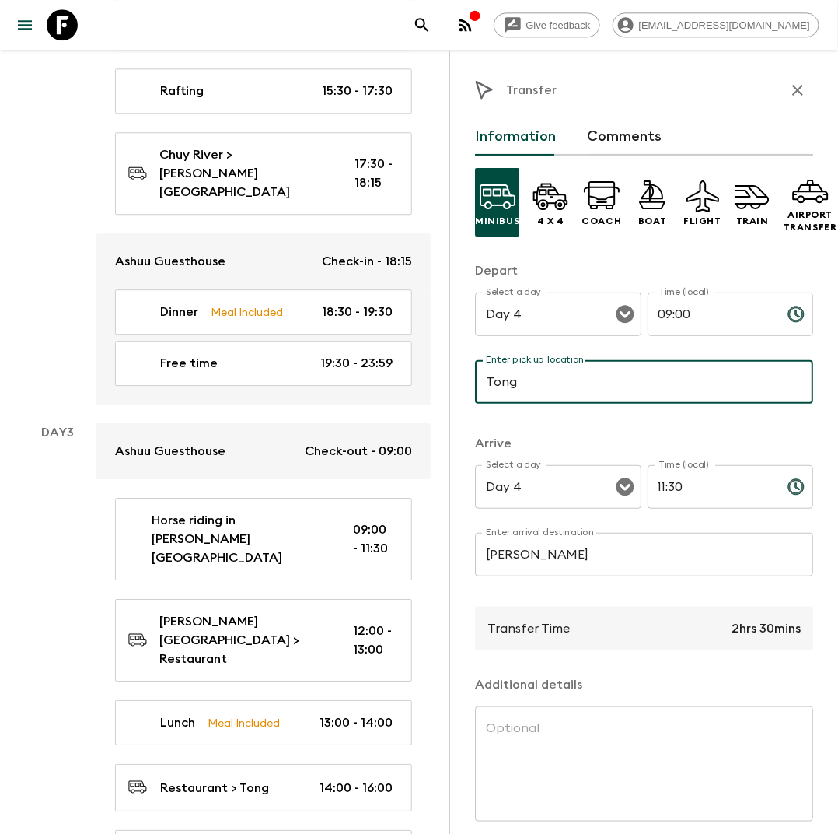
click at [505, 380] on input "Tong" at bounding box center [644, 382] width 338 height 44
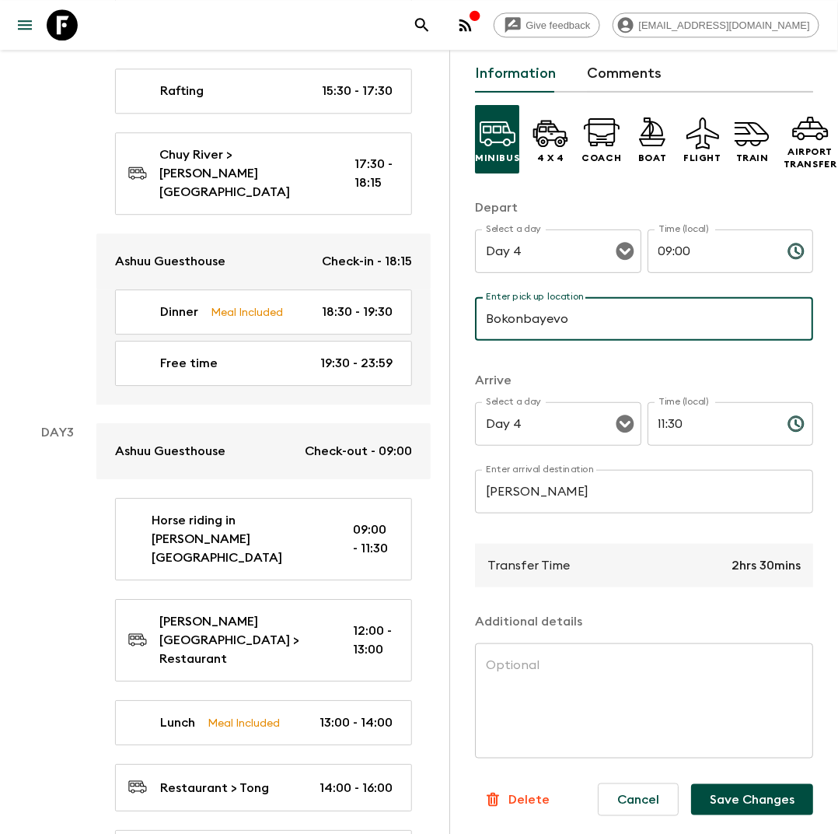
type input "Bokonbayevo"
click at [726, 805] on button "Save Changes" at bounding box center [752, 799] width 122 height 31
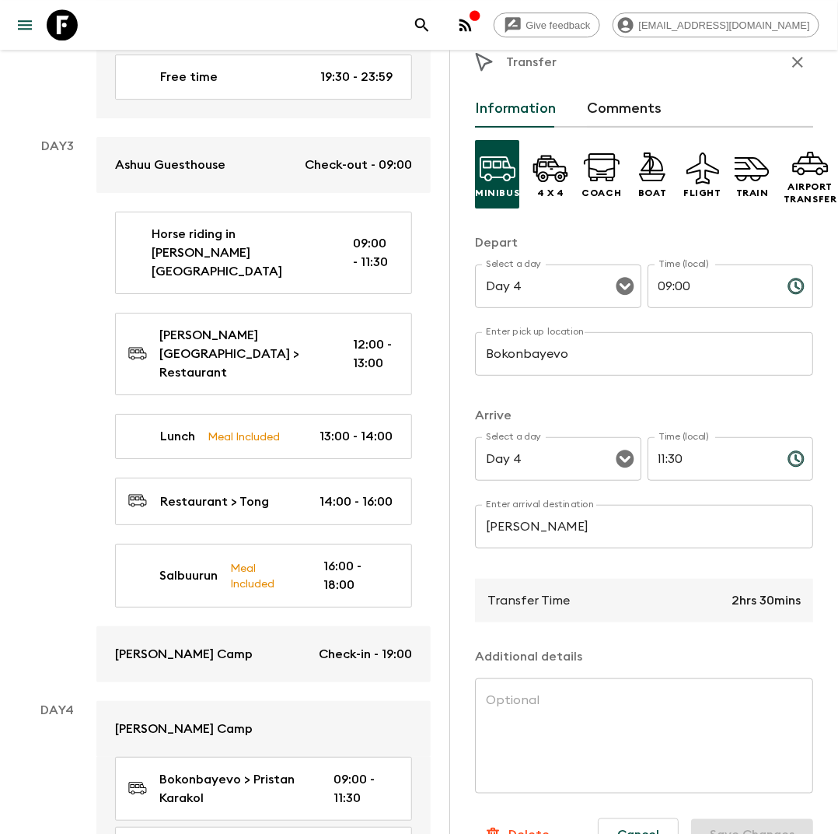
scroll to position [0, 0]
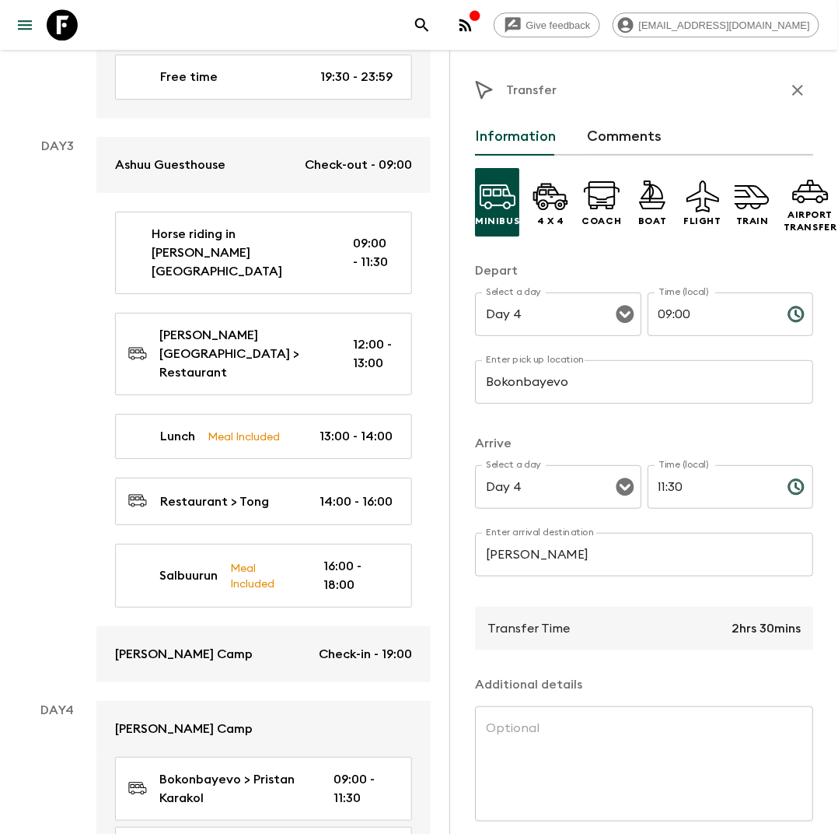
click at [808, 92] on button "button" at bounding box center [797, 90] width 31 height 31
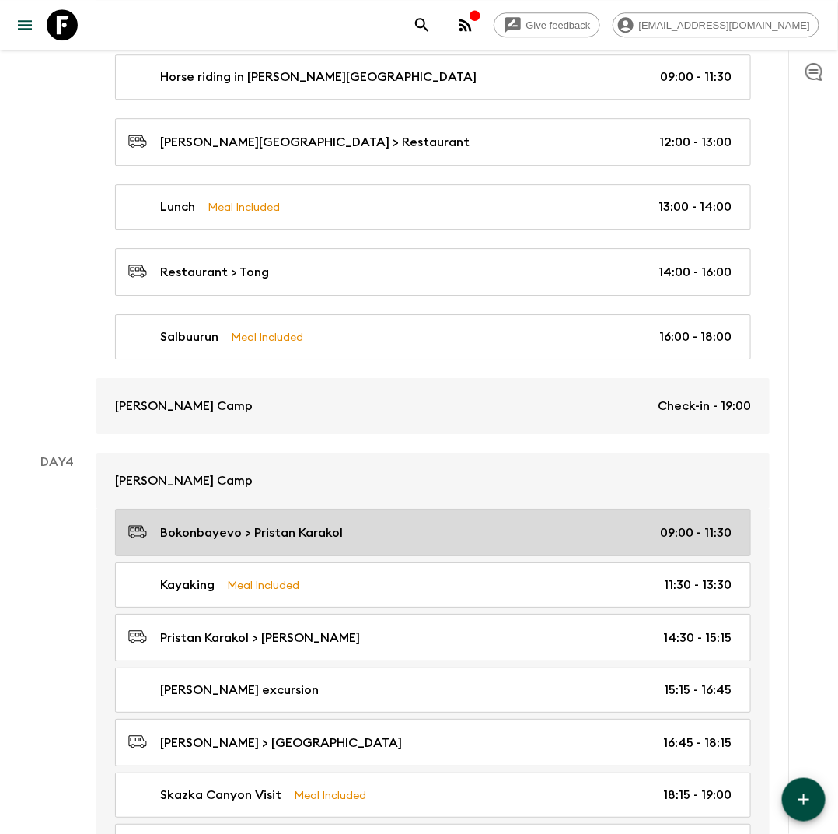
scroll to position [1191, 0]
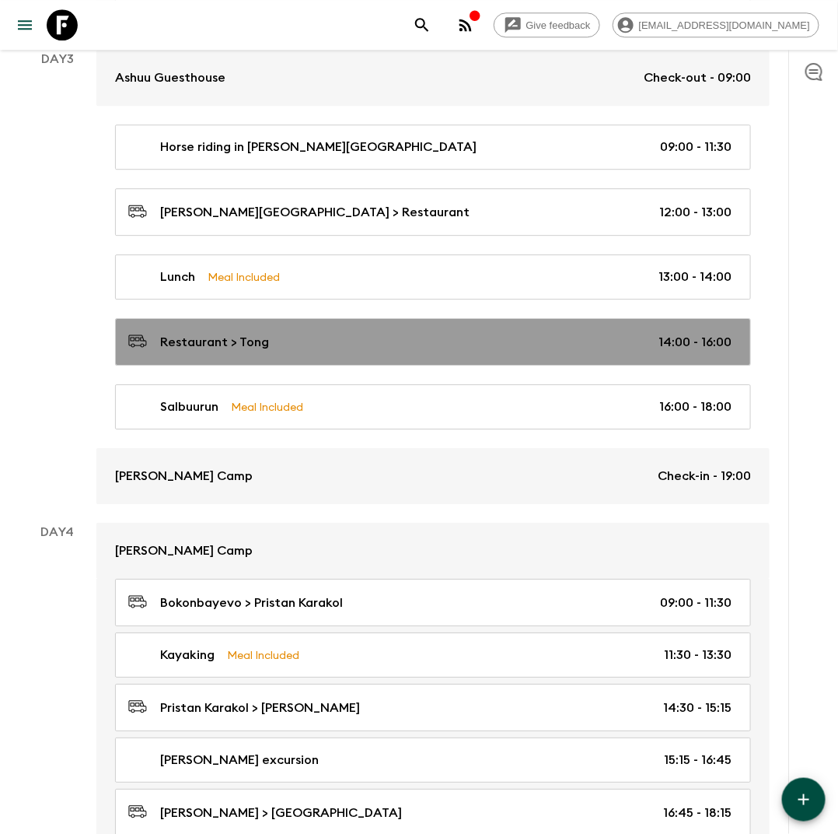
click at [307, 331] on div "Restaurant > [GEOGRAPHIC_DATA] 14:00 - 16:00" at bounding box center [430, 341] width 604 height 21
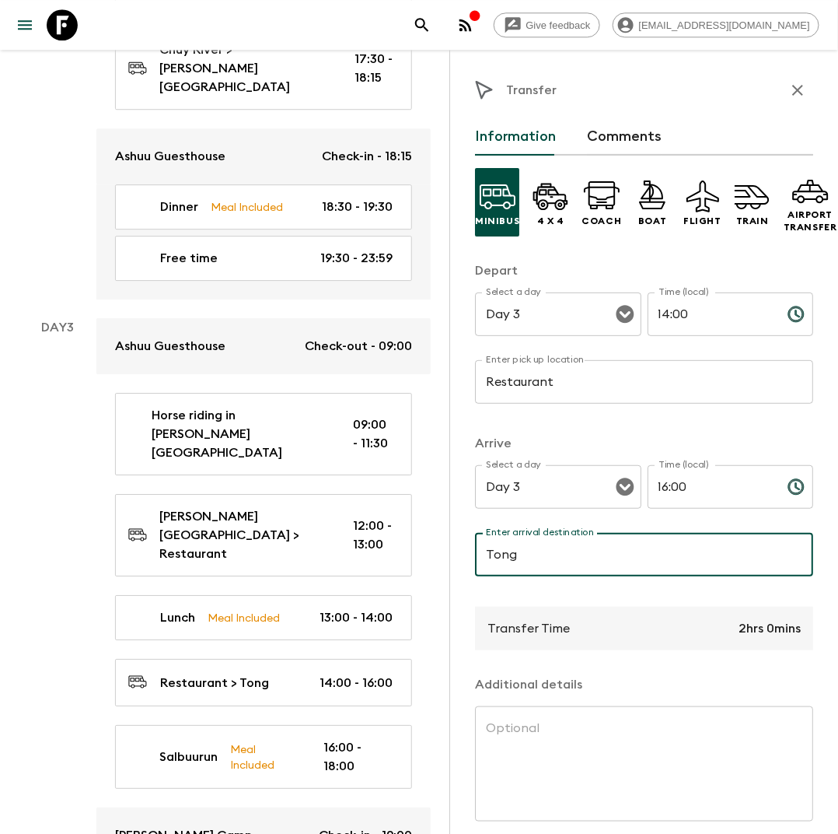
click at [522, 562] on input "Tong" at bounding box center [644, 555] width 338 height 44
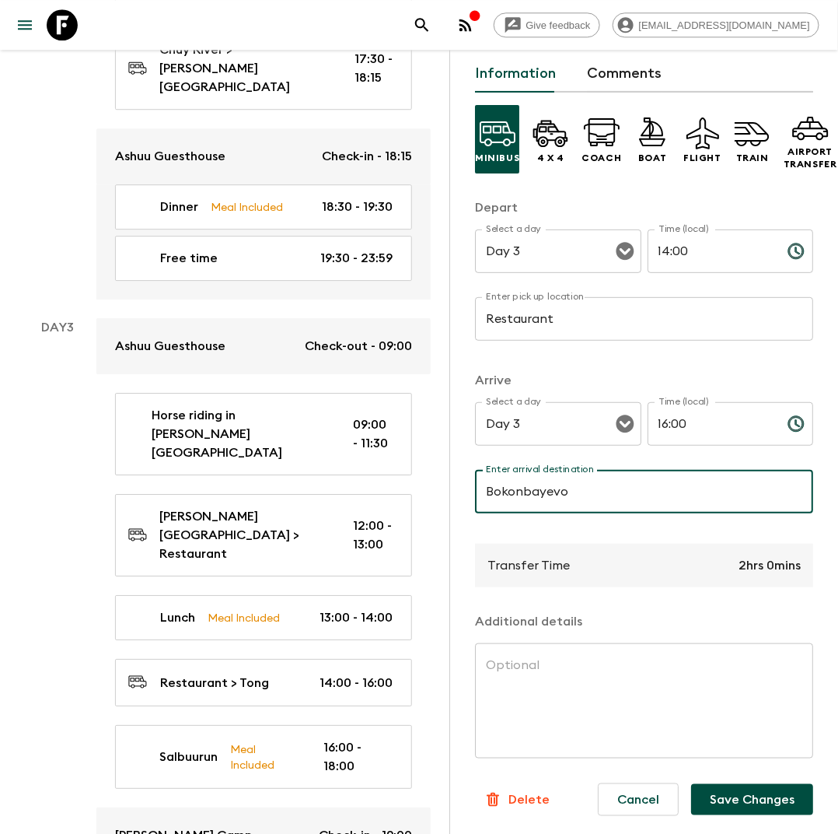
type input "Bokonbayevo"
click at [745, 800] on button "Save Changes" at bounding box center [752, 799] width 122 height 31
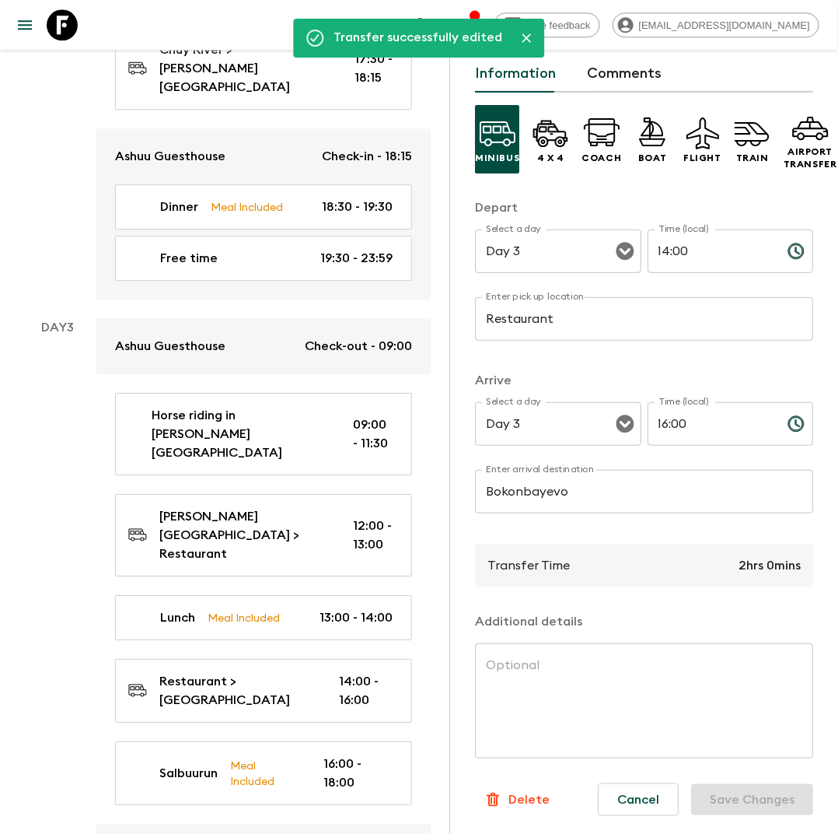
scroll to position [0, 0]
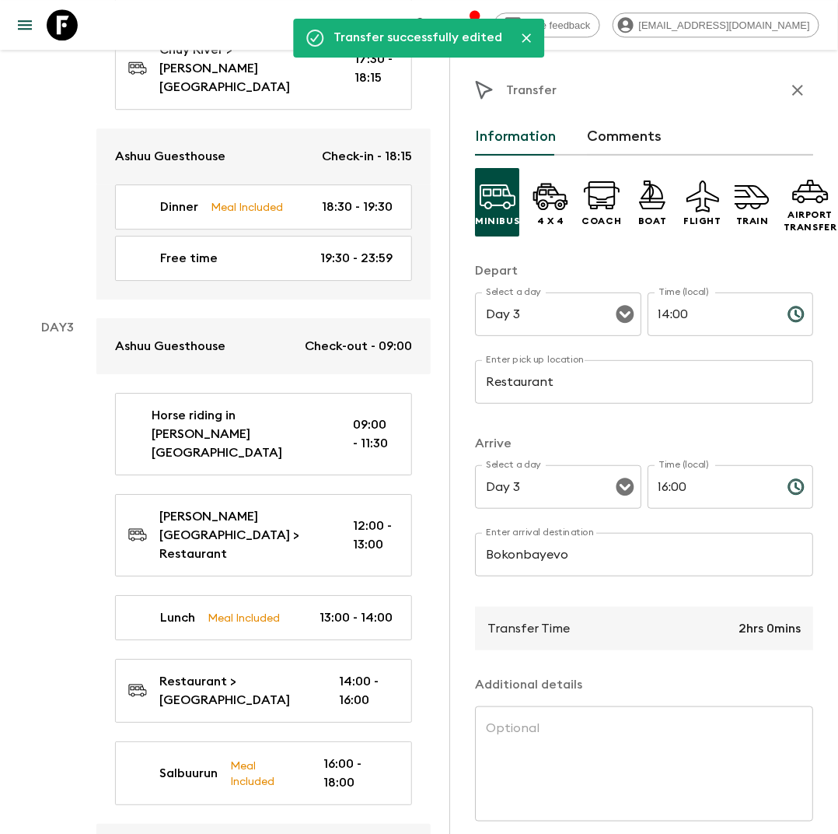
click at [799, 88] on icon "button" at bounding box center [798, 90] width 19 height 19
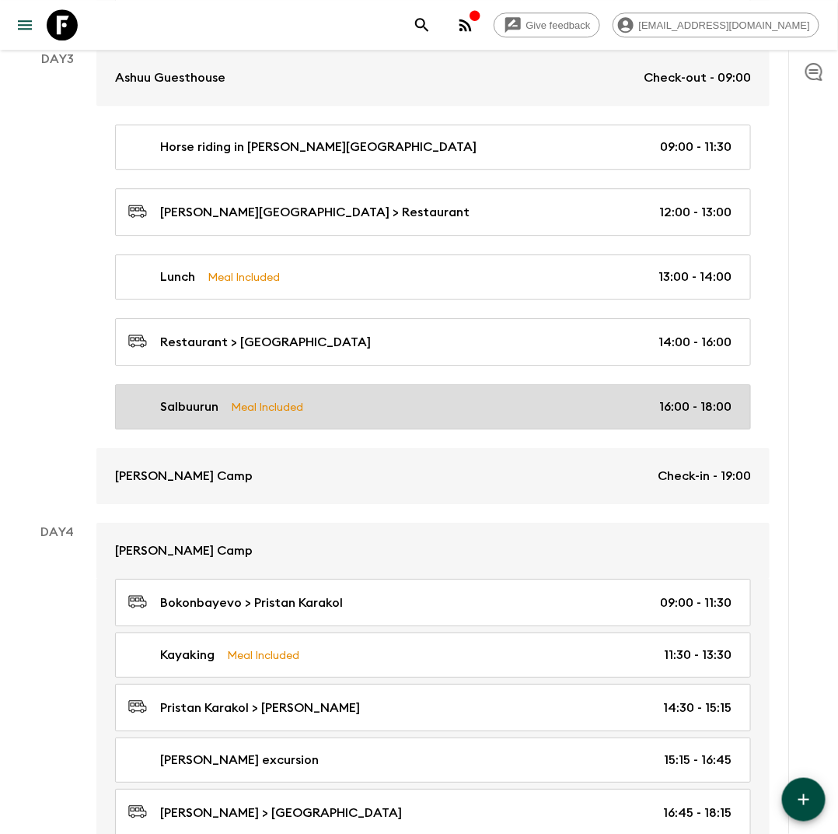
scroll to position [1141, 0]
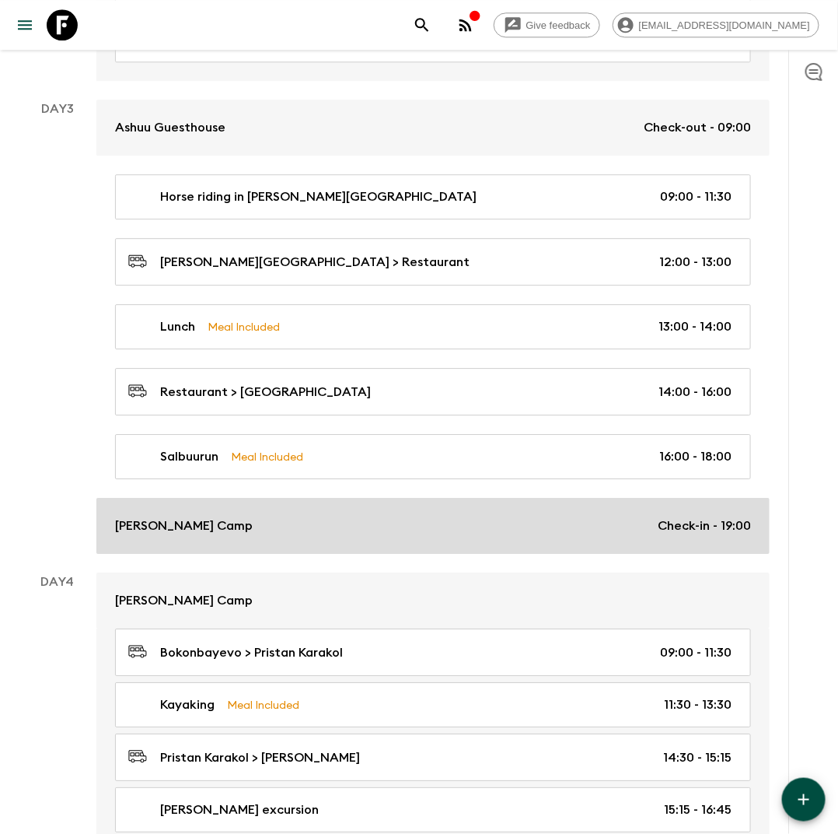
click at [639, 516] on div "Sonun Yurt Camp Check-in - 19:00" at bounding box center [433, 525] width 636 height 19
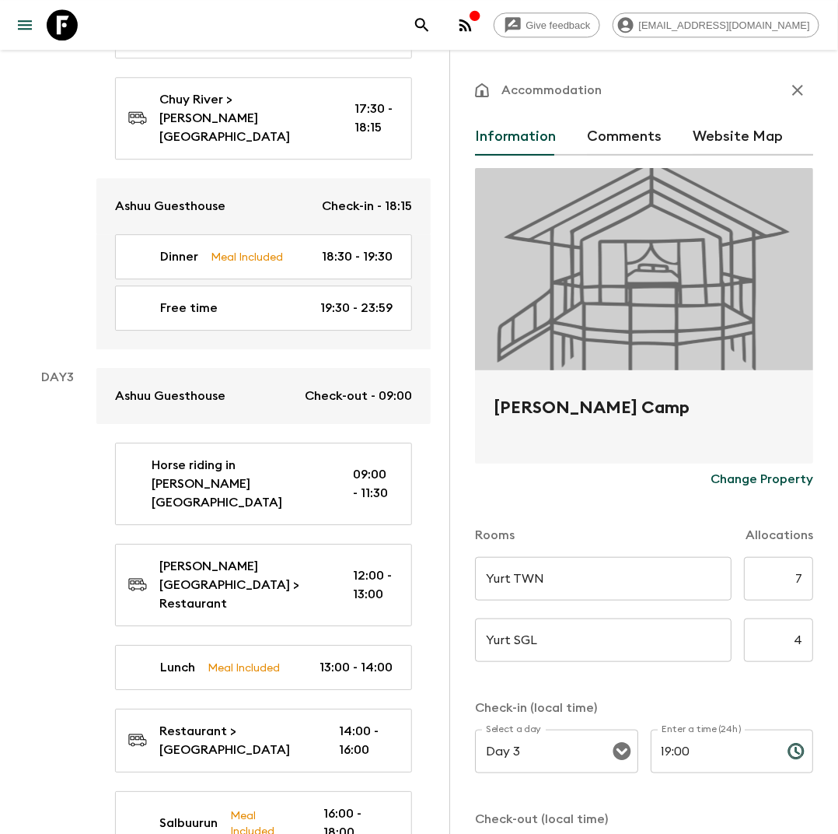
click at [700, 758] on input "19:00" at bounding box center [713, 752] width 124 height 44
type input "1"
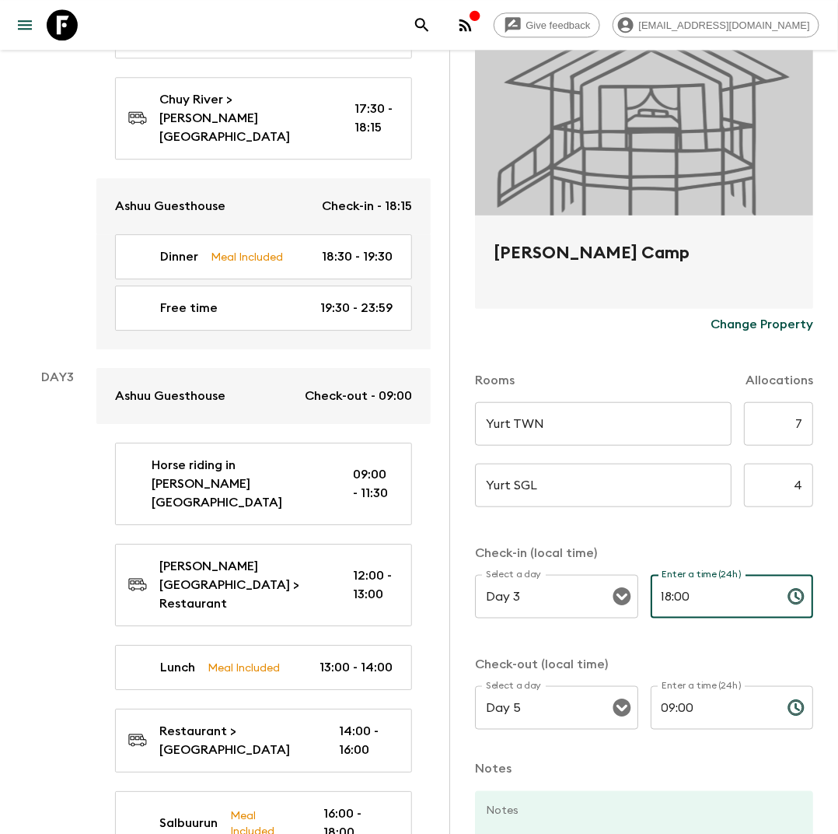
scroll to position [295, 0]
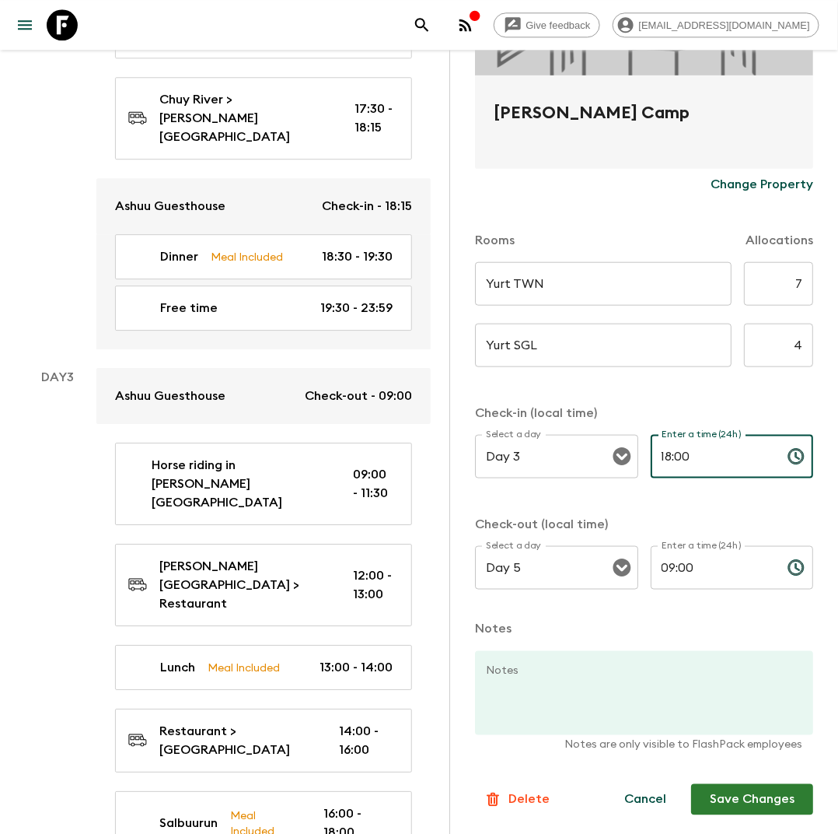
type input "18:00"
click at [756, 803] on button "Save Changes" at bounding box center [752, 799] width 122 height 31
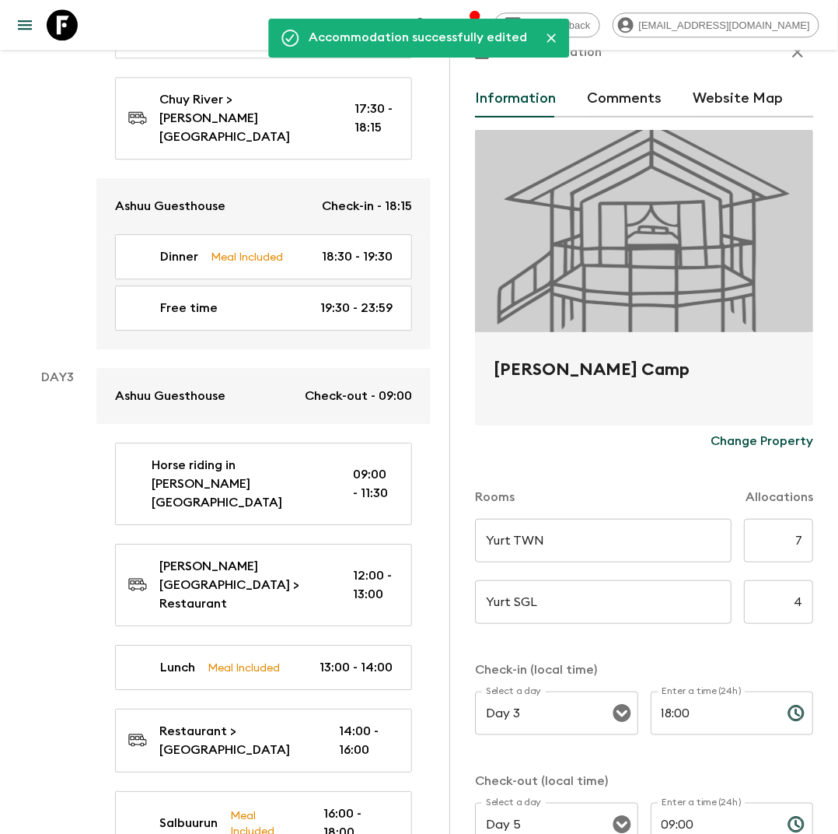
scroll to position [0, 0]
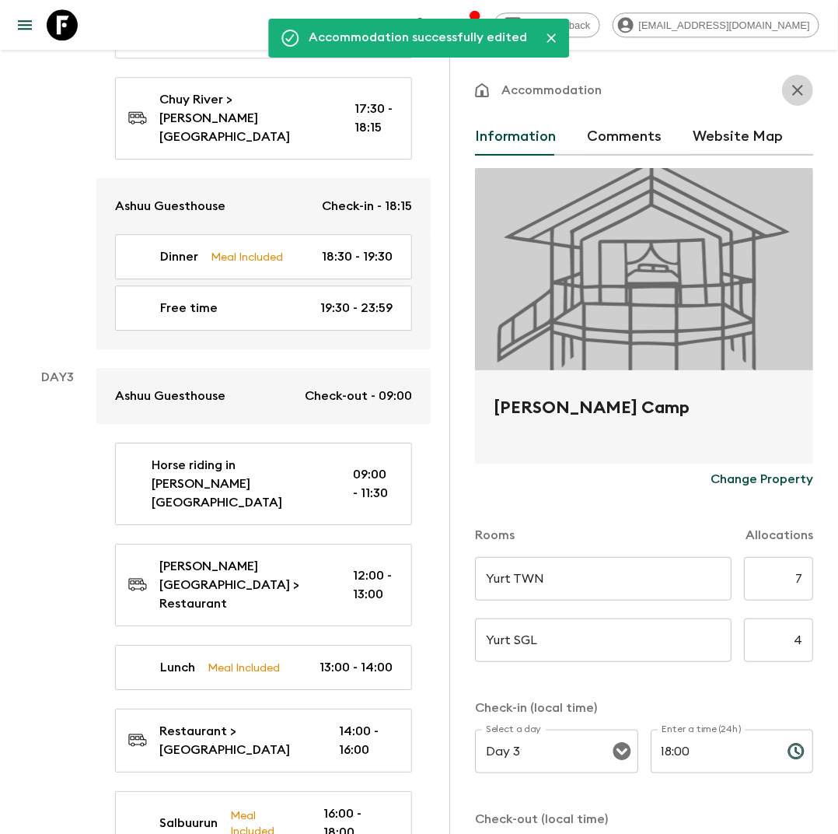
click at [791, 89] on icon "button" at bounding box center [798, 90] width 19 height 19
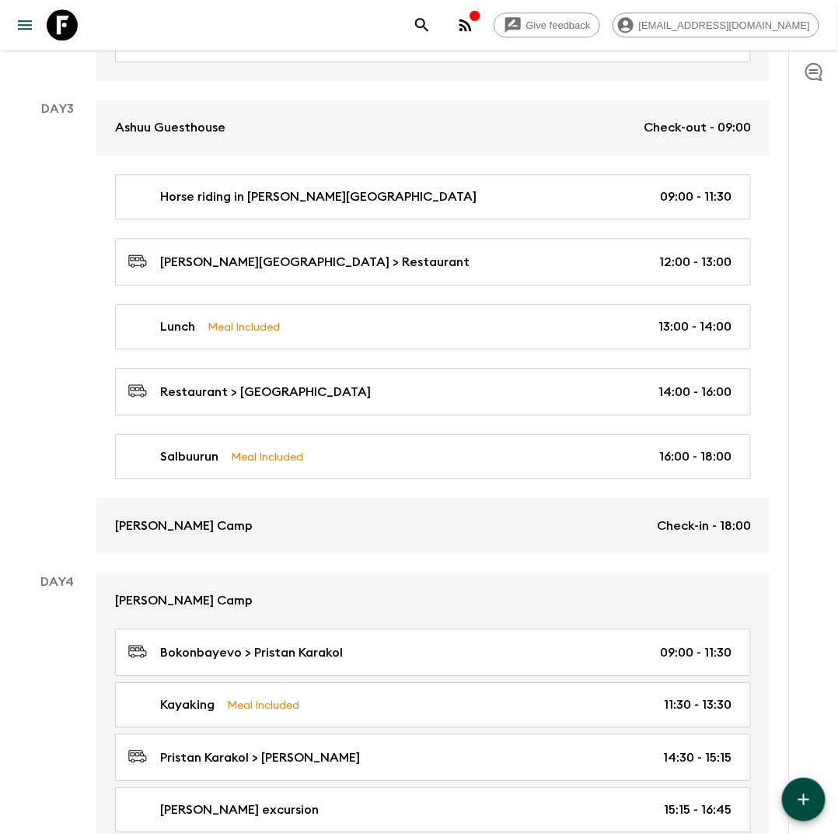
click at [805, 808] on icon "button" at bounding box center [804, 799] width 19 height 19
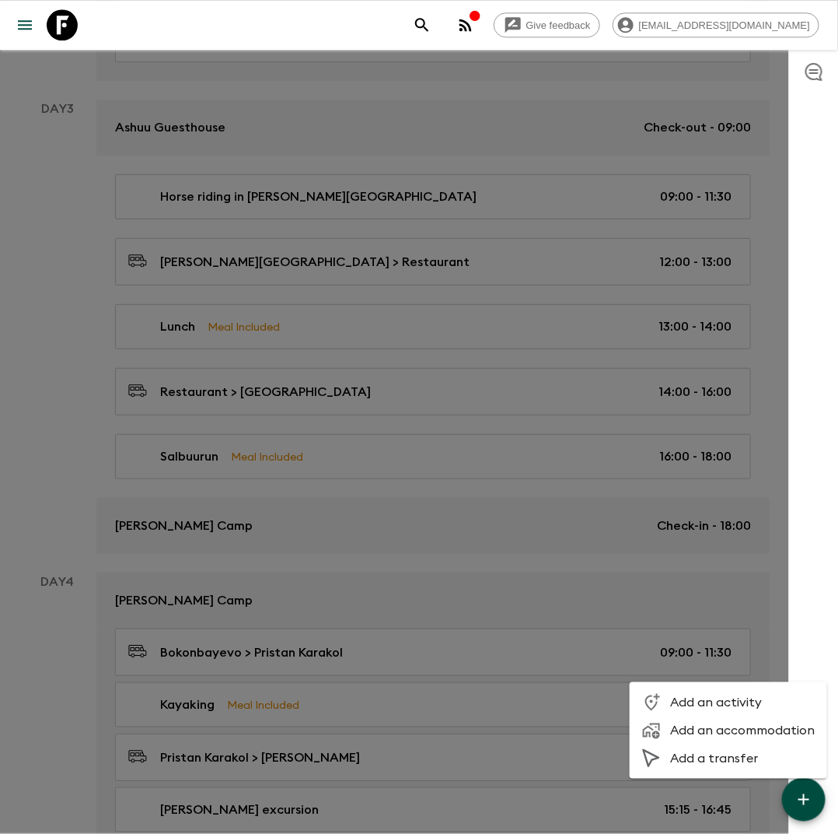
click at [713, 700] on span "Add an activity" at bounding box center [742, 703] width 145 height 16
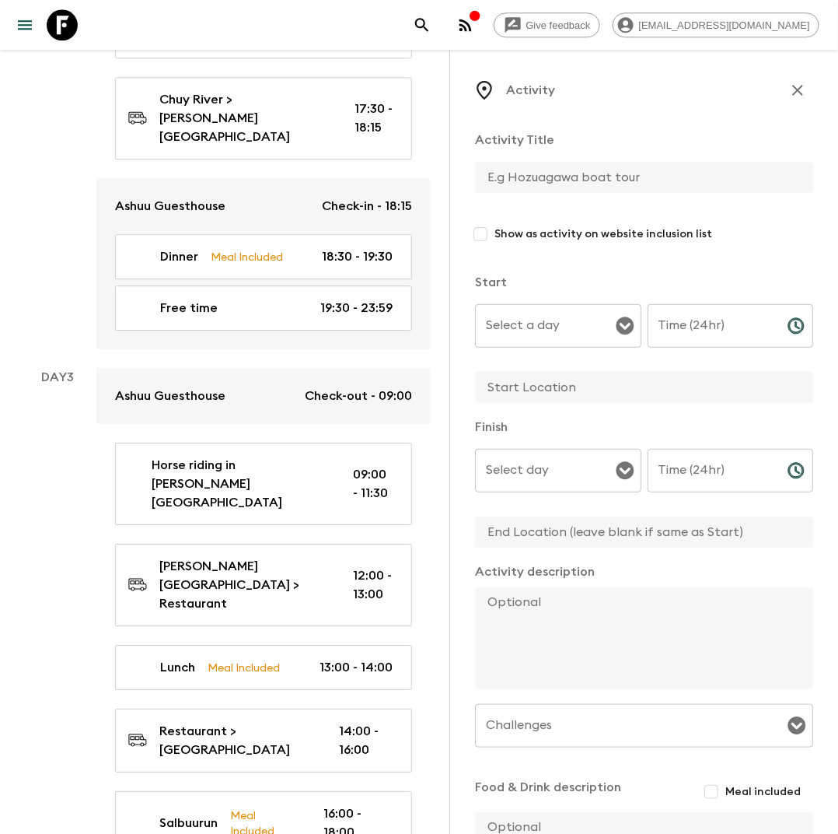
click at [494, 180] on input "text" at bounding box center [638, 177] width 326 height 31
type input "Free time"
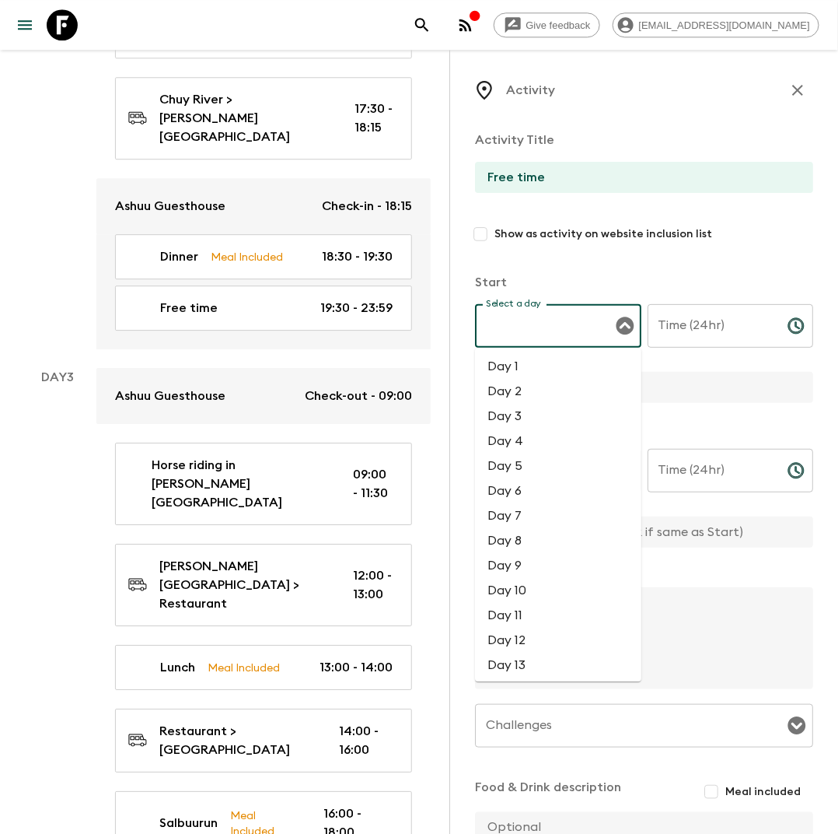
click at [528, 326] on div "Select a day Select a day ​" at bounding box center [558, 334] width 166 height 61
click at [529, 417] on li "Day 3" at bounding box center [558, 416] width 166 height 25
type input "Day 3"
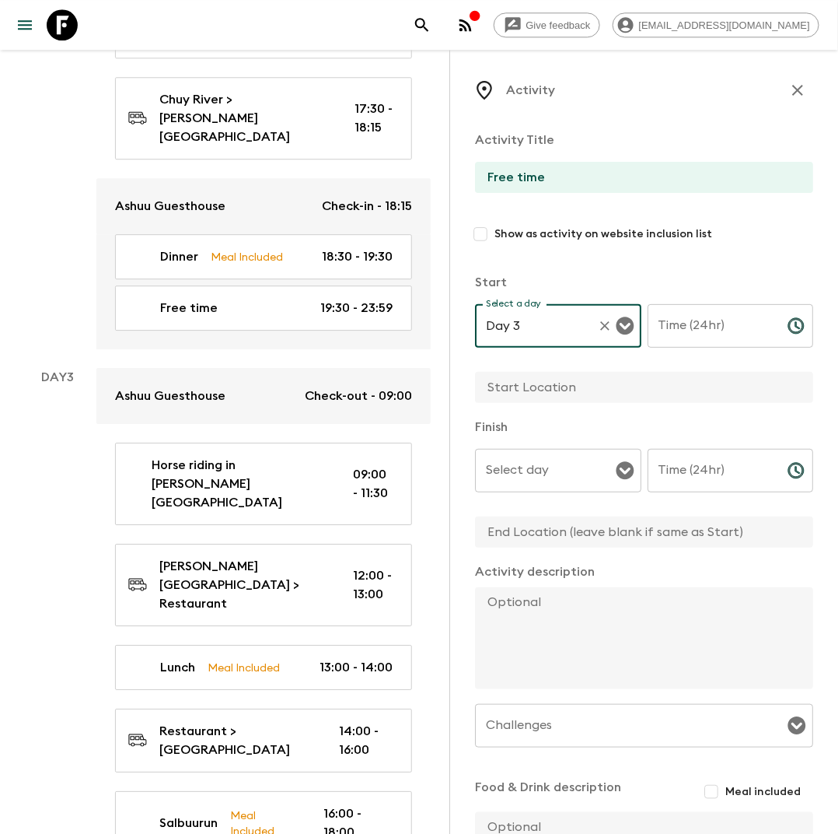
click at [684, 325] on input "Time (24hr)" at bounding box center [712, 326] width 128 height 44
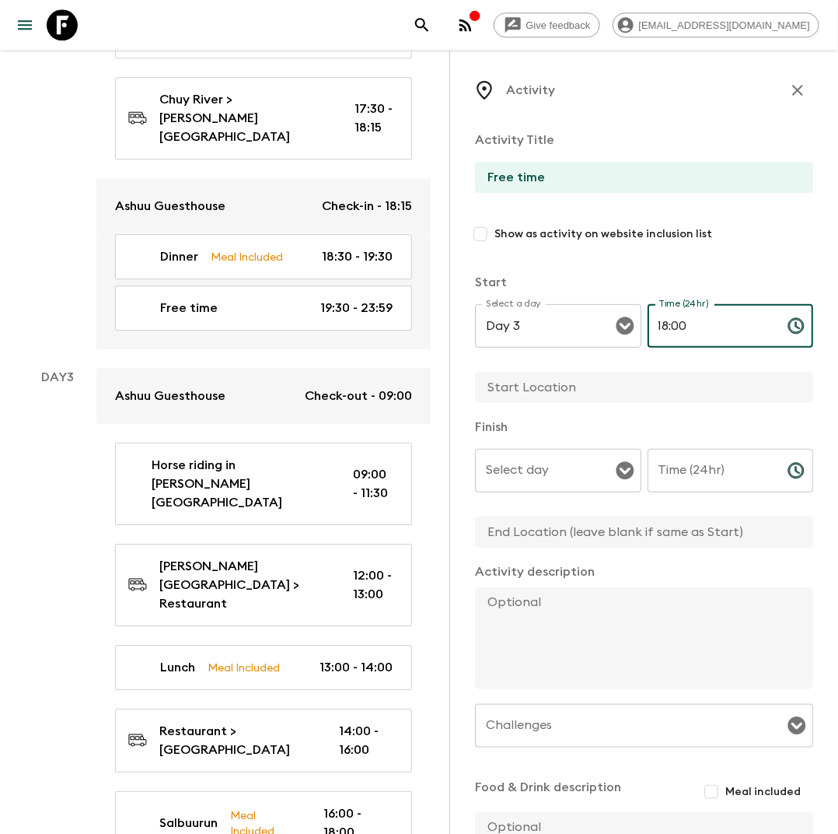
type input "18:00"
click at [551, 473] on input "Select day" at bounding box center [546, 471] width 129 height 30
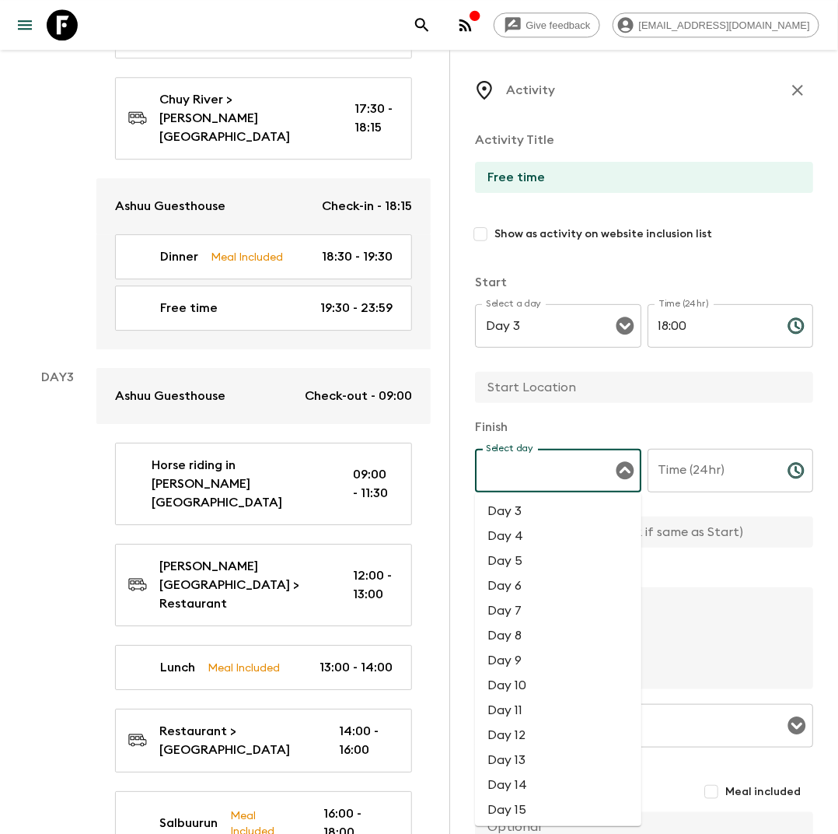
click at [528, 508] on li "Day 3" at bounding box center [558, 511] width 166 height 25
type input "Day 3"
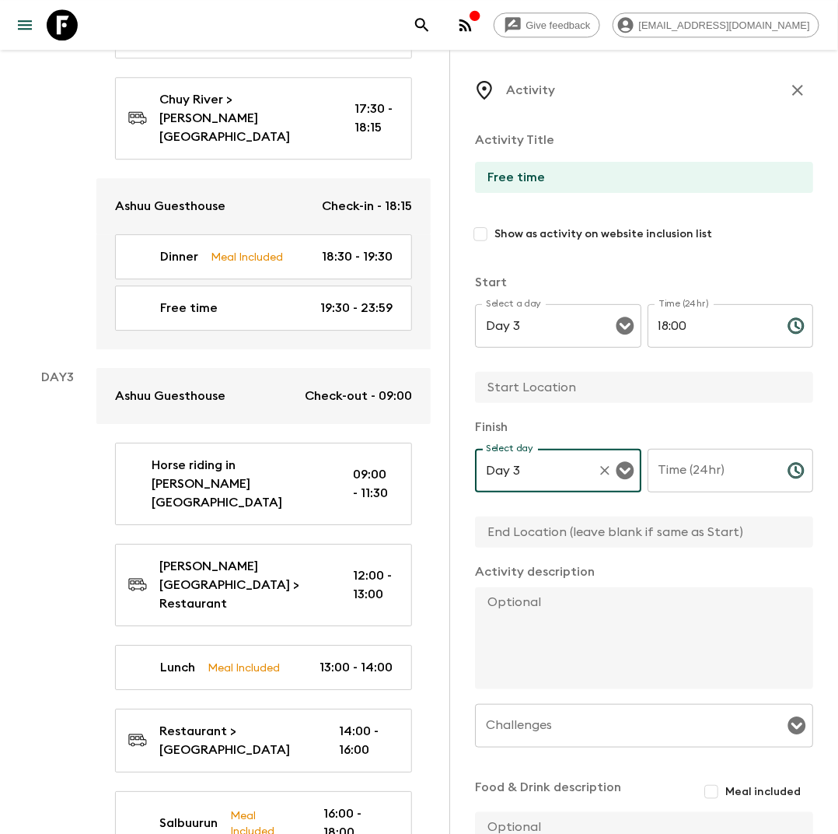
click at [551, 387] on input "text" at bounding box center [638, 387] width 326 height 31
type input "Bokonbayevo"
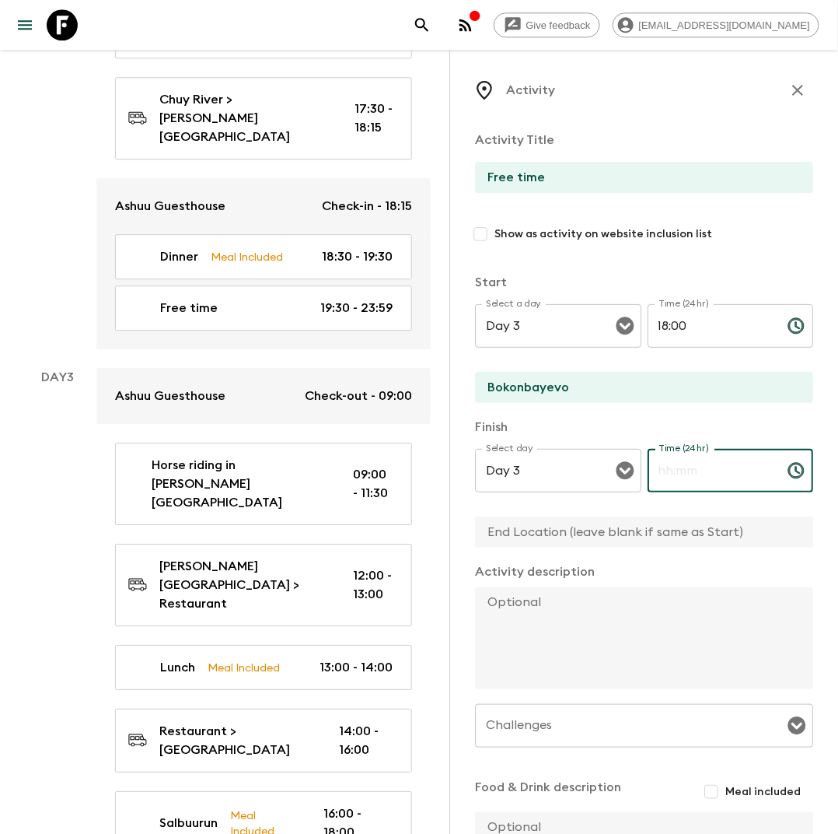
click at [691, 474] on input "Time (24hr)" at bounding box center [712, 471] width 128 height 44
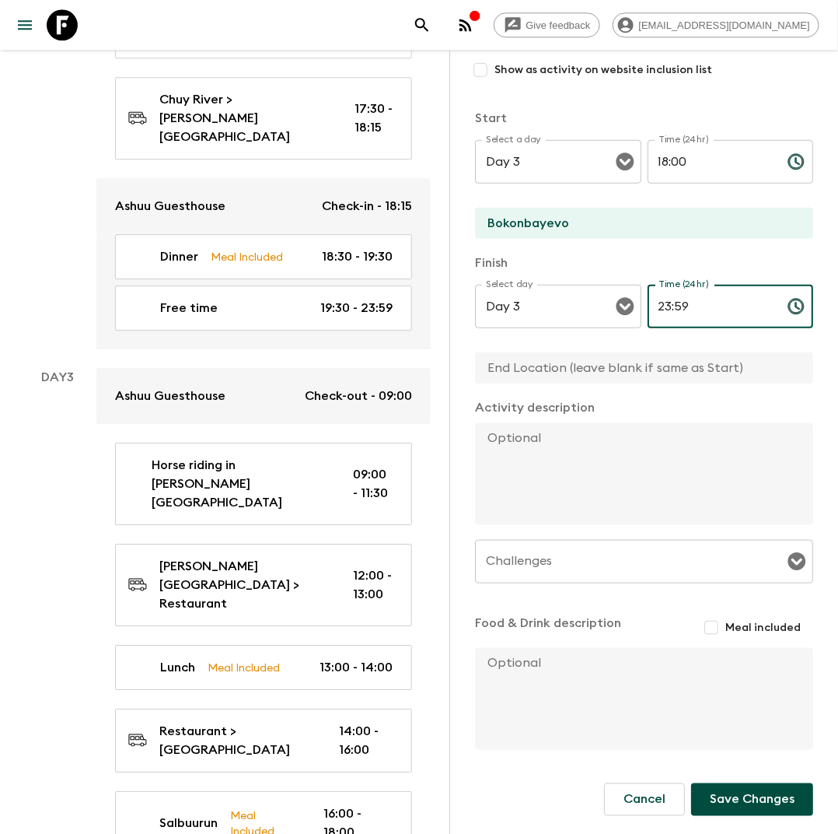
type input "23:59"
click at [747, 797] on button "Save Changes" at bounding box center [752, 799] width 122 height 33
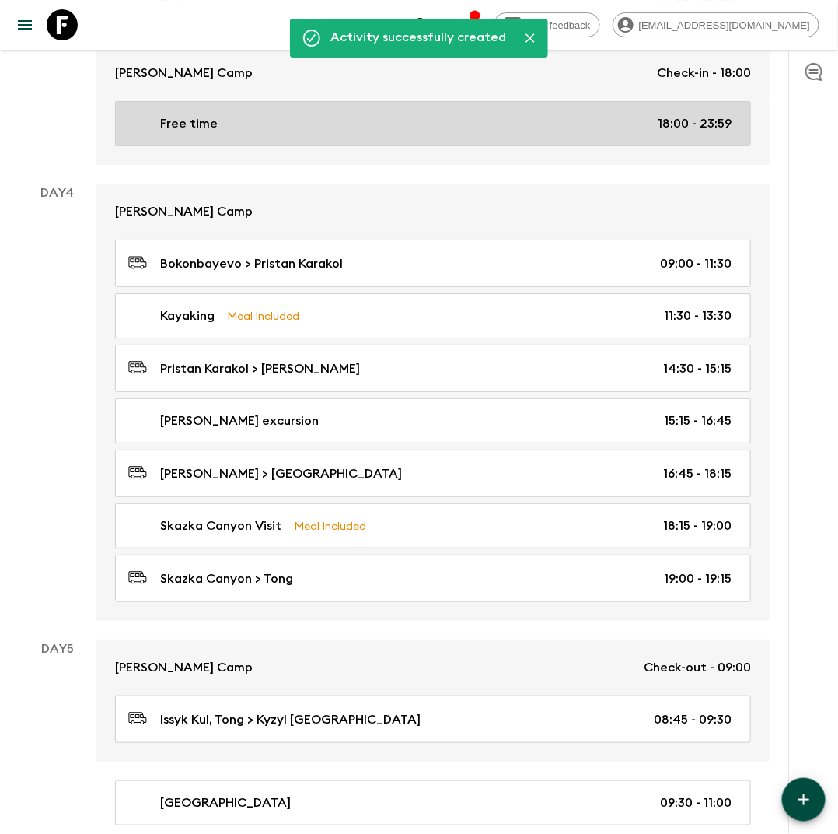
scroll to position [1599, 0]
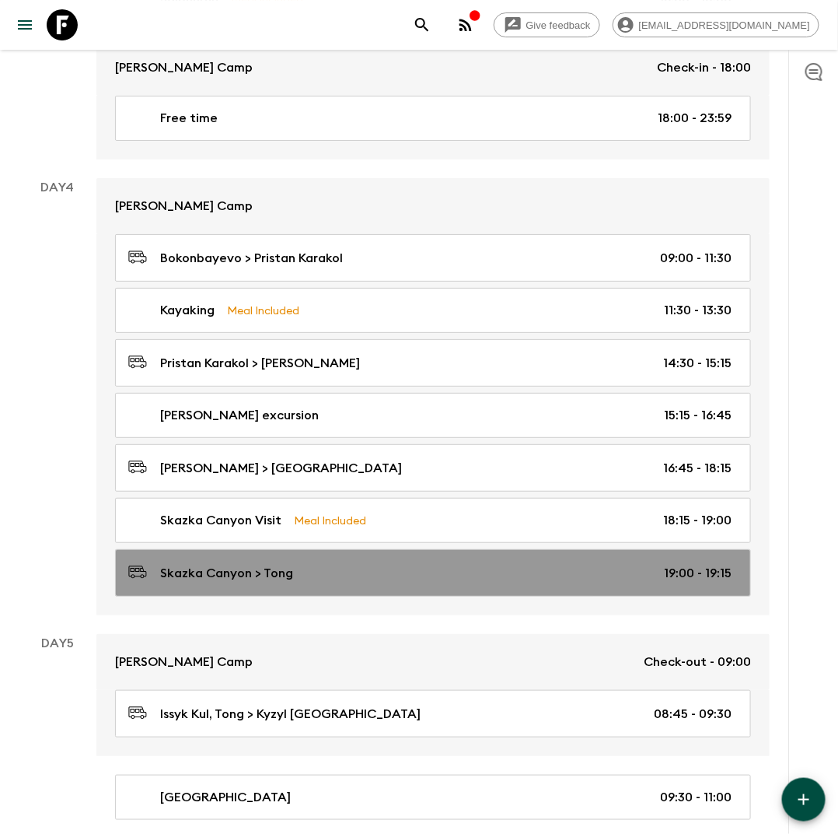
click at [296, 569] on link "Skazka Canyon > [GEOGRAPHIC_DATA] 19:00 - 19:15" at bounding box center [433, 572] width 636 height 47
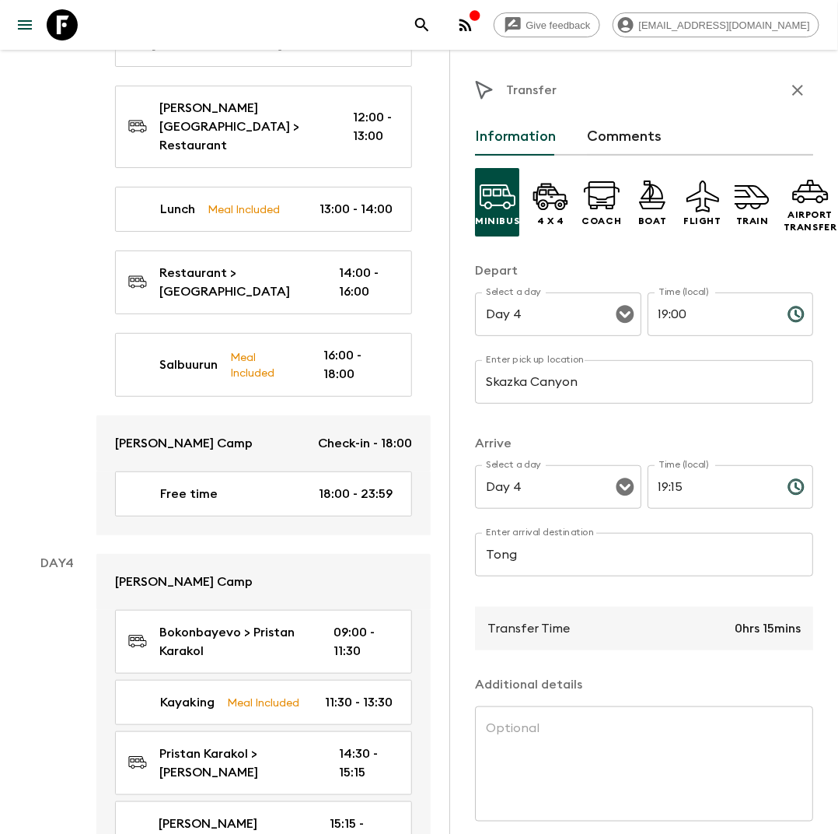
click at [519, 559] on input "Tong" at bounding box center [644, 555] width 338 height 44
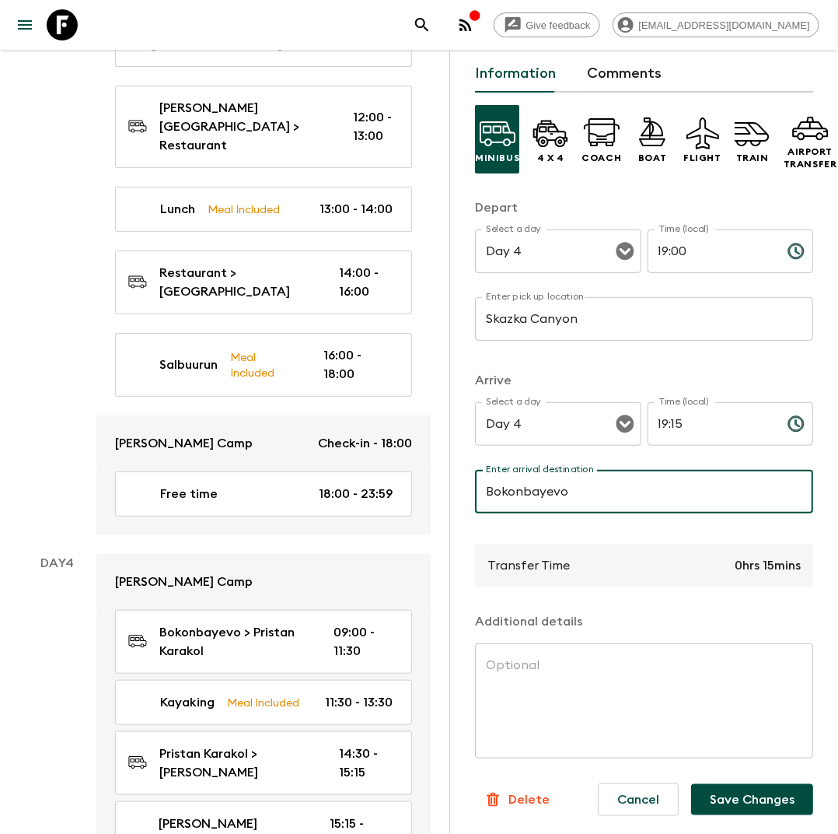
type input "Bokonbayevo"
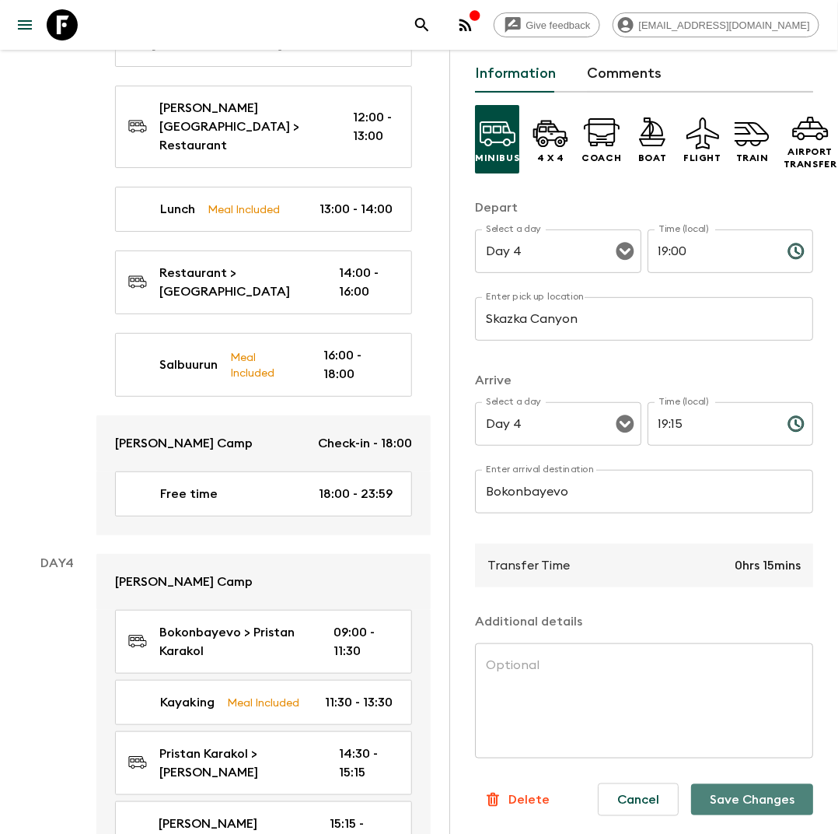
click at [744, 806] on button "Save Changes" at bounding box center [752, 799] width 122 height 31
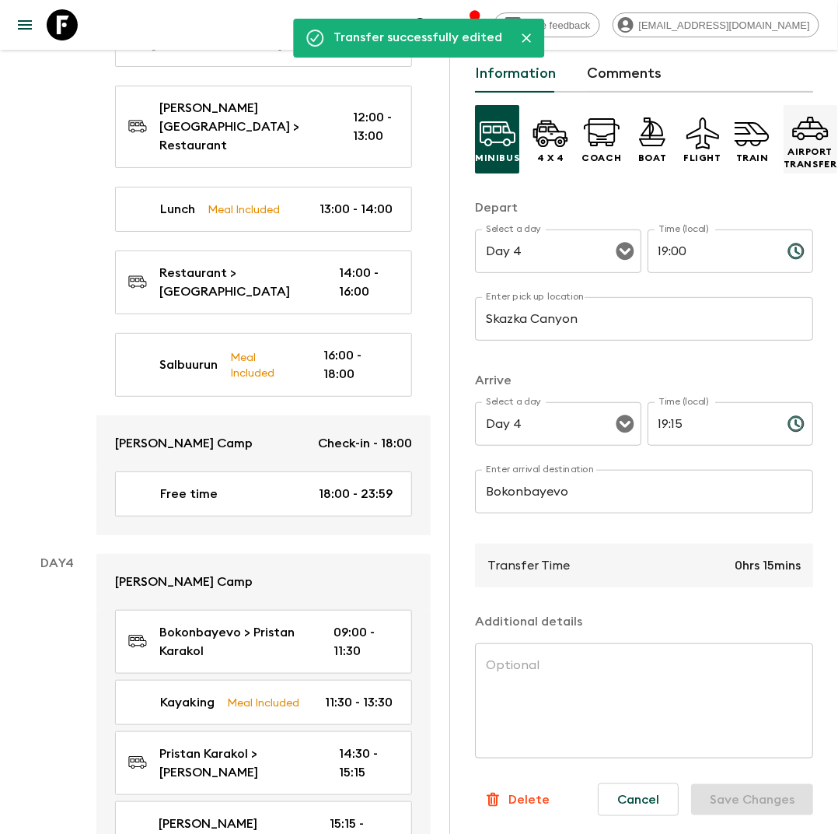
scroll to position [0, 0]
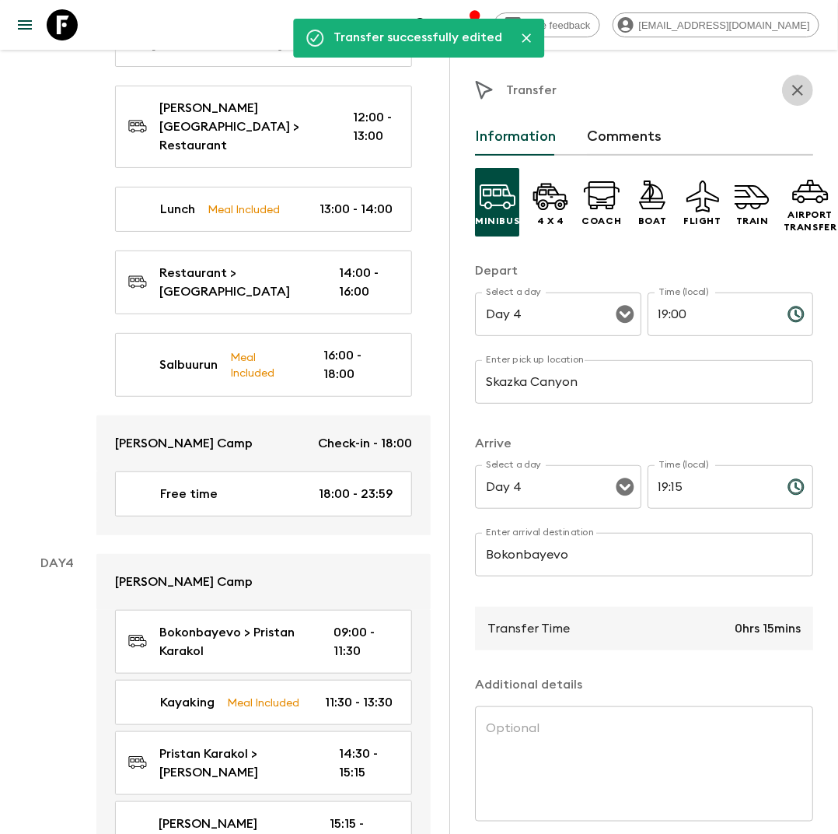
click at [798, 85] on icon "button" at bounding box center [798, 90] width 19 height 19
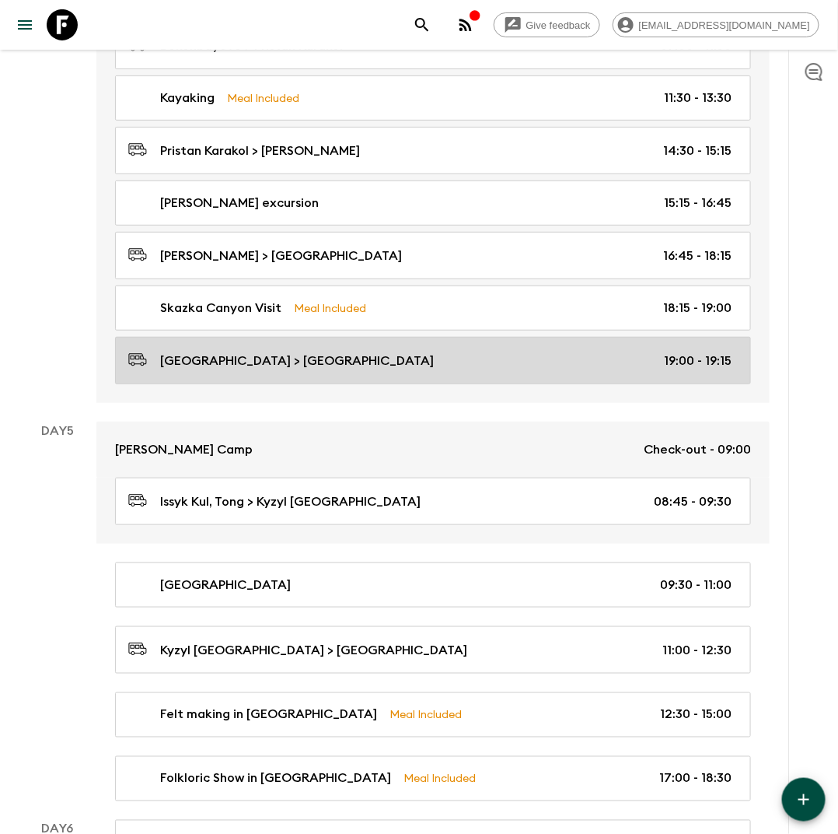
scroll to position [1819, 0]
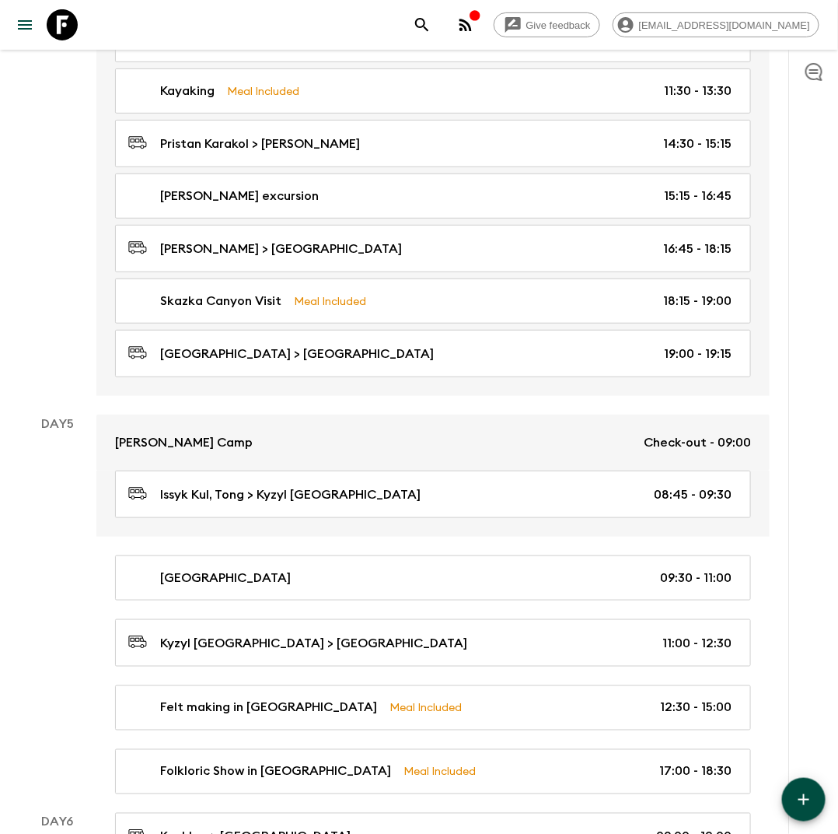
click at [799, 795] on icon "button" at bounding box center [804, 799] width 19 height 19
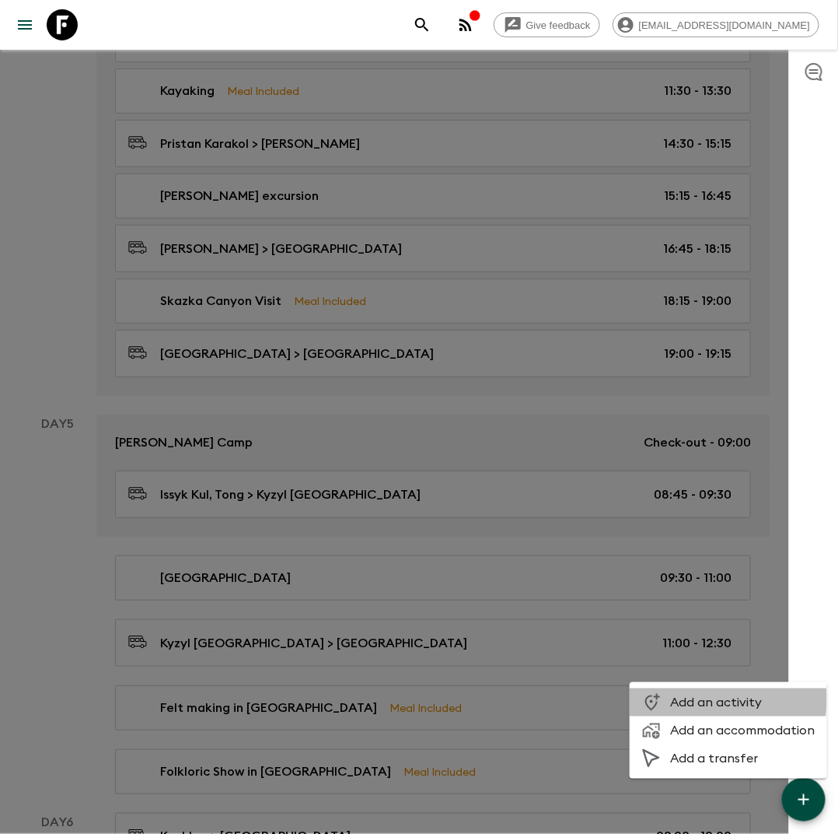
click at [700, 700] on span "Add an activity" at bounding box center [742, 703] width 145 height 16
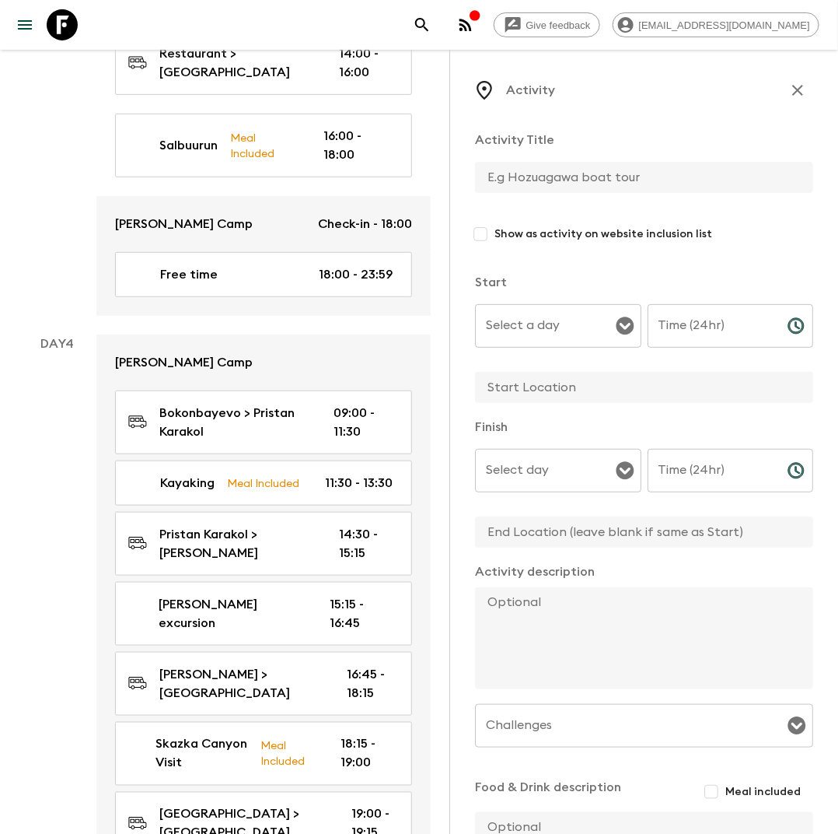
click at [544, 182] on input "text" at bounding box center [638, 177] width 326 height 31
type input "Free time"
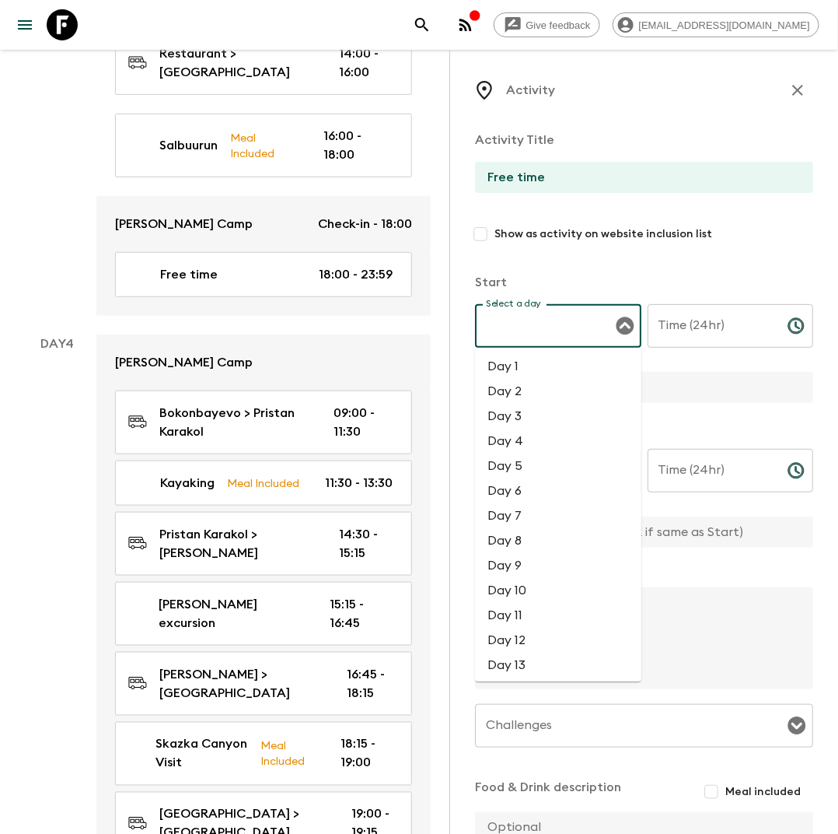
click at [572, 323] on input "Select a day" at bounding box center [546, 326] width 129 height 30
click at [542, 434] on li "Day 4" at bounding box center [558, 441] width 166 height 25
type input "Day 4"
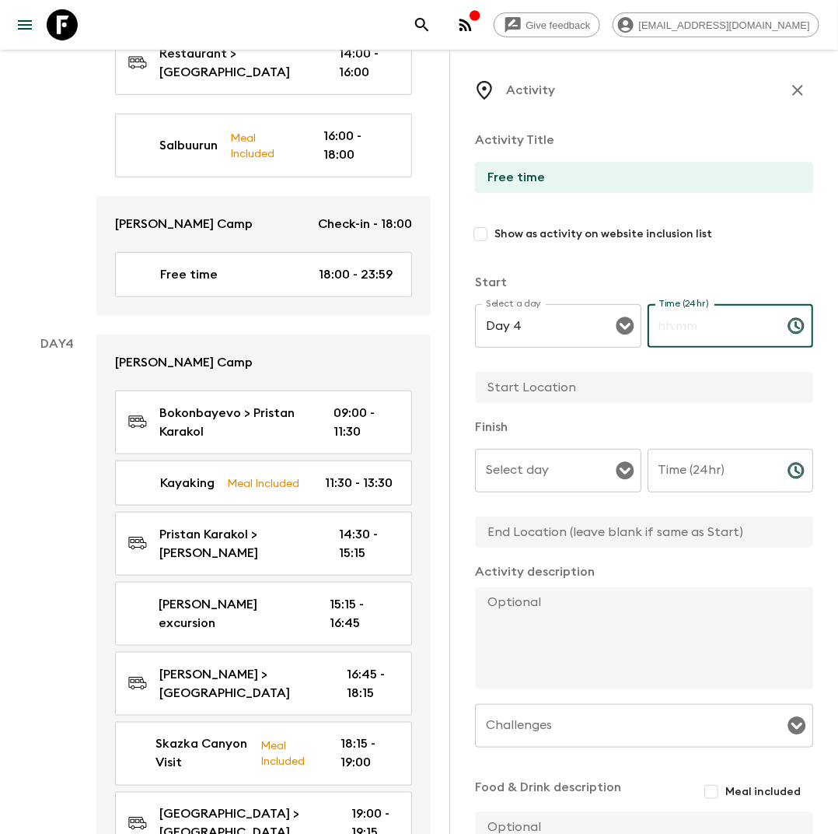
click at [708, 304] on input "Time (24hr)" at bounding box center [712, 326] width 128 height 44
type input "19:15"
click at [597, 376] on input "text" at bounding box center [638, 387] width 326 height 31
type input "Bokonbayevo"
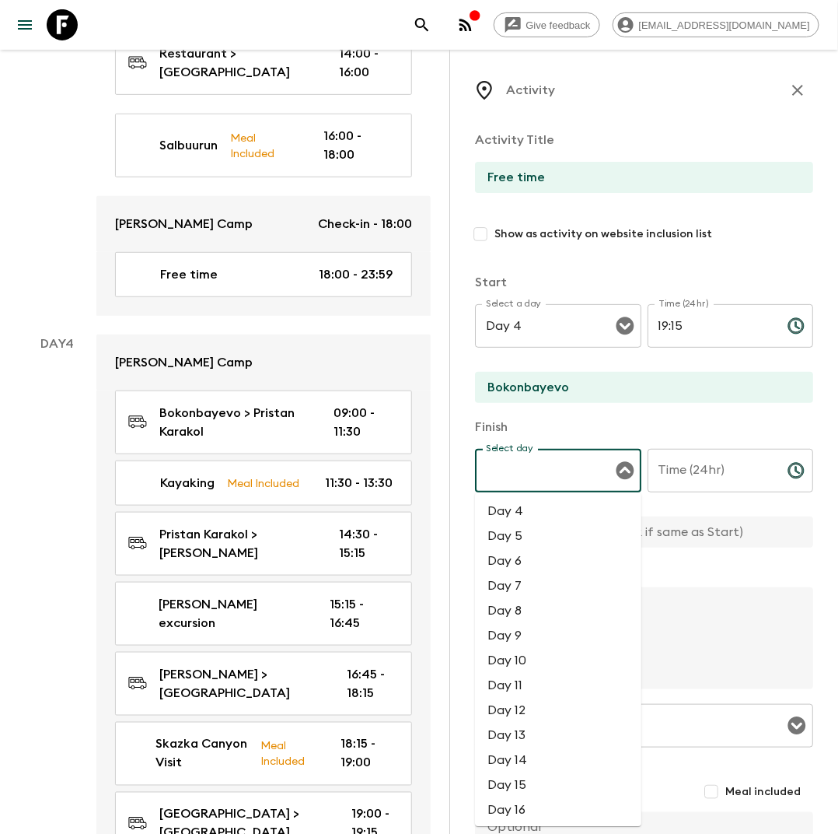
click at [610, 474] on input "Select day" at bounding box center [546, 471] width 129 height 30
click at [562, 506] on li "Day 4" at bounding box center [558, 511] width 166 height 25
type input "Day 4"
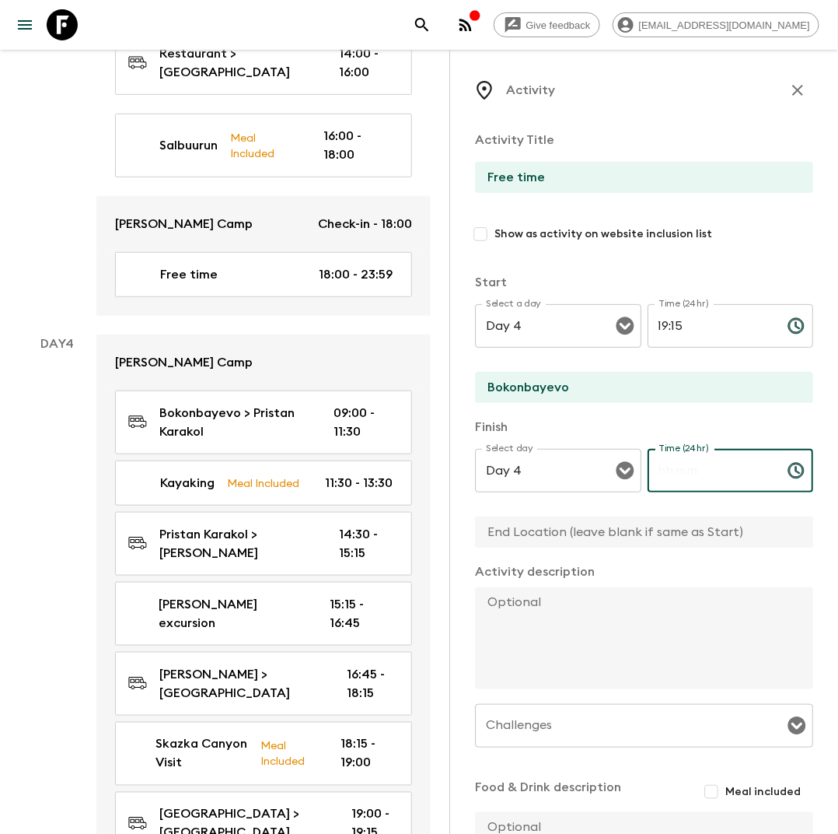
click at [688, 481] on input "Time (24hr)" at bounding box center [712, 471] width 128 height 44
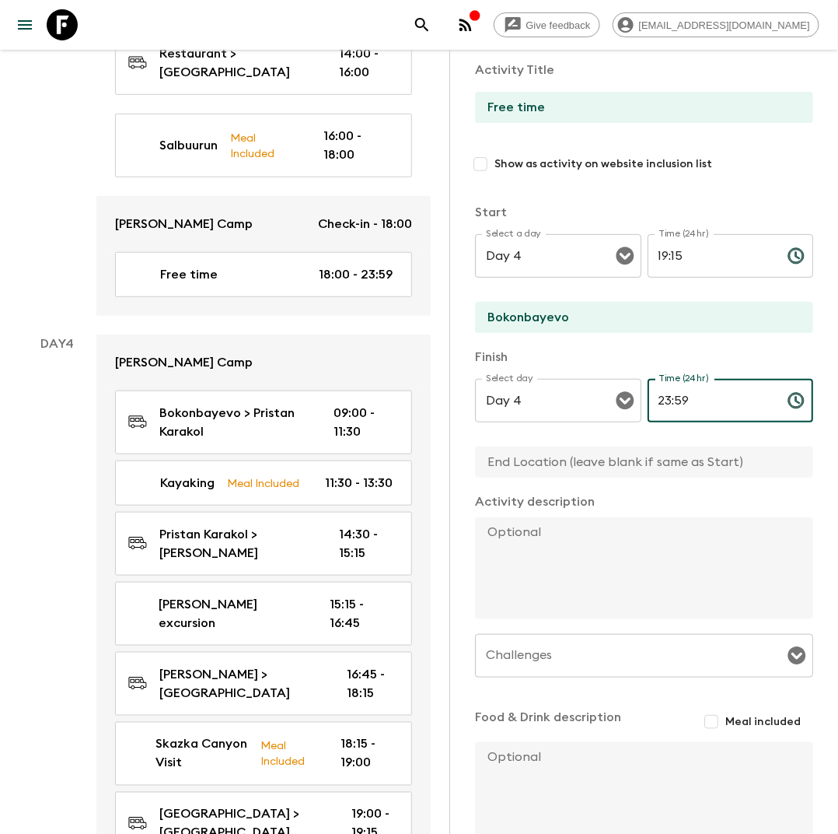
scroll to position [131, 0]
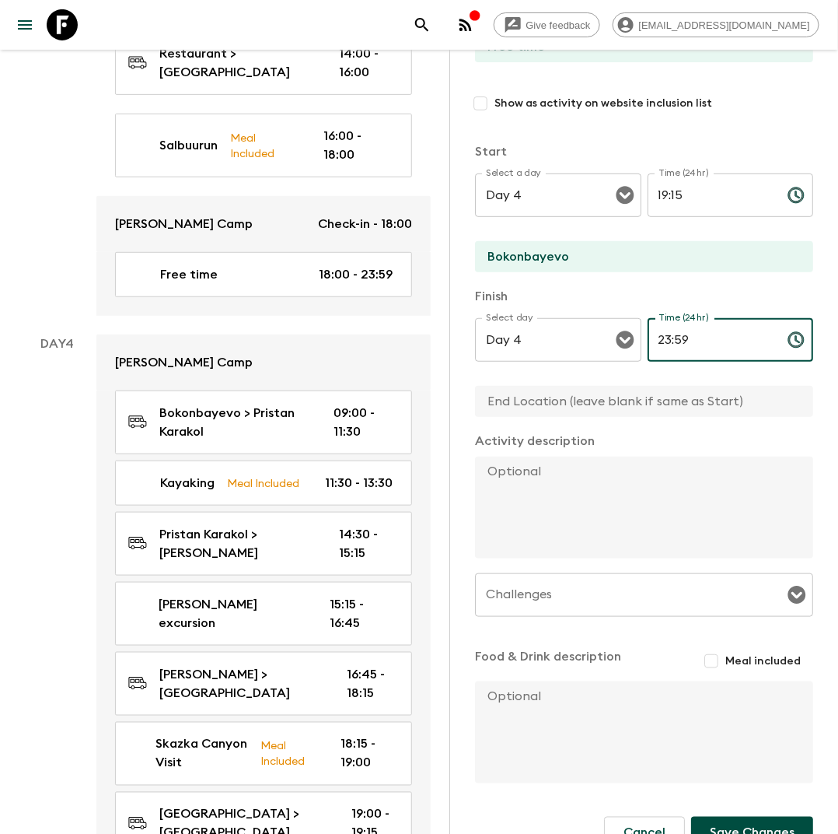
type input "23:59"
click at [740, 826] on button "Save Changes" at bounding box center [752, 833] width 122 height 33
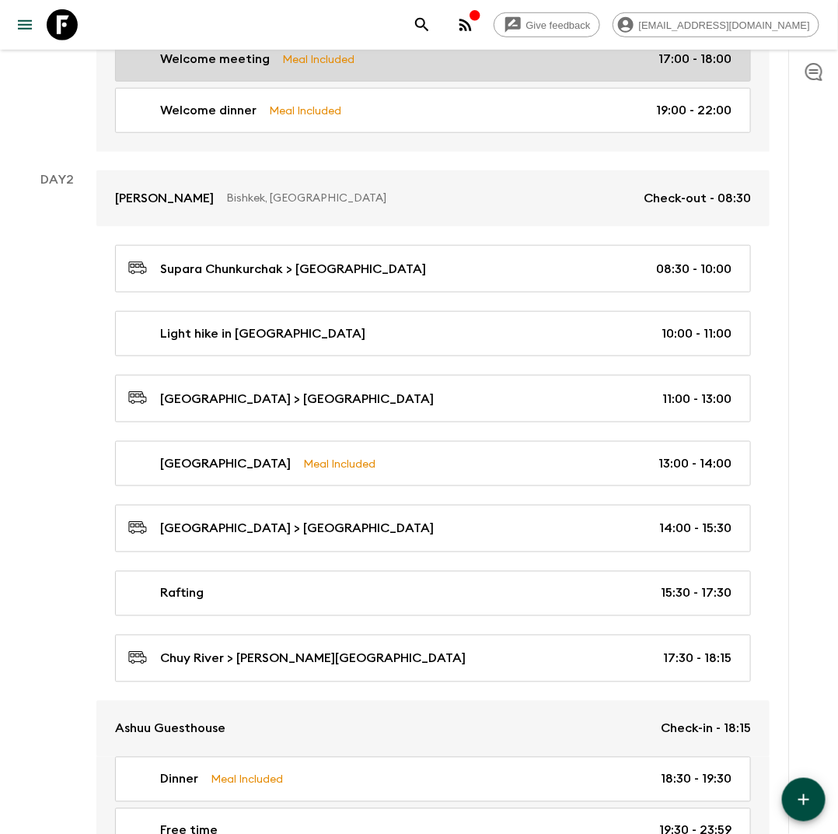
scroll to position [353, 0]
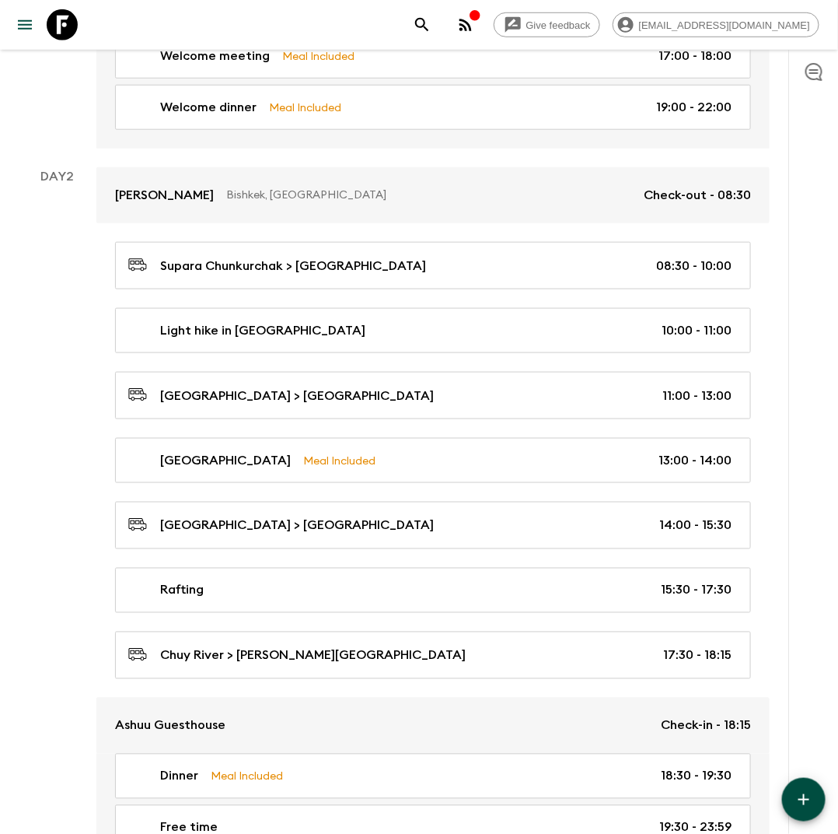
click at [807, 794] on icon "button" at bounding box center [804, 799] width 19 height 19
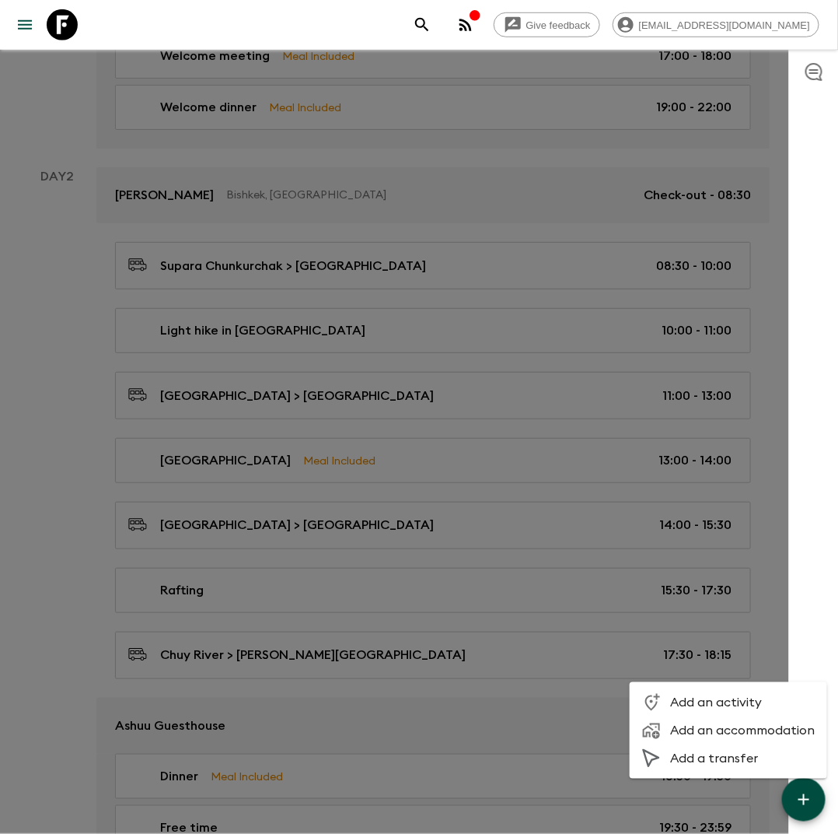
click at [740, 705] on span "Add an activity" at bounding box center [742, 703] width 145 height 16
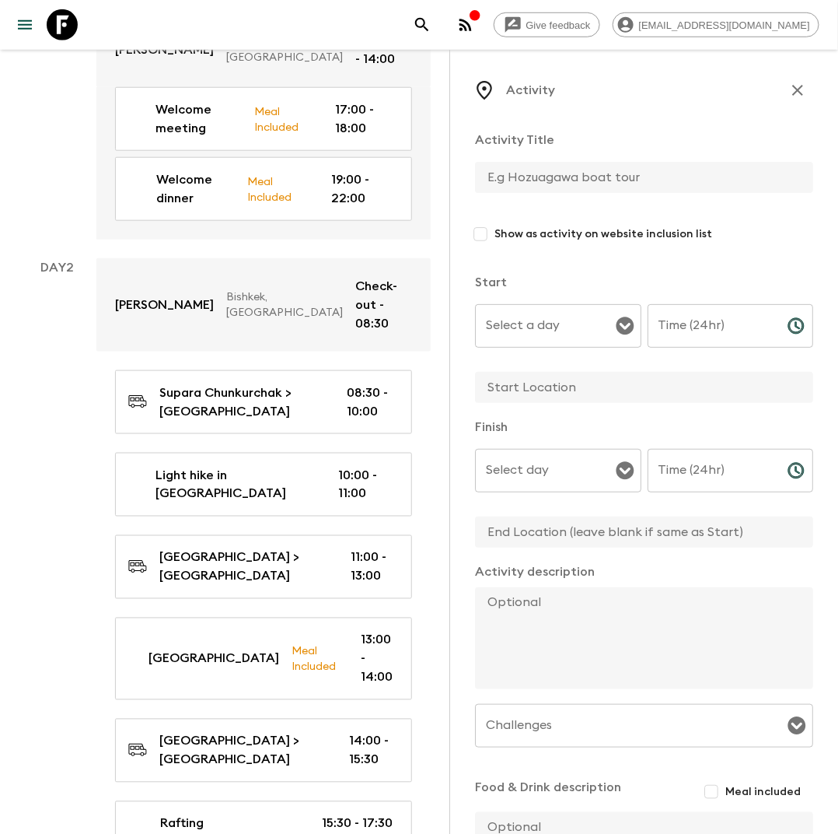
click at [541, 173] on input "text" at bounding box center [638, 177] width 326 height 31
type input "Breakfast"
click at [550, 327] on div "Select a day Select a day ​" at bounding box center [558, 334] width 166 height 61
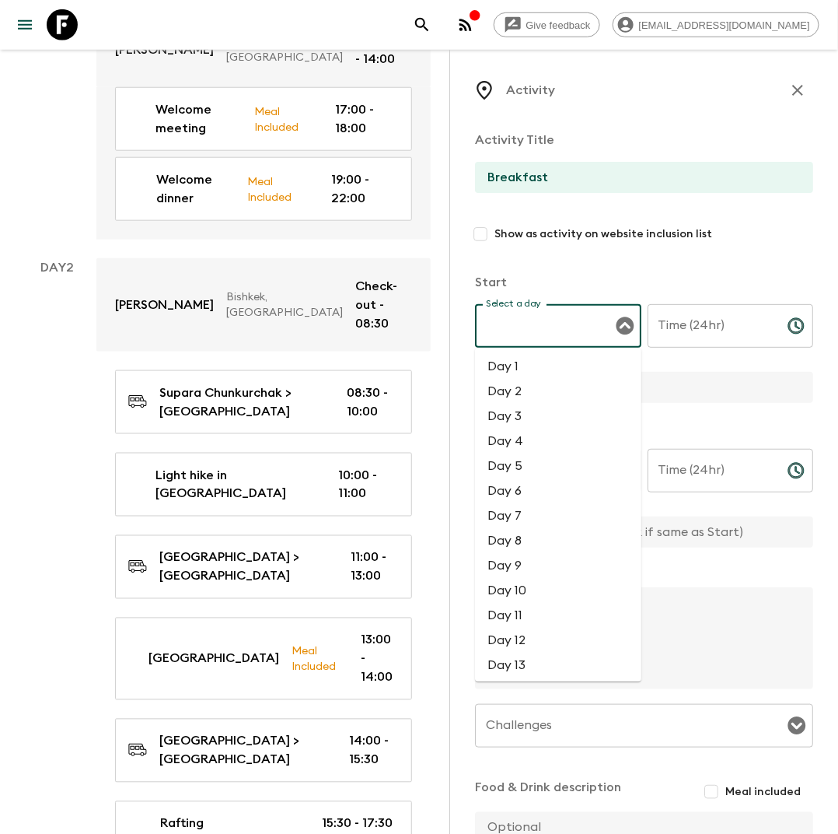
click at [530, 385] on li "Day 2" at bounding box center [558, 392] width 166 height 25
type input "Day 2"
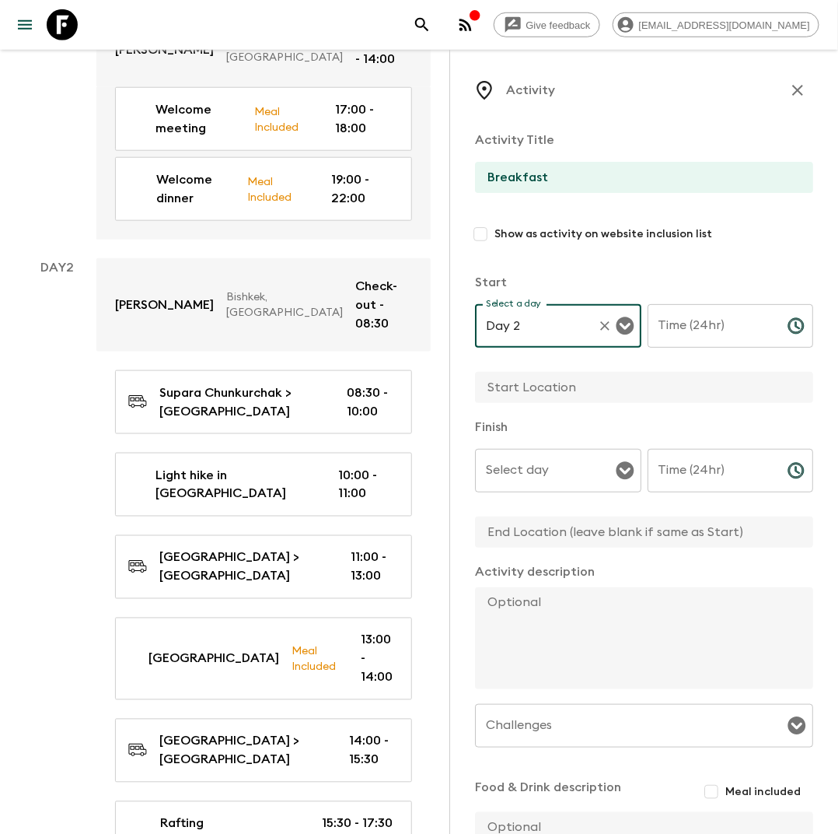
click at [698, 327] on input "Time (24hr)" at bounding box center [712, 326] width 128 height 44
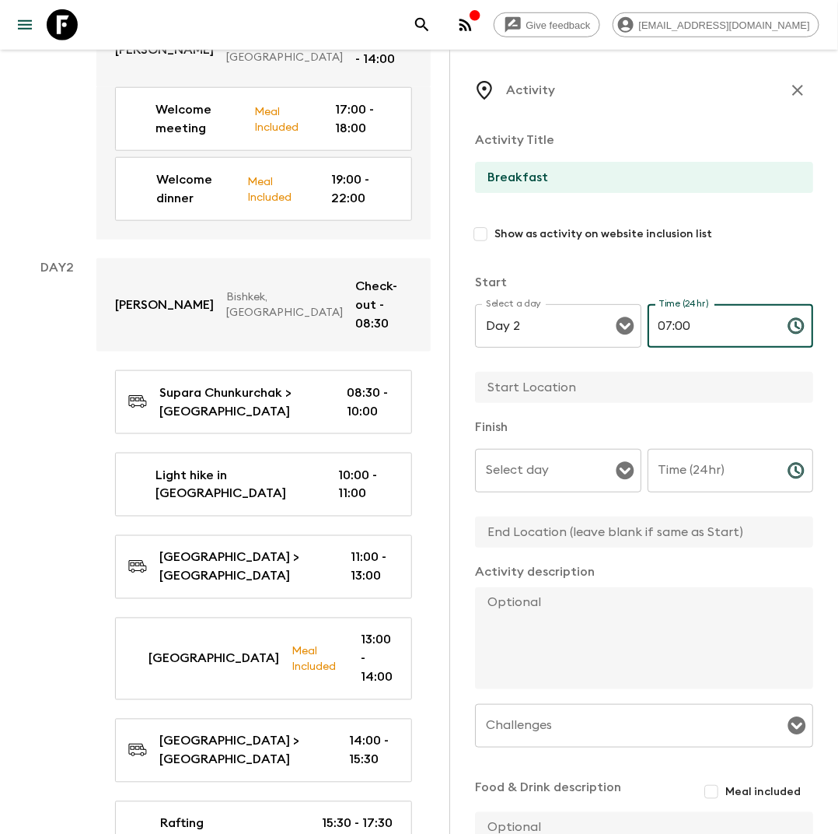
type input "07:00"
click at [651, 393] on input "text" at bounding box center [638, 387] width 326 height 31
click at [618, 483] on div "Select day" at bounding box center [558, 471] width 166 height 44
type input "Hotel"
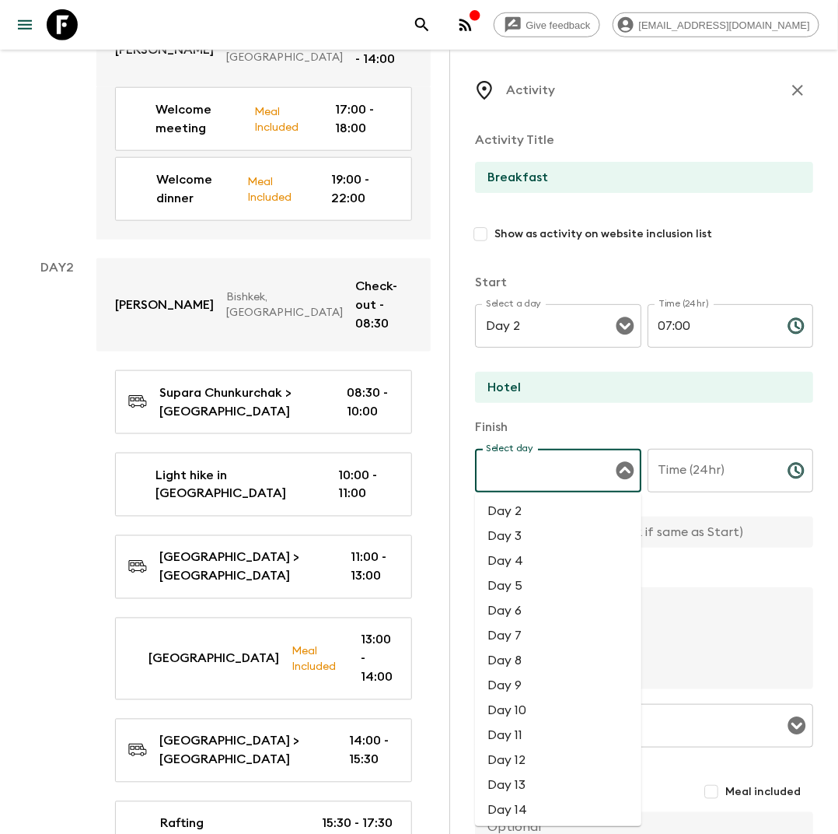
click at [569, 514] on li "Day 2" at bounding box center [558, 511] width 166 height 25
type input "Day 2"
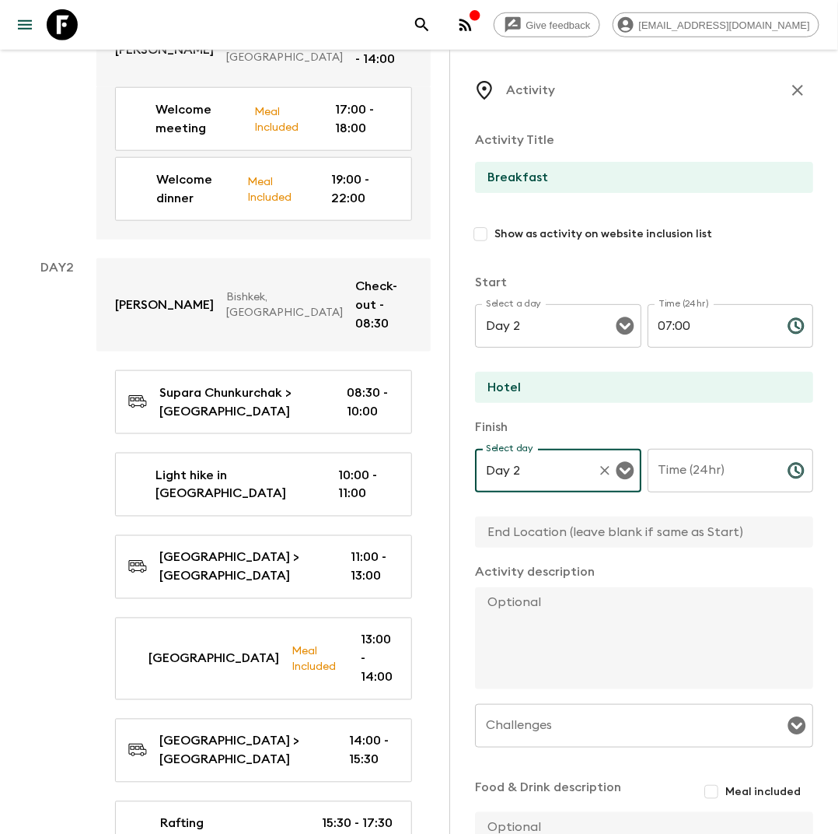
click at [664, 476] on input "Time (24hr)" at bounding box center [712, 471] width 128 height 44
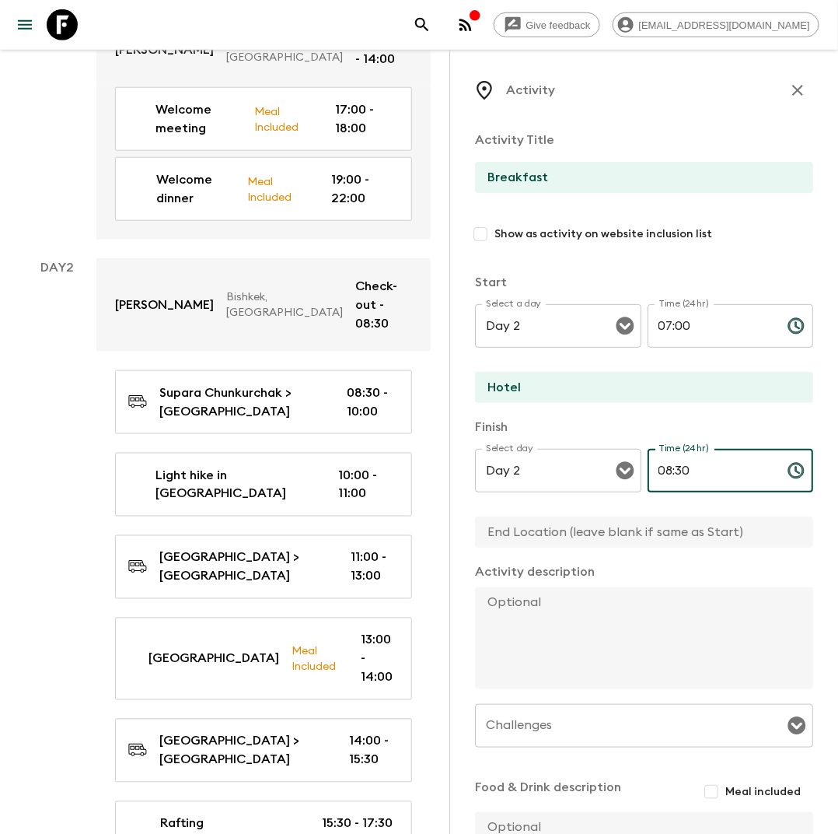
scroll to position [164, 0]
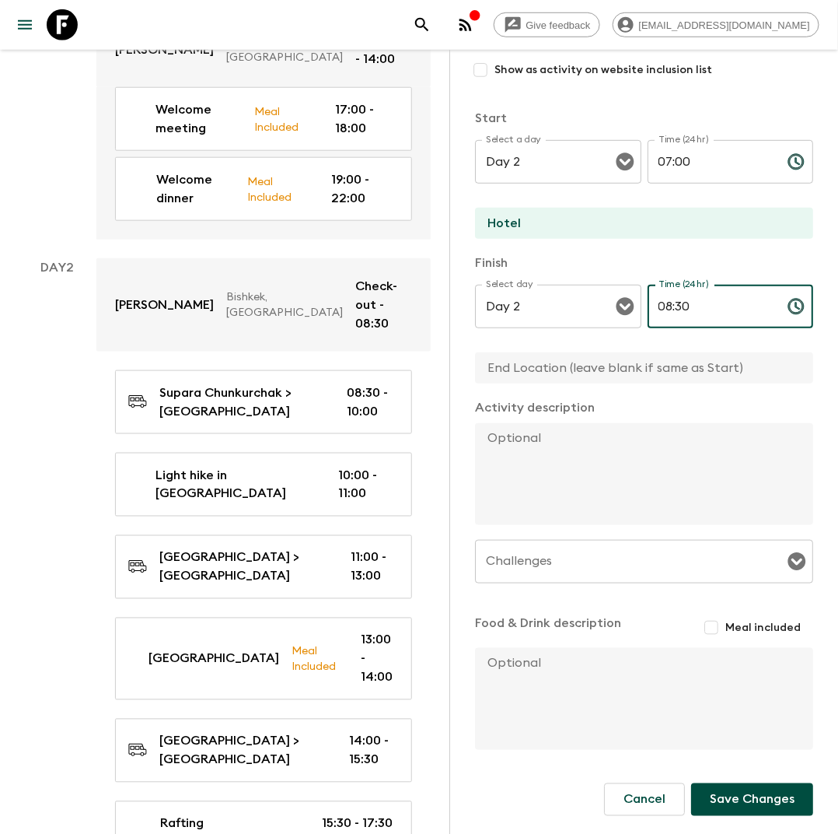
type input "08:30"
click at [726, 628] on input "Meal included" at bounding box center [712, 628] width 28 height 28
checkbox input "true"
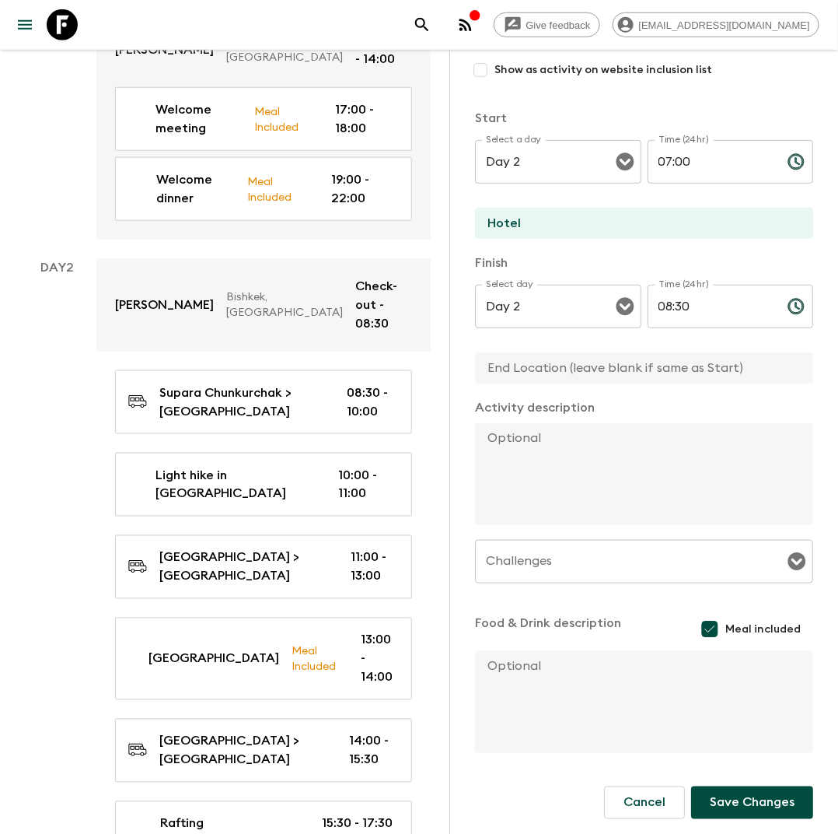
click at [737, 803] on button "Save Changes" at bounding box center [752, 802] width 122 height 33
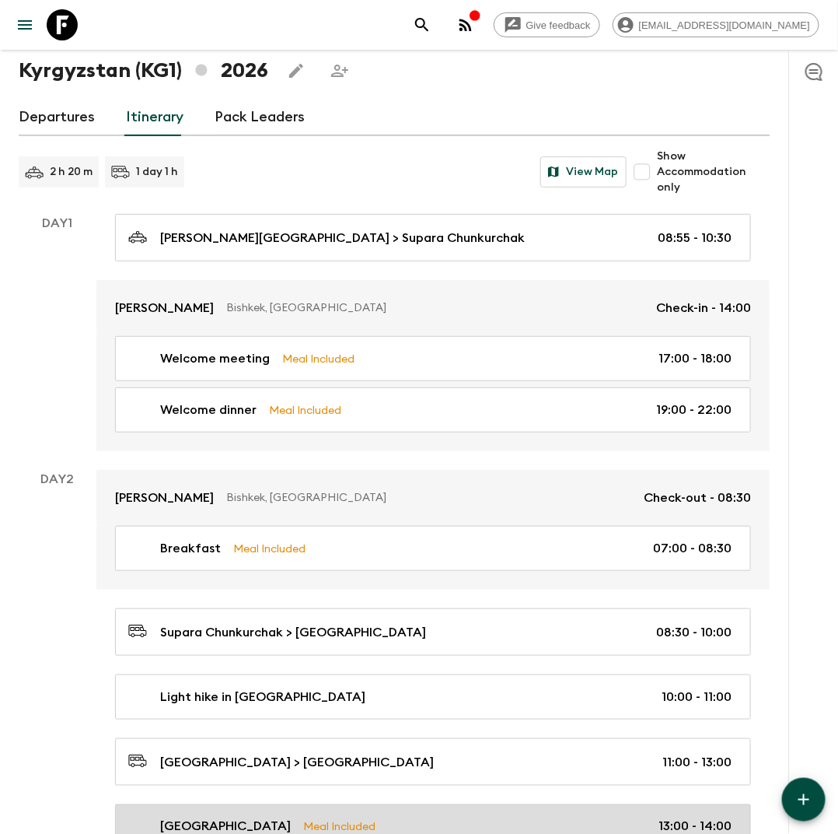
scroll to position [82, 0]
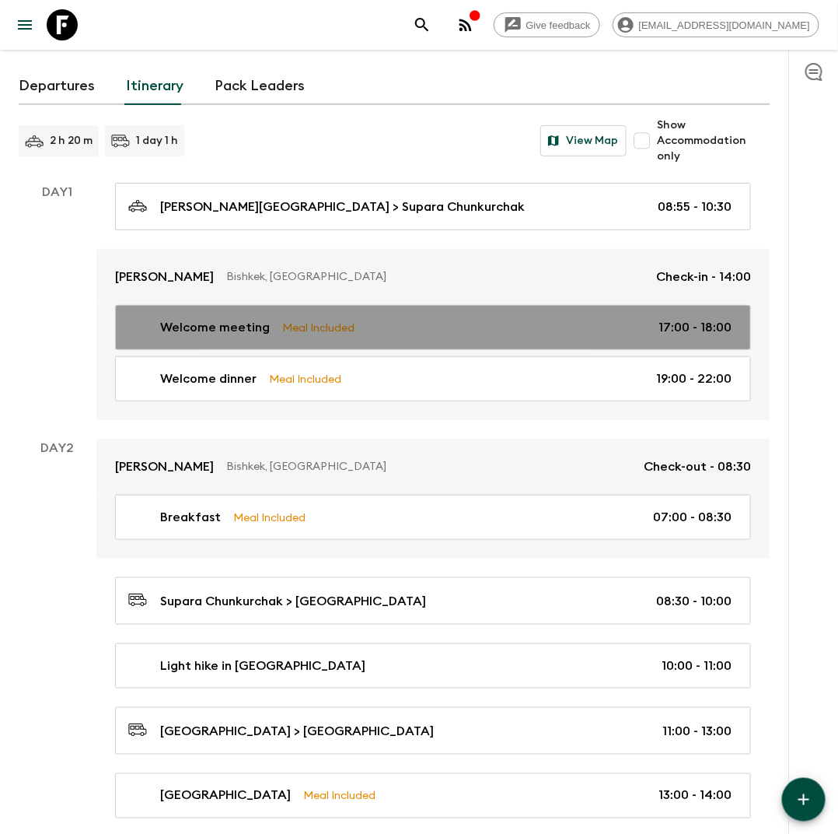
click at [477, 334] on div "Welcome meeting Meal Included 17:00 - 18:00" at bounding box center [430, 327] width 604 height 19
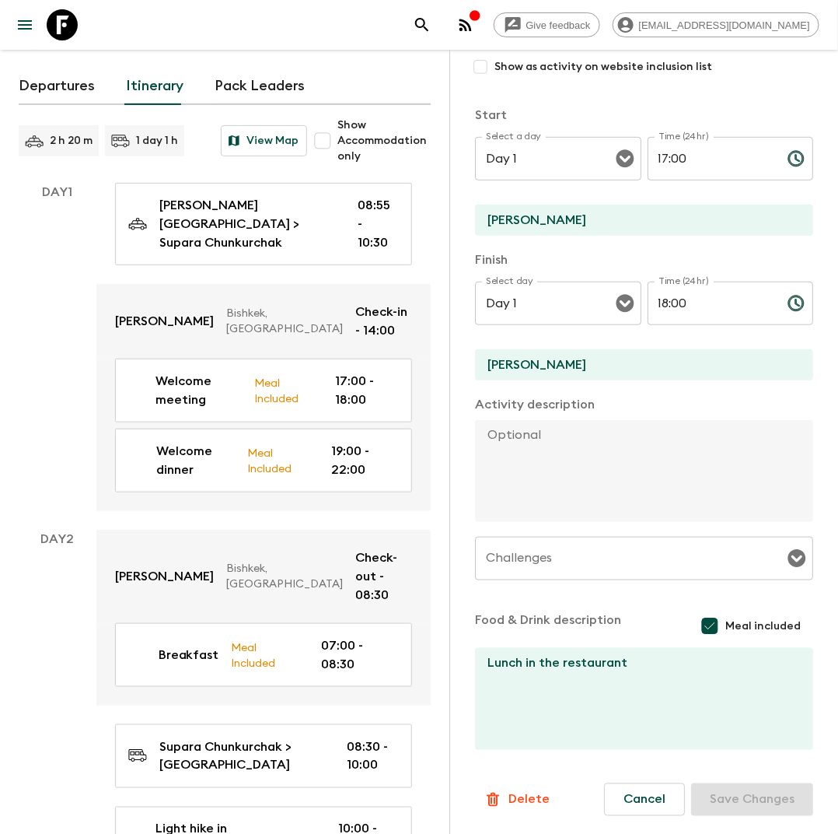
click at [716, 631] on input "Meal included" at bounding box center [710, 626] width 31 height 31
checkbox input "false"
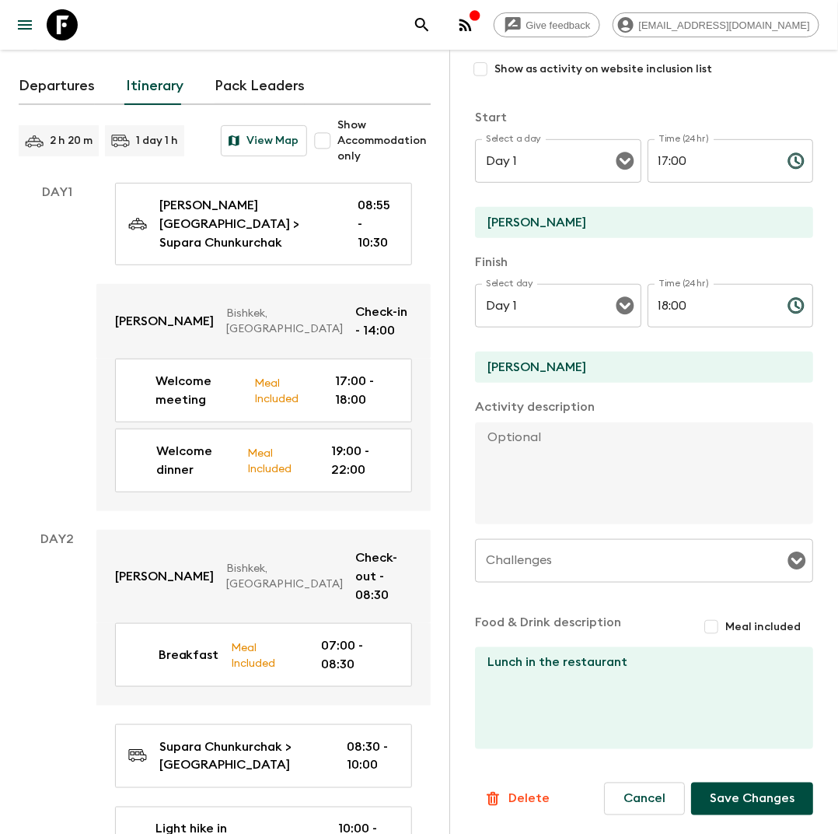
scroll to position [201, 0]
click at [650, 663] on textarea "Lunch in the restaurant" at bounding box center [638, 699] width 326 height 102
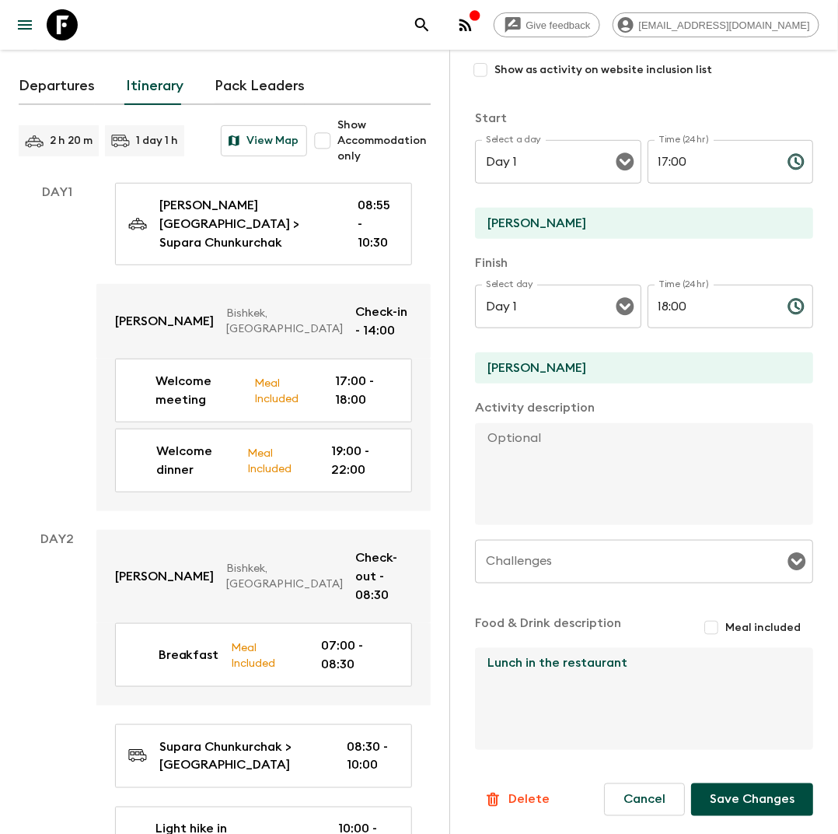
click at [650, 663] on textarea "Lunch in the restaurant" at bounding box center [638, 699] width 326 height 102
click at [726, 789] on button "Save Changes" at bounding box center [752, 799] width 122 height 33
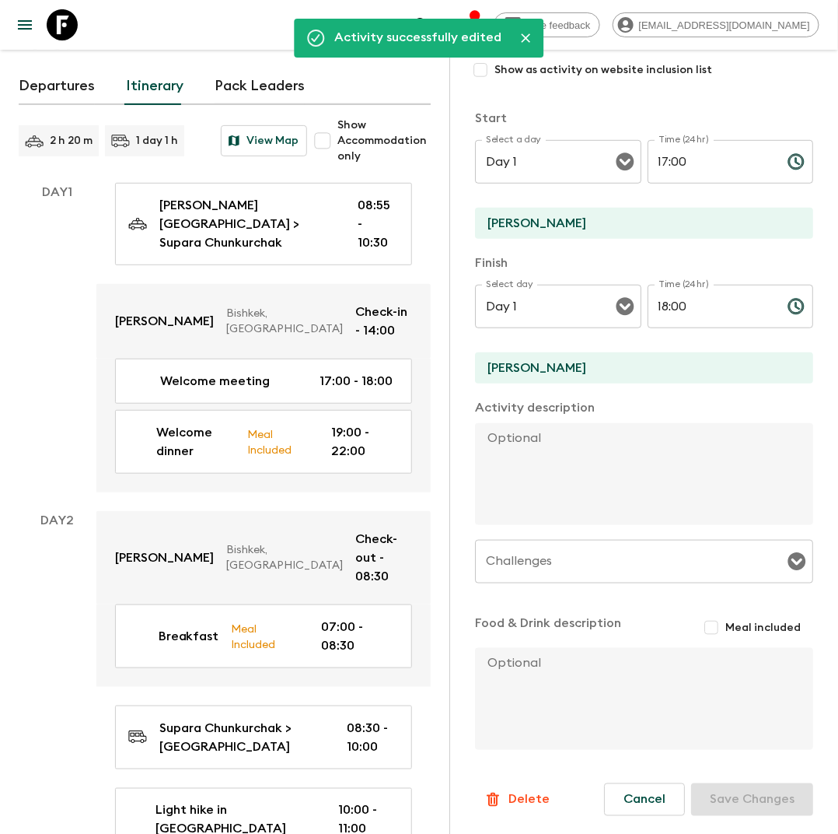
scroll to position [0, 0]
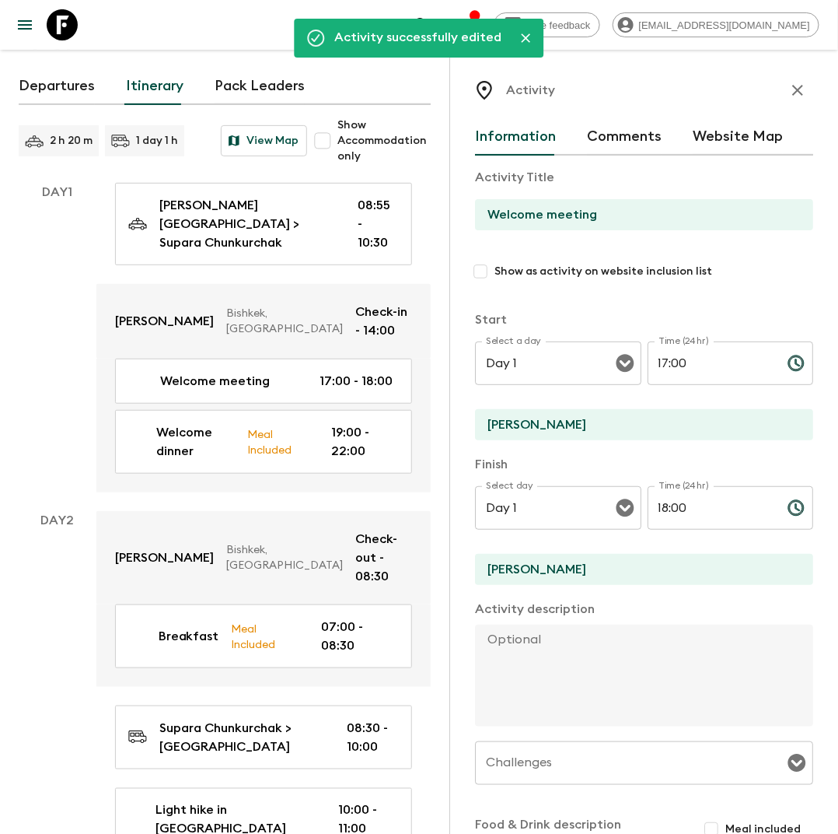
click at [803, 84] on icon "button" at bounding box center [798, 90] width 19 height 19
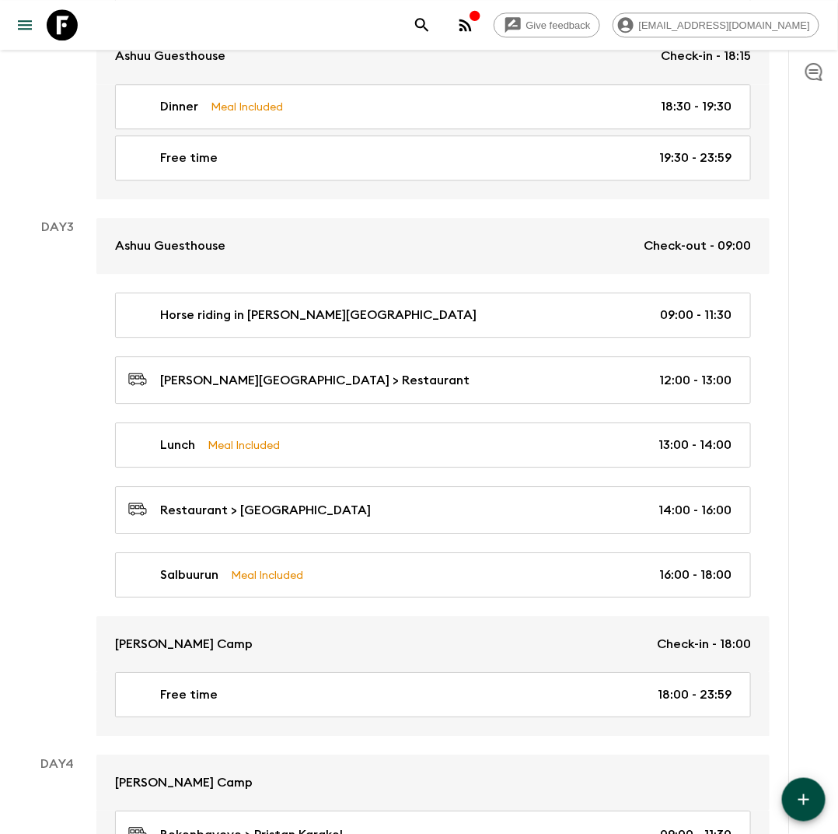
scroll to position [1147, 0]
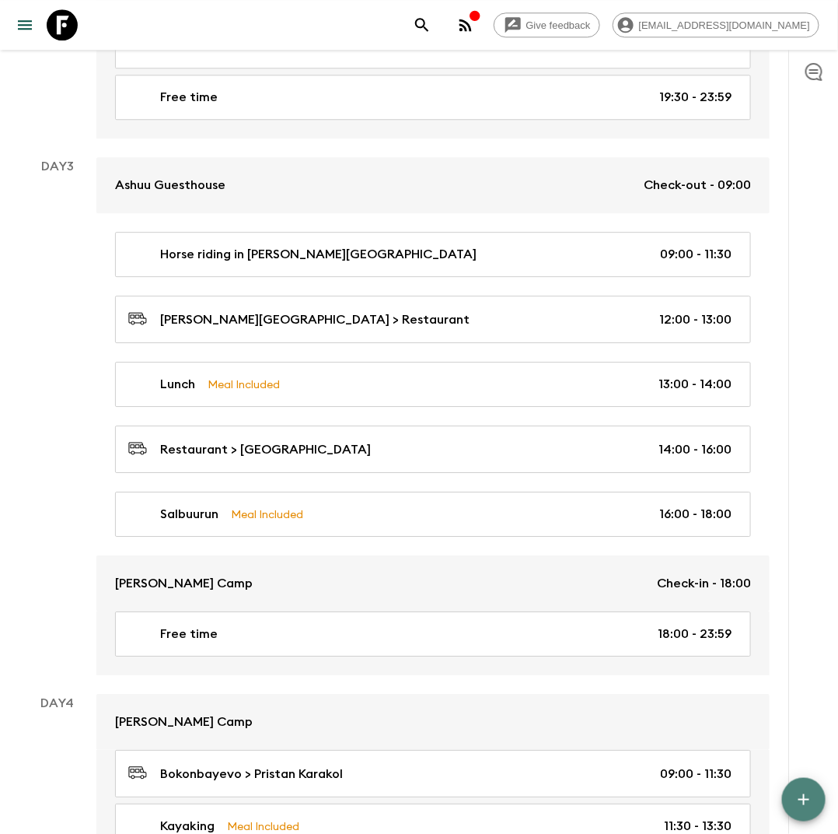
click at [800, 795] on icon "button" at bounding box center [804, 799] width 19 height 19
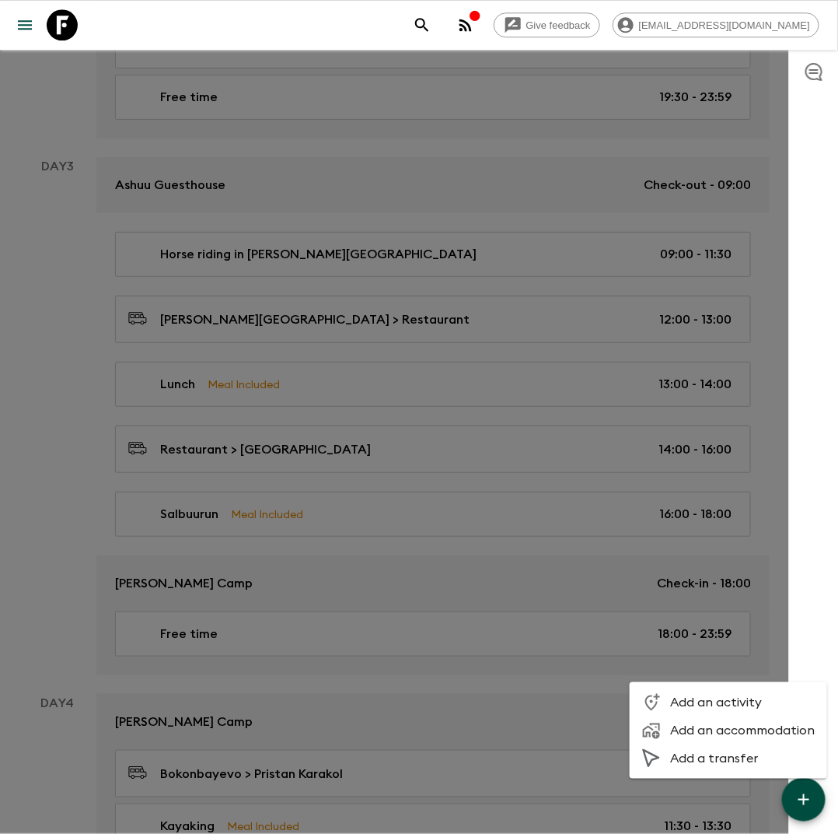
click at [745, 700] on span "Add an activity" at bounding box center [742, 703] width 145 height 16
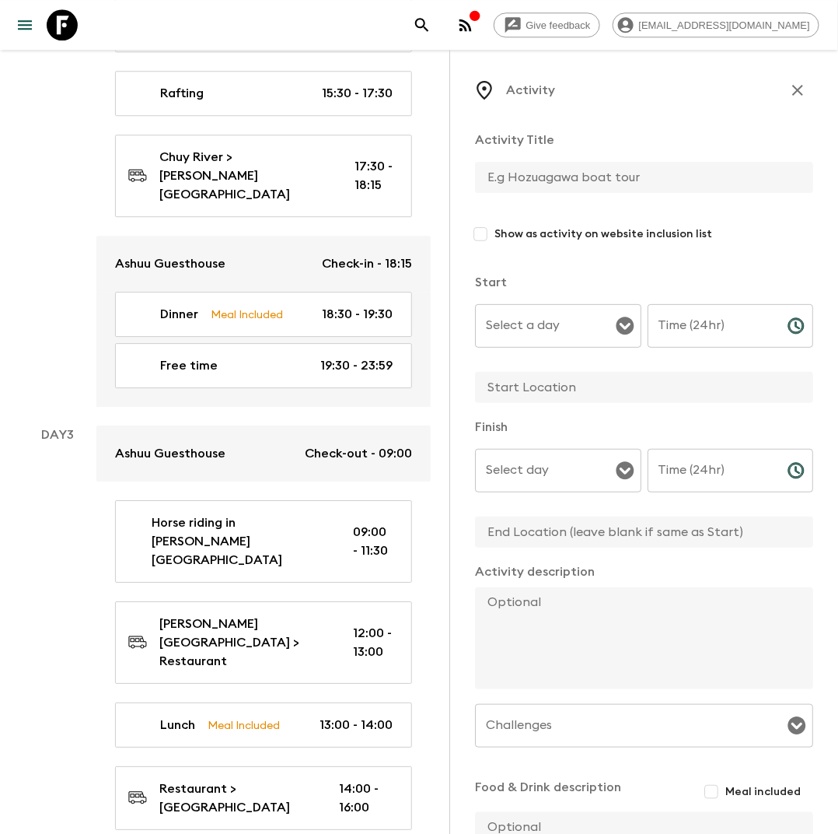
click at [503, 166] on input "text" at bounding box center [638, 177] width 326 height 31
type input "Breakfast"
click at [593, 332] on input "Select a day" at bounding box center [546, 326] width 129 height 30
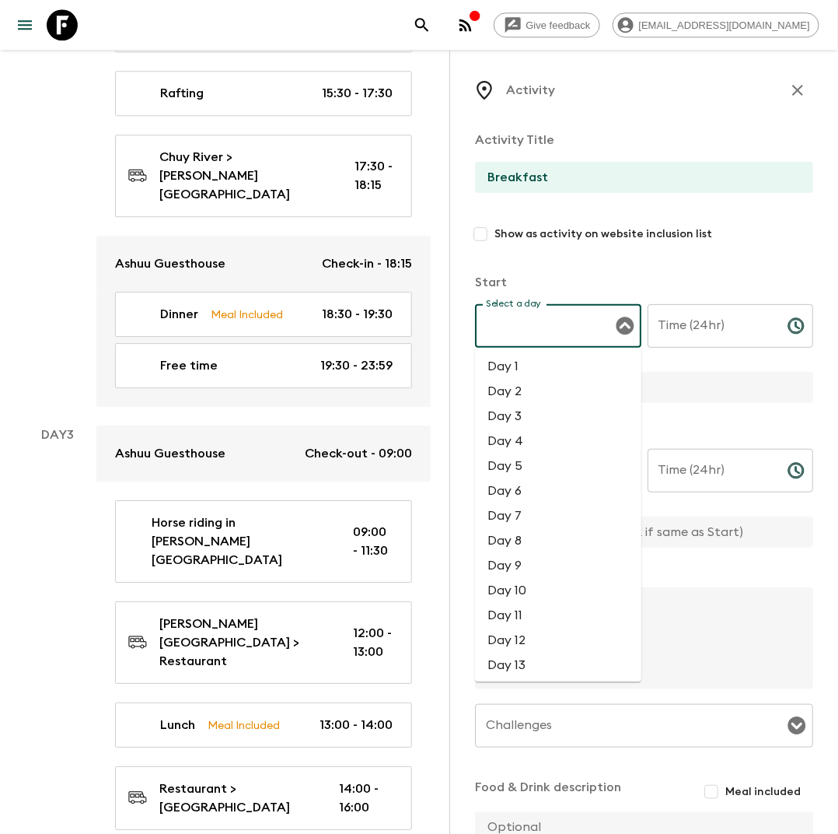
click at [544, 406] on li "Day 3" at bounding box center [558, 416] width 166 height 25
type input "Day 3"
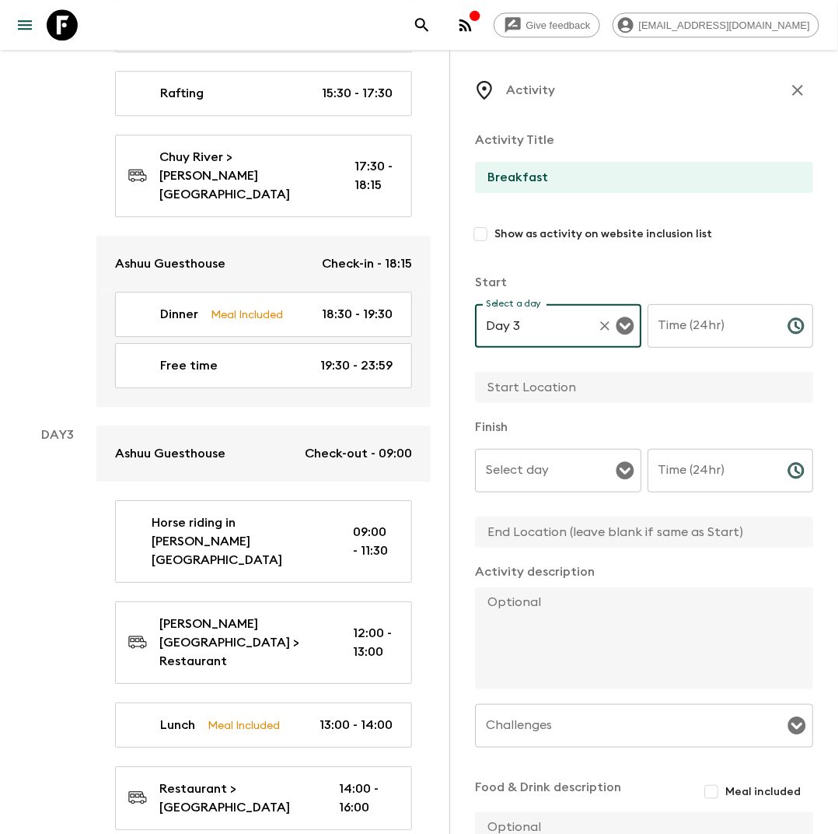
click at [684, 348] on div "Time (24hr) Time (24hr) ​" at bounding box center [731, 334] width 166 height 61
click at [685, 331] on input "Time (24hr)" at bounding box center [712, 326] width 128 height 44
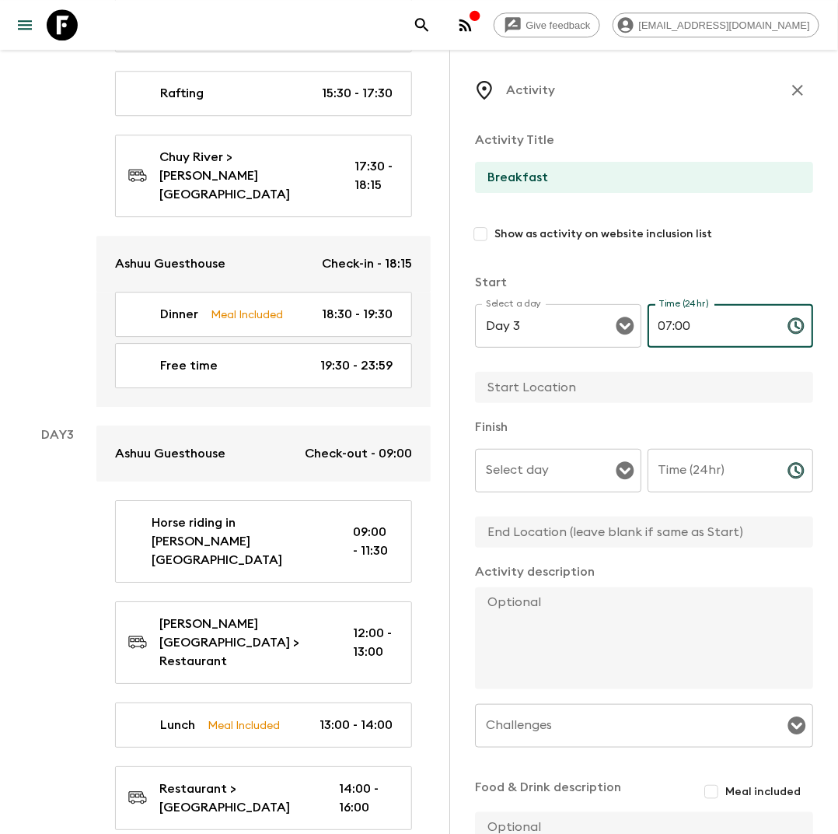
type input "07:00"
click at [610, 385] on input "text" at bounding box center [638, 387] width 326 height 31
type input "Hotel"
click at [592, 485] on input "Select day" at bounding box center [546, 471] width 129 height 30
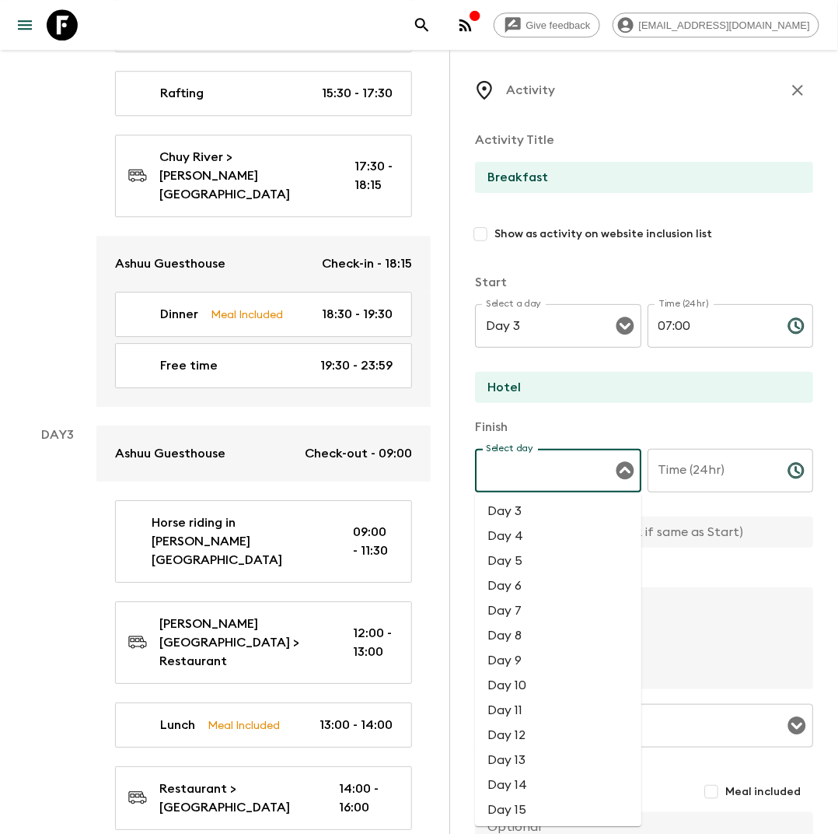
click at [557, 513] on li "Day 3" at bounding box center [558, 511] width 166 height 25
type input "Day 3"
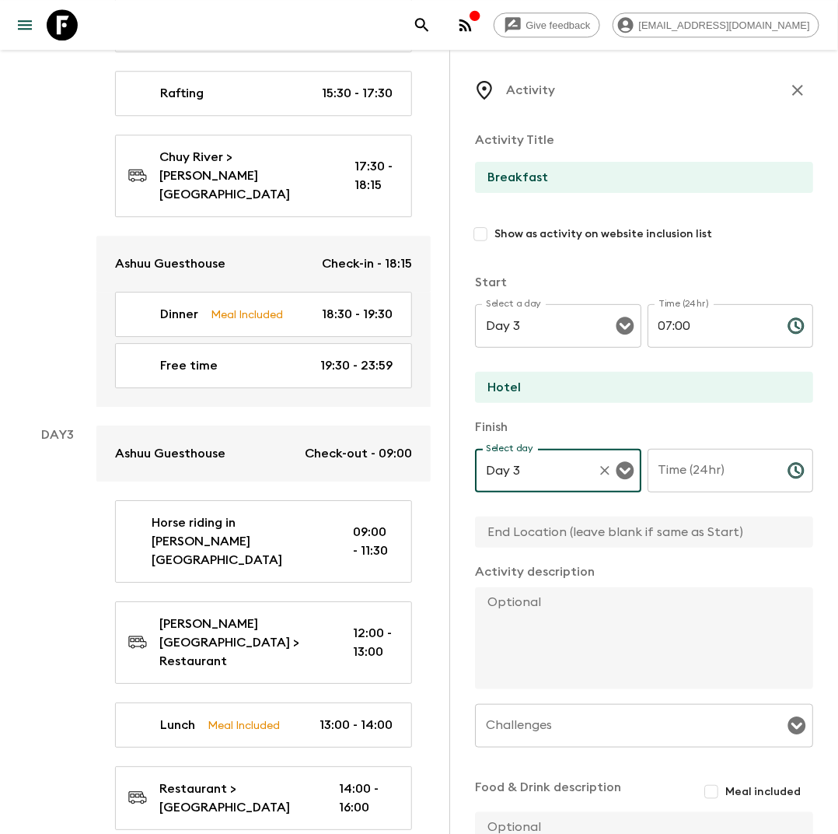
click at [681, 487] on input "Time (24hr)" at bounding box center [712, 471] width 128 height 44
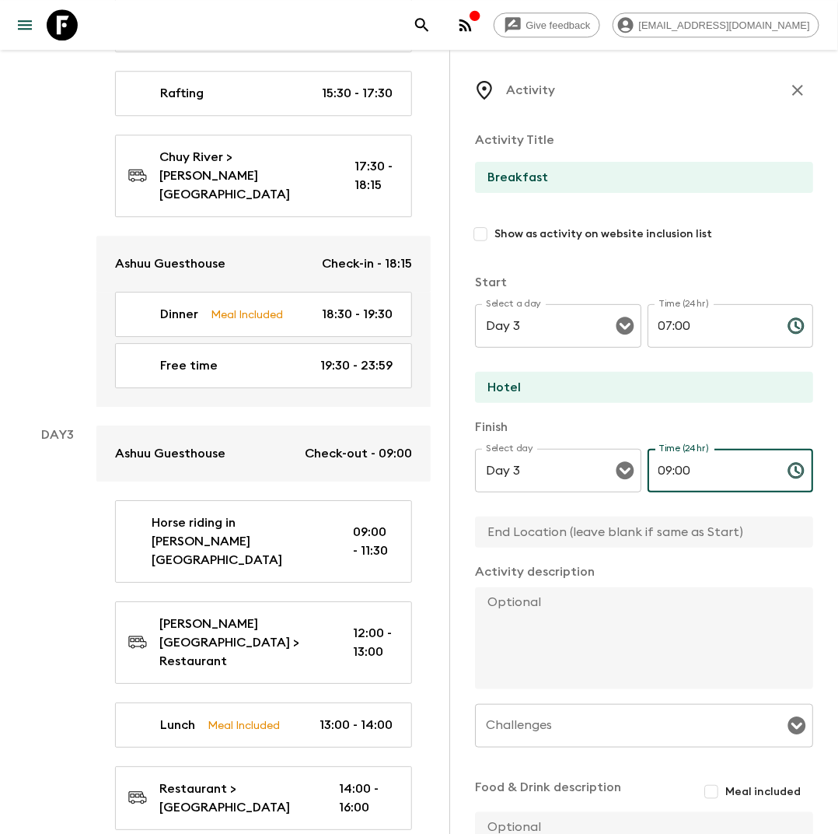
scroll to position [164, 0]
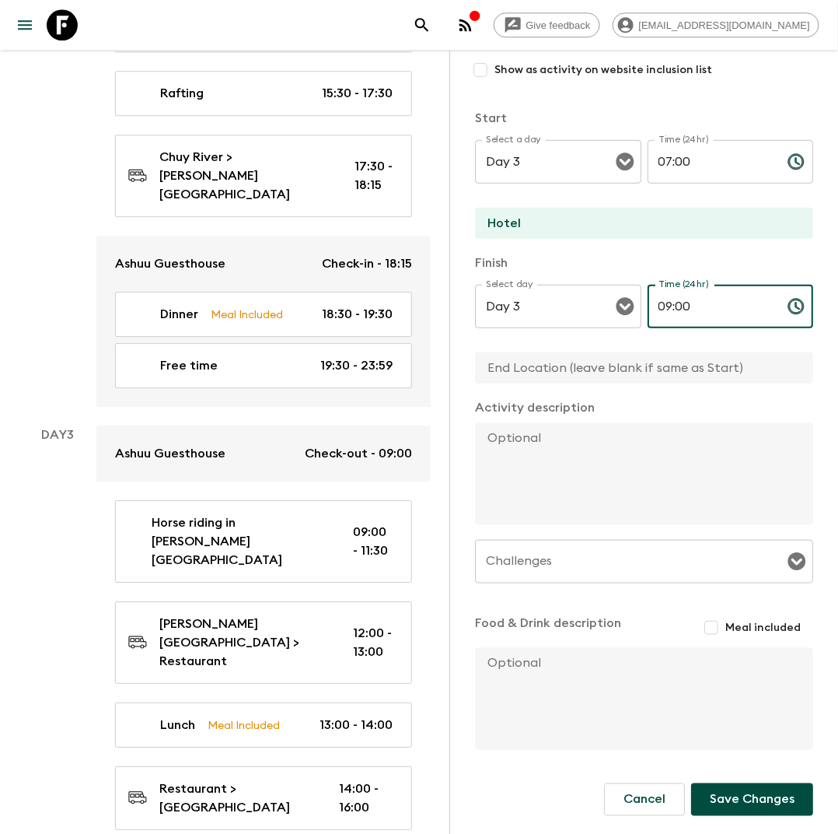
type input "09:00"
click at [735, 634] on span "Meal included" at bounding box center [763, 628] width 75 height 16
click at [726, 634] on input "Meal included" at bounding box center [712, 628] width 28 height 28
checkbox input "true"
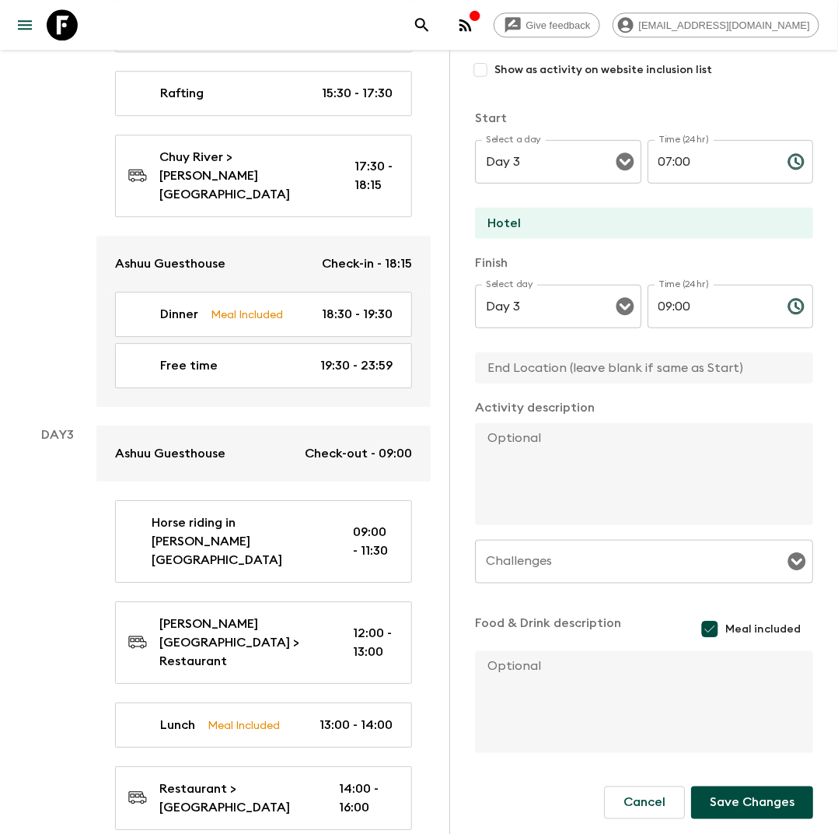
click at [735, 793] on button "Save Changes" at bounding box center [752, 802] width 122 height 33
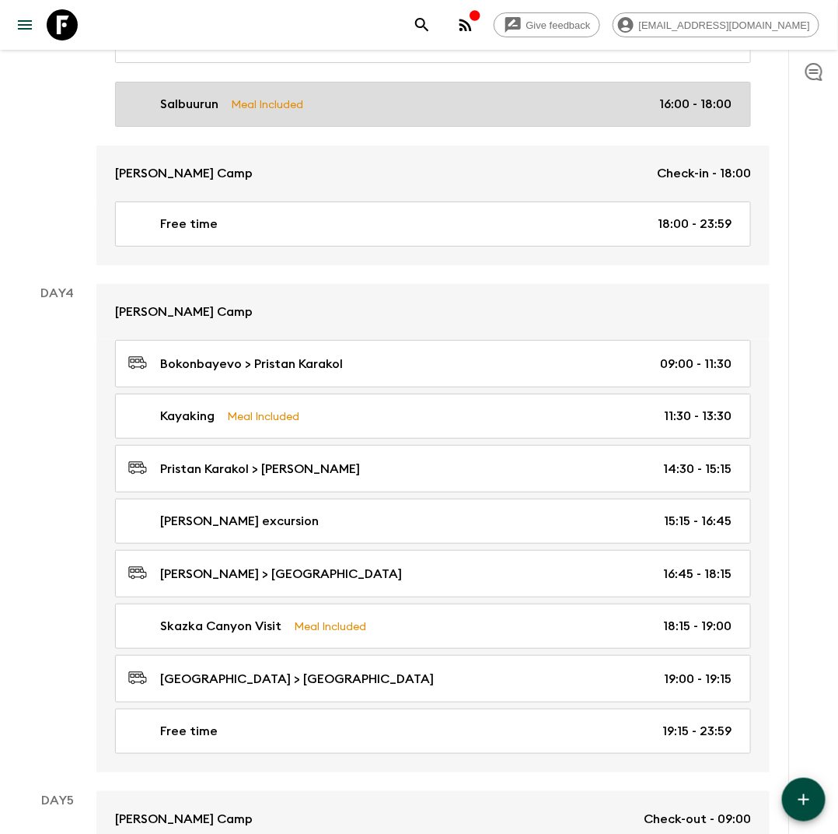
scroll to position [1638, 0]
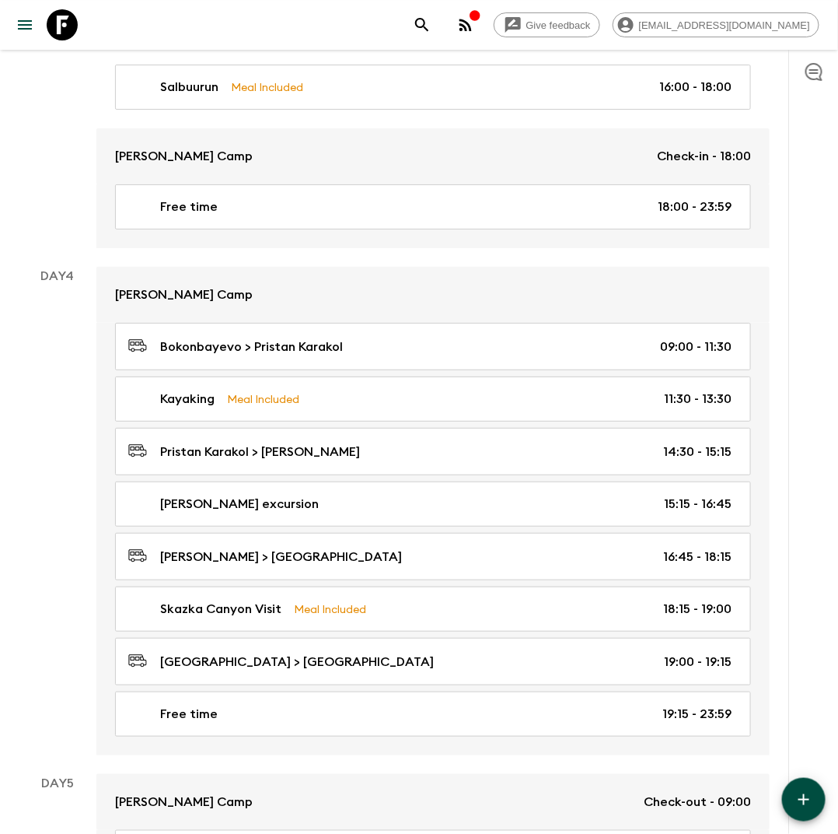
click at [803, 799] on icon "button" at bounding box center [804, 799] width 19 height 19
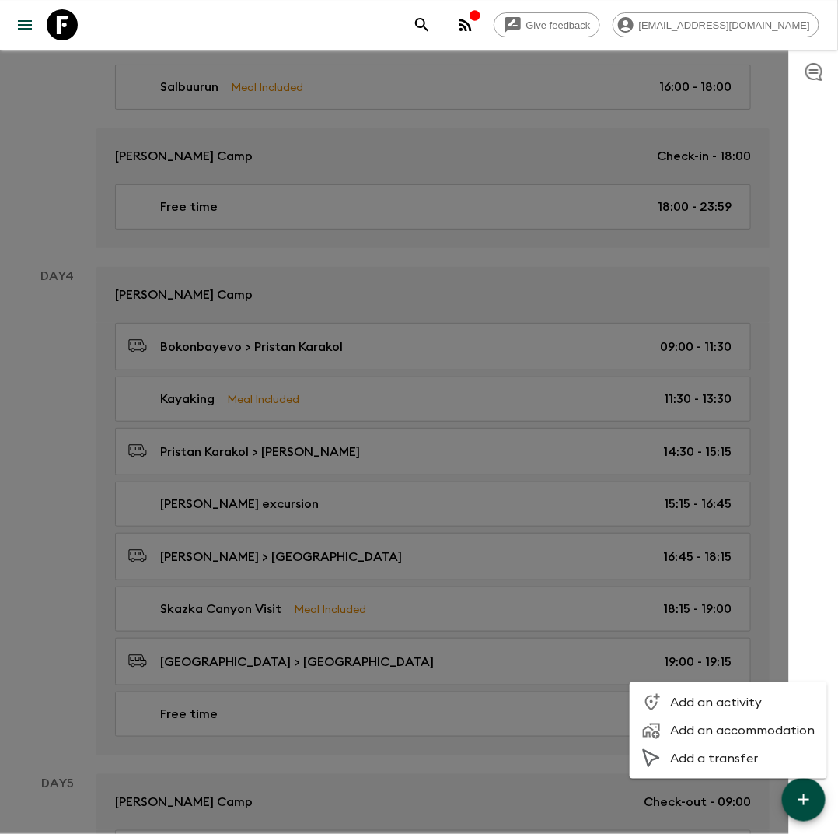
click at [719, 691] on li "Add an activity" at bounding box center [729, 702] width 198 height 28
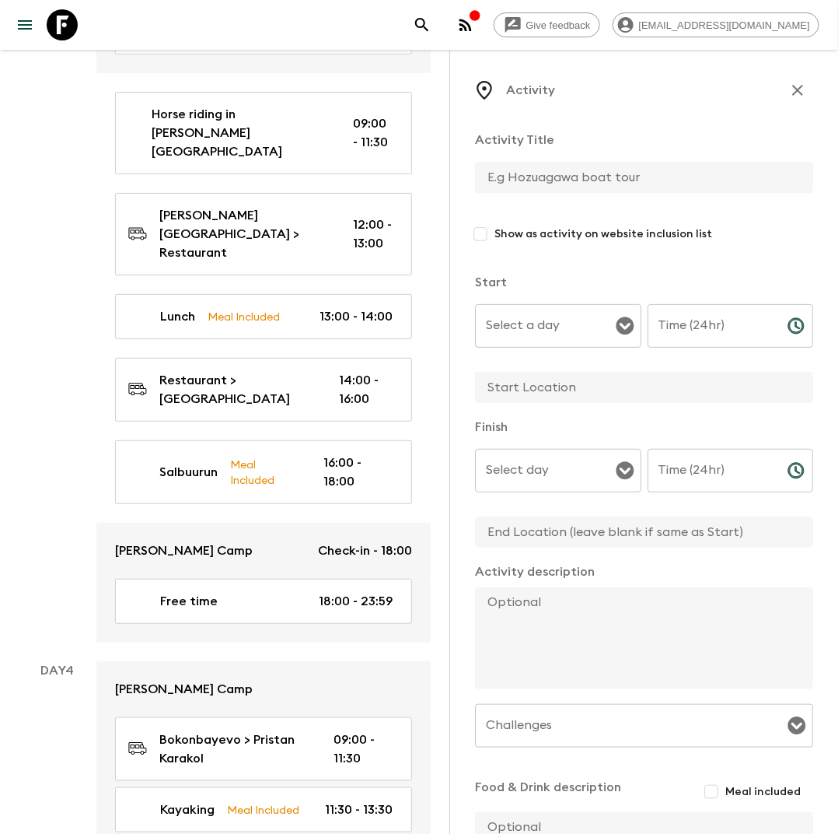
click at [510, 177] on input "text" at bounding box center [638, 177] width 326 height 31
click at [579, 348] on div "Select a day Select a day ​" at bounding box center [558, 334] width 166 height 61
type input "Breakfast"
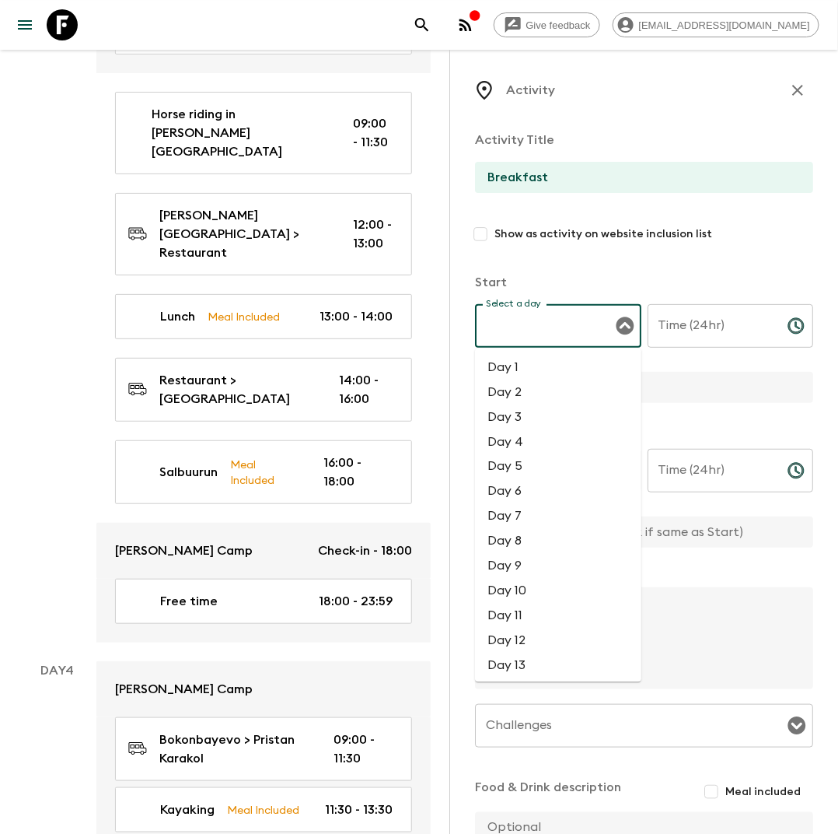
click at [579, 328] on input "Select a day" at bounding box center [546, 326] width 129 height 30
click at [533, 445] on li "Day 4" at bounding box center [558, 441] width 166 height 25
type input "Day 4"
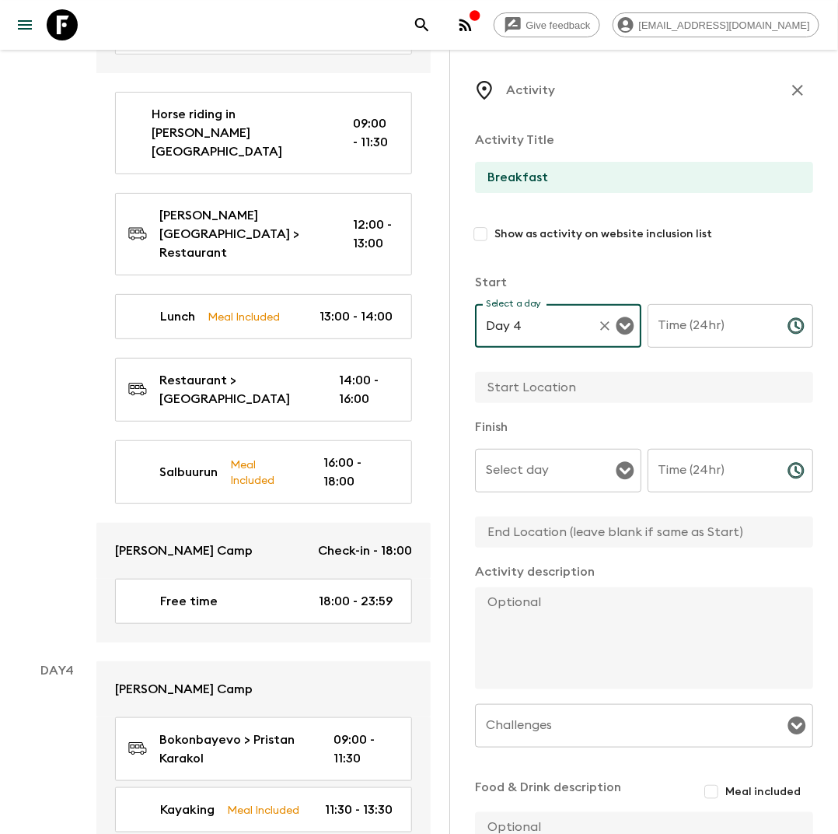
click at [702, 322] on div "Time (24hr) Time (24hr) ​" at bounding box center [731, 334] width 166 height 61
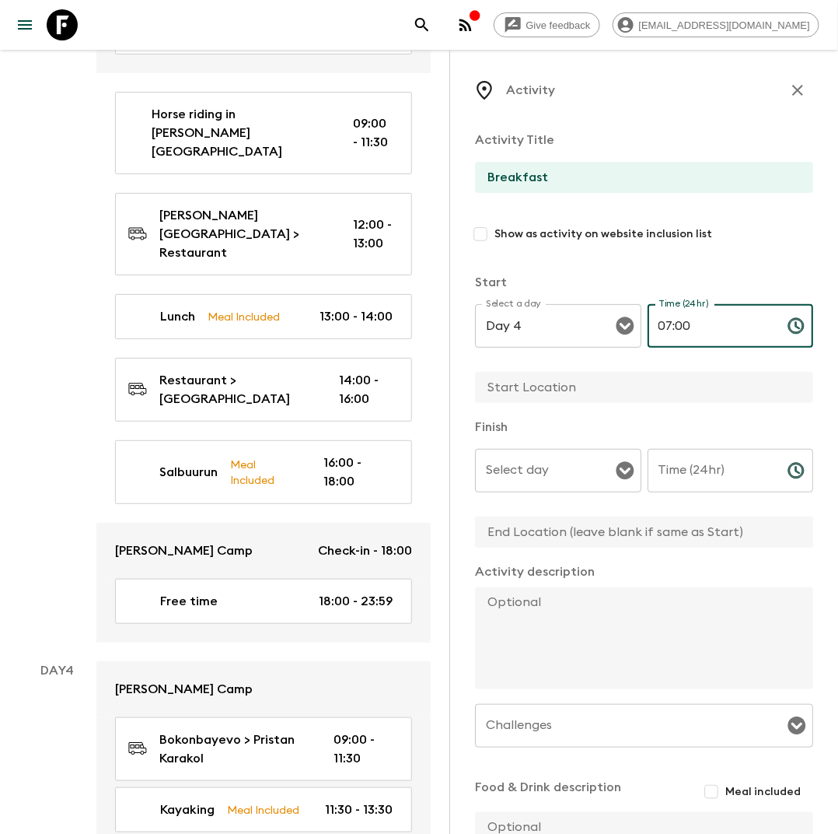
type input "07:00"
click at [604, 388] on input "text" at bounding box center [638, 387] width 326 height 31
type input "Hotel"
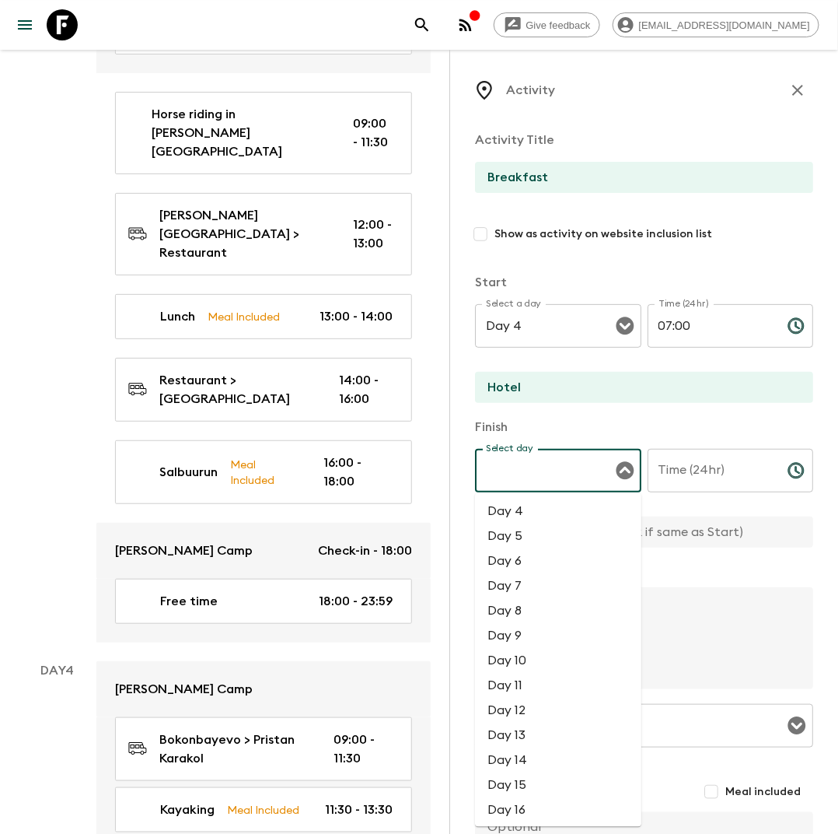
click at [558, 478] on input "Select day" at bounding box center [546, 471] width 129 height 30
click at [530, 515] on li "Day 4" at bounding box center [558, 511] width 166 height 25
type input "Day 4"
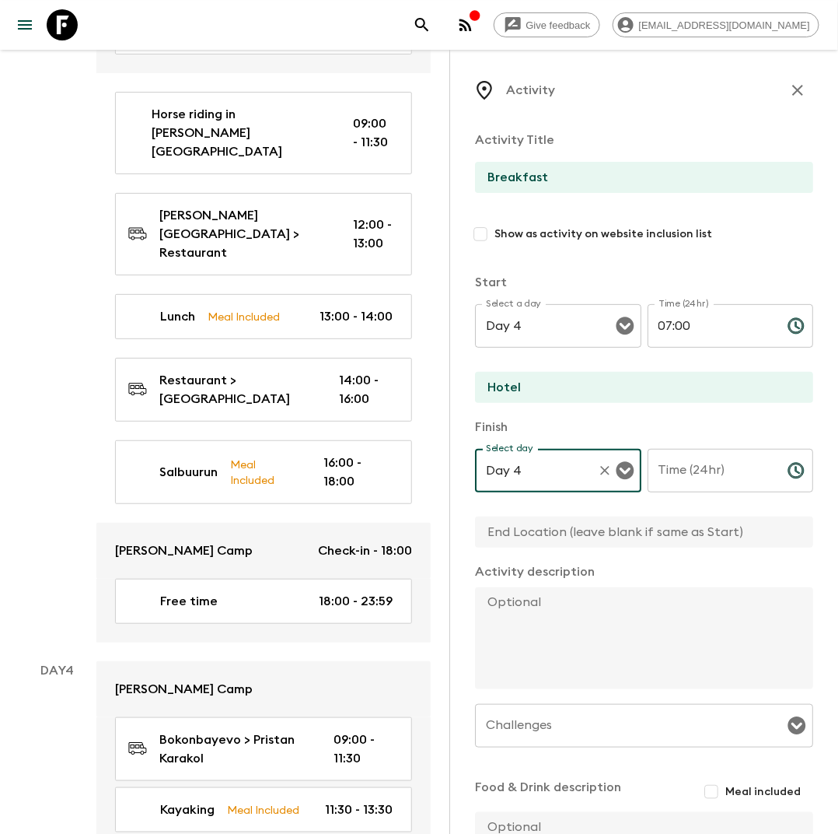
click at [681, 479] on input "Time (24hr)" at bounding box center [712, 471] width 128 height 44
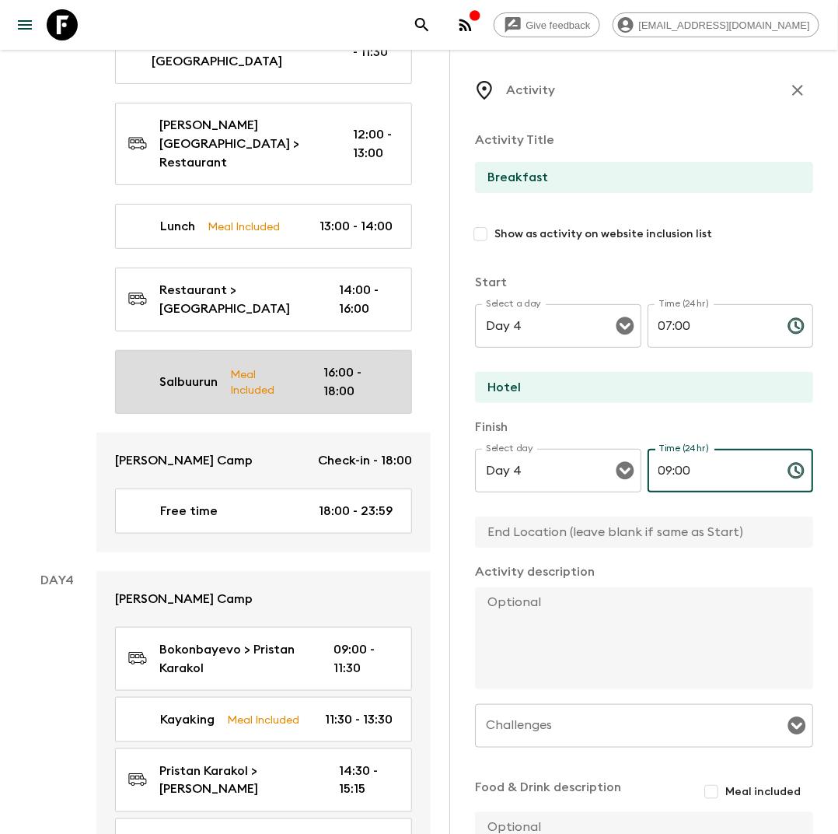
scroll to position [1729, 0]
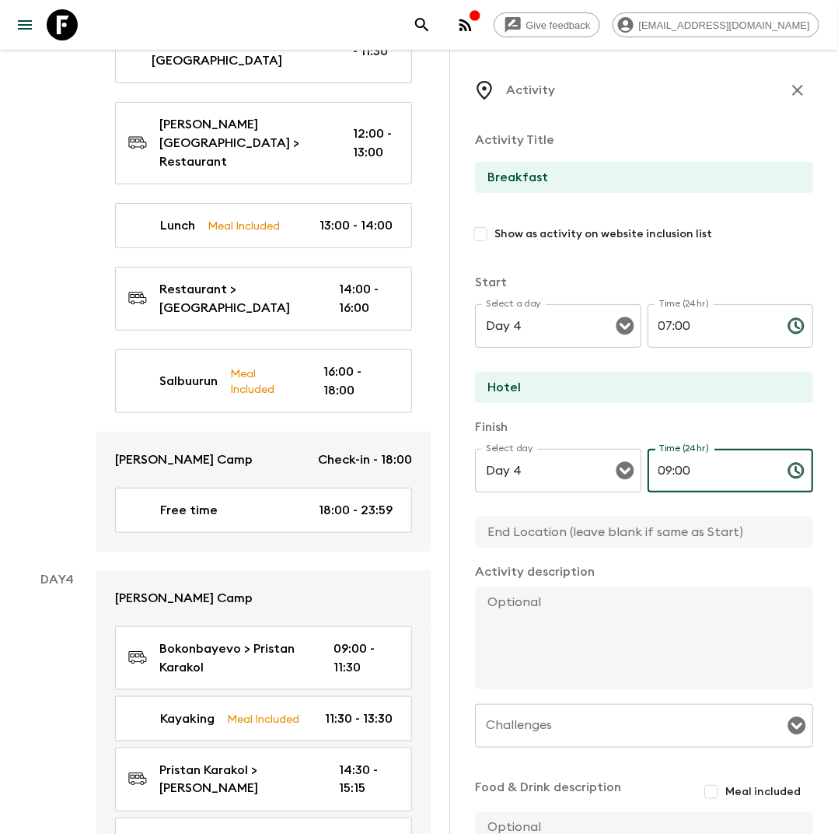
type input "09:00"
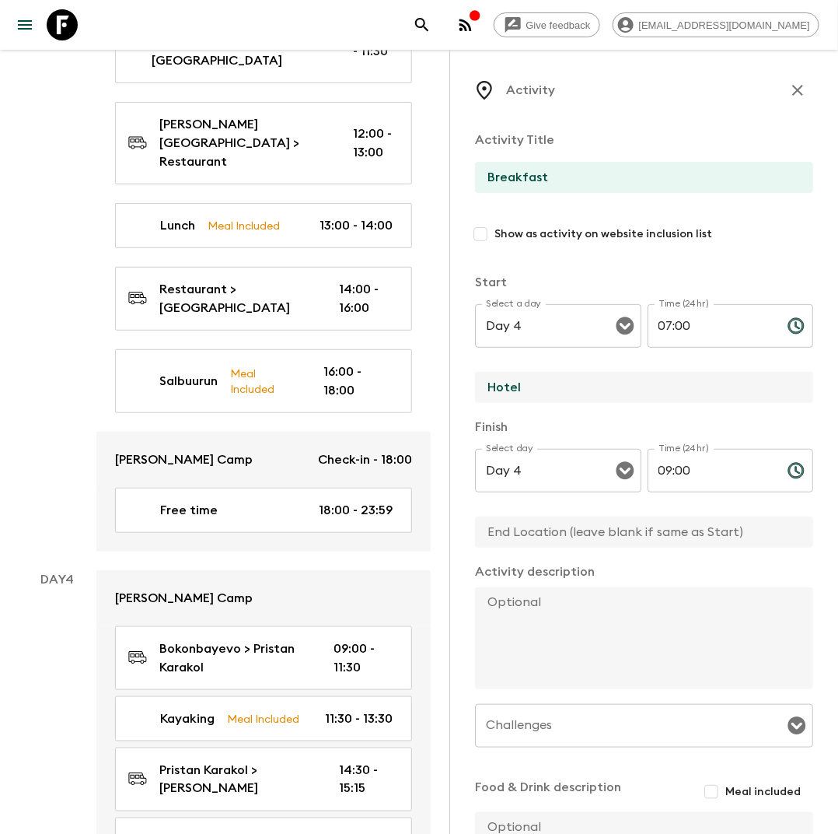
click at [509, 380] on input "Hotel" at bounding box center [638, 387] width 326 height 31
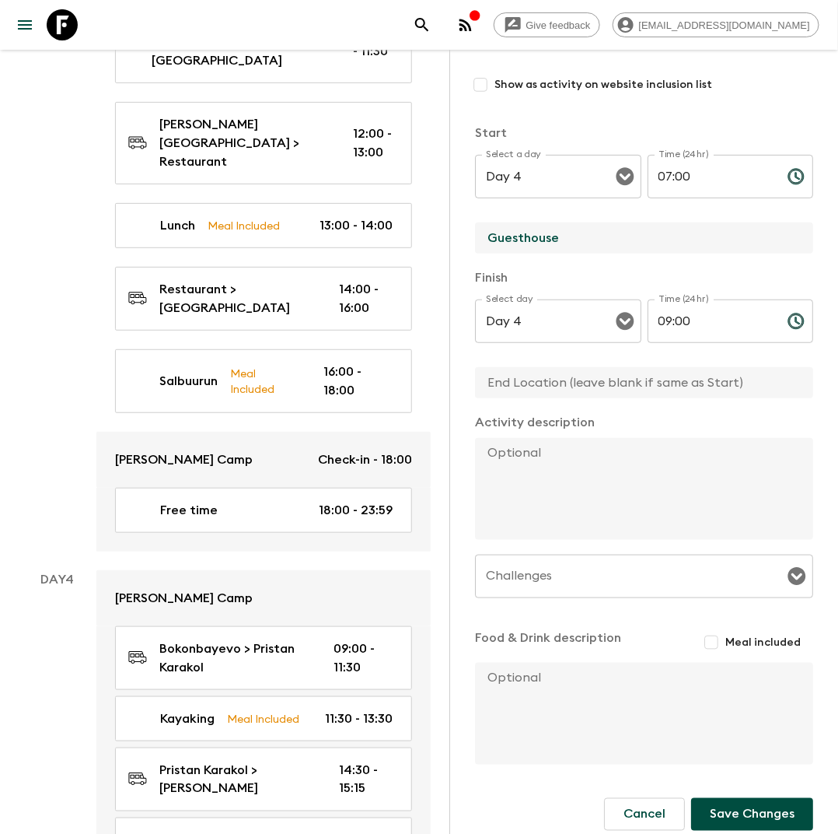
type input "Guesthouse"
click at [722, 630] on input "Meal included" at bounding box center [712, 642] width 28 height 28
checkbox input "true"
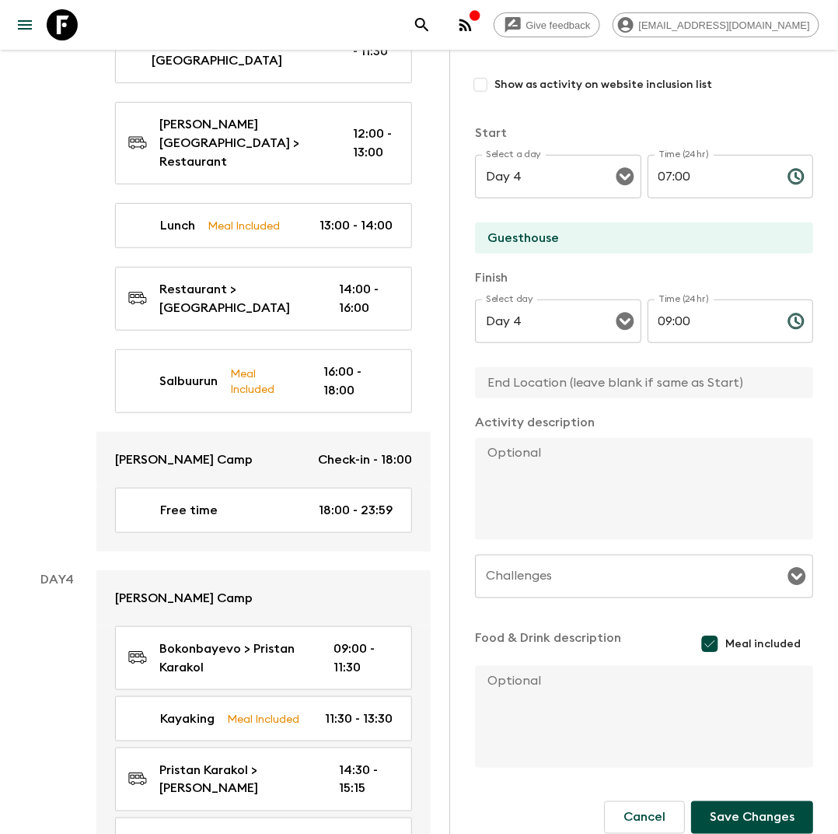
click at [736, 814] on button "Save Changes" at bounding box center [752, 817] width 122 height 33
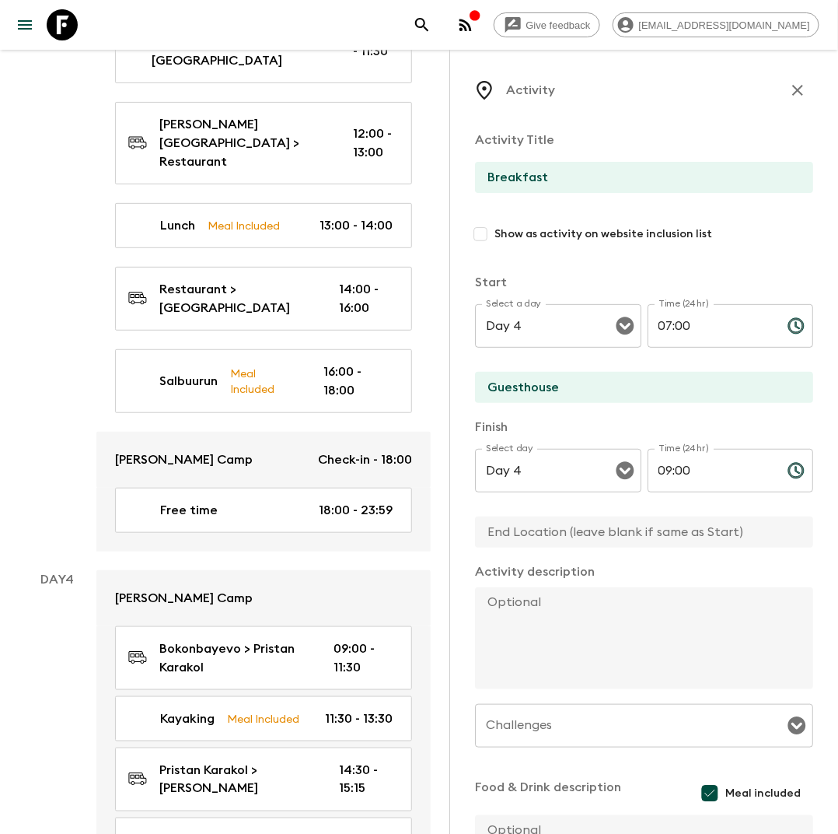
click at [798, 86] on icon "button" at bounding box center [798, 90] width 19 height 19
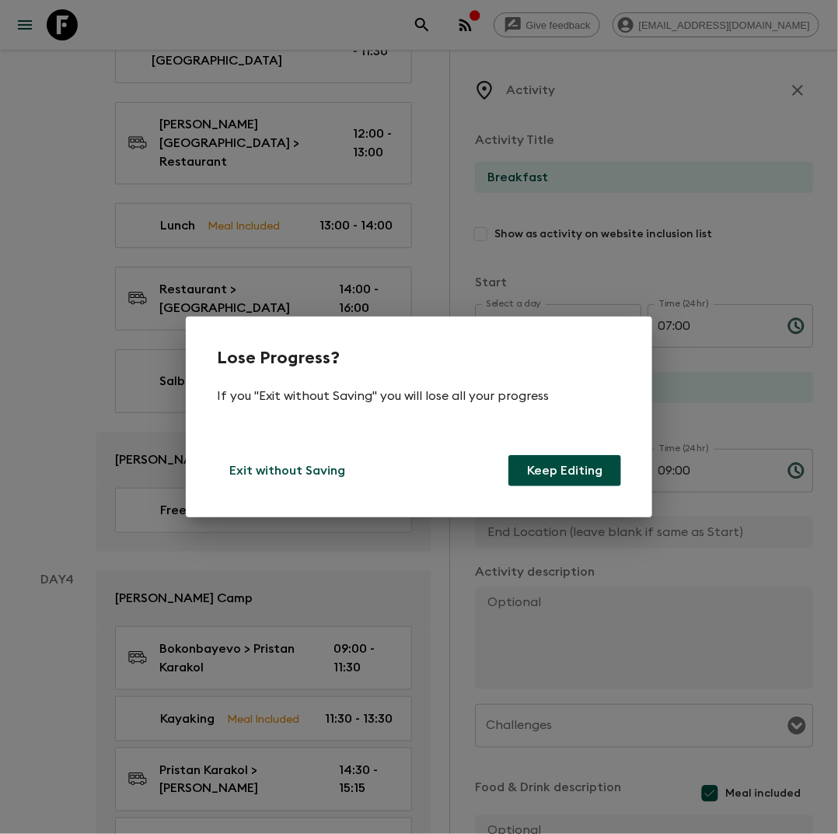
click at [558, 470] on button "Keep Editing" at bounding box center [565, 470] width 113 height 31
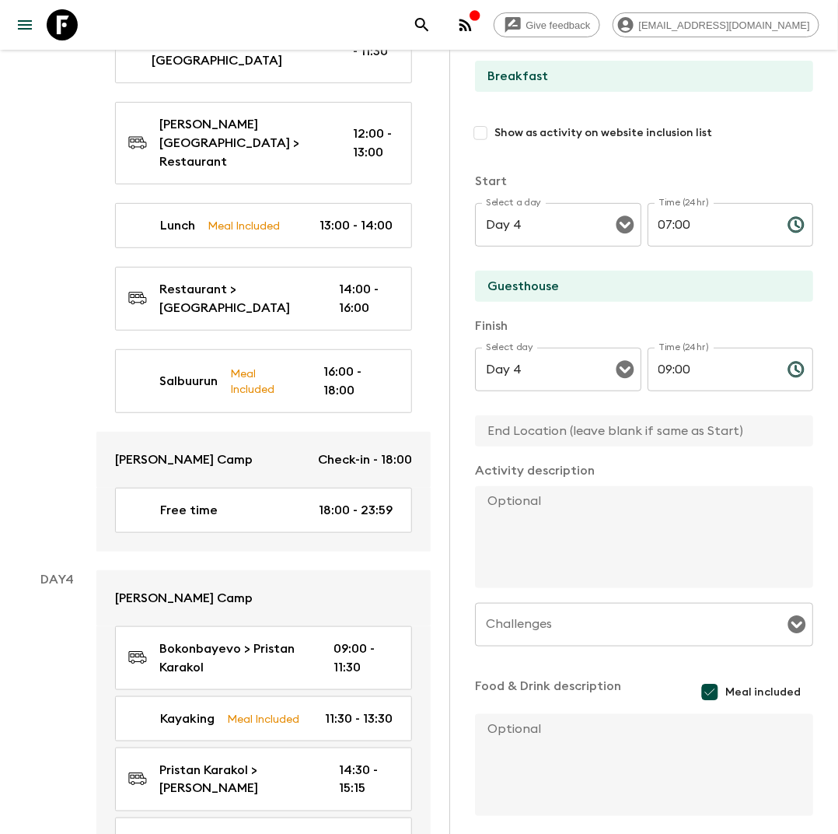
scroll to position [167, 0]
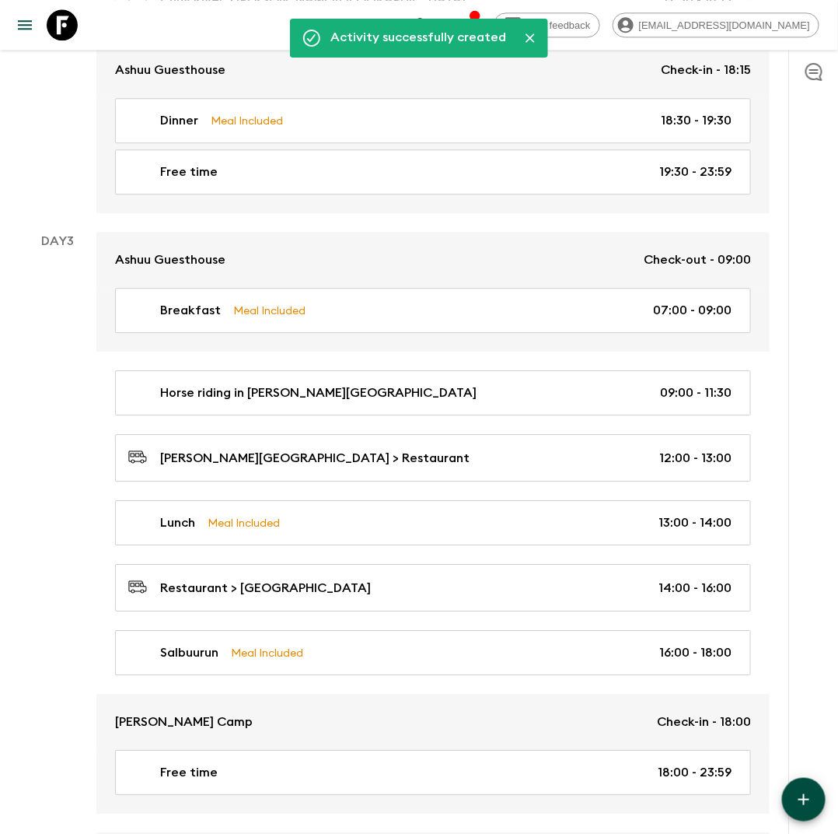
scroll to position [1070, 0]
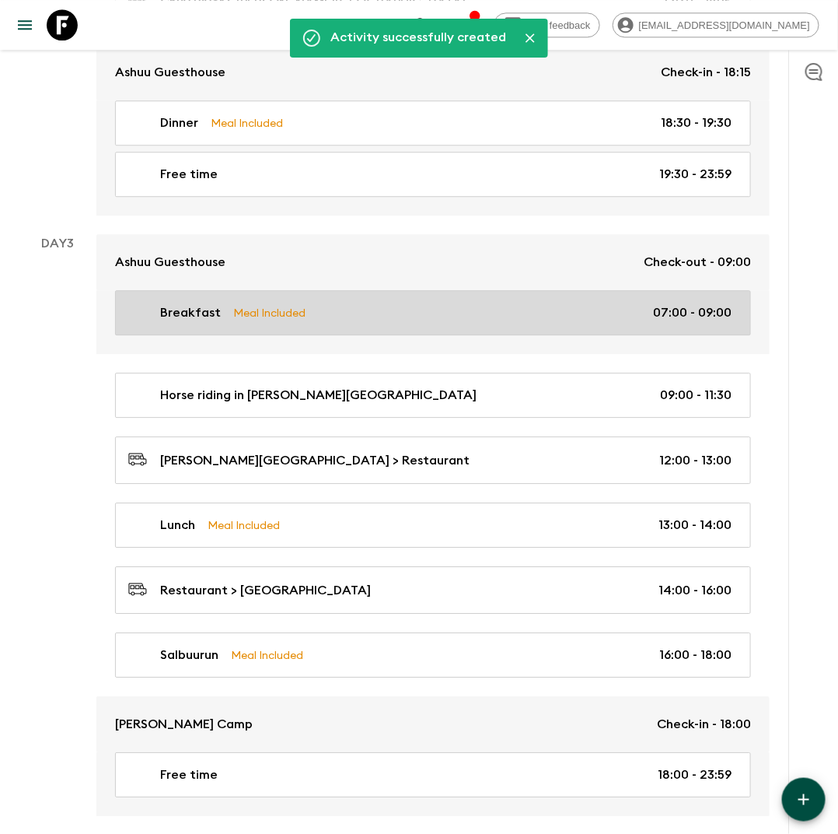
click at [365, 303] on div "Breakfast Meal Included 07:00 - 09:00" at bounding box center [430, 312] width 604 height 19
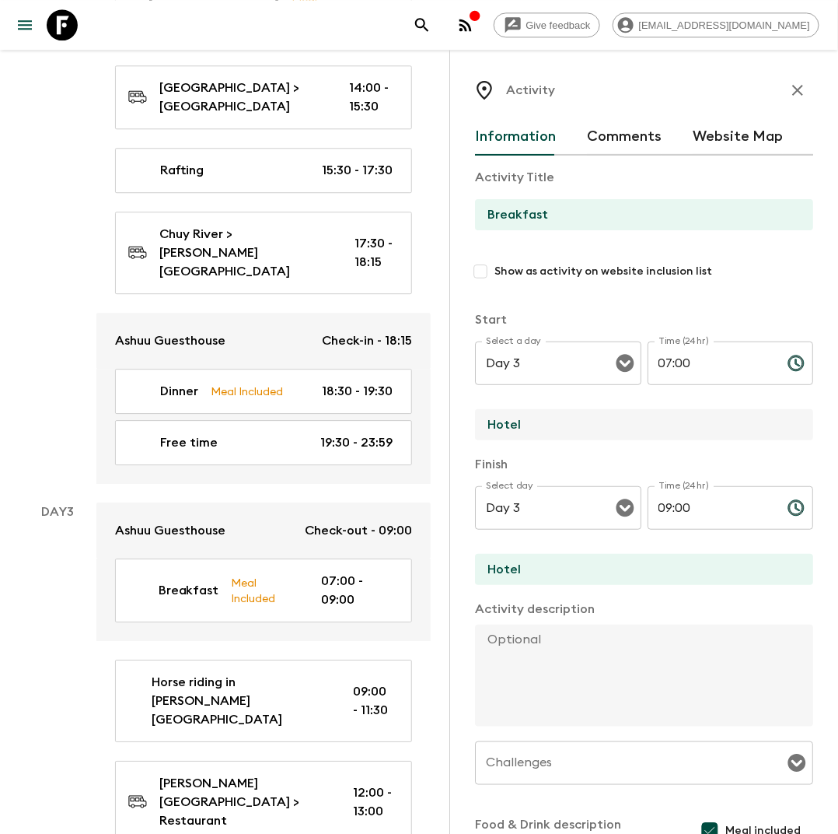
click at [537, 423] on input "Hotel" at bounding box center [638, 424] width 326 height 31
type input "H"
click at [503, 432] on input "Guesthouse" at bounding box center [638, 424] width 326 height 31
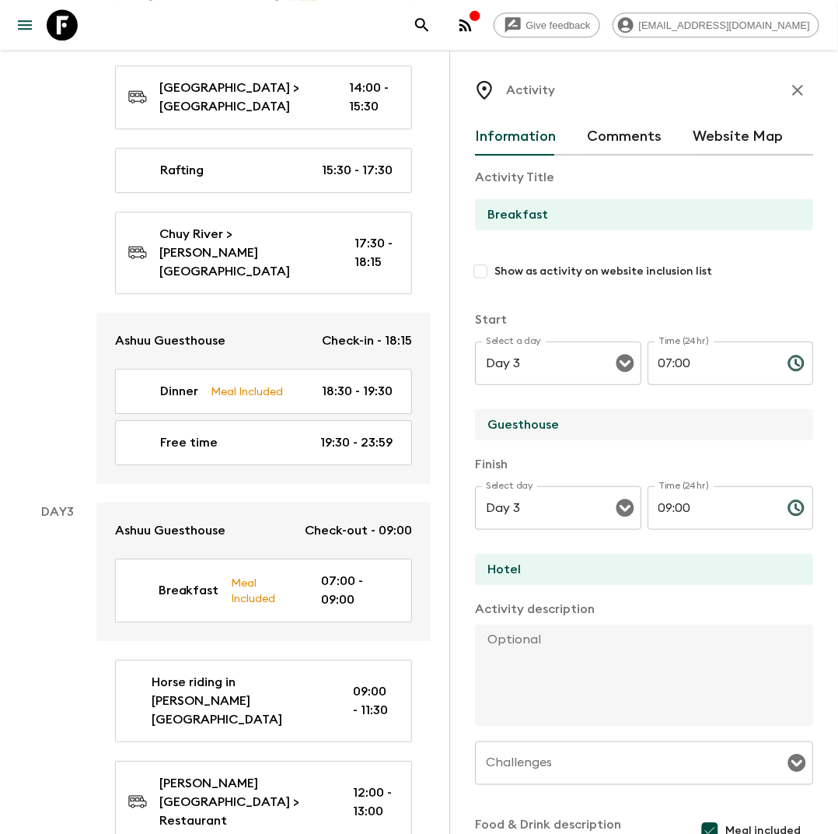
click at [503, 432] on input "Guesthouse" at bounding box center [638, 424] width 326 height 31
type input "Guesthouse"
click at [523, 568] on input "Hotel" at bounding box center [638, 569] width 326 height 31
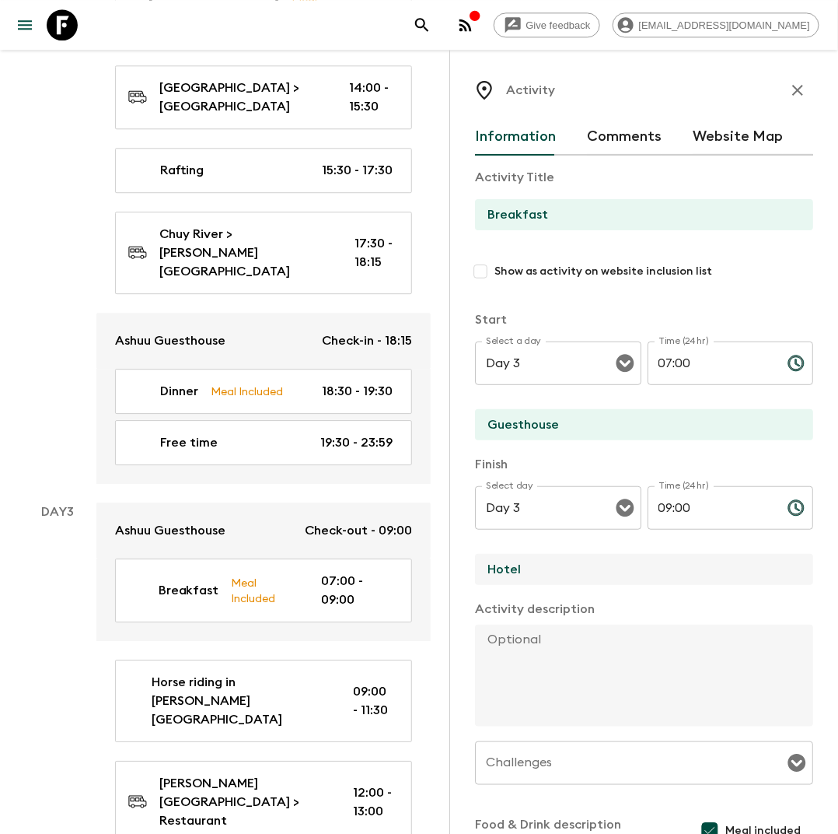
click at [523, 568] on input "Hotel" at bounding box center [638, 569] width 326 height 31
paste input "Guesthouse"
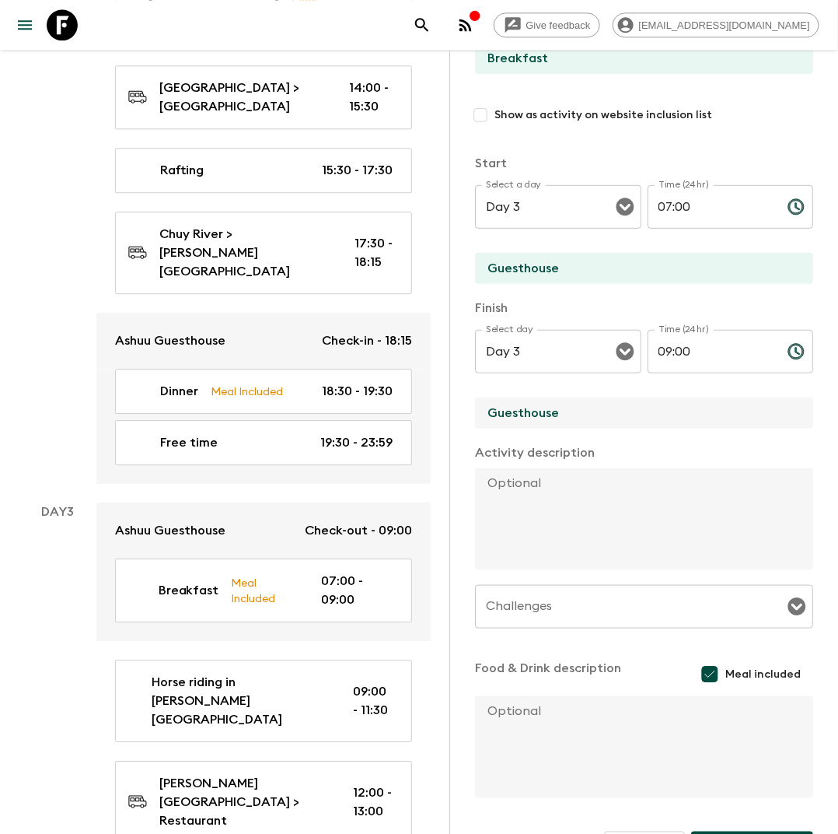
scroll to position [205, 0]
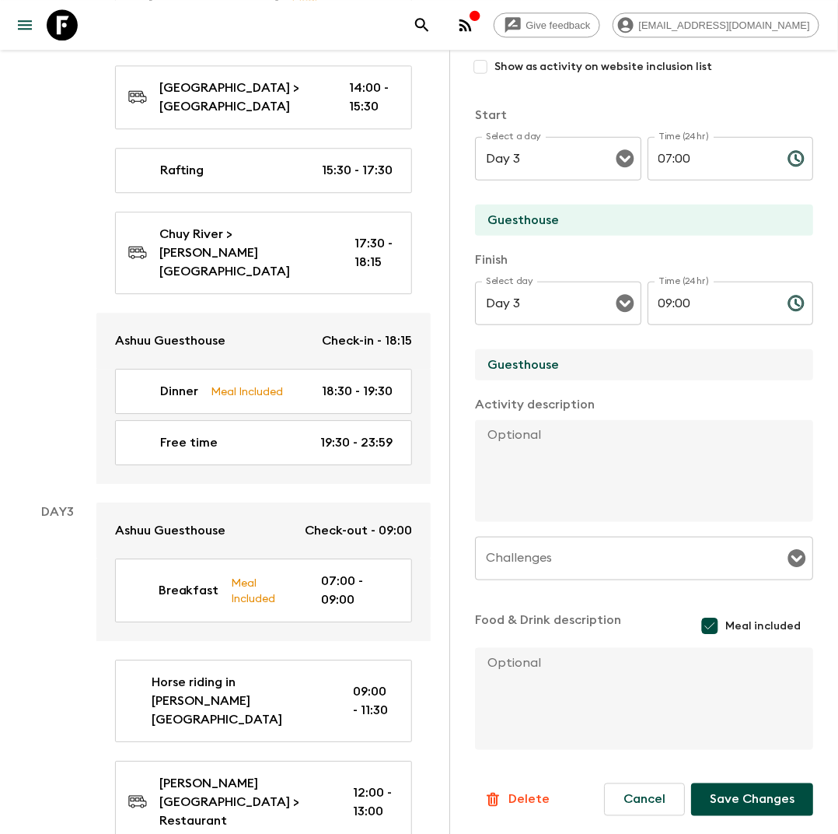
type input "Guesthouse"
click at [730, 794] on button "Save Changes" at bounding box center [752, 799] width 122 height 33
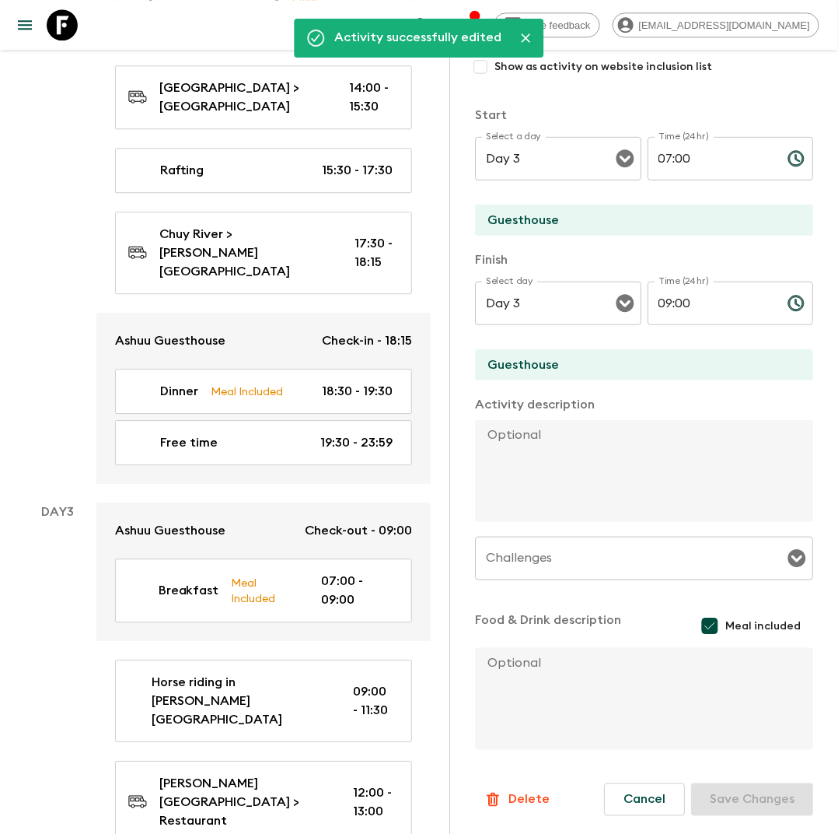
scroll to position [0, 0]
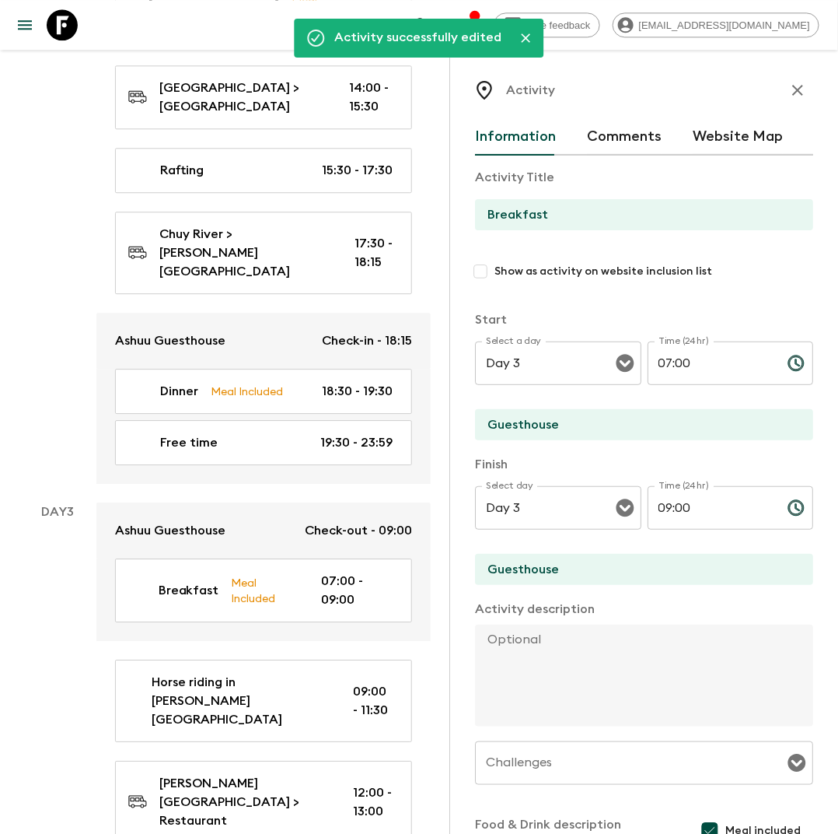
click at [799, 82] on icon "button" at bounding box center [798, 90] width 19 height 19
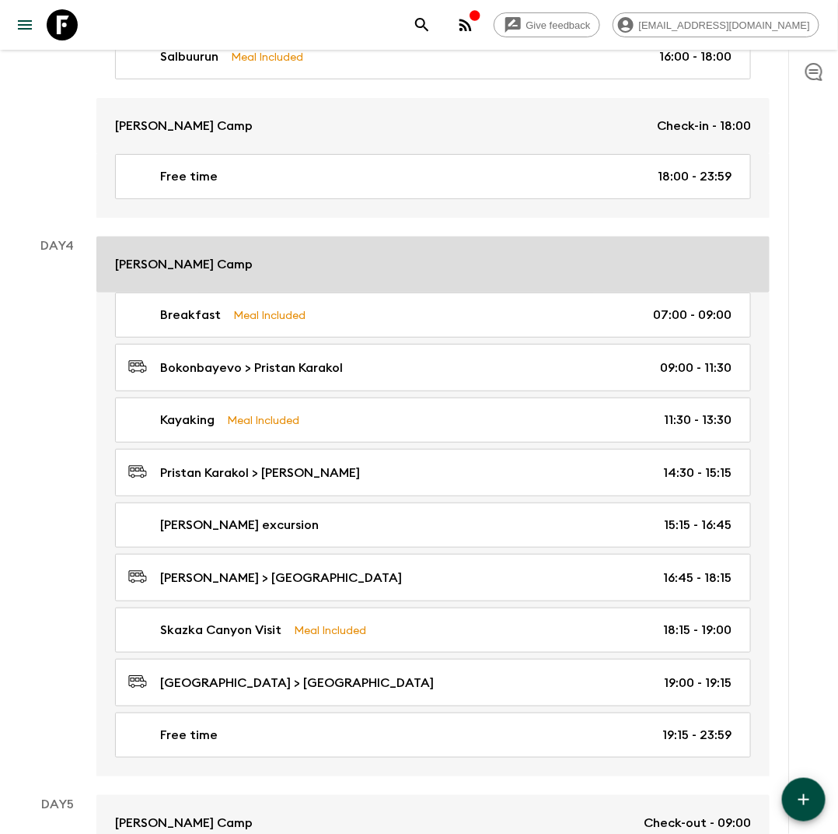
scroll to position [1680, 0]
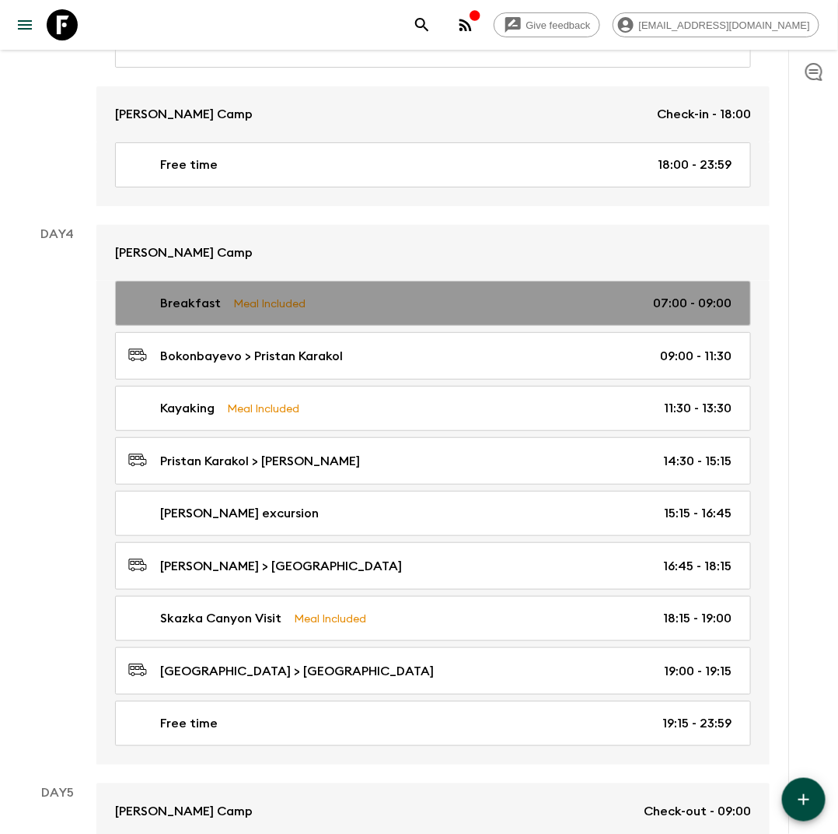
click at [244, 295] on p "Meal Included" at bounding box center [269, 303] width 72 height 17
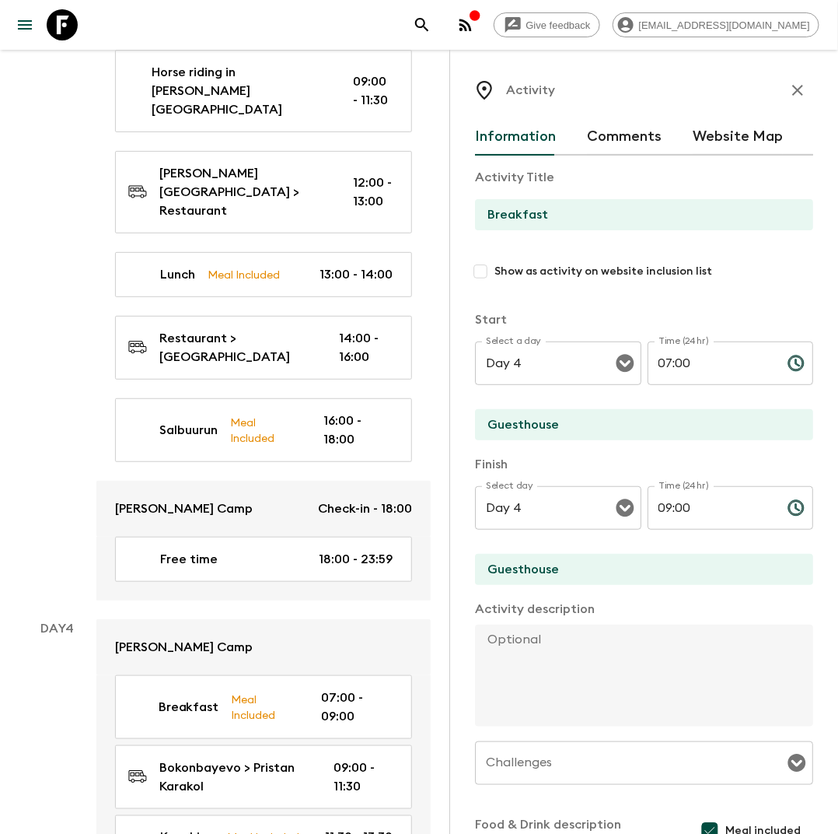
click at [520, 422] on input "Guesthouse" at bounding box center [638, 424] width 326 height 31
click at [503, 418] on input "Yurt Camp" at bounding box center [638, 424] width 326 height 31
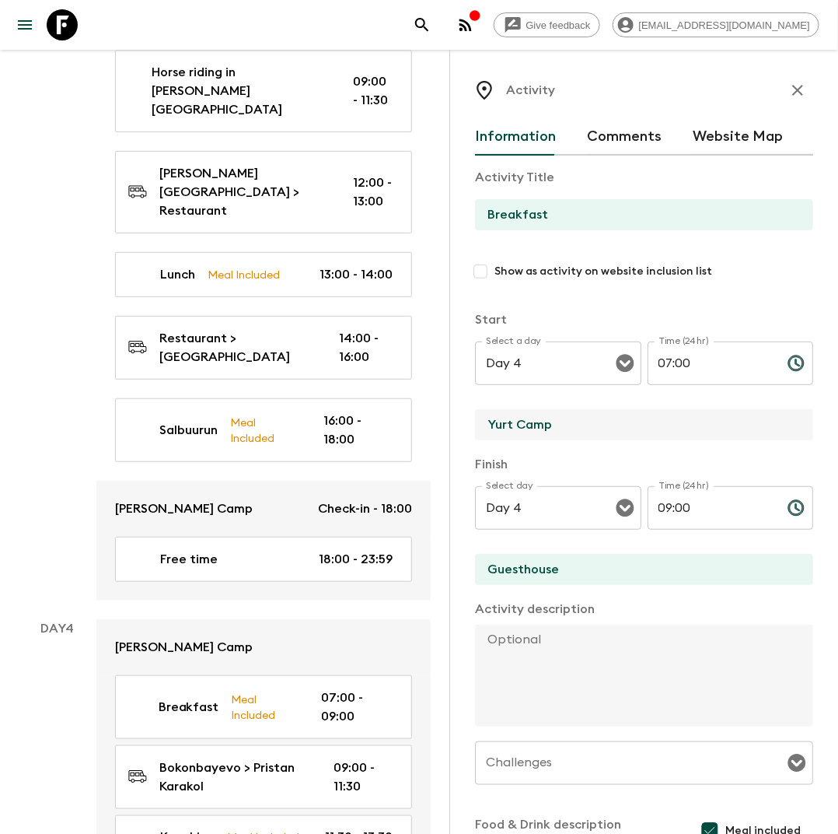
type input "Yurt Camp"
click at [527, 570] on input "Guesthouse" at bounding box center [638, 569] width 326 height 31
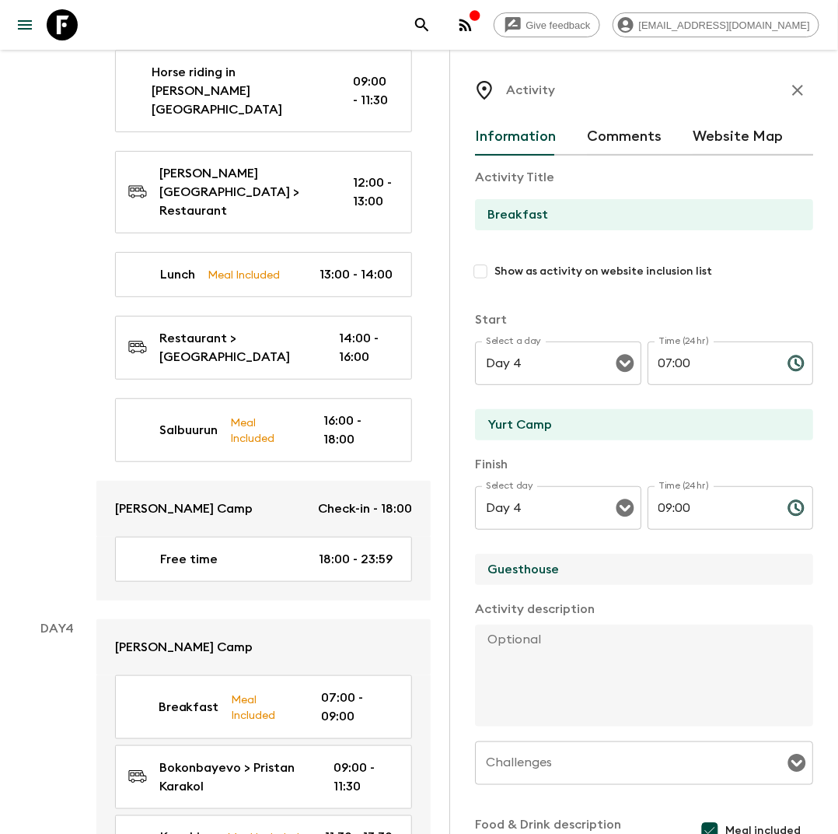
click at [527, 570] on input "Guesthouse" at bounding box center [638, 569] width 326 height 31
paste input "Yurt Camp"
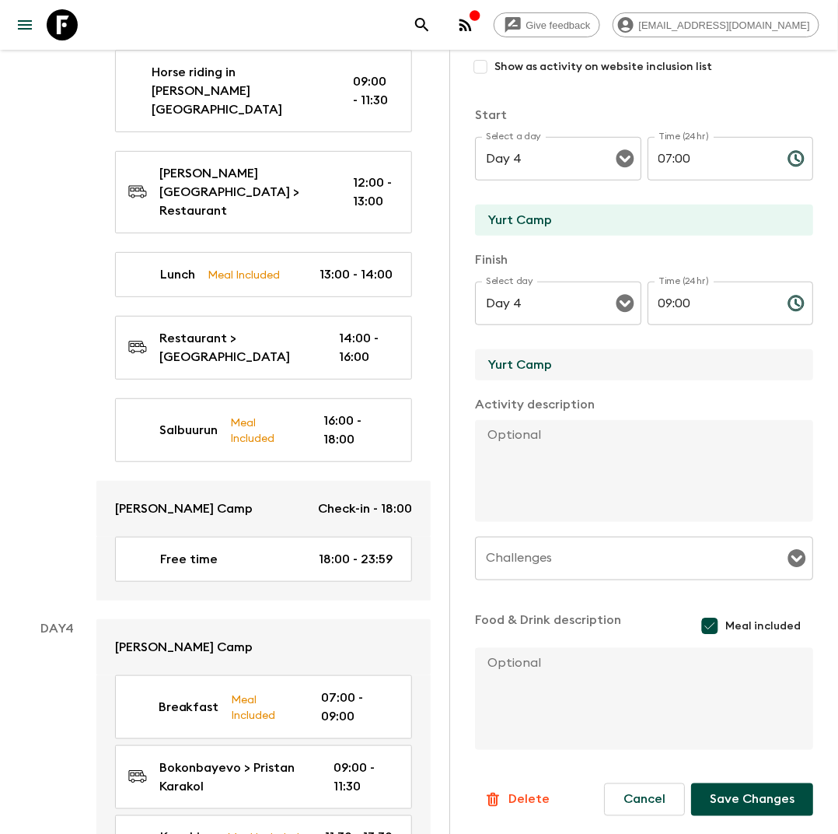
type input "Yurt Camp"
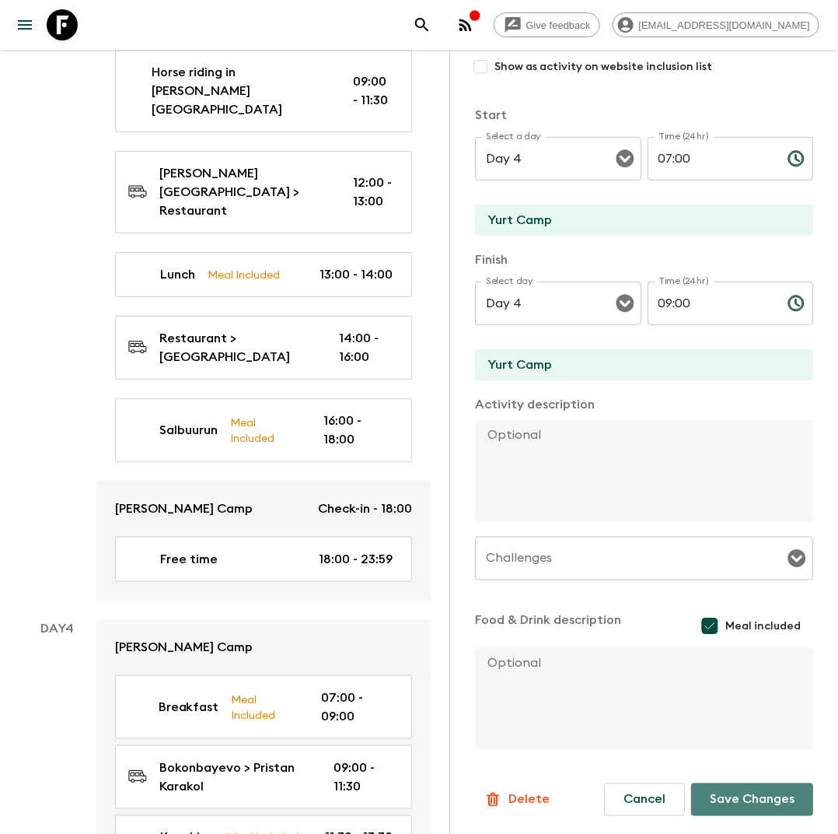
click at [718, 803] on button "Save Changes" at bounding box center [752, 799] width 122 height 33
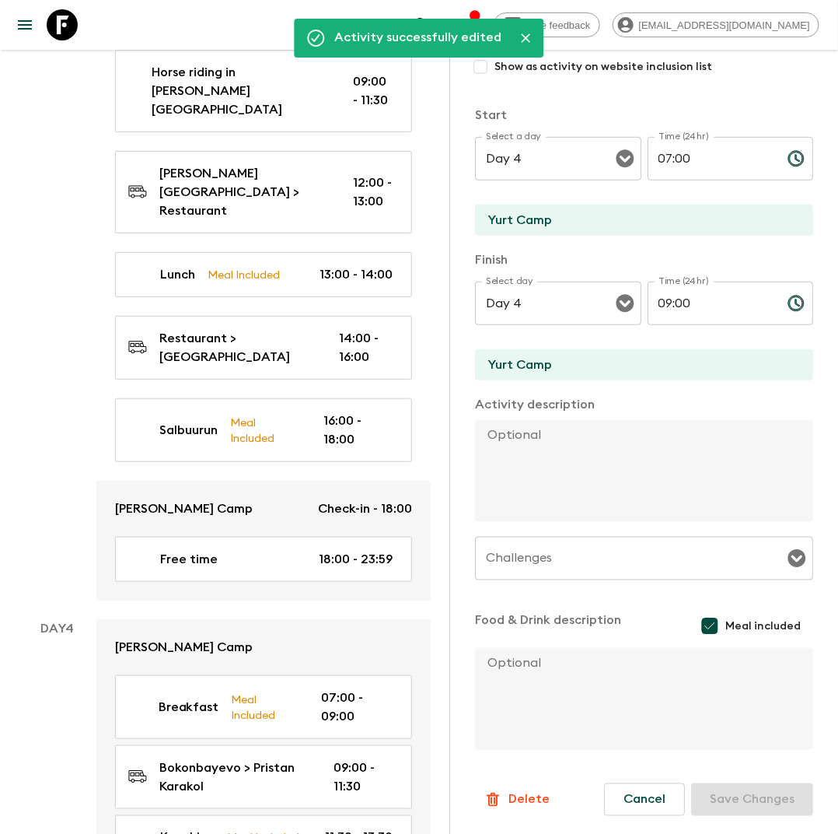
scroll to position [0, 0]
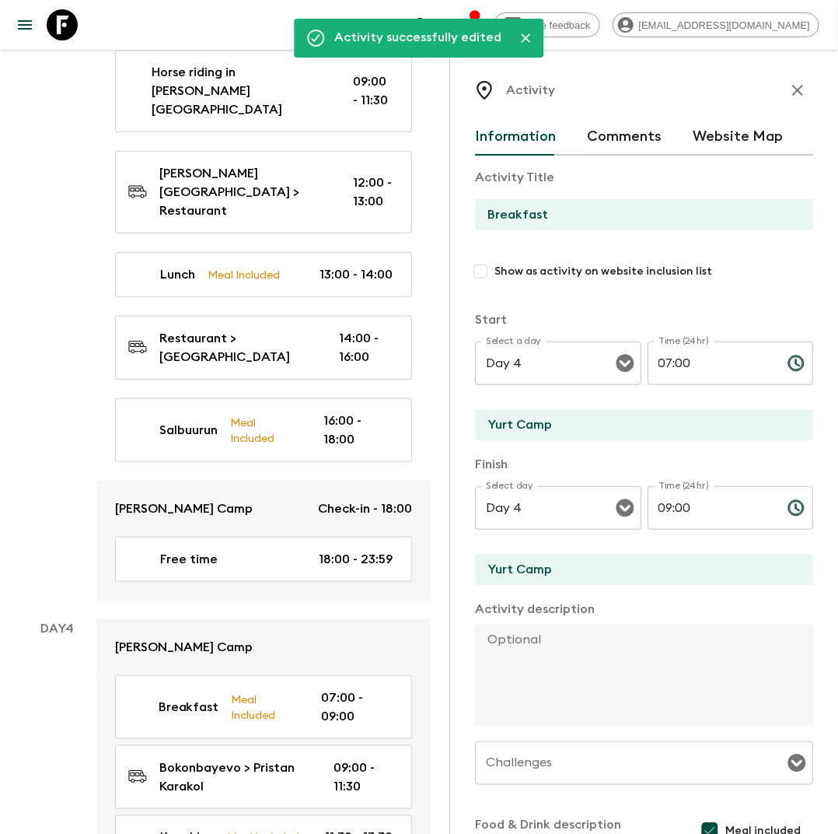
click at [798, 85] on icon "button" at bounding box center [798, 90] width 19 height 19
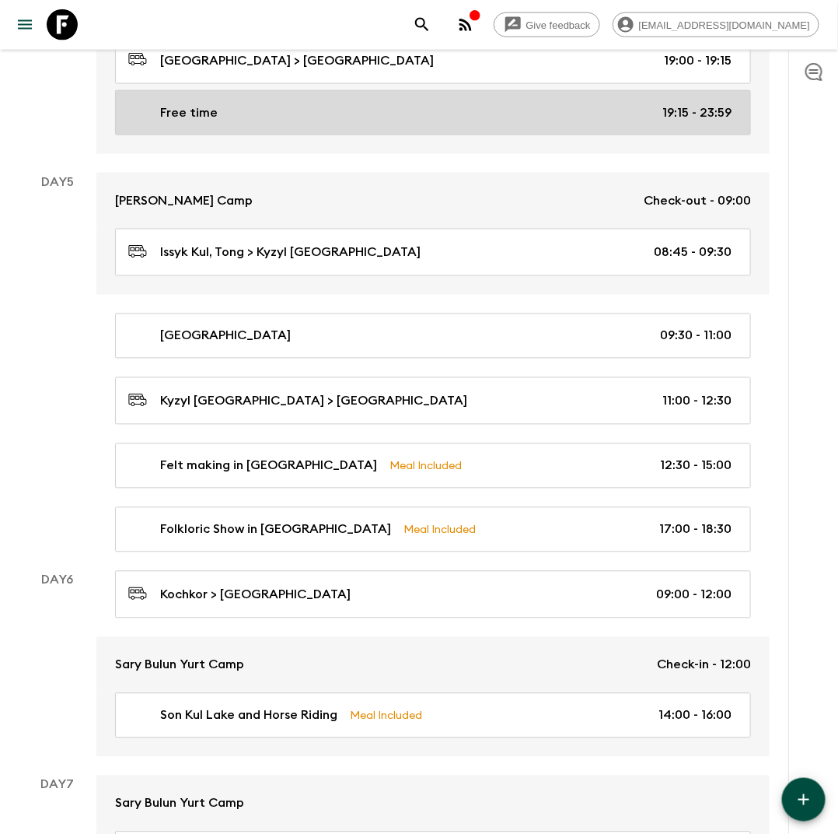
scroll to position [2294, 0]
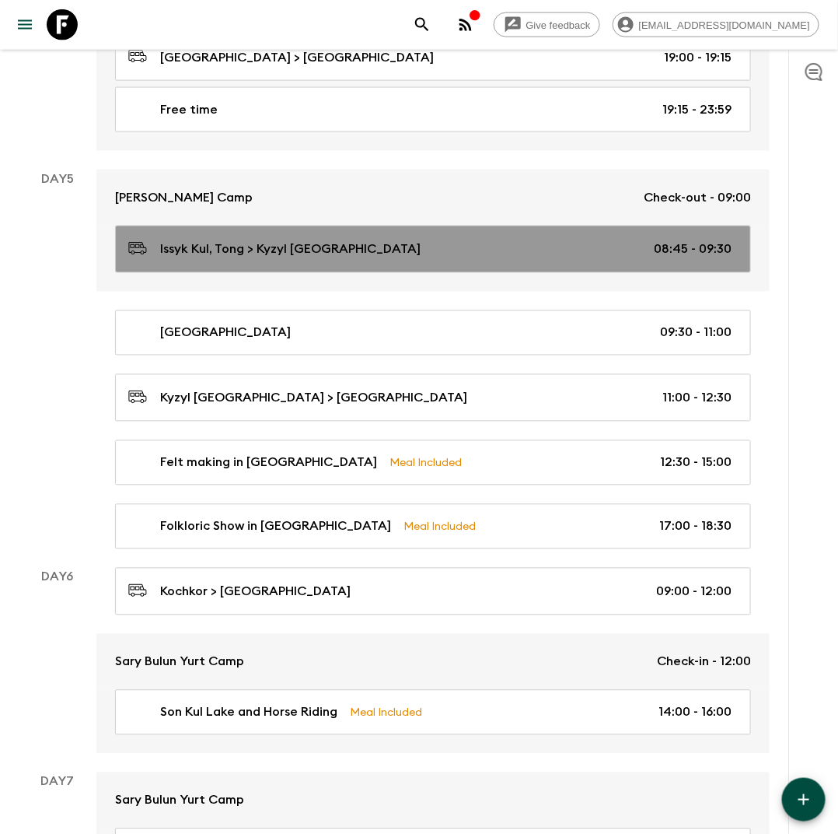
click at [226, 226] on link "Issyk Kul, Tong > Kyzyl [GEOGRAPHIC_DATA] 08:45 - 09:30" at bounding box center [433, 249] width 636 height 47
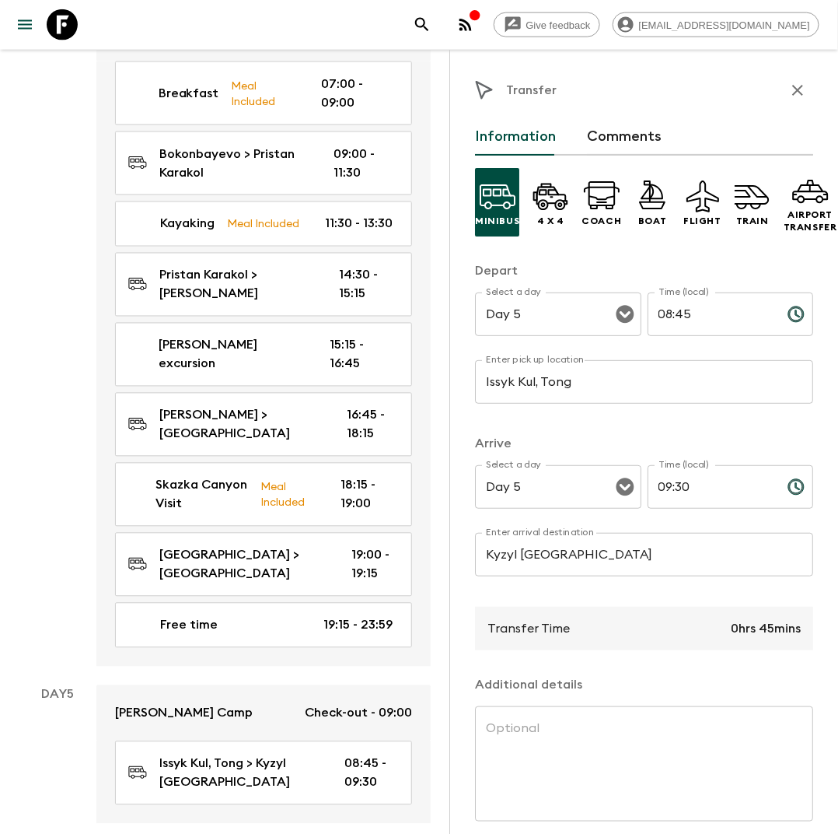
click at [561, 376] on input "Issyk Kul, Tong" at bounding box center [644, 382] width 338 height 44
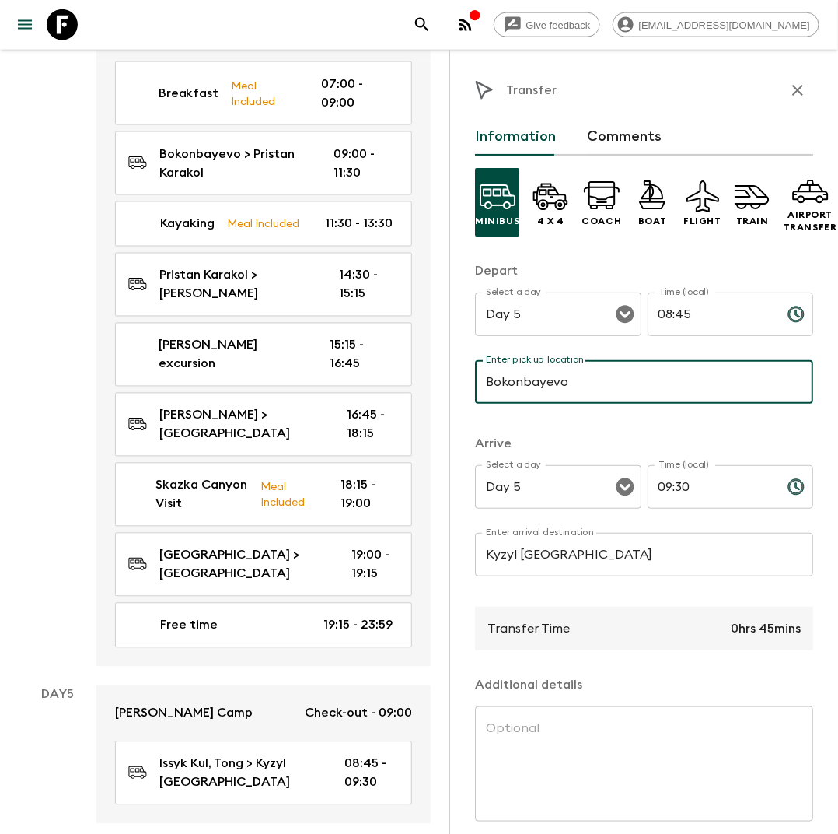
scroll to position [63, 0]
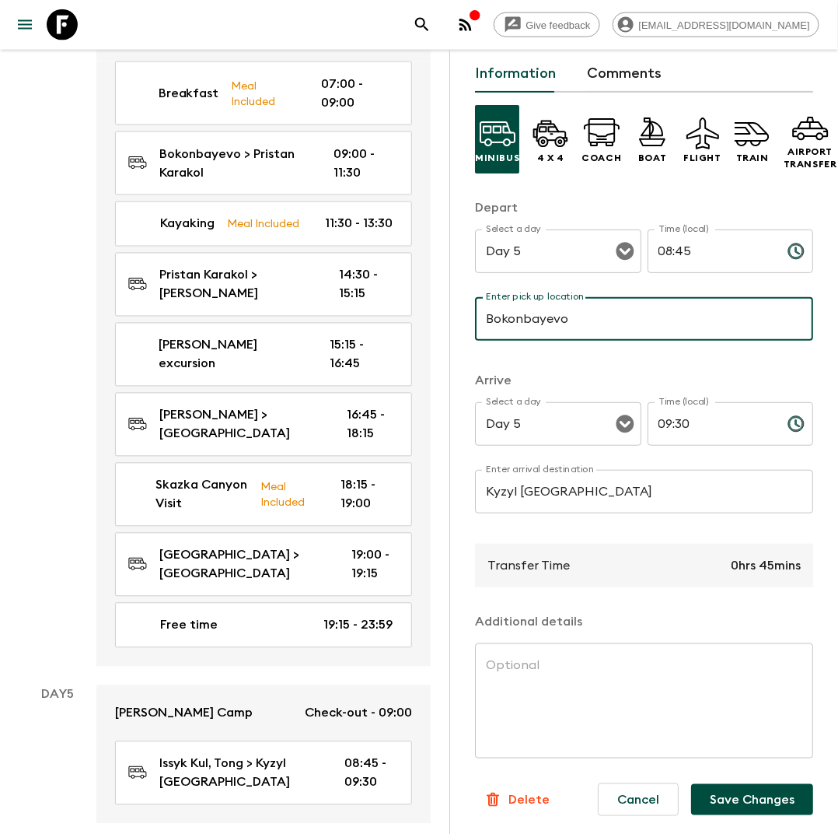
type input "Bokonbayevo"
click at [754, 807] on button "Save Changes" at bounding box center [752, 799] width 122 height 31
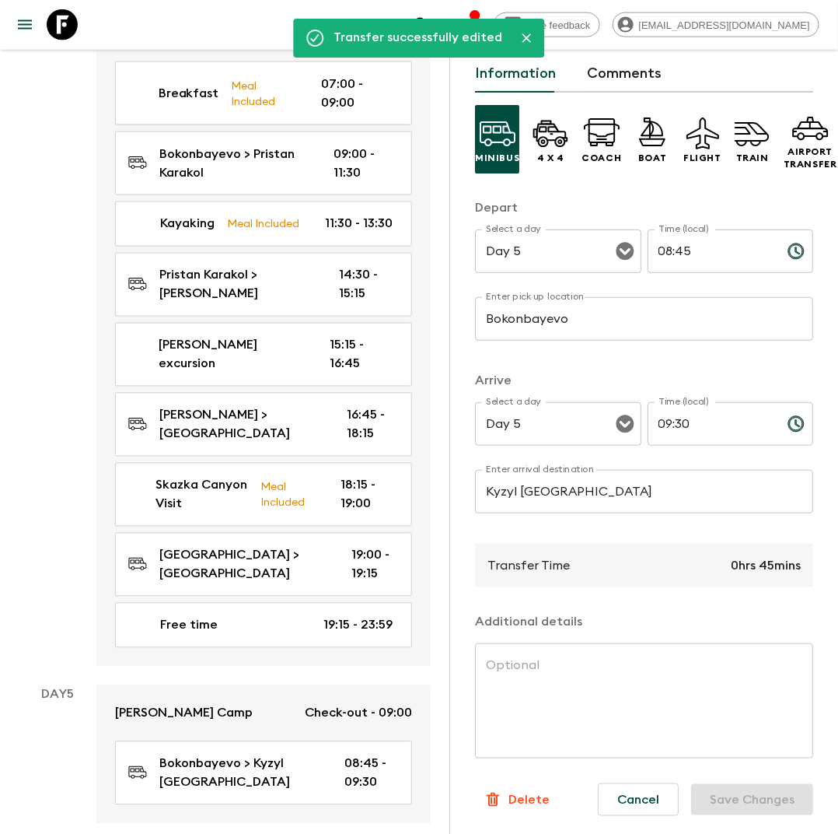
scroll to position [0, 0]
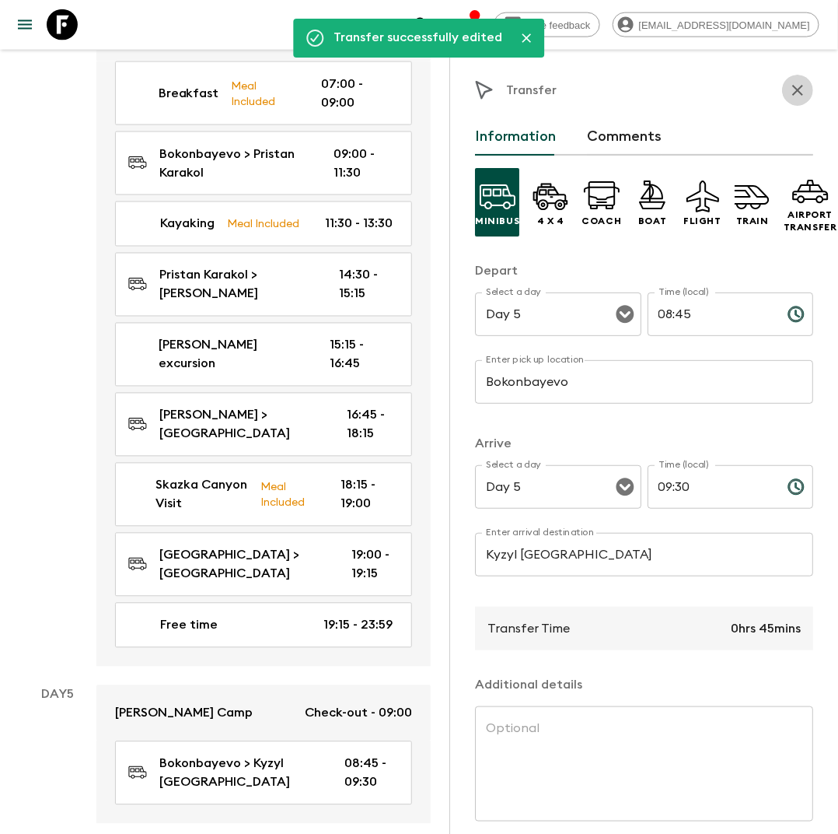
click at [804, 85] on icon "button" at bounding box center [798, 90] width 19 height 19
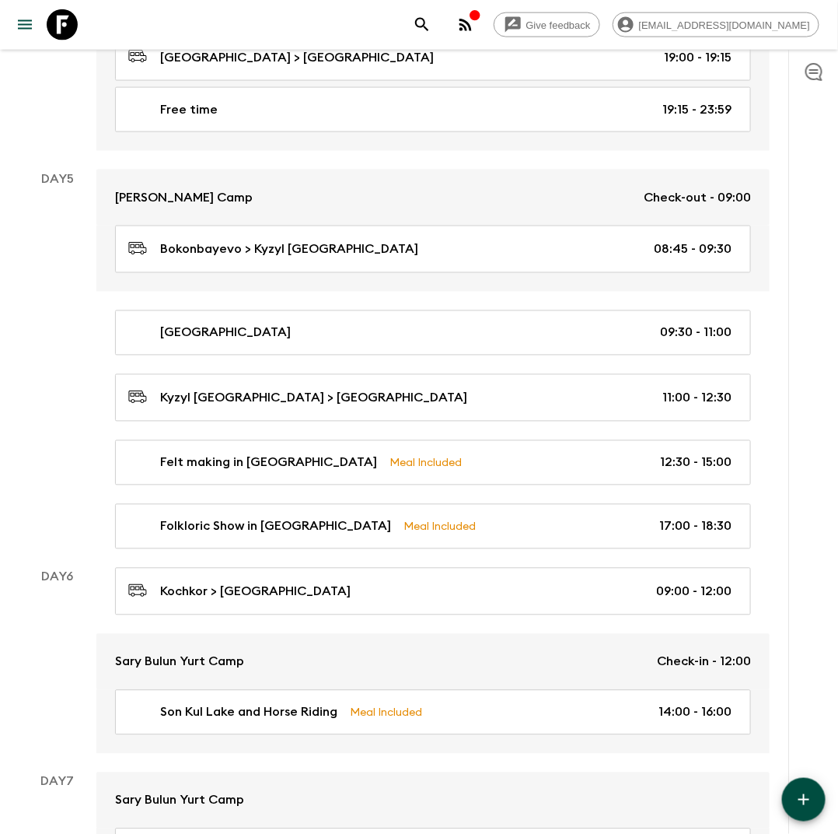
click at [808, 788] on button "button" at bounding box center [804, 800] width 44 height 44
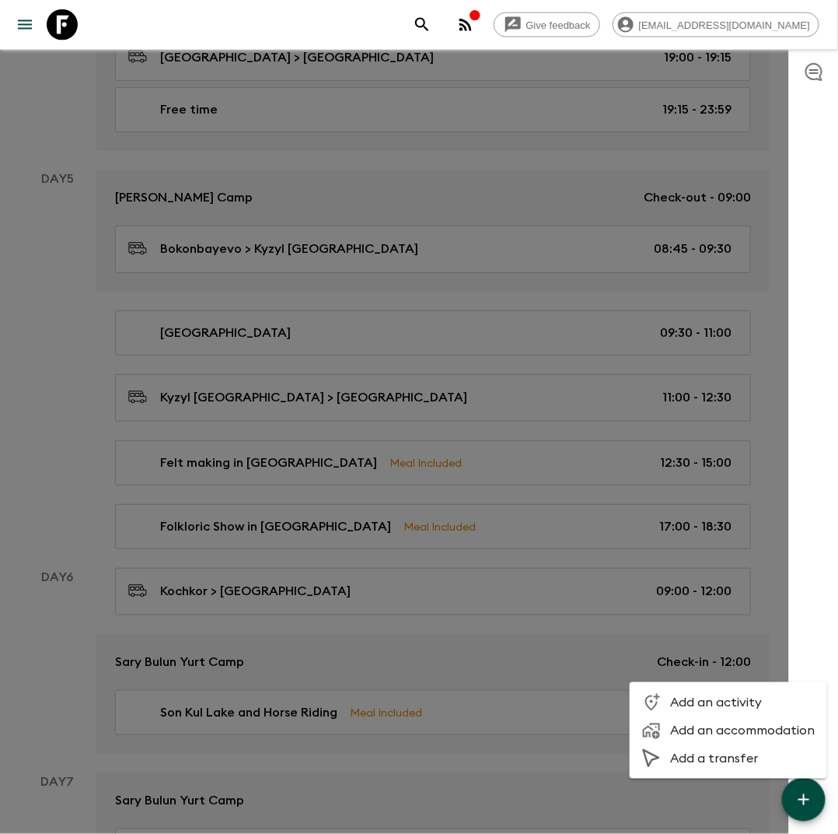
click at [740, 698] on span "Add an activity" at bounding box center [742, 703] width 145 height 16
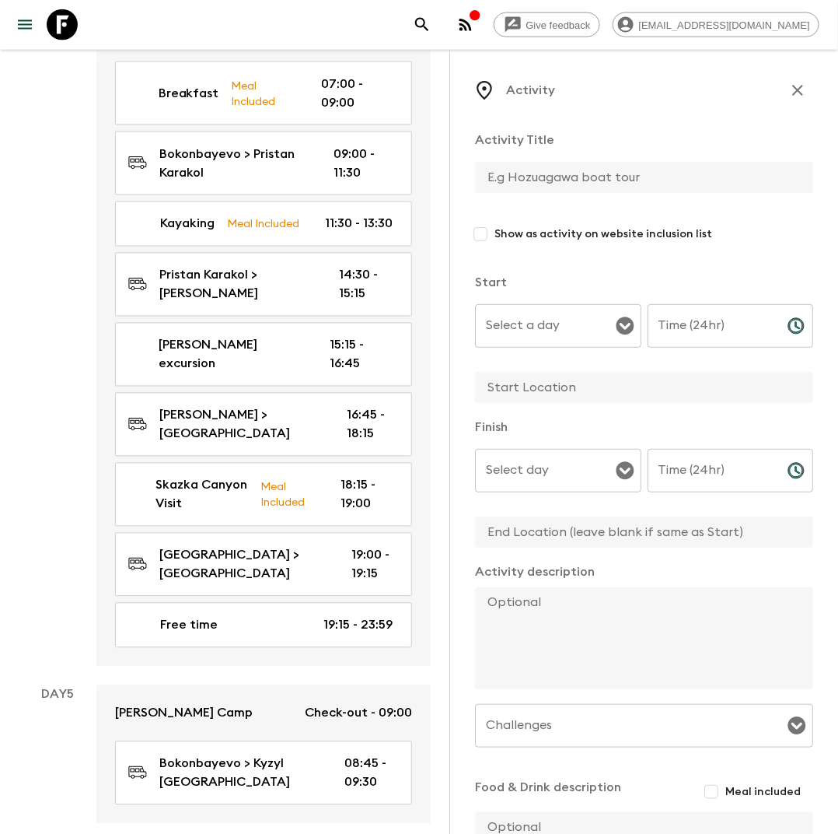
click at [506, 187] on input "text" at bounding box center [638, 177] width 326 height 31
type input "Breakfast"
click at [572, 324] on input "Select a day" at bounding box center [546, 326] width 129 height 30
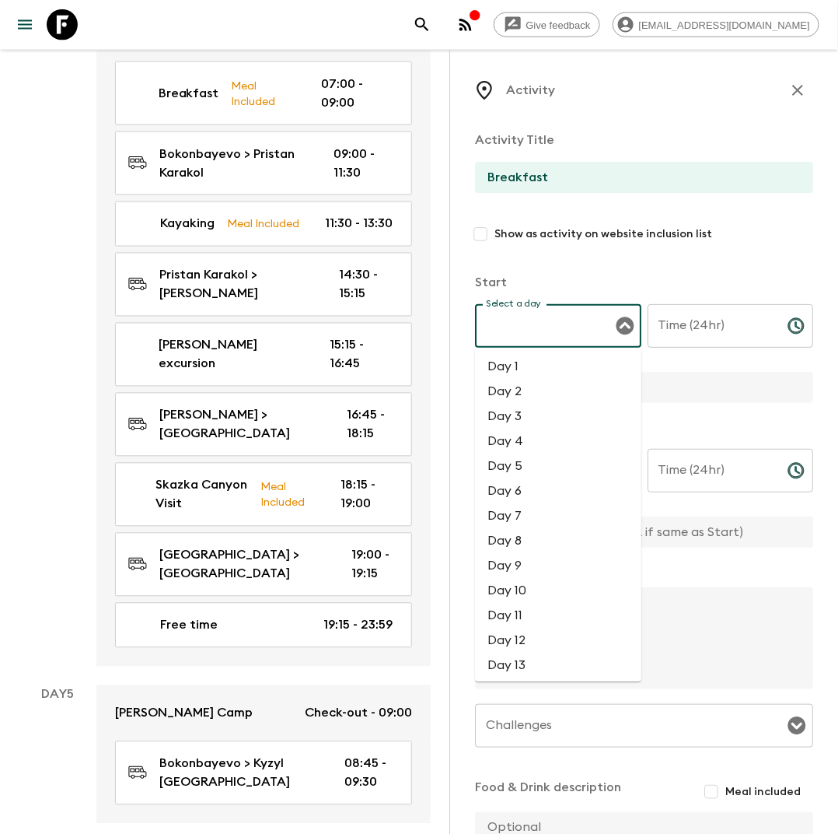
click at [514, 470] on li "Day 5" at bounding box center [558, 466] width 166 height 25
type input "Day 5"
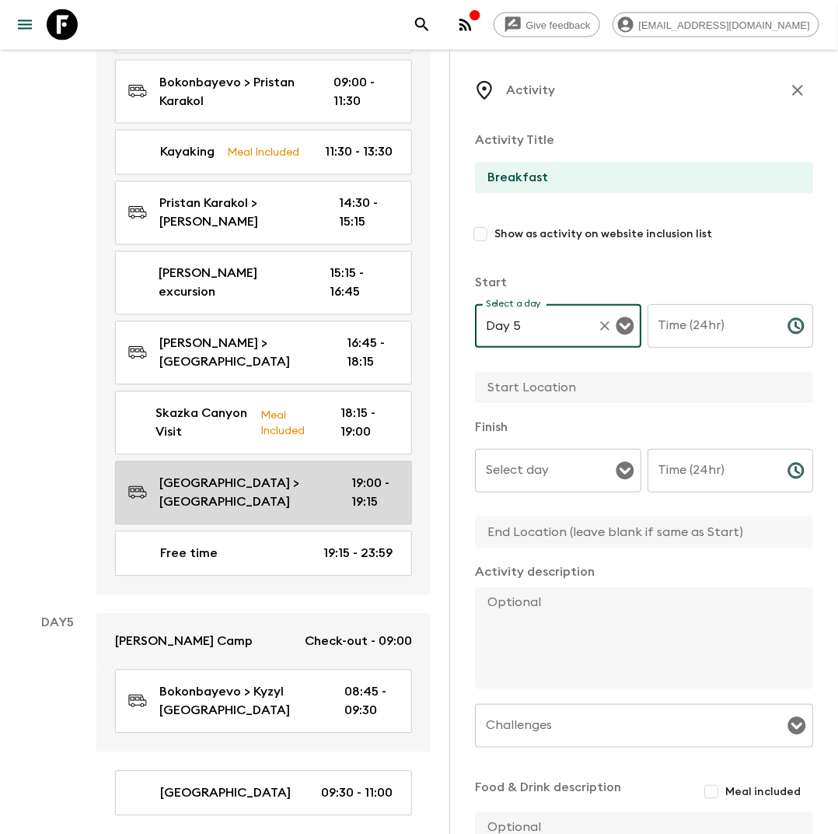
scroll to position [2387, 0]
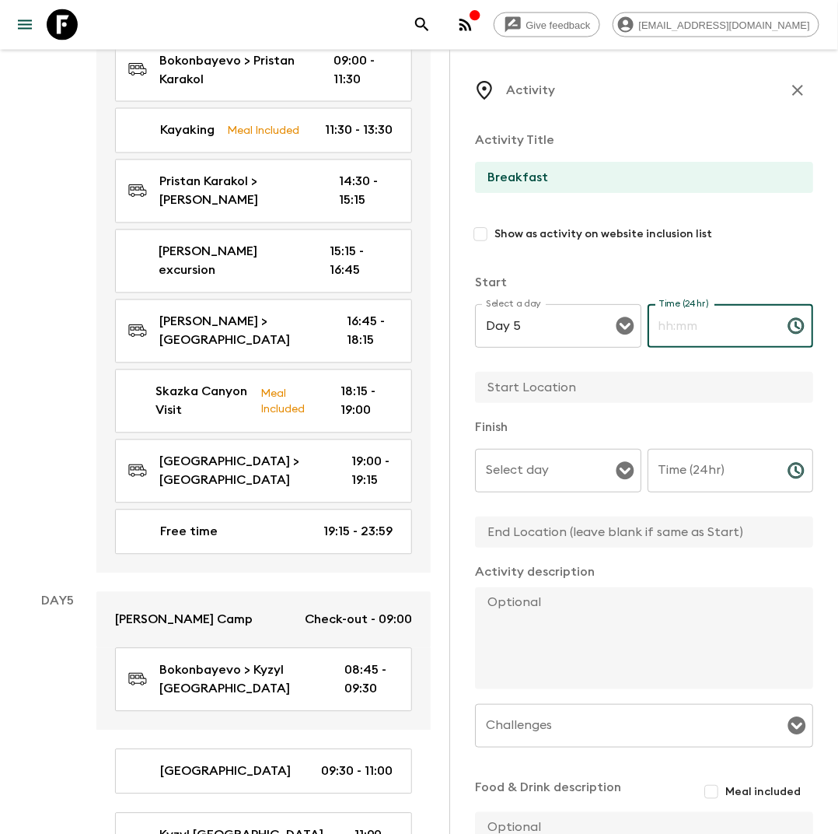
click at [698, 329] on input "Time (24hr)" at bounding box center [712, 326] width 128 height 44
type input "07:00"
click at [620, 388] on input "text" at bounding box center [638, 387] width 326 height 31
click at [625, 482] on div "Select day" at bounding box center [558, 471] width 166 height 44
type input "Yurt Camp"
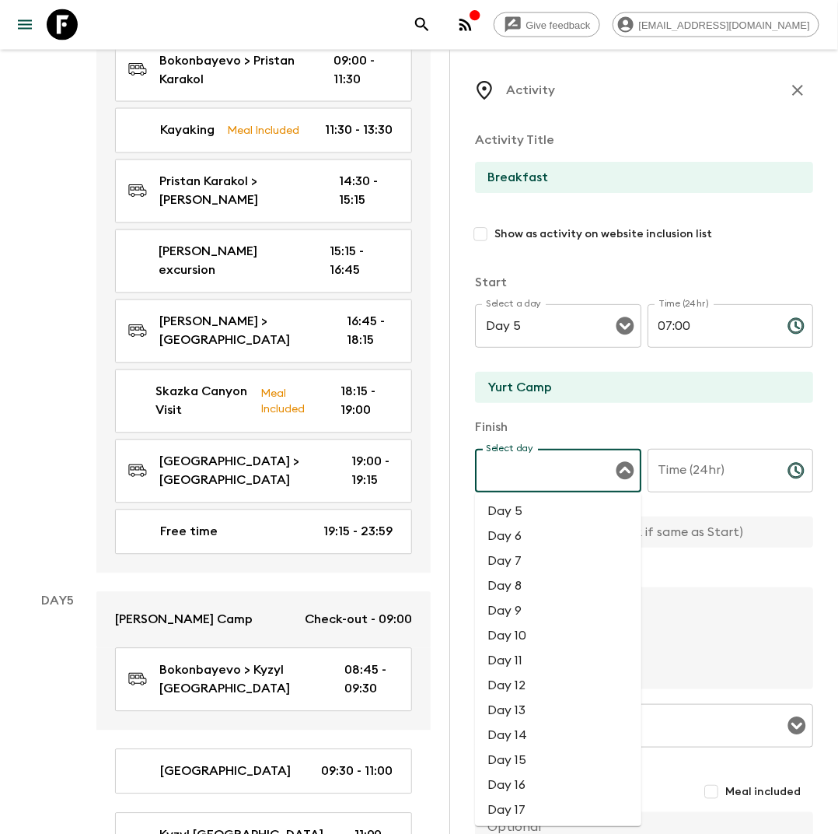
click at [563, 511] on li "Day 5" at bounding box center [558, 511] width 166 height 25
type input "Day 5"
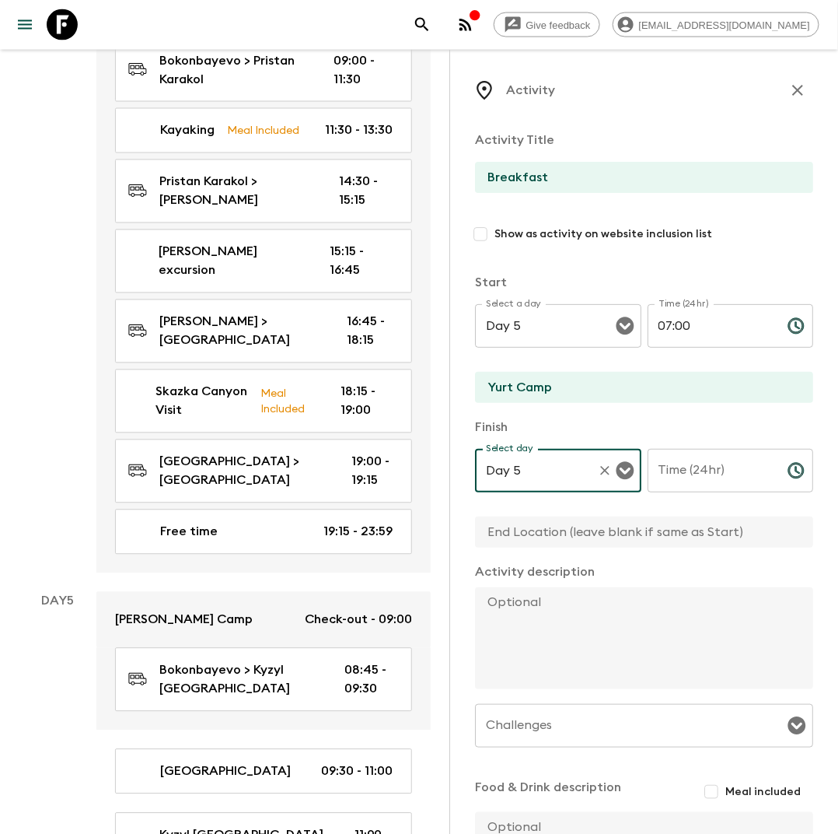
click at [681, 469] on input "Time (24hr)" at bounding box center [712, 471] width 128 height 44
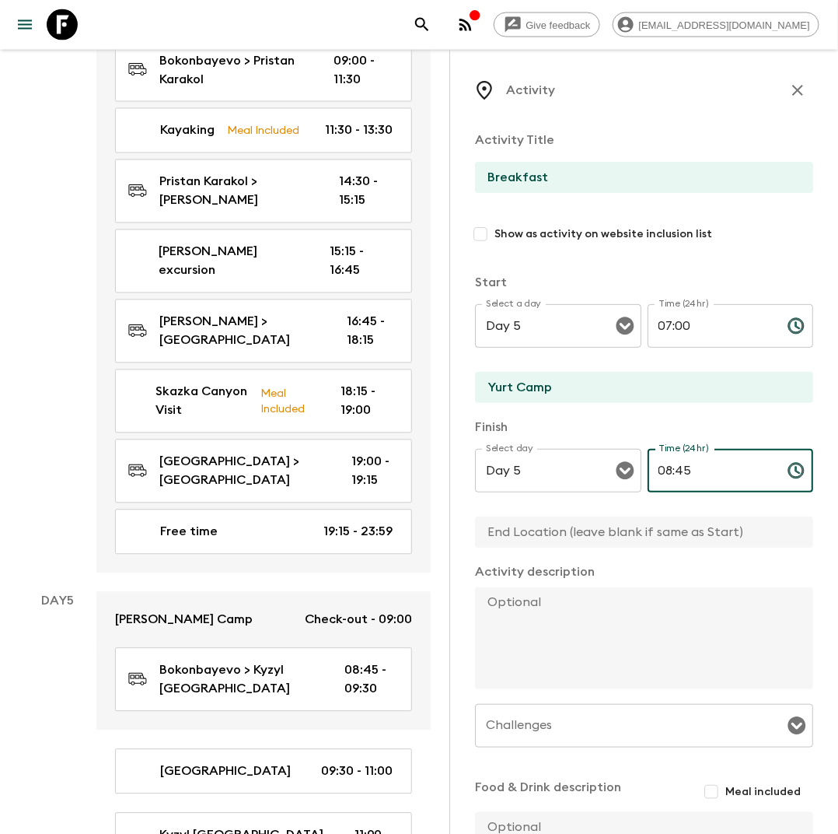
scroll to position [164, 0]
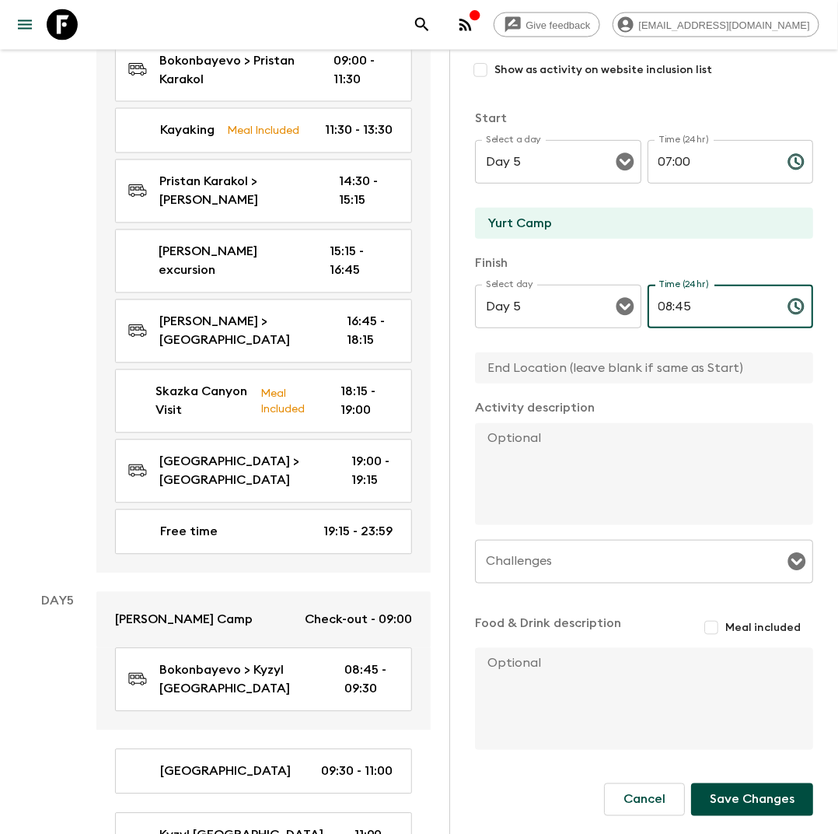
type input "08:45"
click at [731, 634] on span "Meal included" at bounding box center [763, 628] width 75 height 16
click at [726, 634] on input "Meal included" at bounding box center [712, 628] width 28 height 28
checkbox input "true"
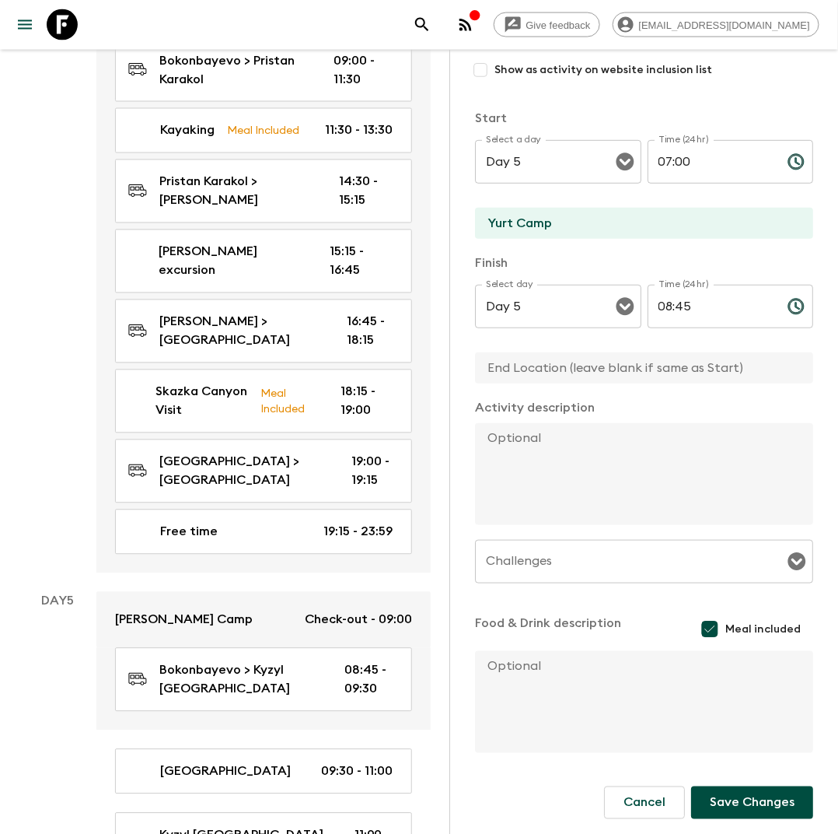
click at [739, 800] on button "Save Changes" at bounding box center [752, 802] width 122 height 33
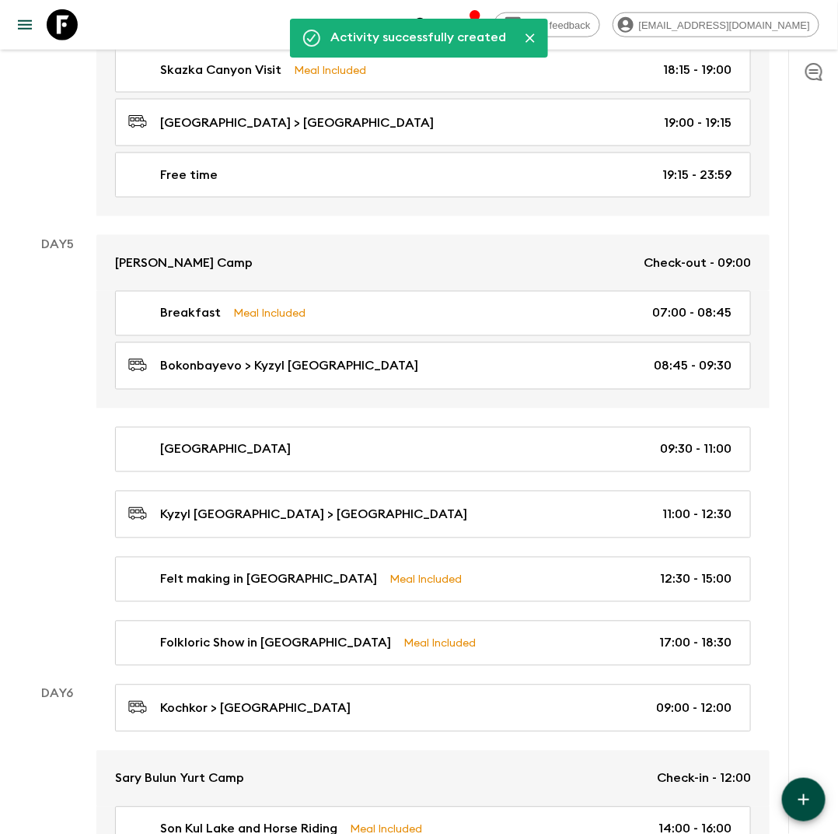
scroll to position [2238, 0]
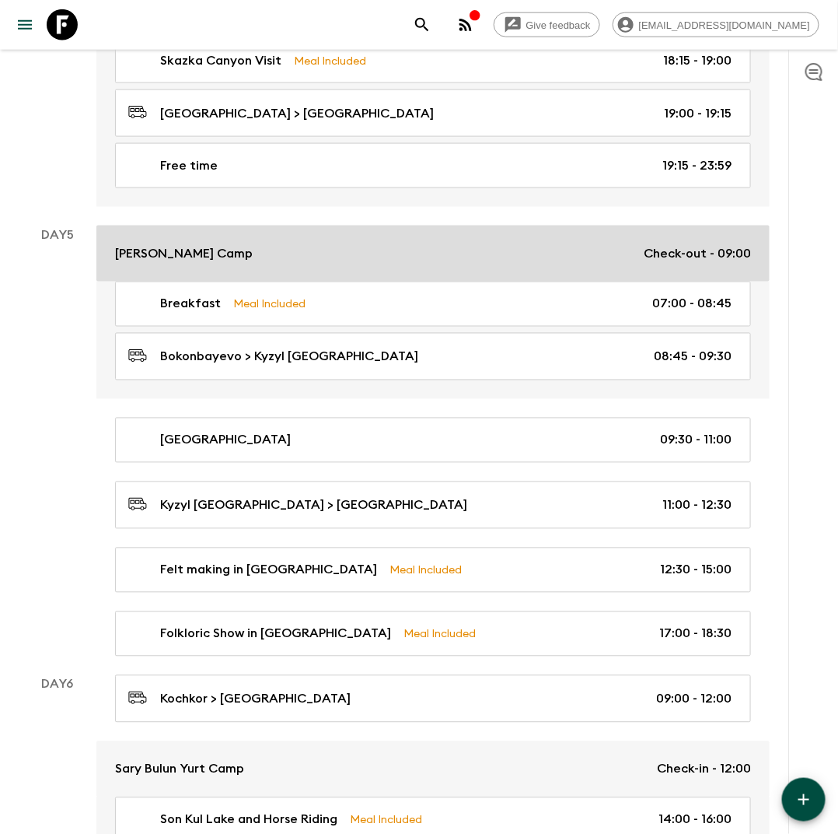
click at [466, 244] on div "[PERSON_NAME] Camp Check-out - 09:00" at bounding box center [433, 253] width 636 height 19
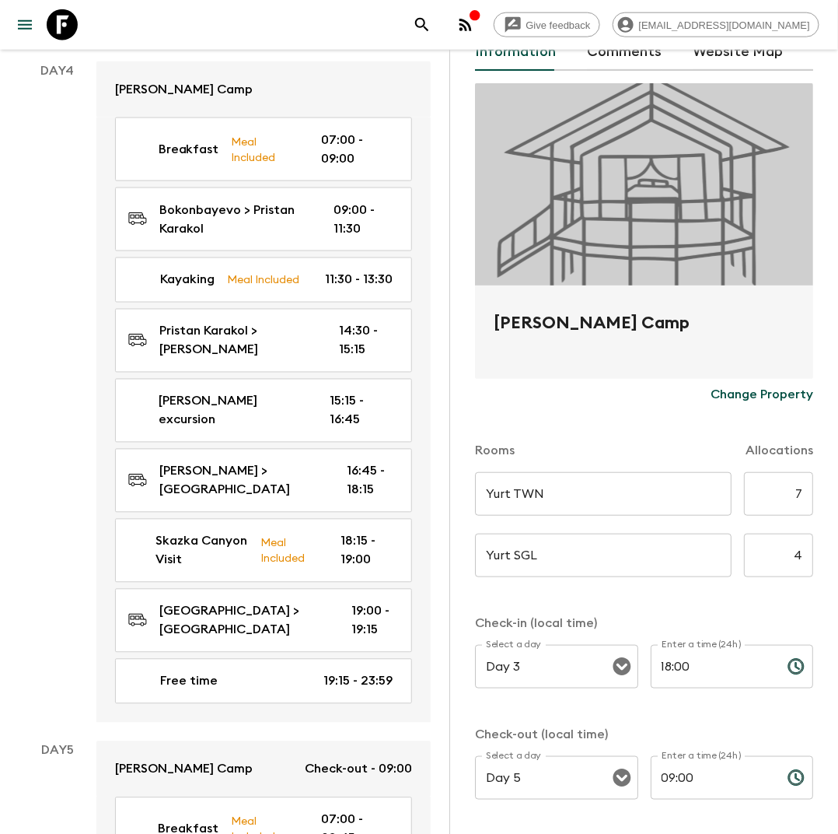
scroll to position [205, 0]
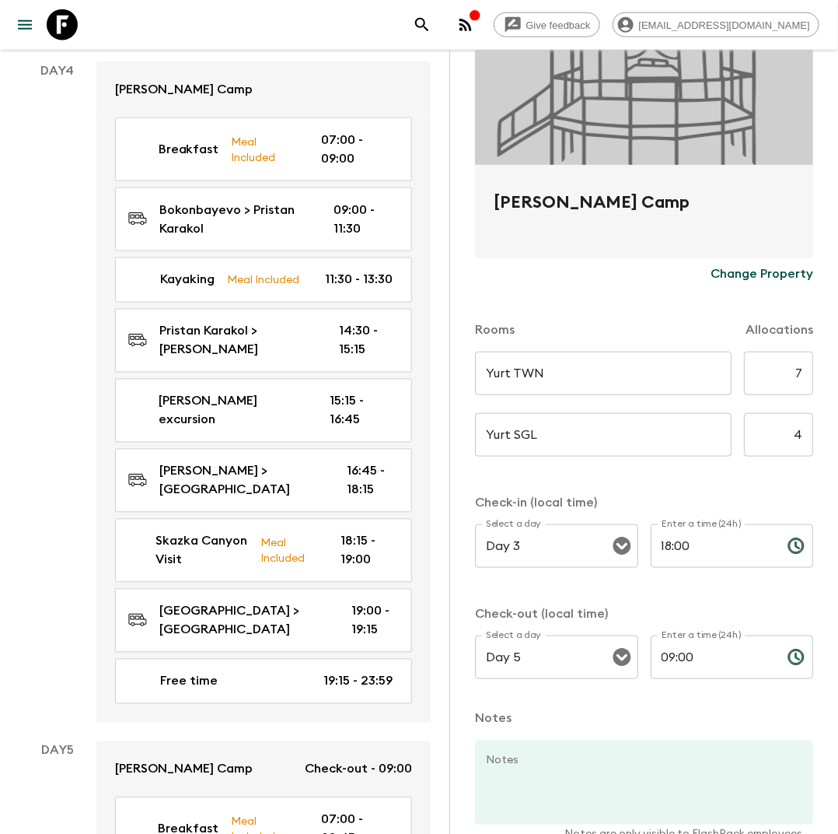
click at [678, 663] on input "09:00" at bounding box center [713, 657] width 124 height 44
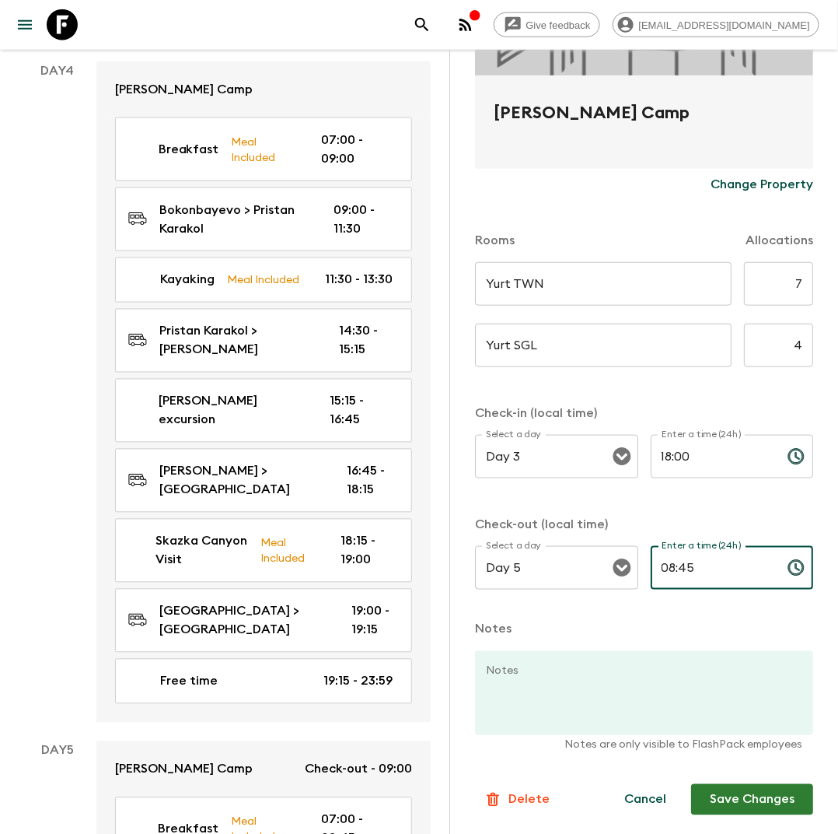
type input "08:45"
click at [744, 805] on button "Save Changes" at bounding box center [752, 799] width 122 height 31
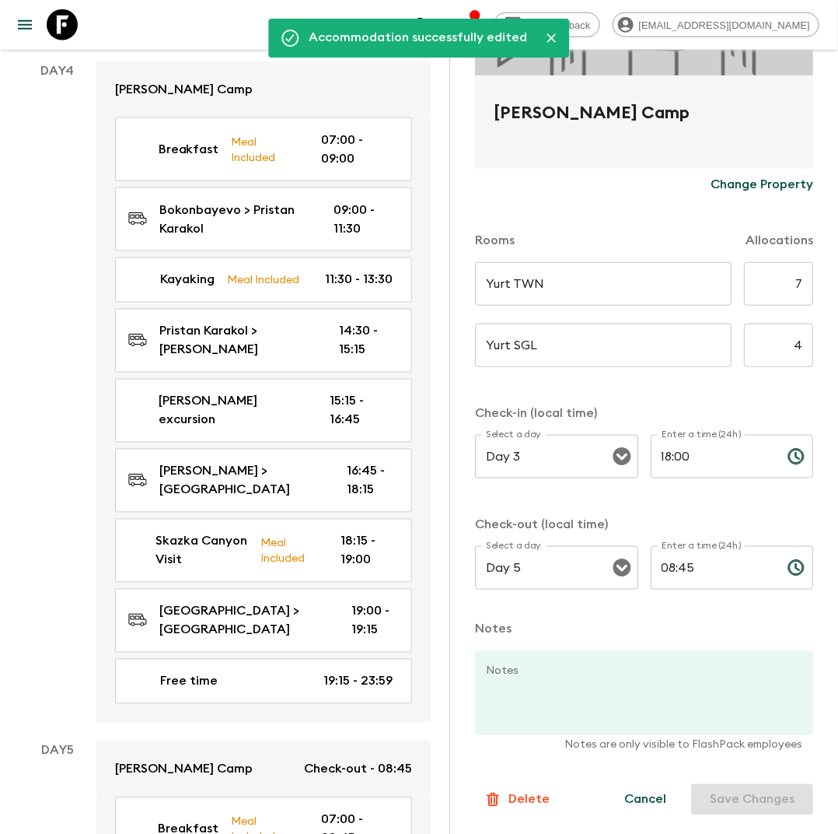
scroll to position [0, 0]
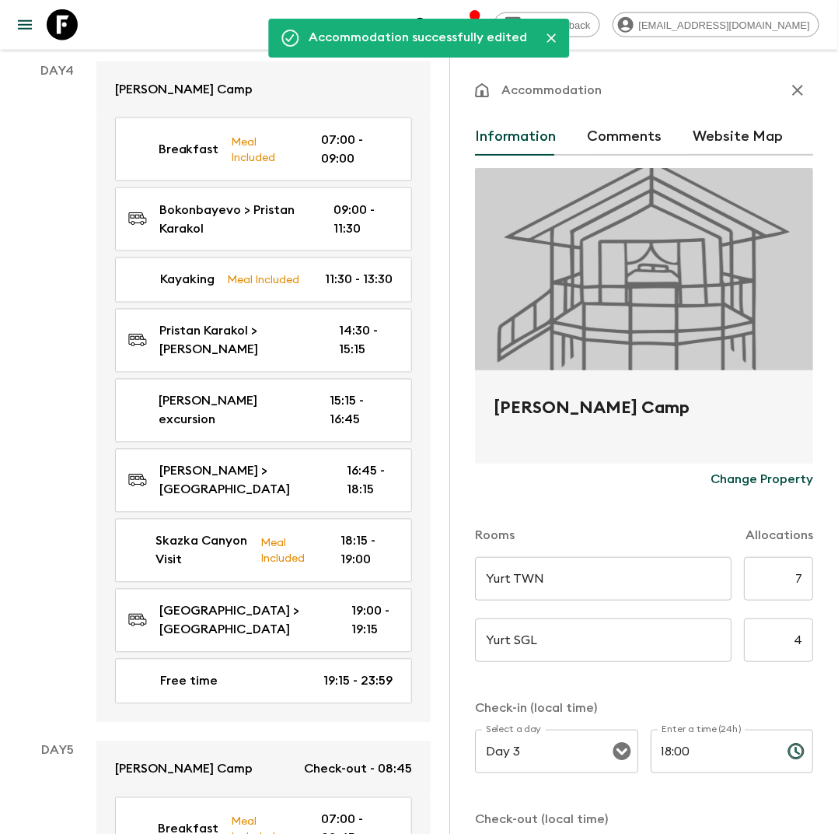
click at [793, 92] on icon "button" at bounding box center [798, 90] width 19 height 19
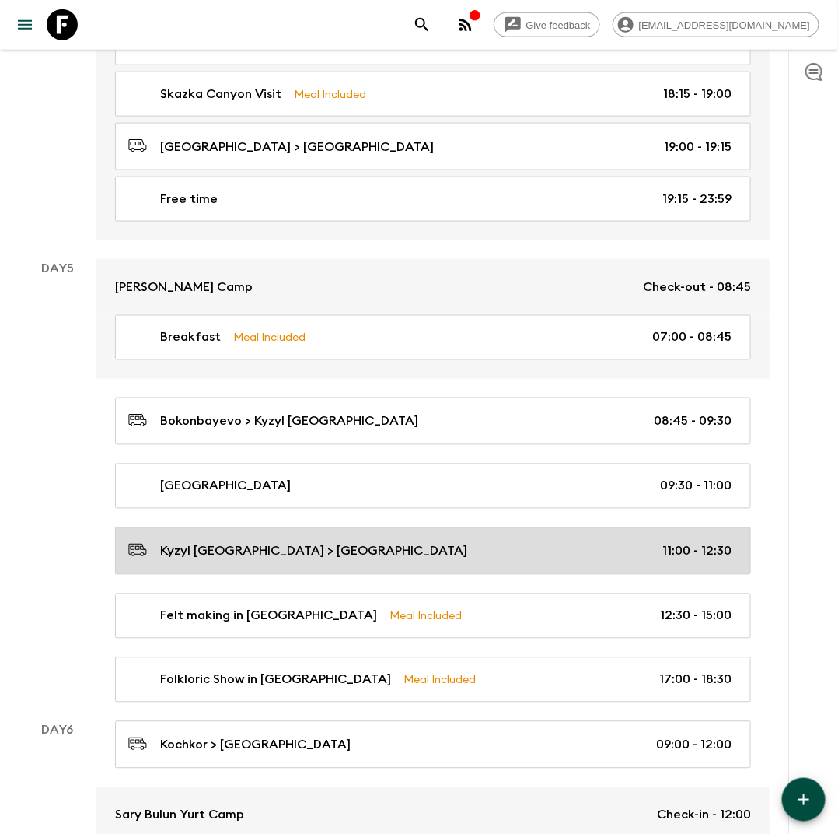
scroll to position [2205, 0]
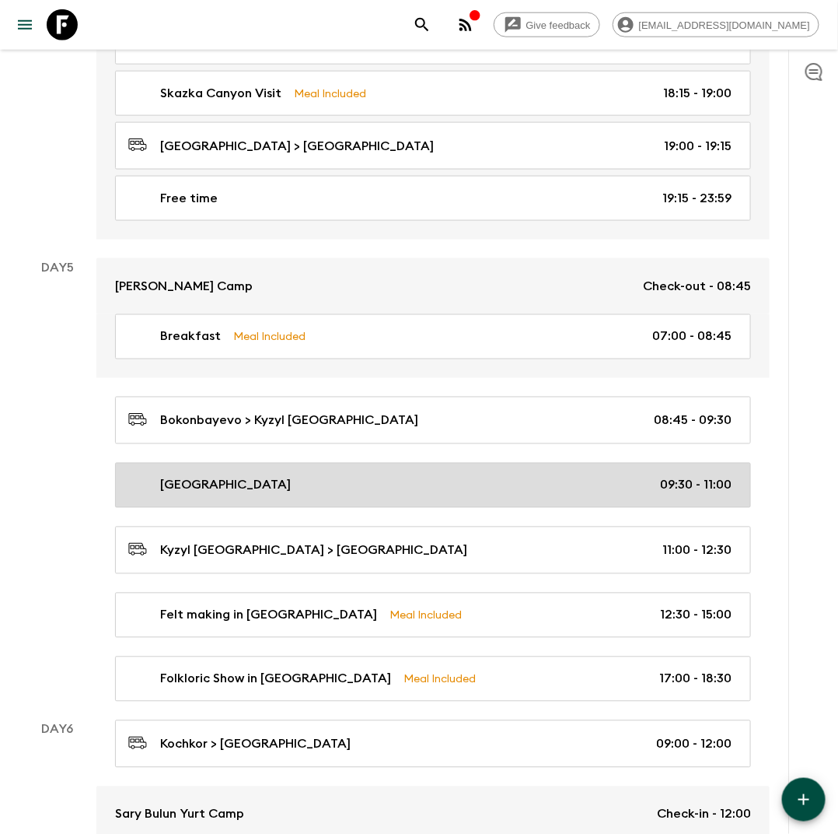
click at [295, 476] on div "[GEOGRAPHIC_DATA] 09:30 - 11:00" at bounding box center [430, 485] width 604 height 19
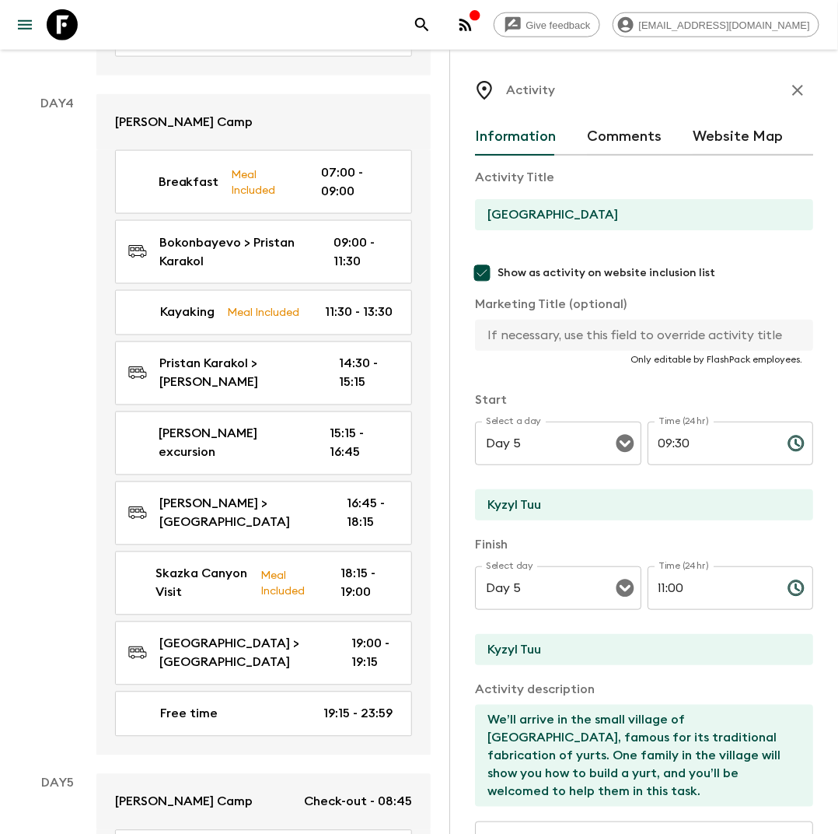
click at [799, 87] on icon "button" at bounding box center [798, 90] width 19 height 19
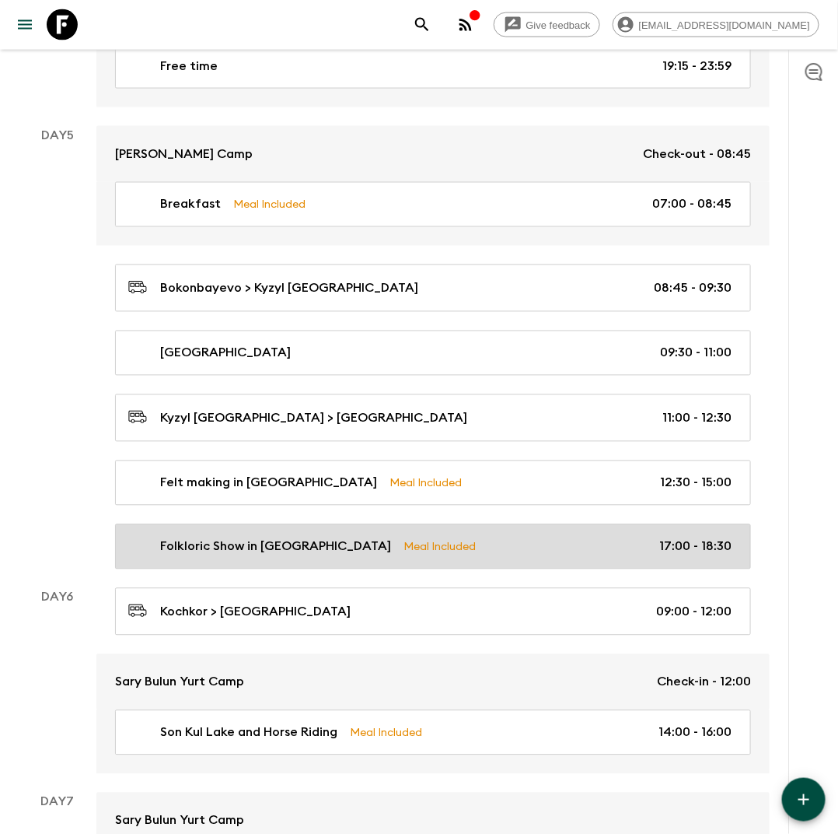
scroll to position [2338, 0]
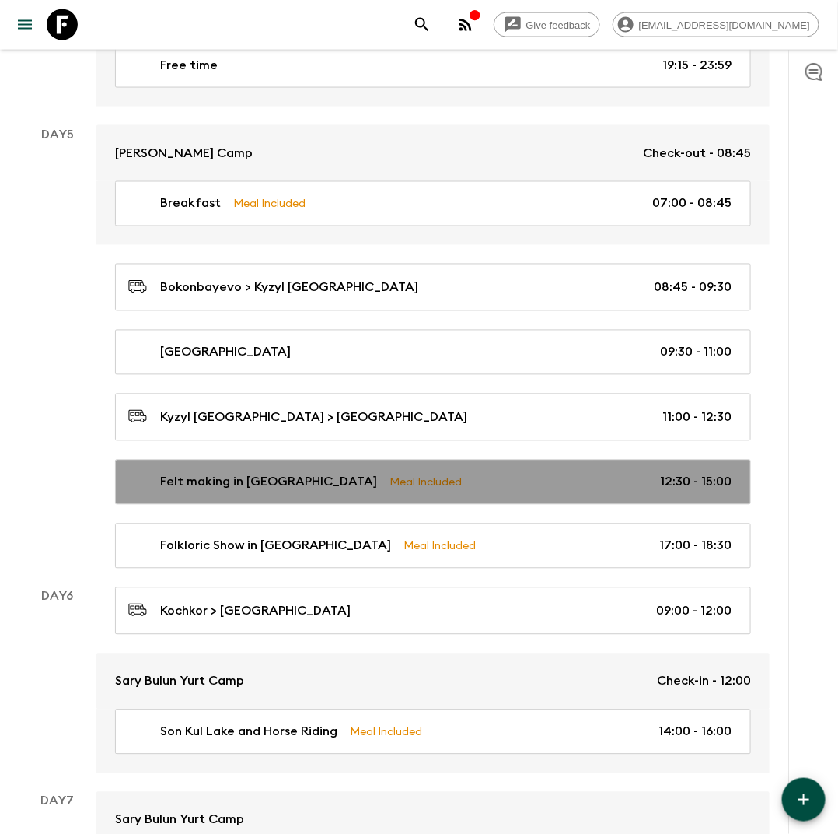
click at [315, 473] on link "Felt making in Kochkor Meal Included 12:30 - 15:00" at bounding box center [433, 482] width 636 height 45
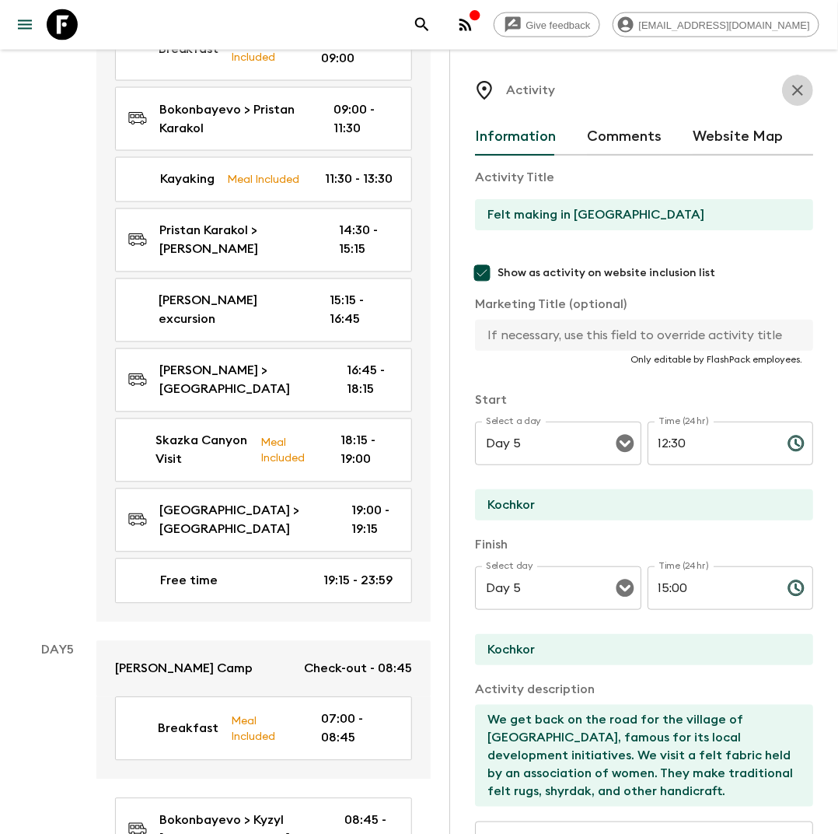
click at [795, 82] on icon "button" at bounding box center [798, 90] width 19 height 19
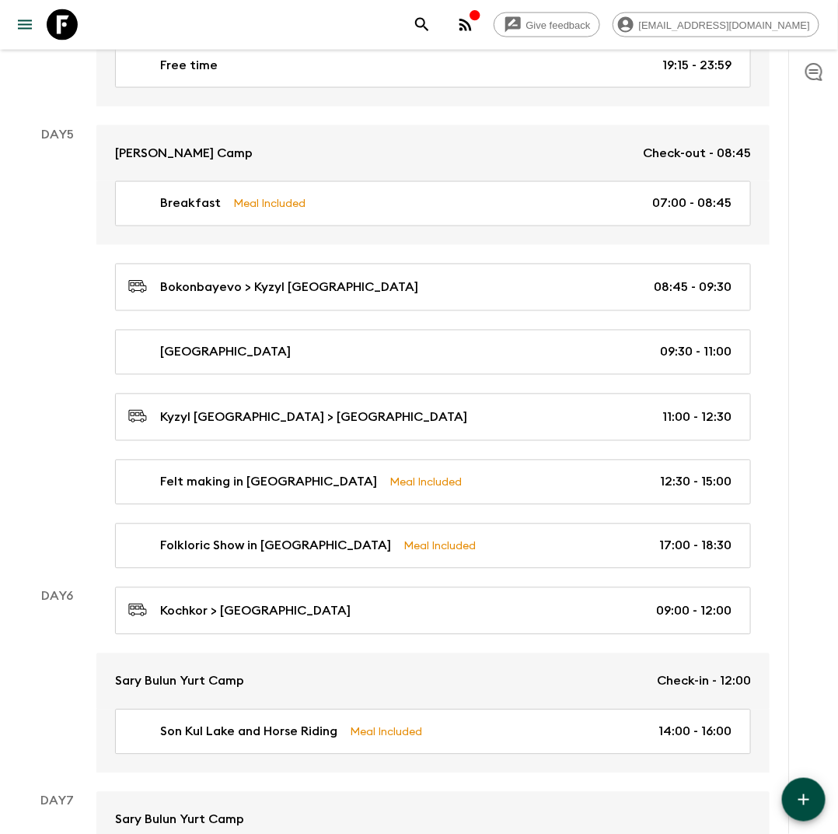
click at [803, 799] on icon "button" at bounding box center [804, 799] width 19 height 19
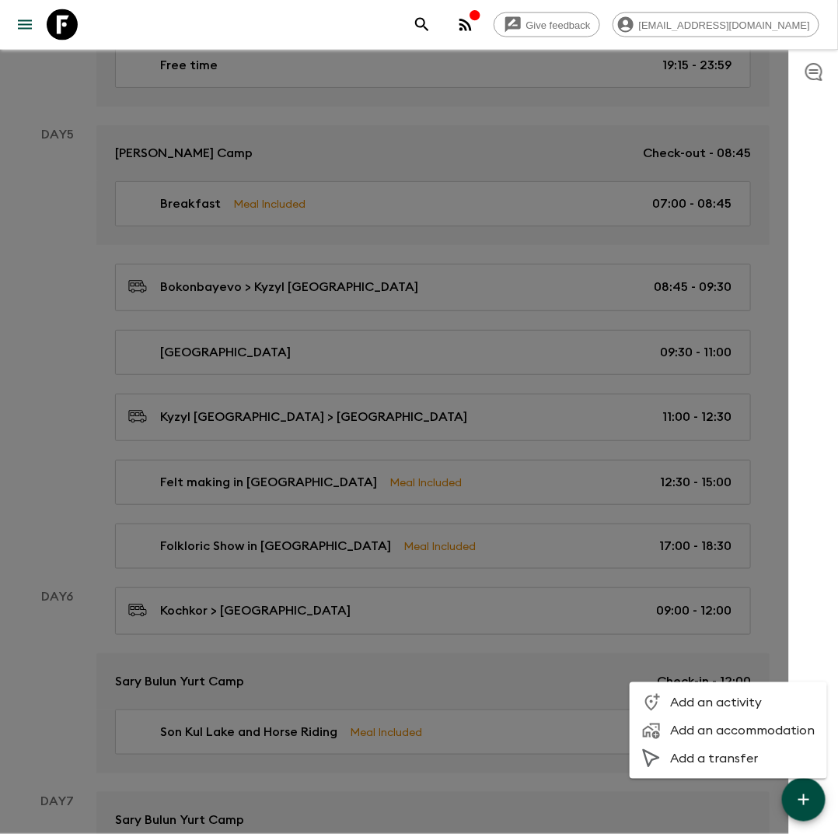
click at [705, 702] on span "Add an activity" at bounding box center [742, 703] width 145 height 16
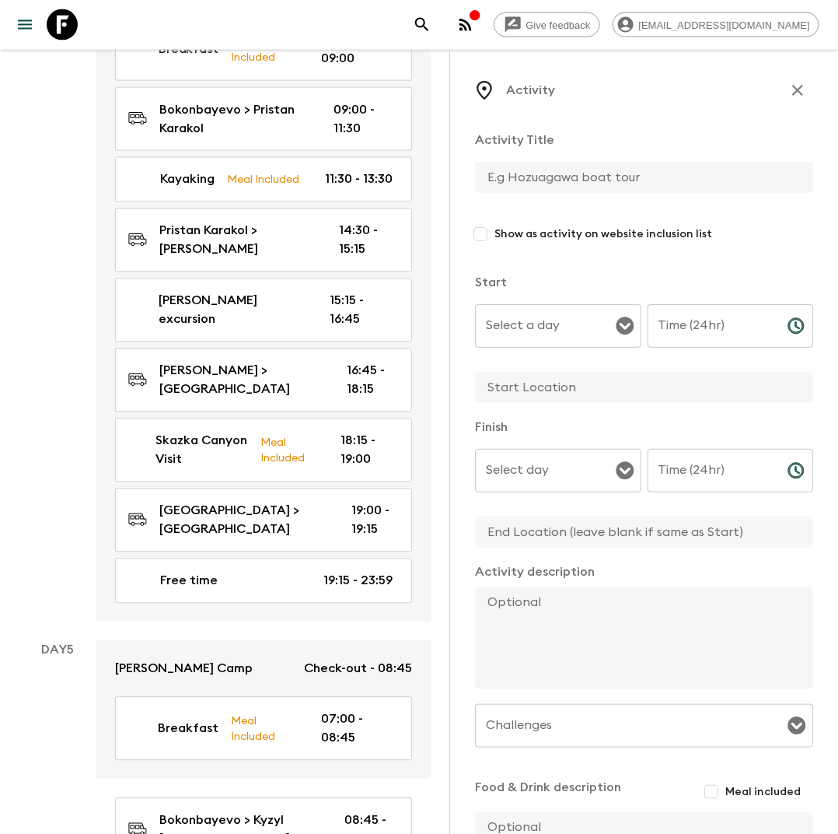
click at [496, 180] on input "text" at bounding box center [638, 177] width 326 height 31
type input "Free time"
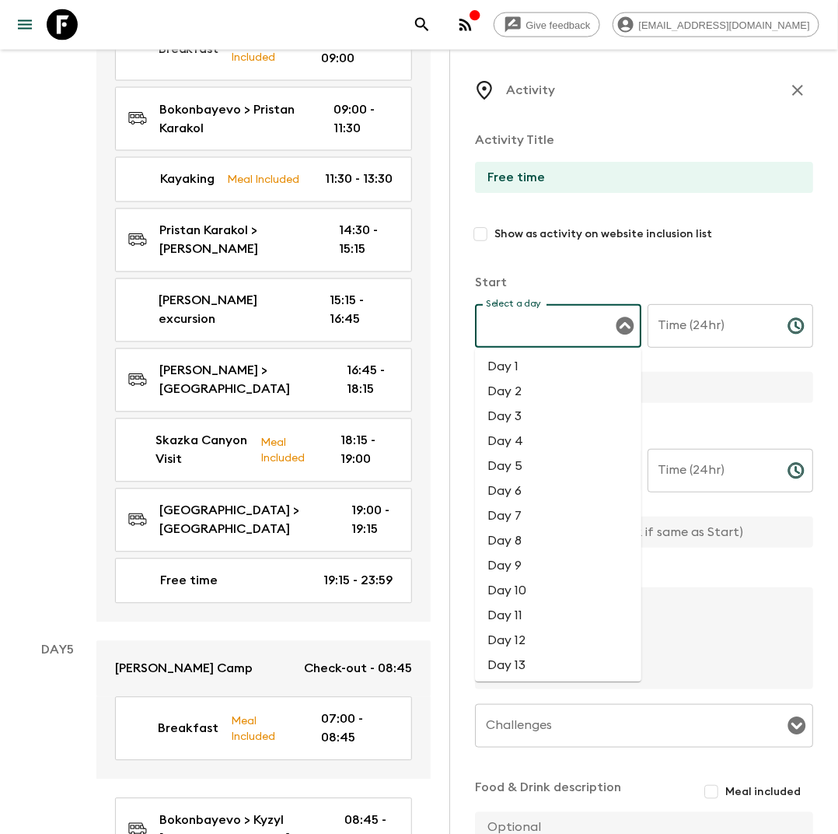
click at [510, 326] on div "Select a day Select a day ​" at bounding box center [558, 334] width 166 height 61
click at [523, 464] on li "Day 5" at bounding box center [558, 466] width 166 height 25
type input "Day 5"
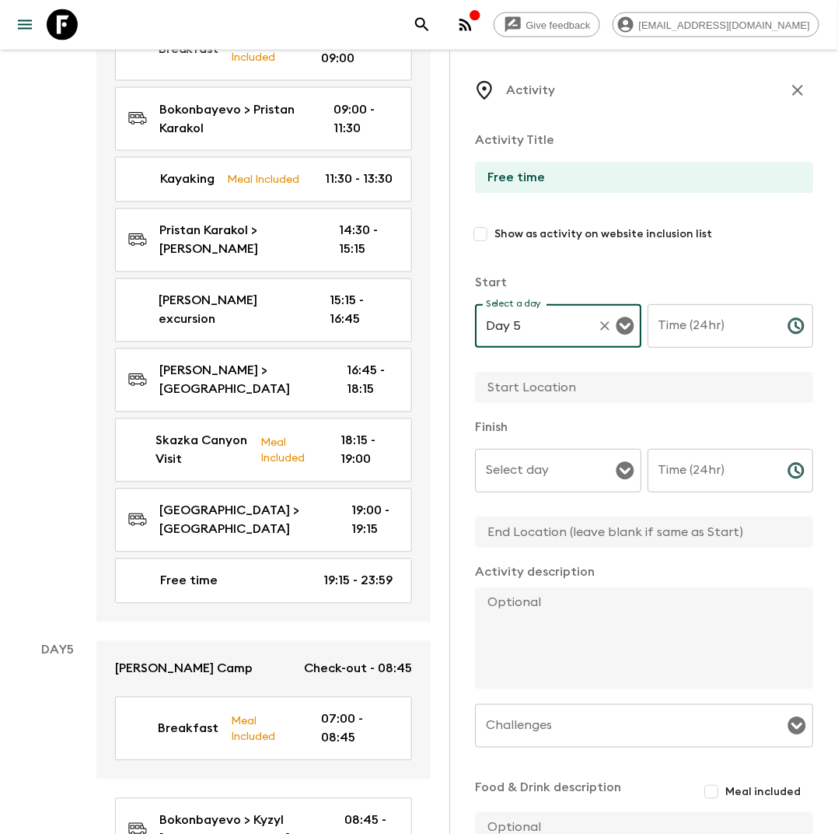
click at [702, 327] on input "Time (24hr)" at bounding box center [712, 326] width 128 height 44
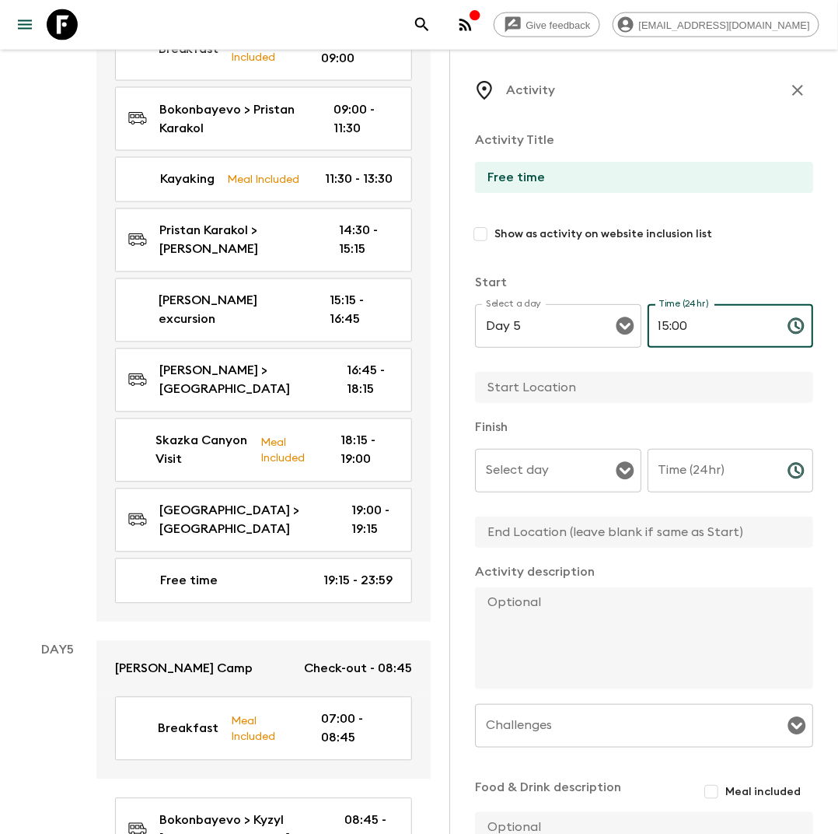
type input "15:00"
click at [636, 373] on input "text" at bounding box center [638, 387] width 326 height 31
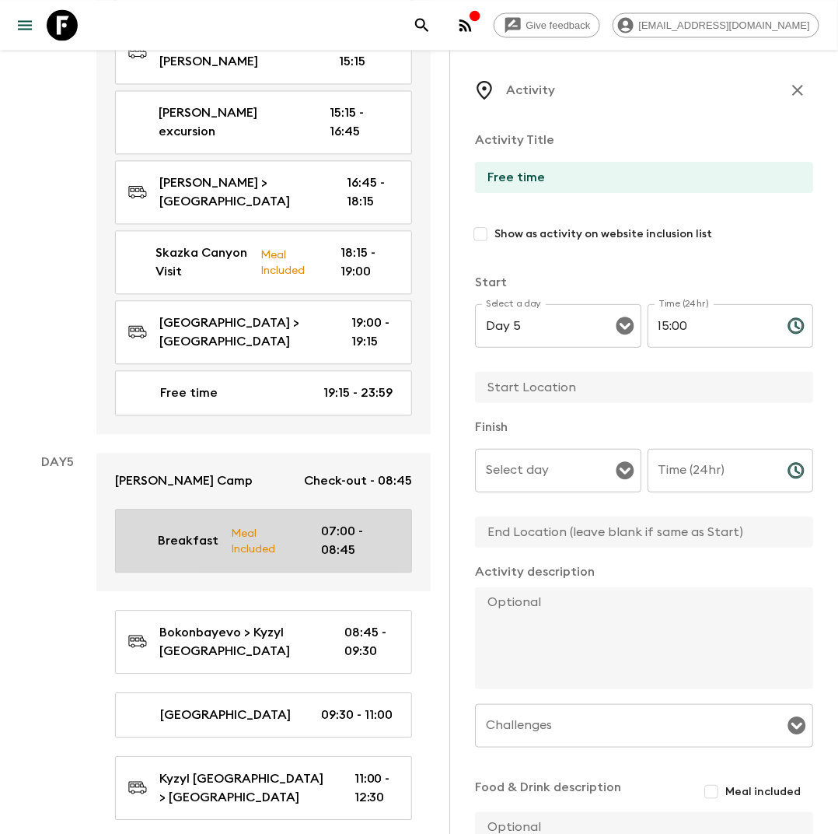
scroll to position [2527, 0]
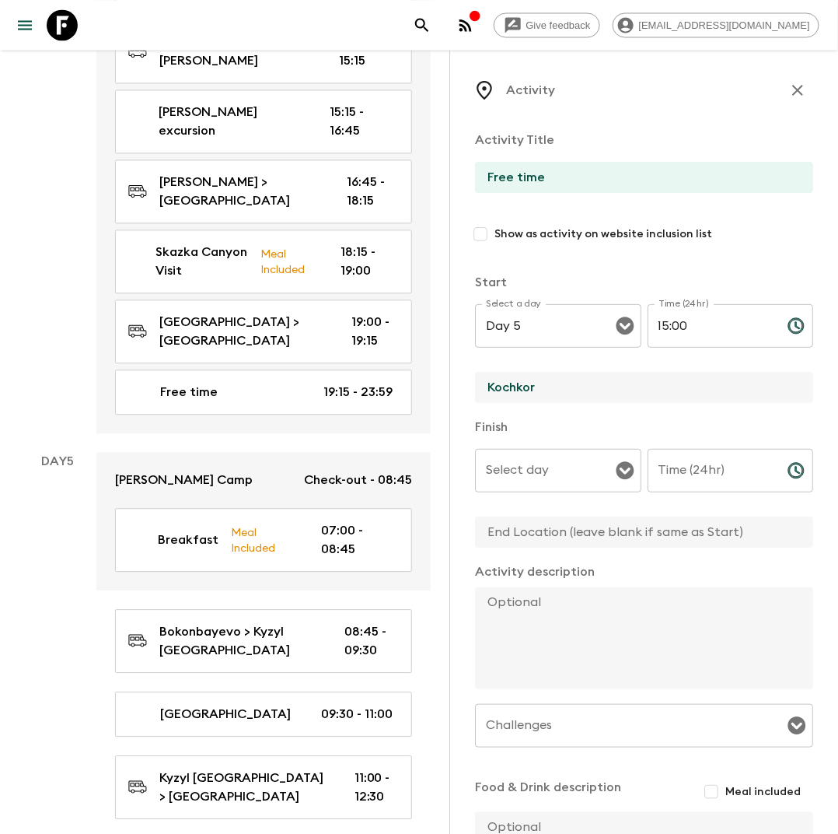
type input "Kochkor"
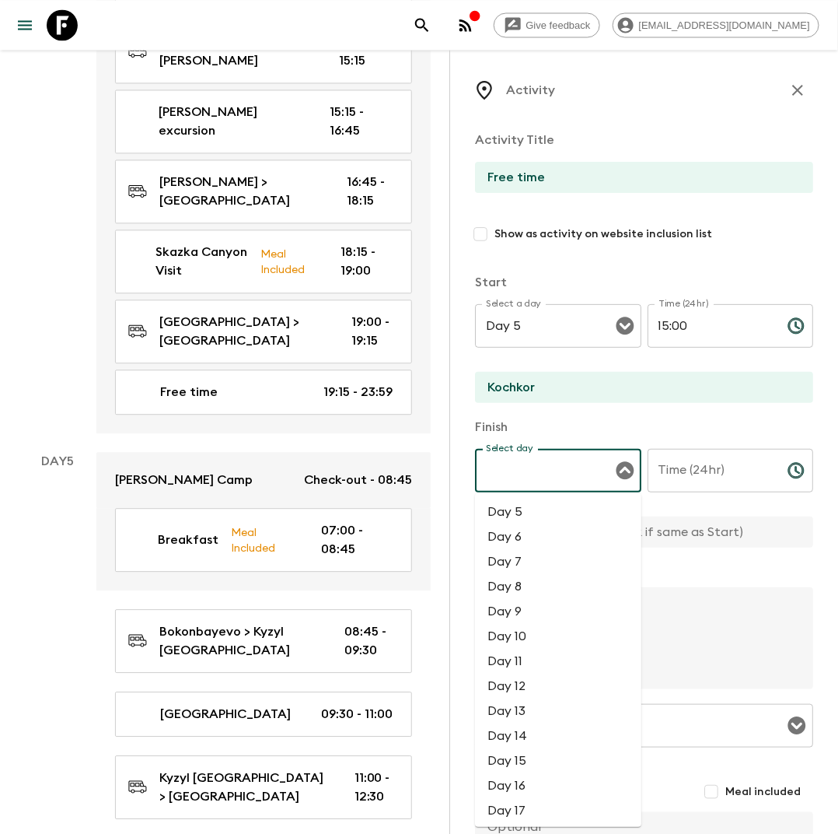
click at [540, 472] on div "Select day Select day ​" at bounding box center [558, 479] width 166 height 61
click at [534, 505] on li "Day 5" at bounding box center [558, 511] width 166 height 25
type input "Day 5"
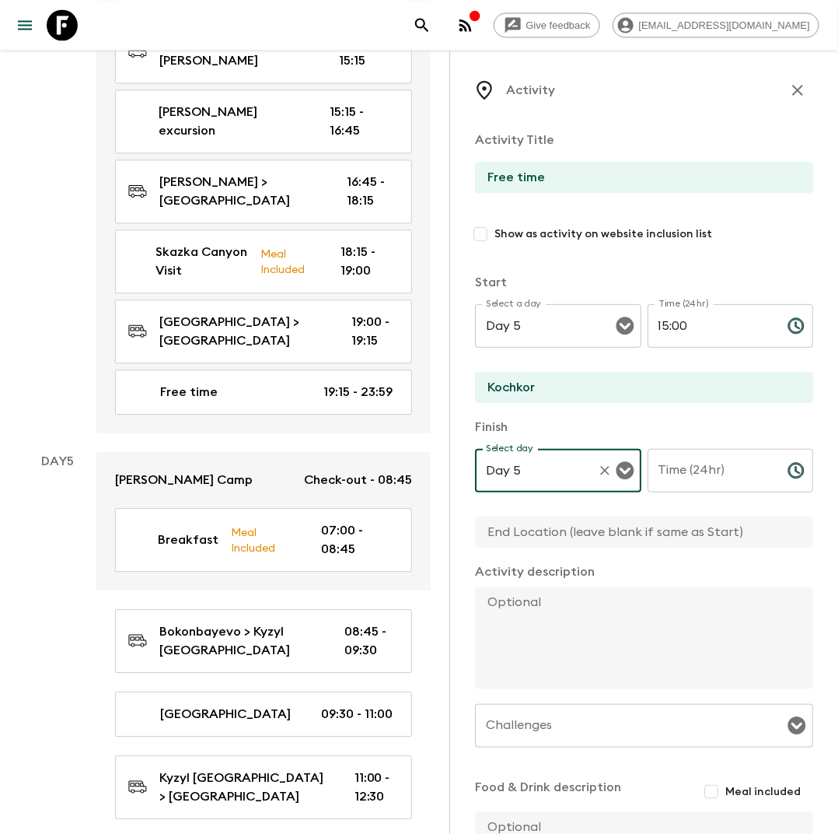
click at [709, 475] on input "Time (24hr)" at bounding box center [712, 471] width 128 height 44
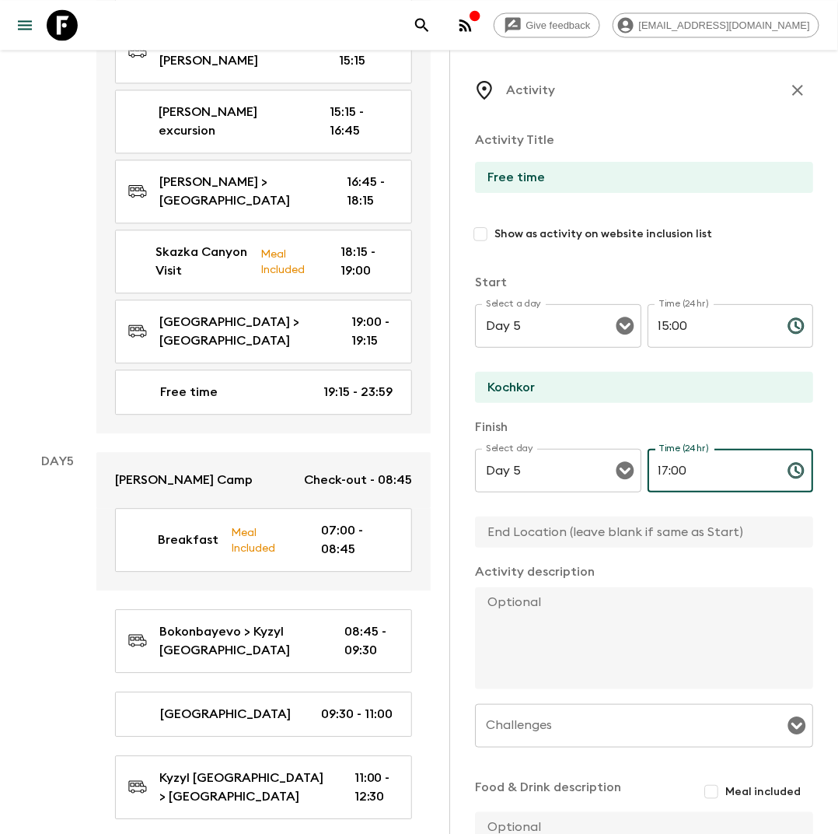
scroll to position [164, 0]
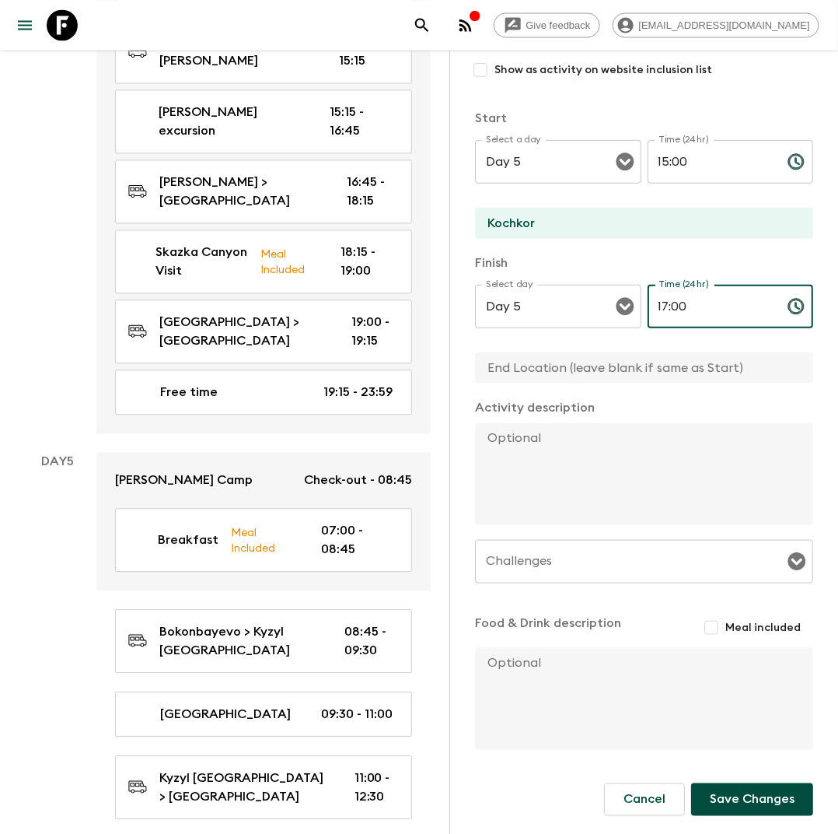
type input "17:00"
click at [734, 801] on button "Save Changes" at bounding box center [752, 799] width 122 height 33
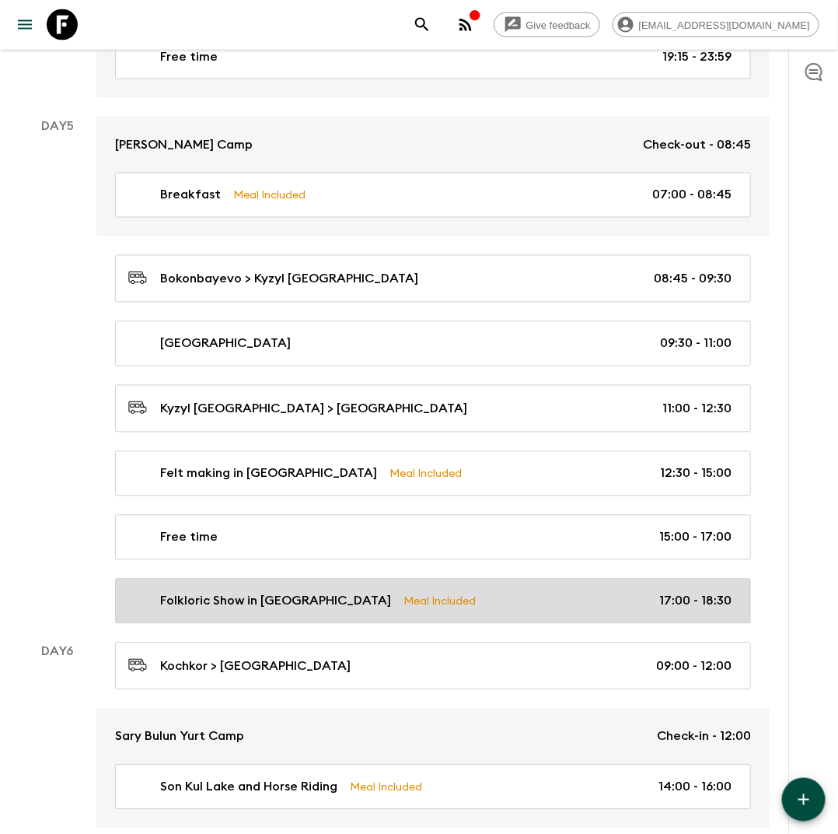
scroll to position [2349, 0]
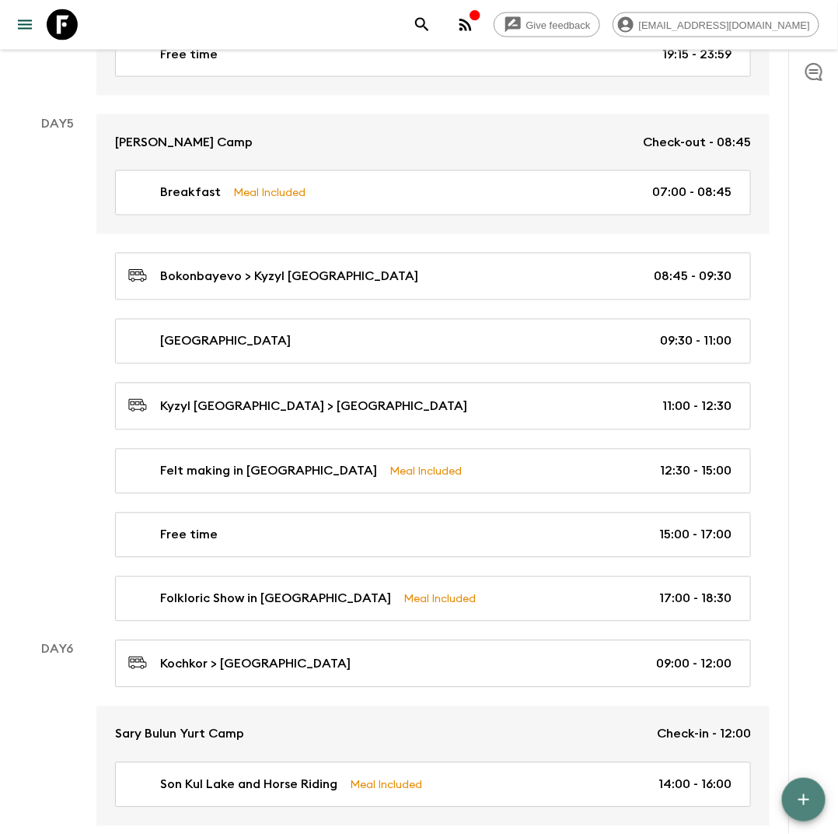
click at [811, 807] on icon "button" at bounding box center [804, 799] width 19 height 19
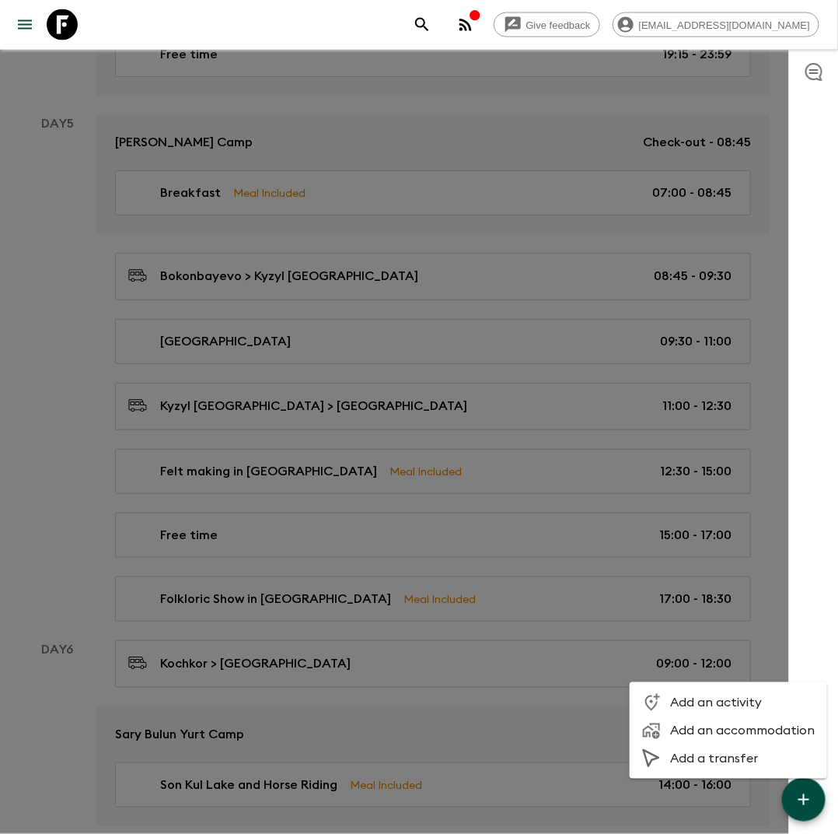
click at [699, 703] on span "Add an activity" at bounding box center [742, 703] width 145 height 16
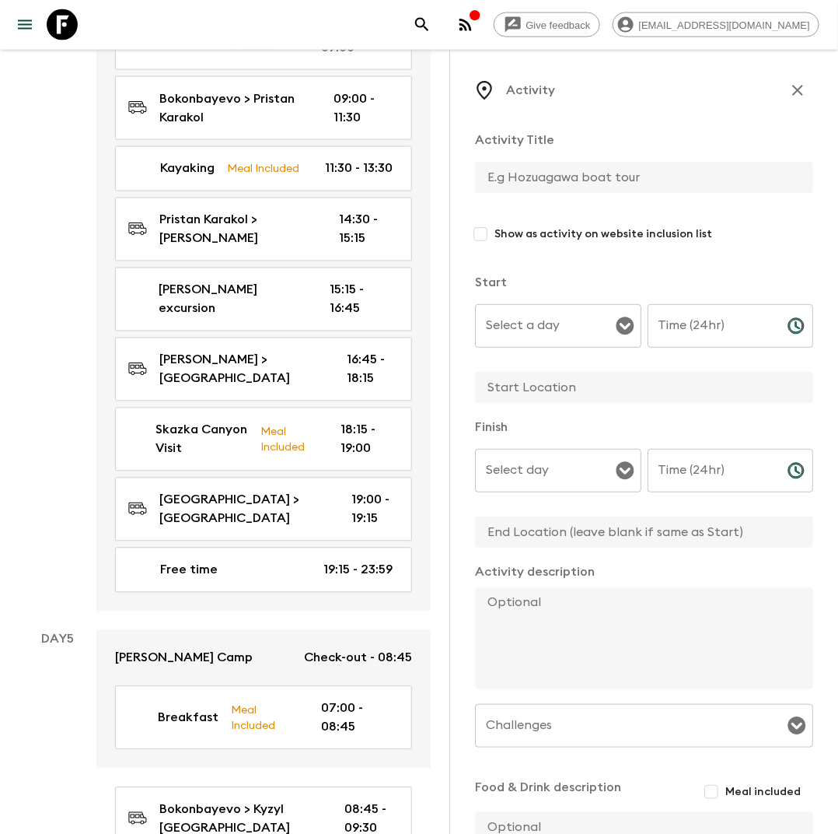
click at [523, 172] on input "text" at bounding box center [638, 177] width 326 height 31
type input "Free time"
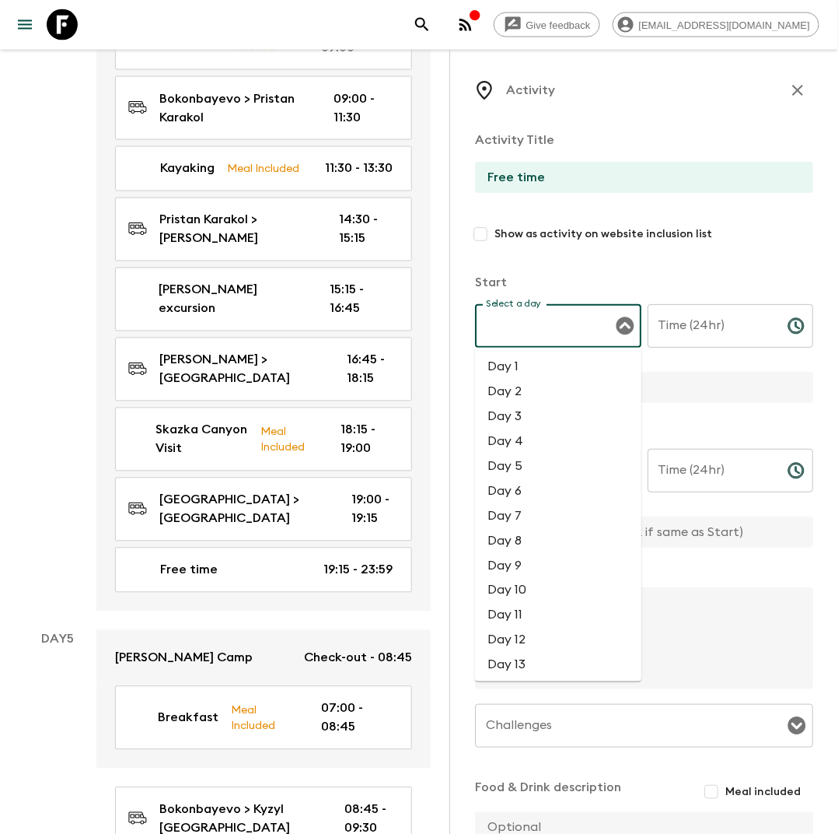
click at [554, 331] on input "Select a day" at bounding box center [546, 326] width 129 height 30
click at [524, 462] on li "Day 5" at bounding box center [558, 465] width 166 height 25
type input "Day 5"
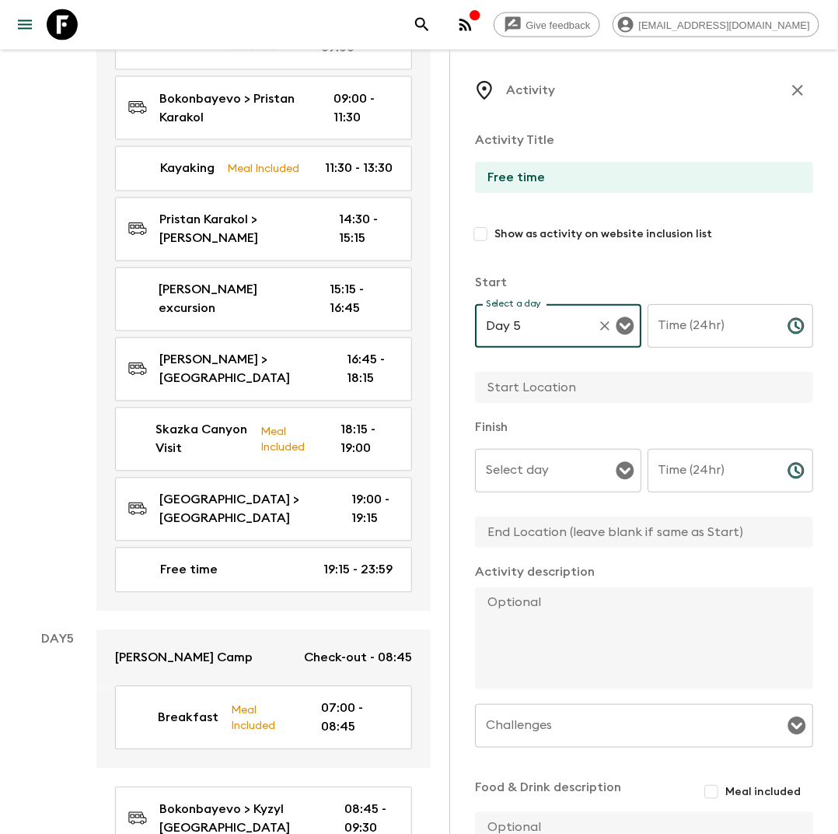
click at [704, 305] on div "Time (24hr) Time (24hr) ​" at bounding box center [731, 334] width 166 height 61
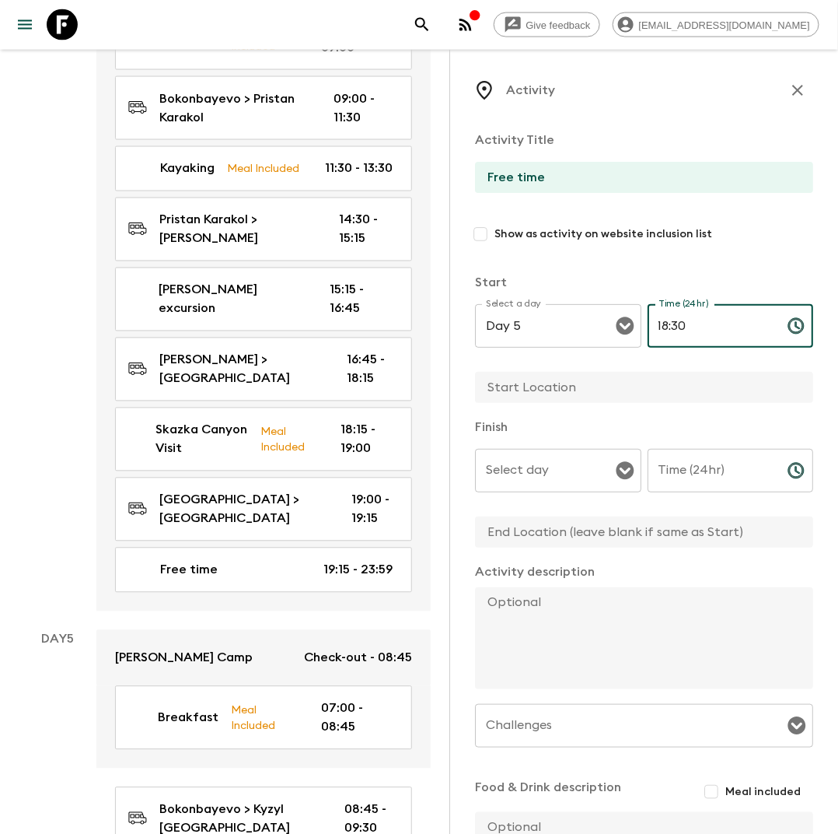
type input "18:30"
click at [591, 385] on input "text" at bounding box center [638, 387] width 326 height 31
type input "Kochkor"
click at [581, 482] on input "Select day" at bounding box center [546, 471] width 129 height 30
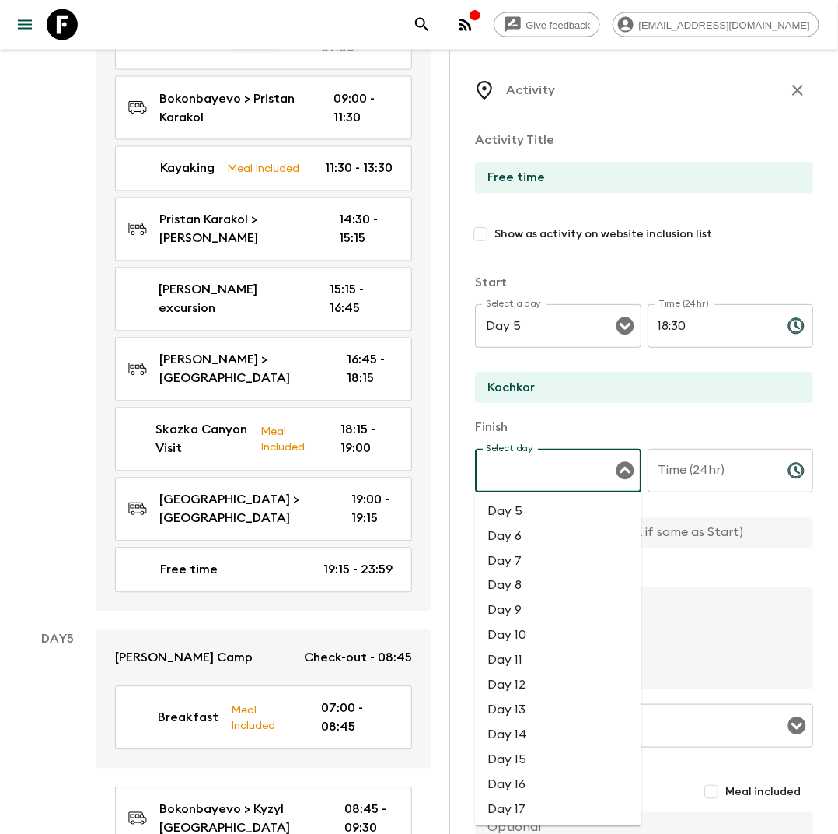
click at [559, 512] on li "Day 5" at bounding box center [558, 511] width 166 height 25
type input "Day 5"
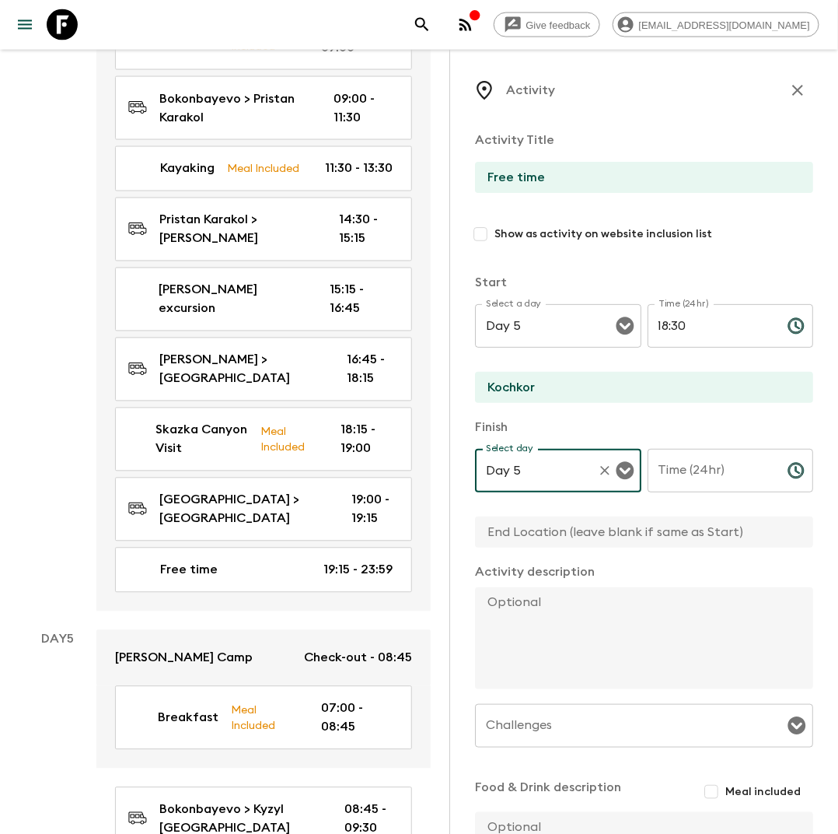
click at [679, 474] on input "Time (24hr)" at bounding box center [712, 471] width 128 height 44
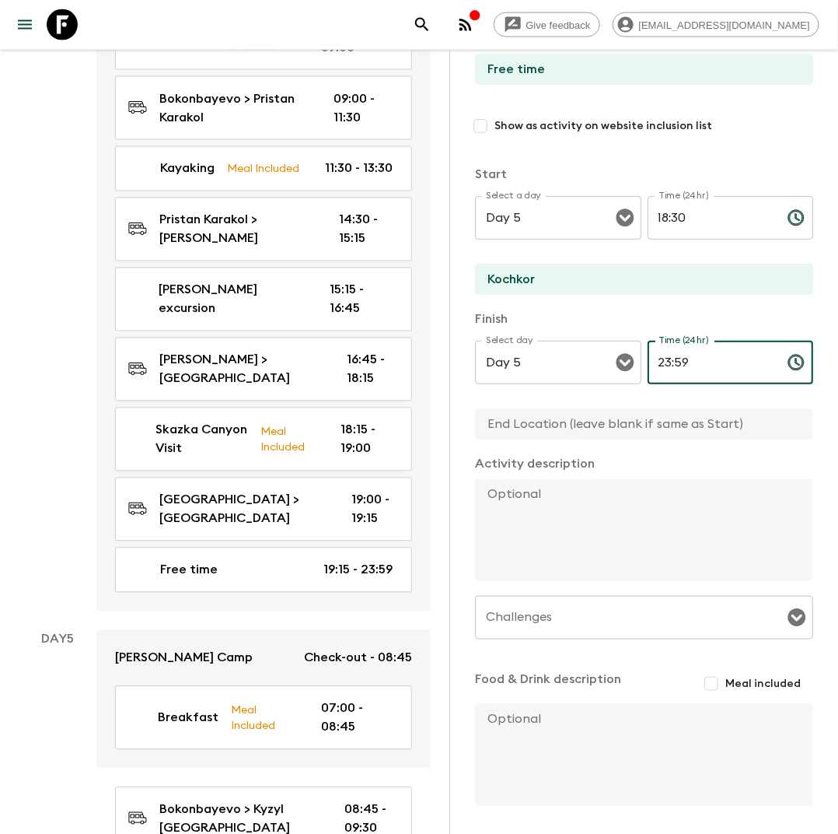
scroll to position [164, 0]
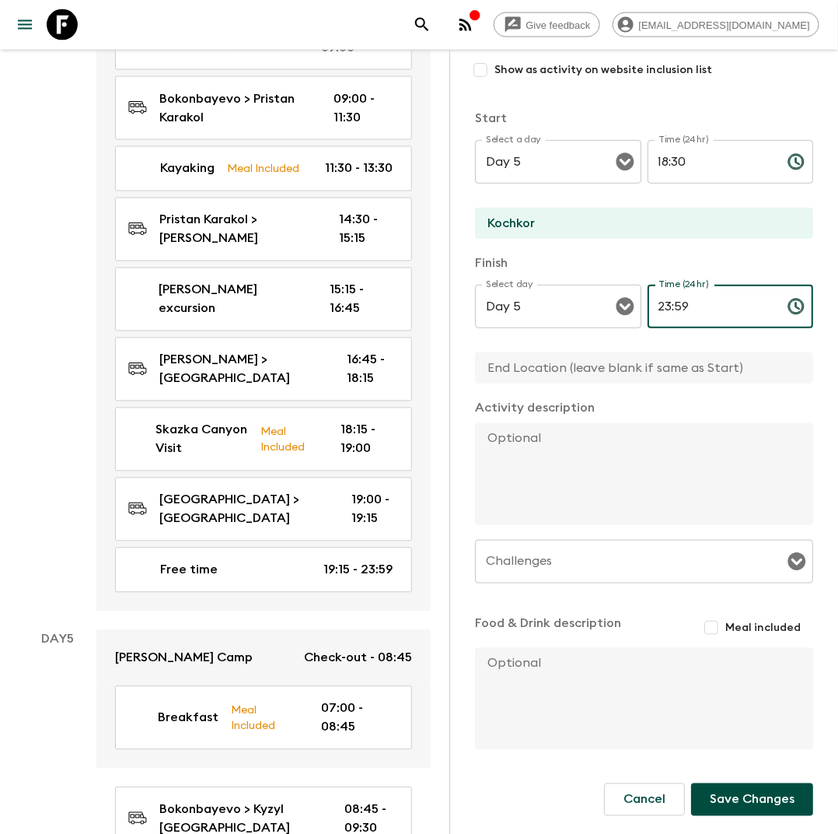
type input "23:59"
click at [744, 789] on button "Save Changes" at bounding box center [752, 799] width 122 height 33
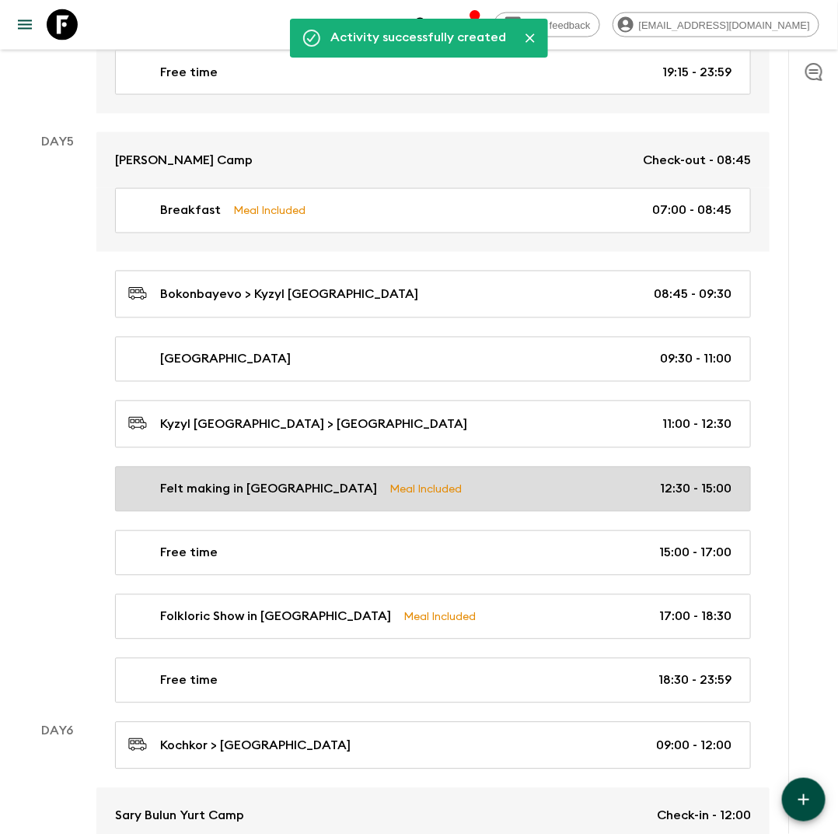
scroll to position [2322, 0]
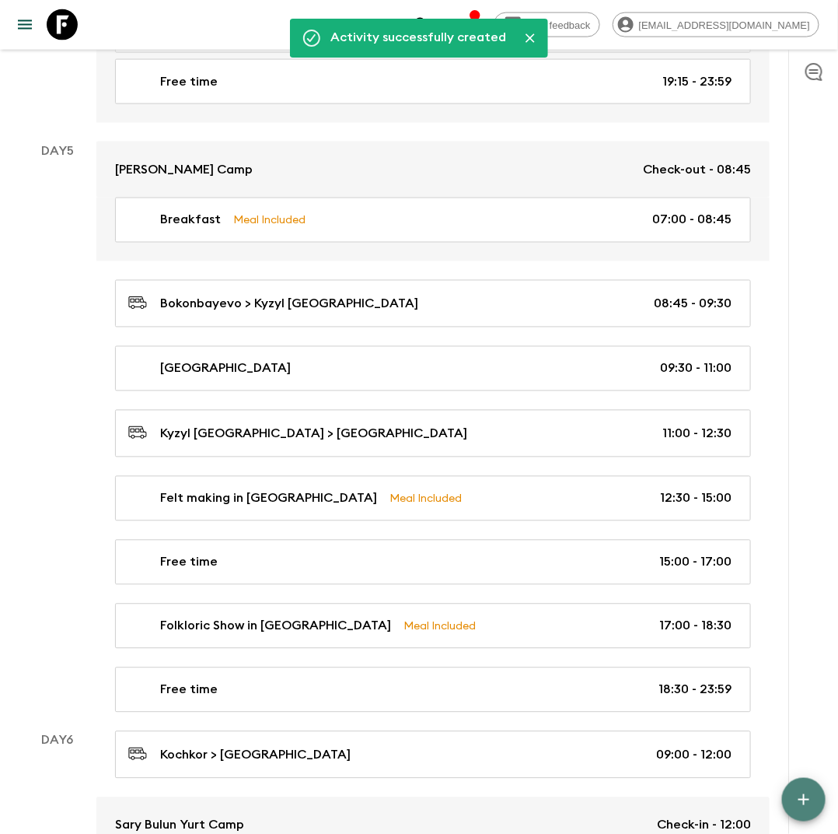
click at [796, 795] on icon "button" at bounding box center [804, 799] width 19 height 19
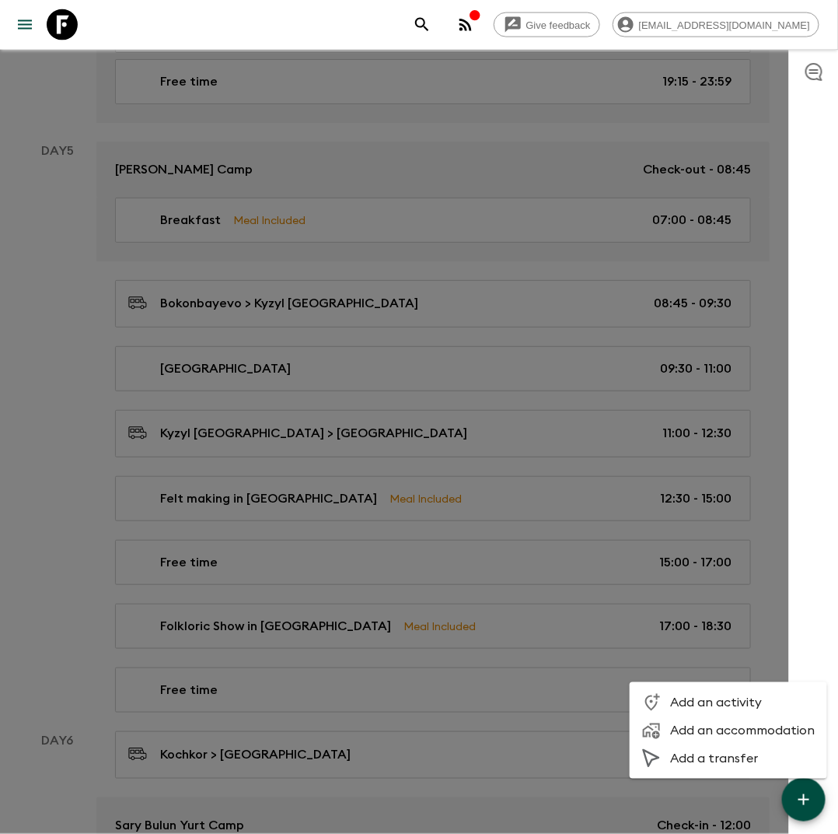
click at [694, 732] on span "Add an accommodation" at bounding box center [742, 731] width 145 height 16
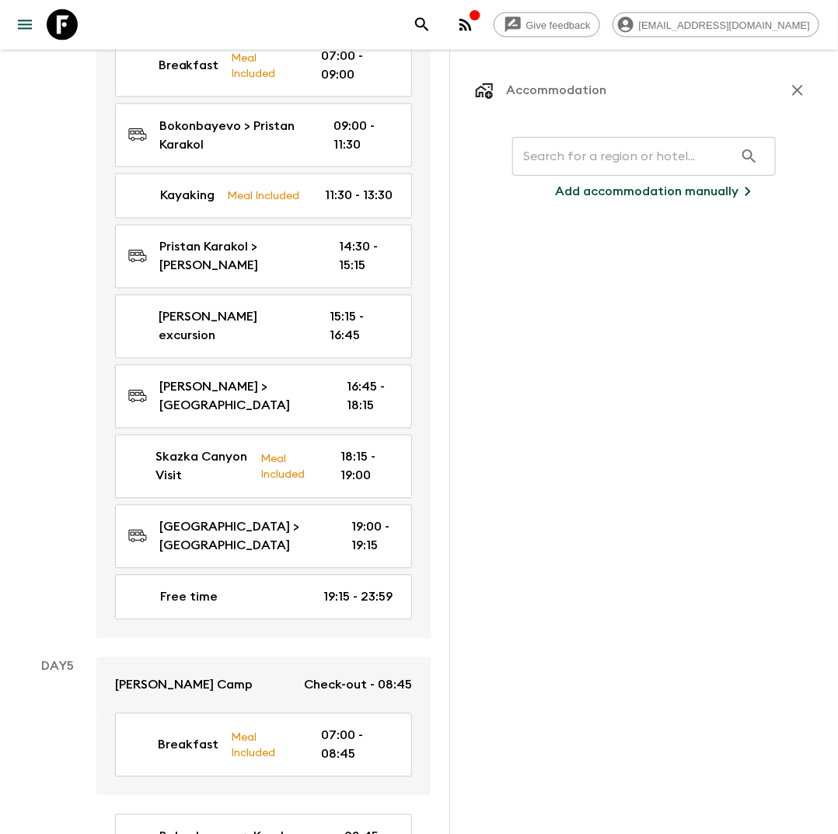
click at [568, 164] on input "text" at bounding box center [624, 157] width 222 height 44
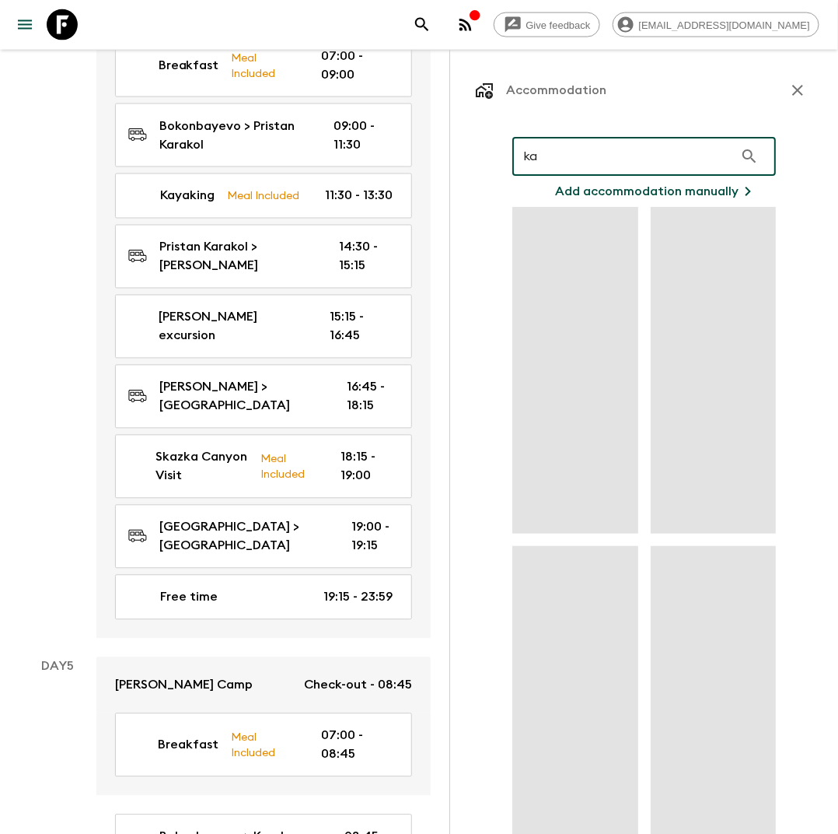
type input "k"
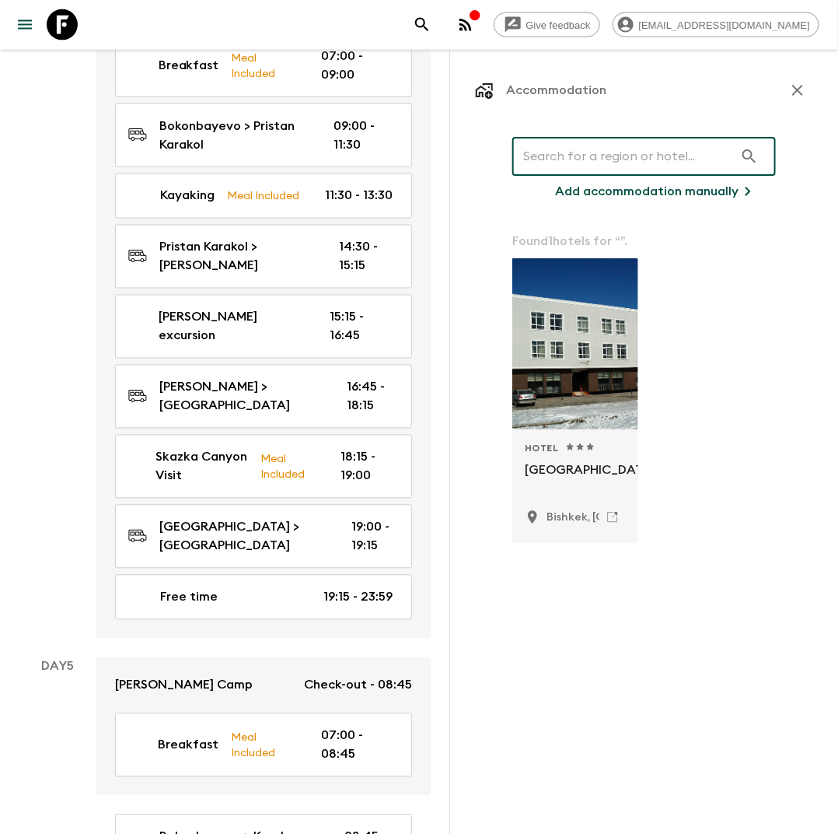
click at [804, 72] on div "Accommodation ​ Add accommodation manually Found 1 hotels for “ ”. Hotel 1 Star…" at bounding box center [644, 467] width 389 height 834
click at [803, 89] on icon "button" at bounding box center [798, 90] width 19 height 19
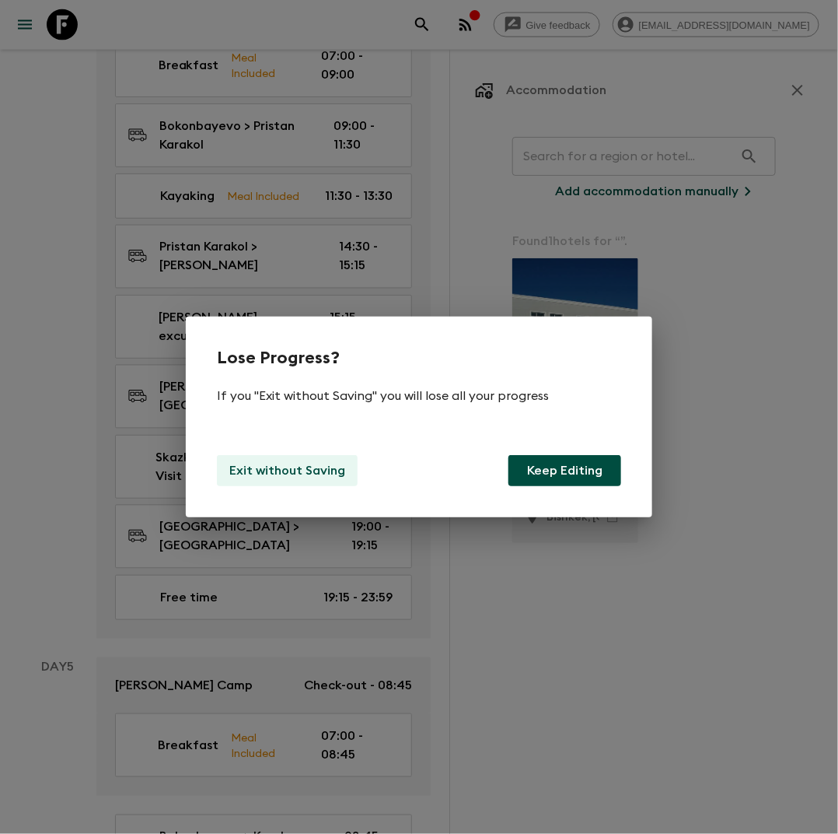
click at [331, 467] on p "Exit without Saving" at bounding box center [287, 470] width 116 height 19
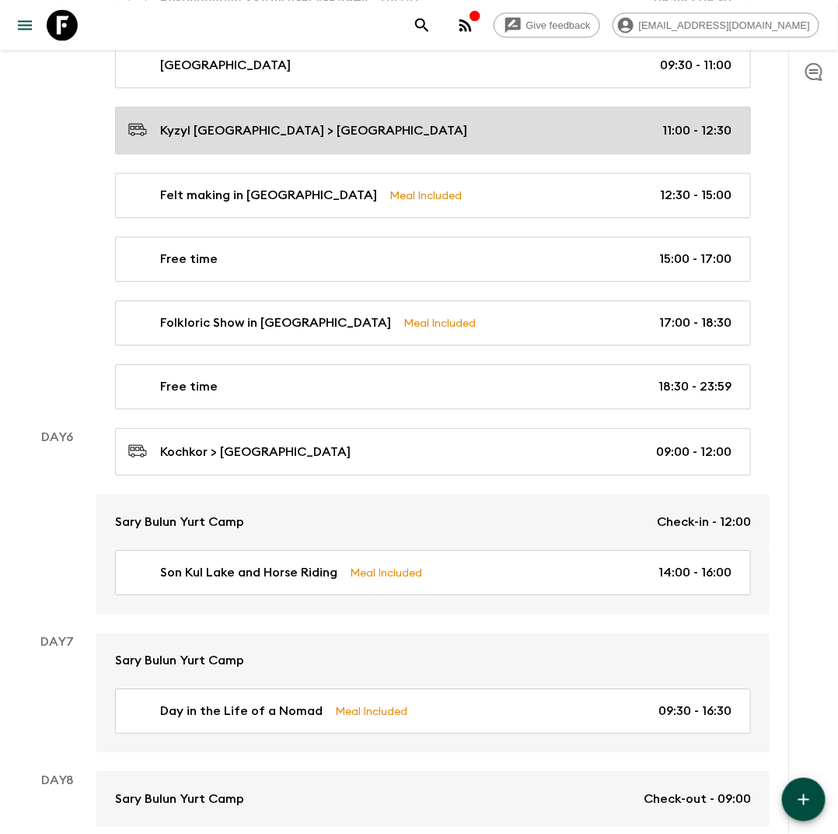
scroll to position [2627, 0]
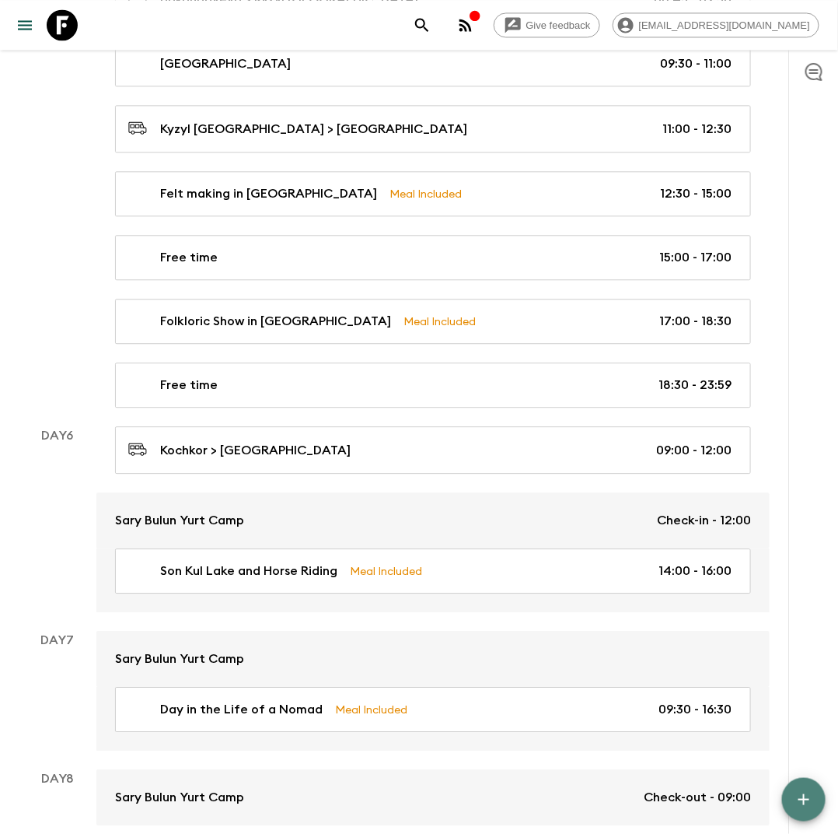
click at [807, 795] on icon "button" at bounding box center [804, 799] width 19 height 19
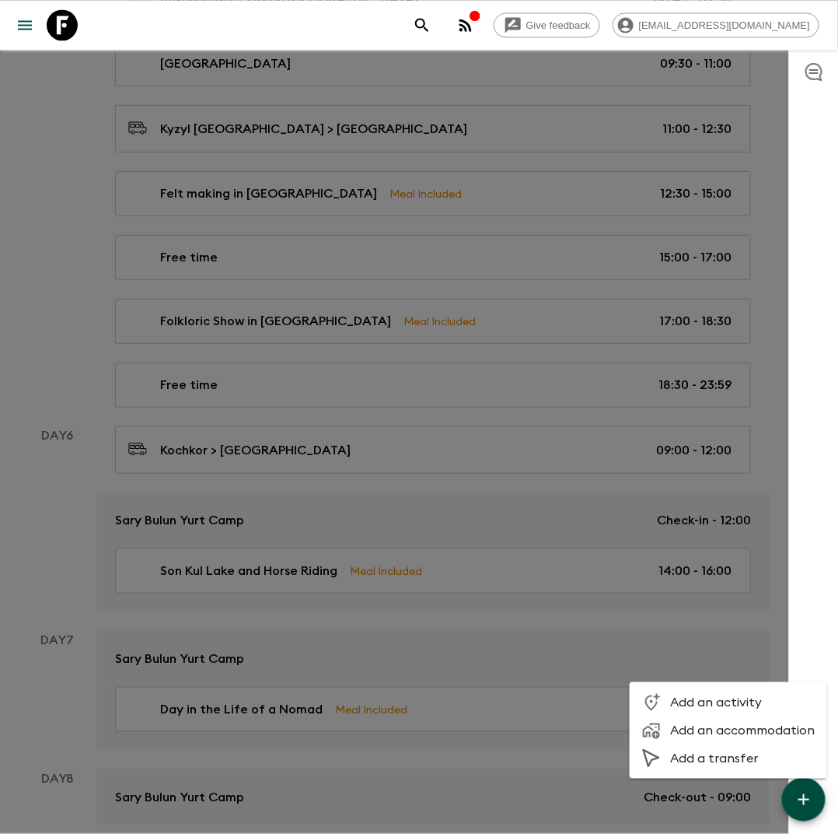
click at [712, 701] on span "Add an activity" at bounding box center [742, 703] width 145 height 16
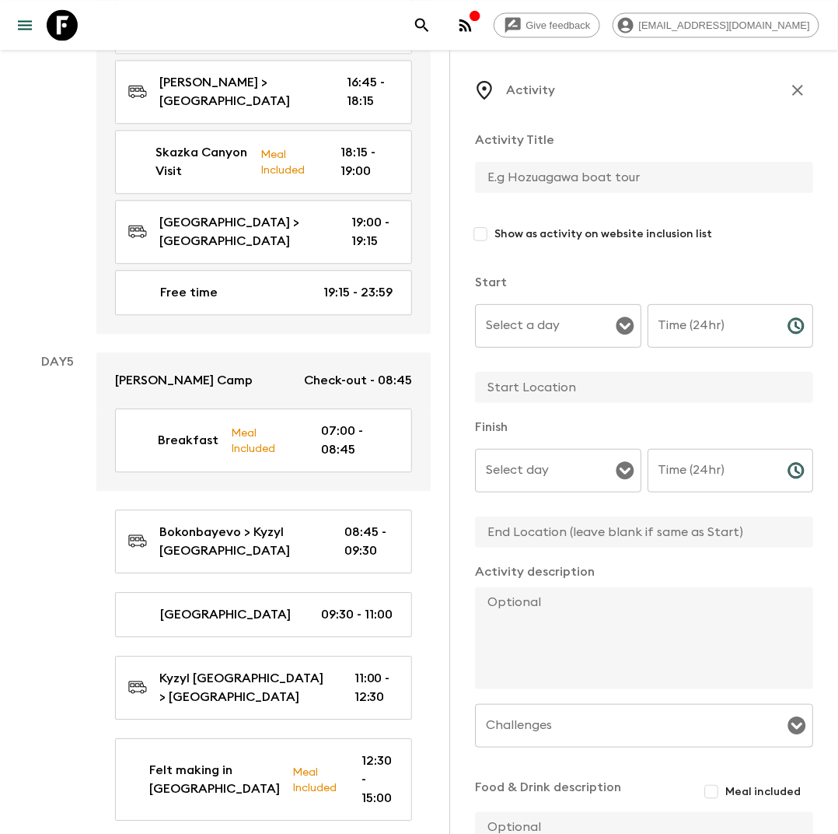
click at [516, 177] on input "text" at bounding box center [638, 177] width 326 height 31
type input "Breakfast"
click at [542, 324] on input "Select a day" at bounding box center [546, 326] width 129 height 30
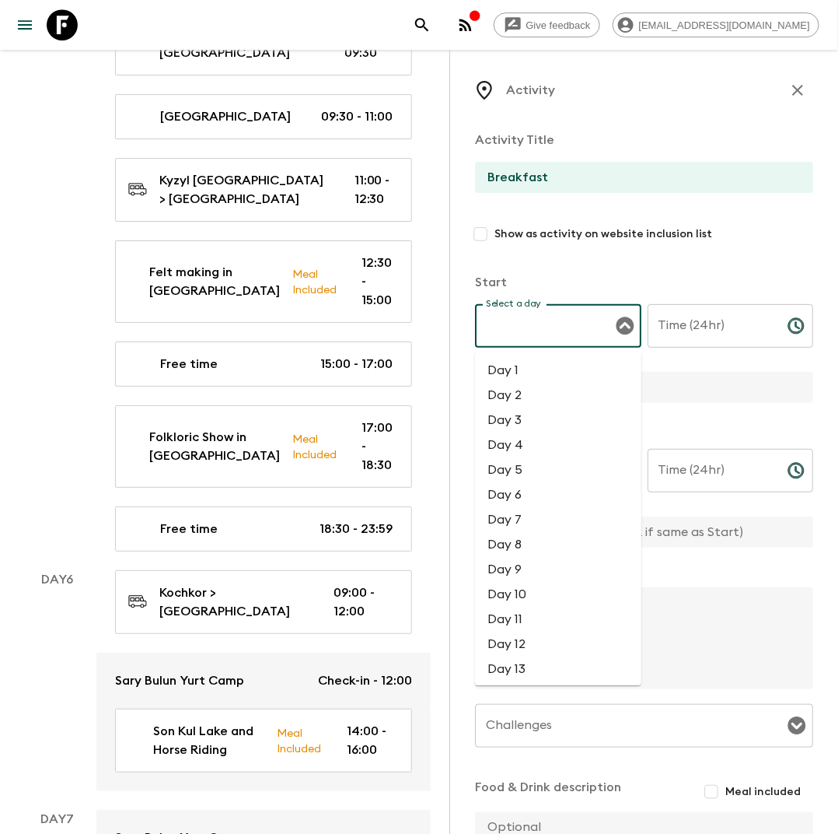
scroll to position [3128, 0]
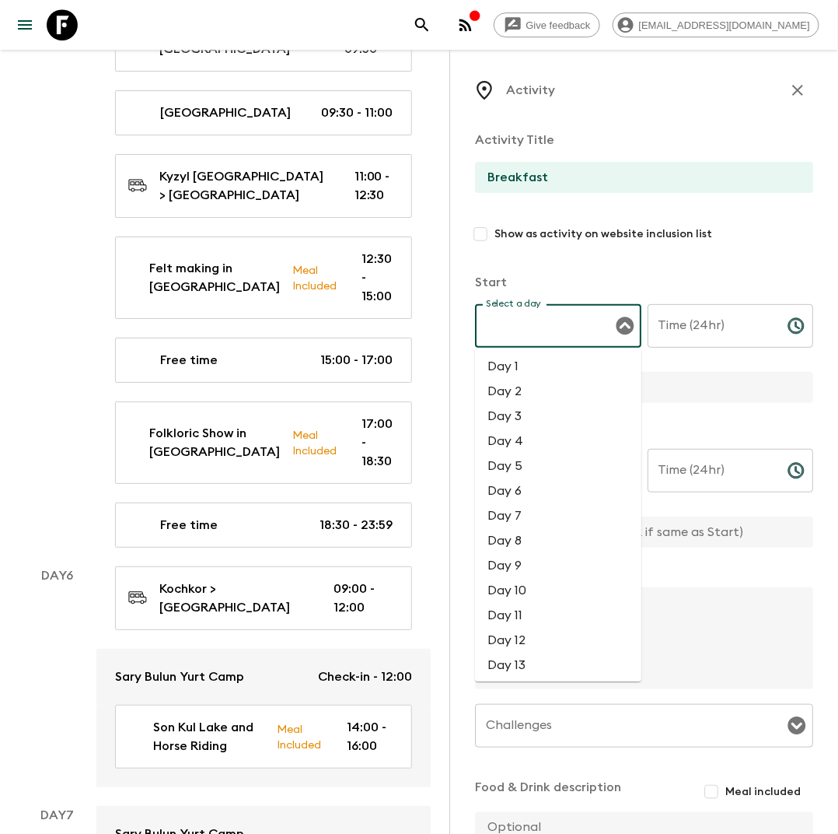
click at [524, 493] on li "Day 6" at bounding box center [558, 490] width 166 height 25
type input "Day 6"
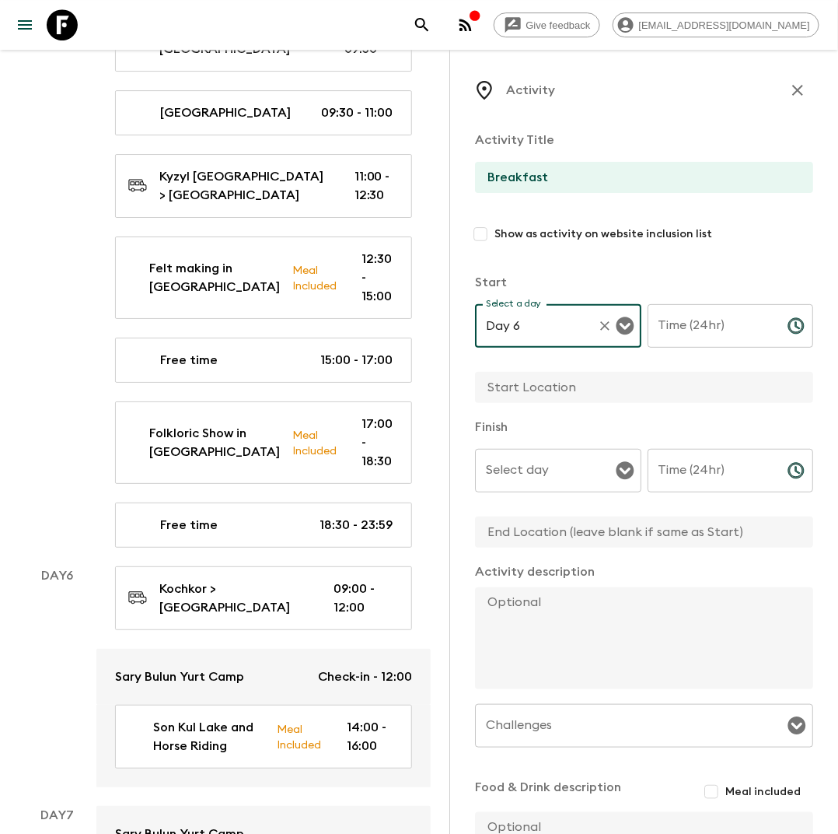
click at [690, 336] on input "Time (24hr)" at bounding box center [712, 326] width 128 height 44
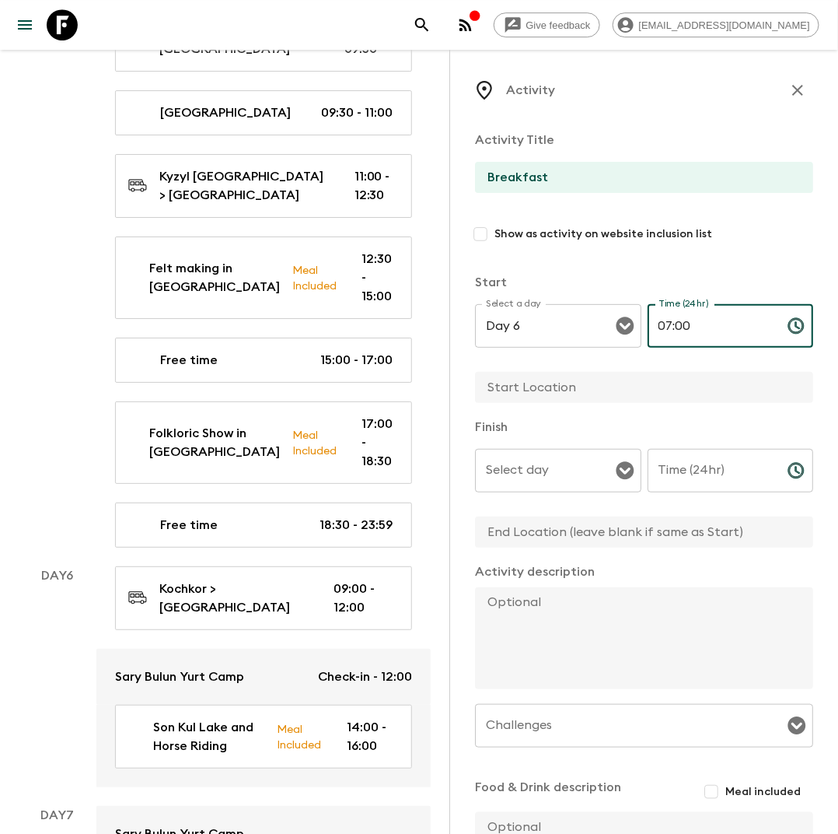
type input "07:00"
click at [555, 387] on input "text" at bounding box center [638, 387] width 326 height 31
type input "K"
type input "Hotel"
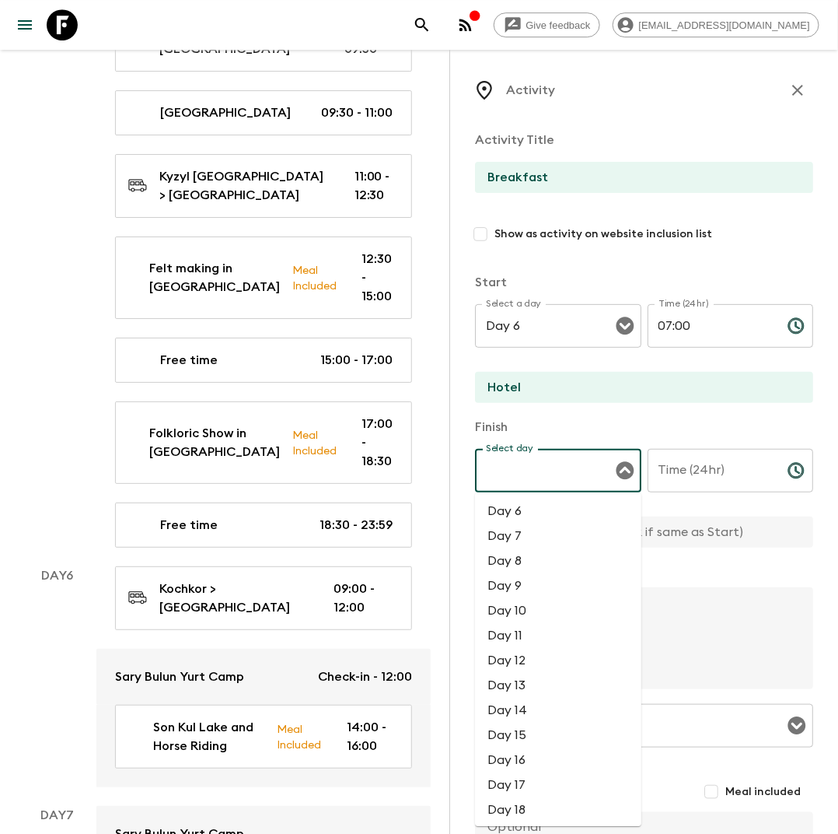
click at [537, 472] on input "Select day" at bounding box center [546, 471] width 129 height 30
click at [537, 513] on li "Day 6" at bounding box center [558, 511] width 166 height 25
type input "Day 6"
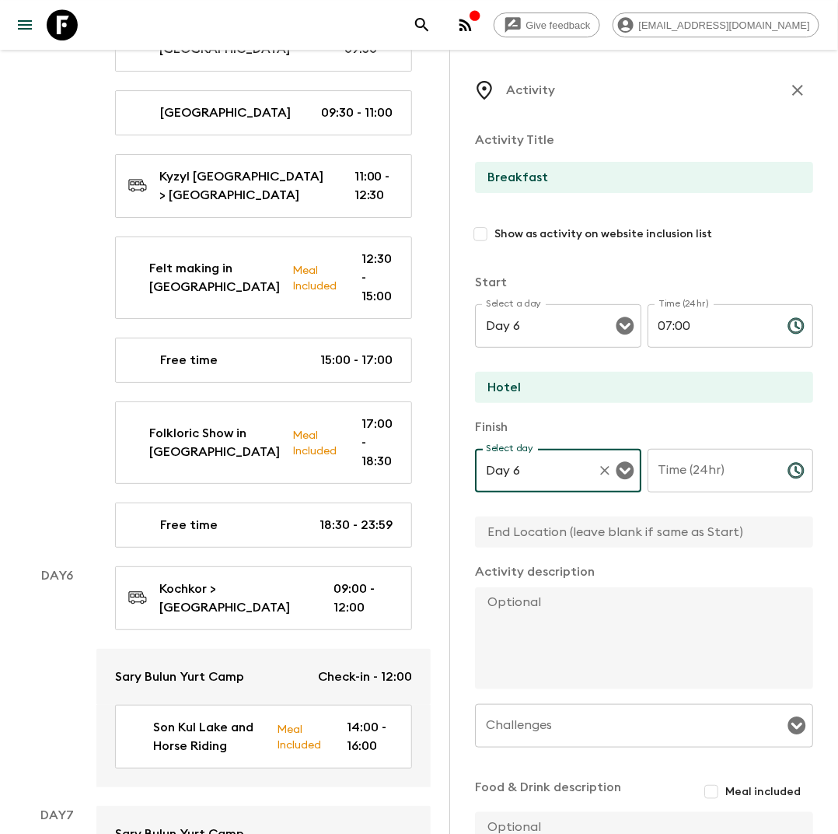
click at [674, 477] on input "Time (24hr)" at bounding box center [712, 471] width 128 height 44
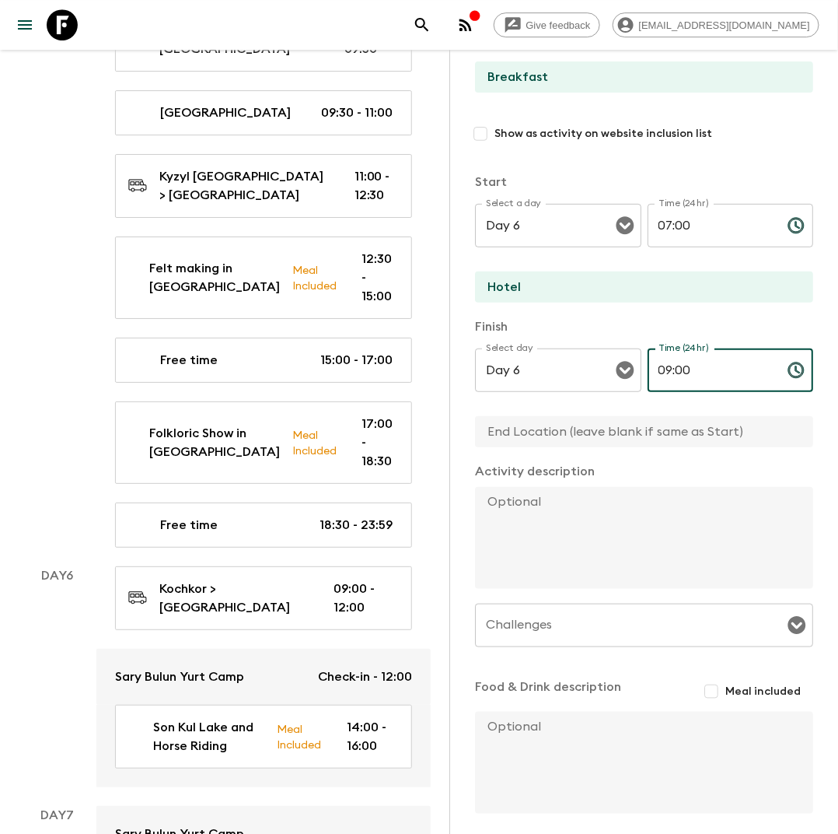
type input "09:00"
click at [717, 691] on input "Meal included" at bounding box center [712, 691] width 28 height 28
checkbox input "true"
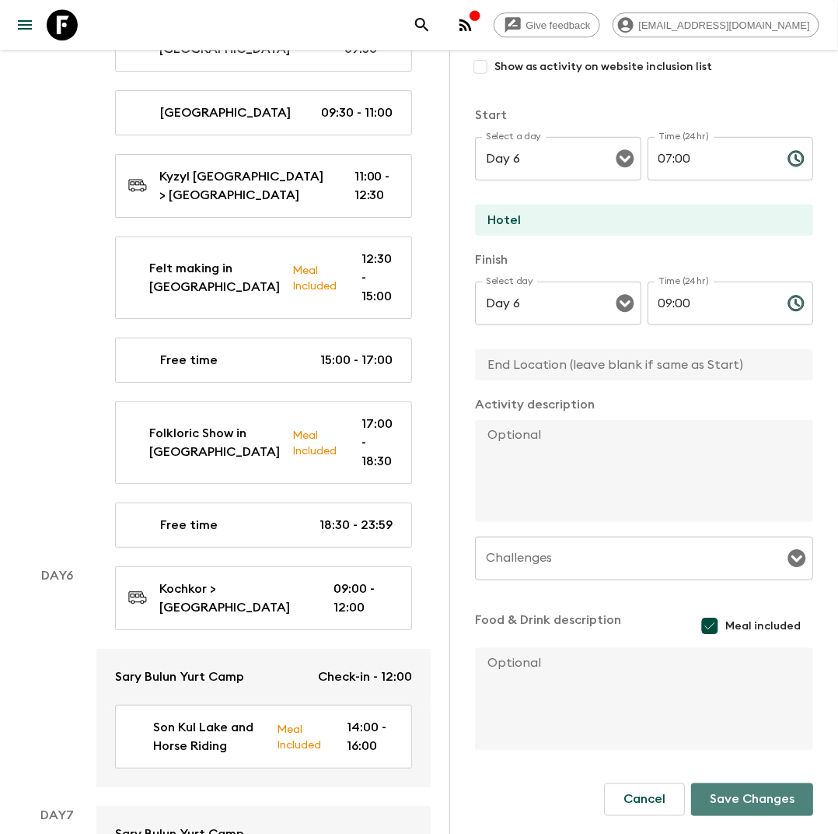
click at [740, 803] on button "Save Changes" at bounding box center [752, 799] width 122 height 33
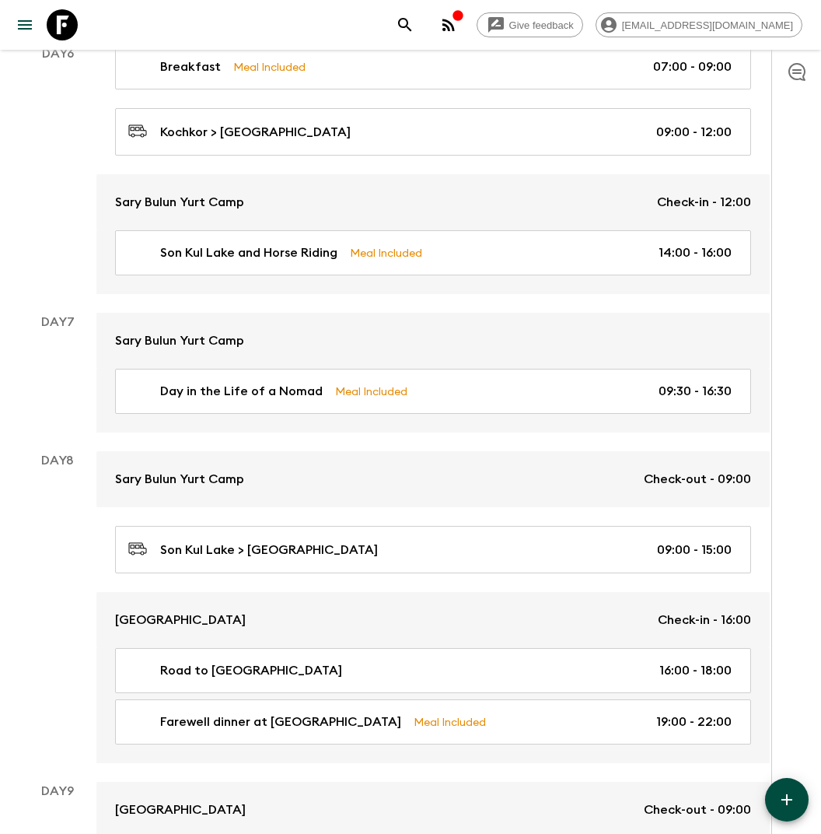
scroll to position [3190, 0]
